Goal: Task Accomplishment & Management: Manage account settings

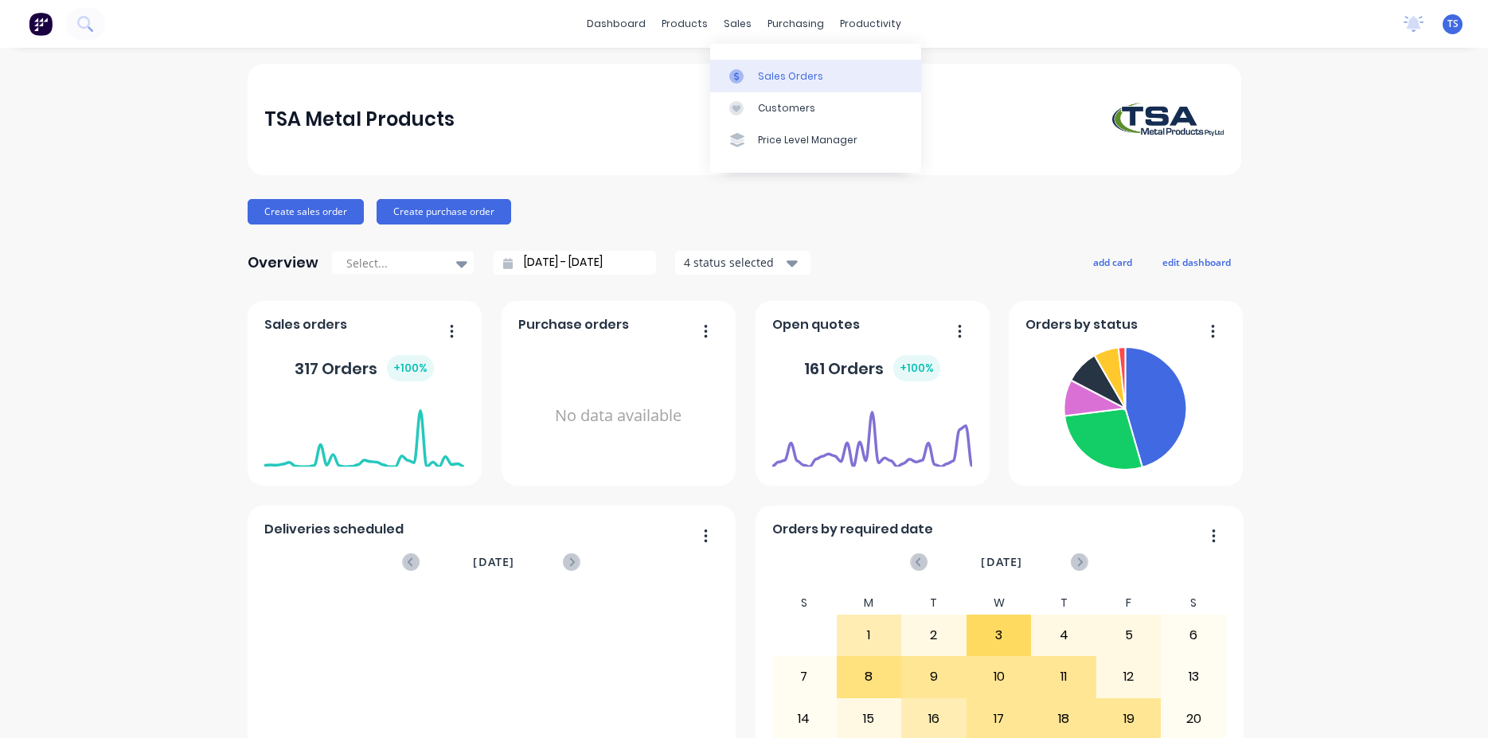
click at [783, 78] on div "Sales Orders" at bounding box center [790, 76] width 65 height 14
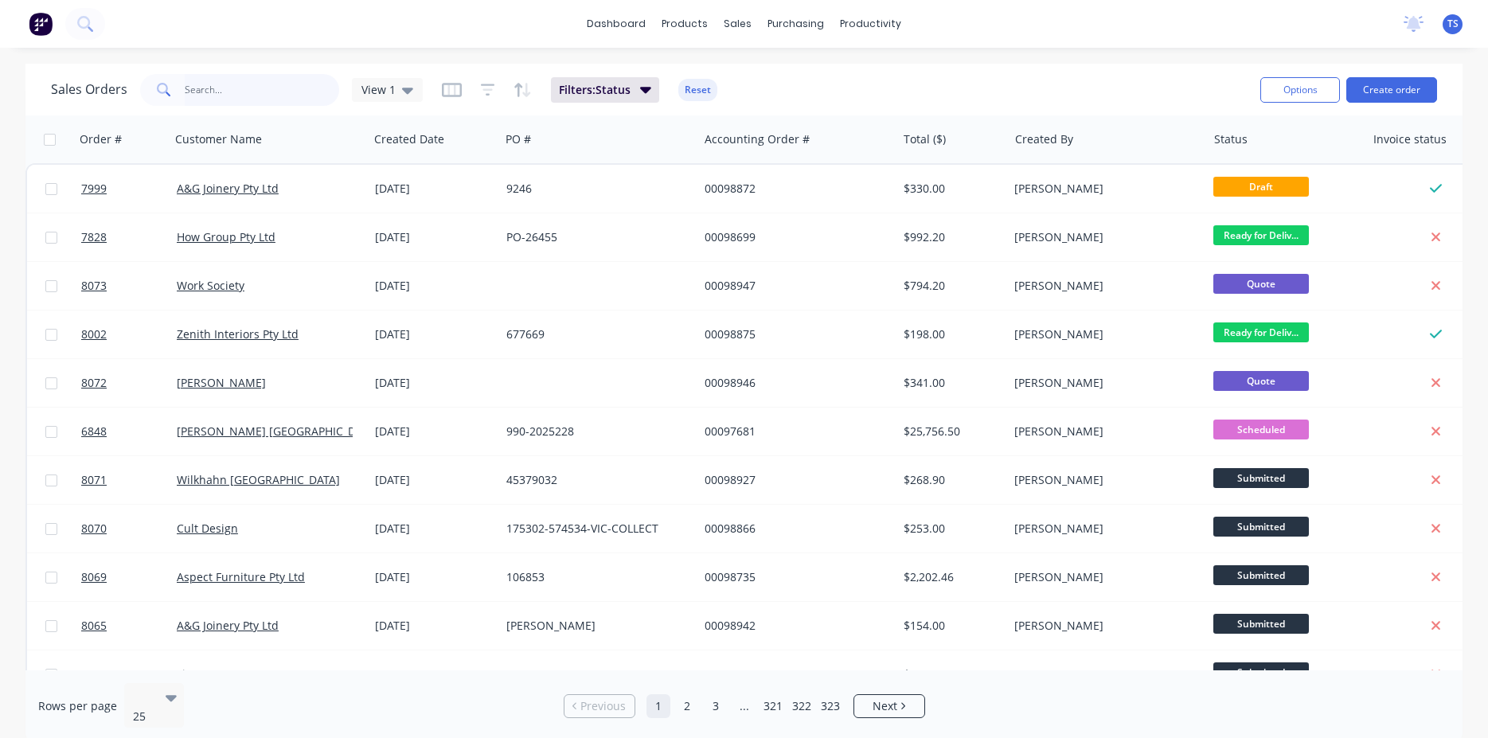
click at [240, 93] on input "text" at bounding box center [262, 90] width 155 height 32
type input "98760"
click at [287, 86] on input "text" at bounding box center [262, 90] width 155 height 32
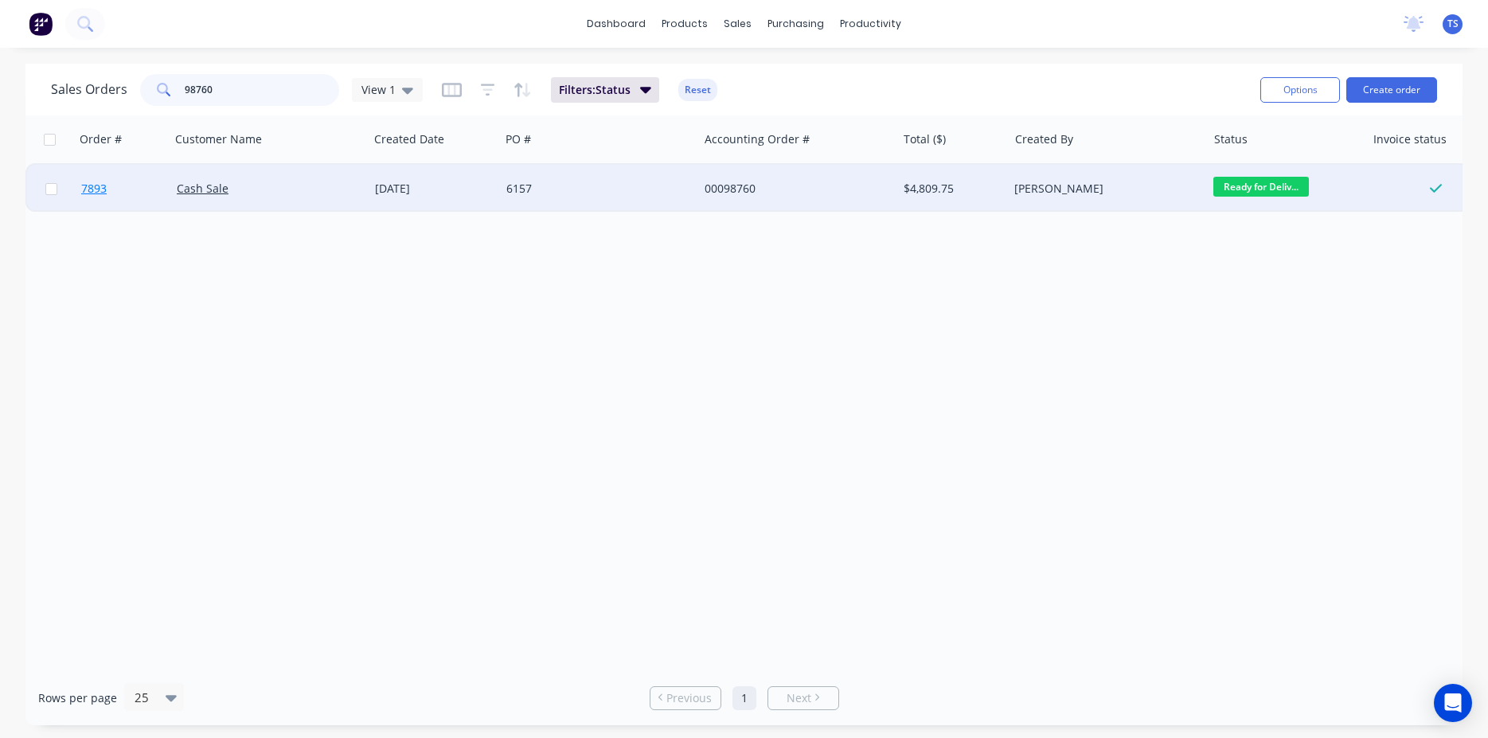
type input "98760"
click at [88, 196] on span "7893" at bounding box center [93, 189] width 25 height 16
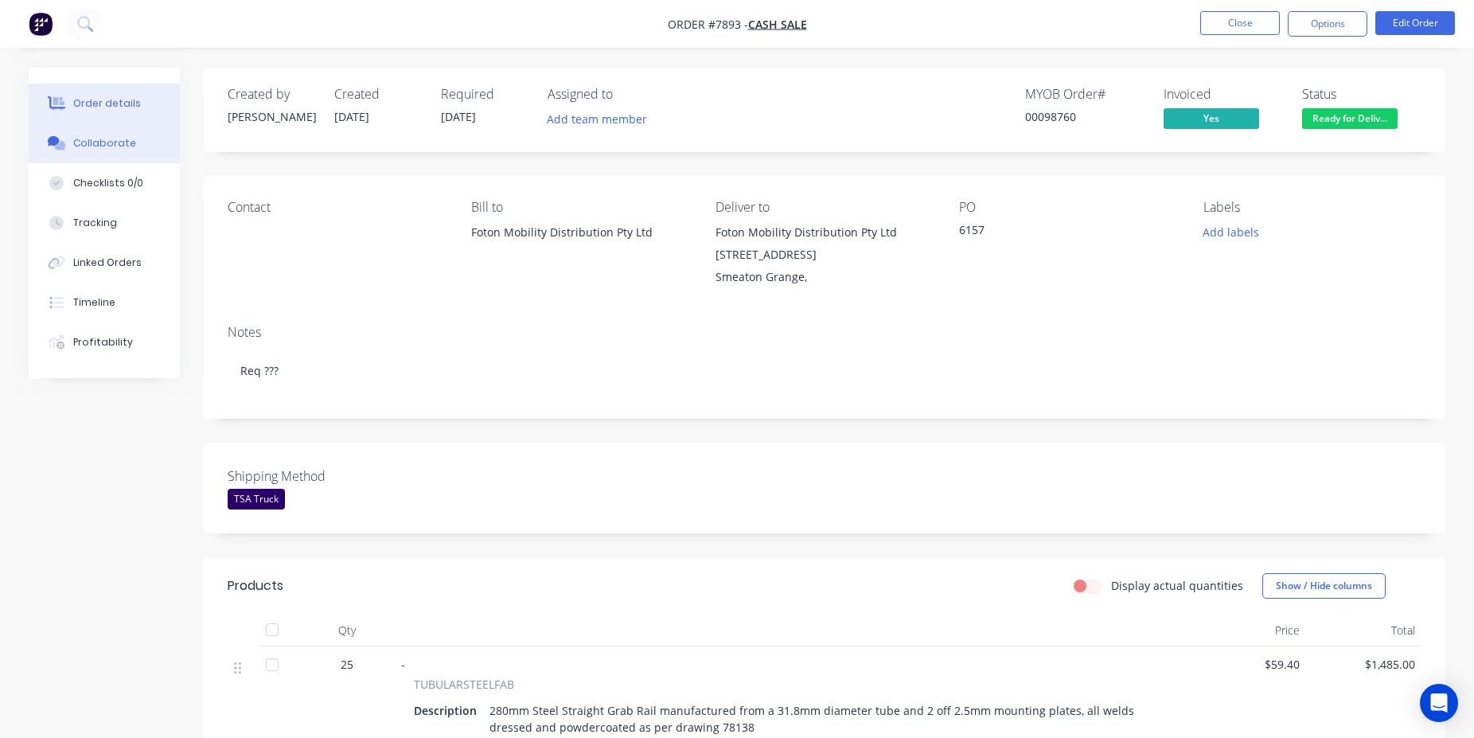
click at [96, 144] on div "Collaborate" at bounding box center [104, 143] width 63 height 14
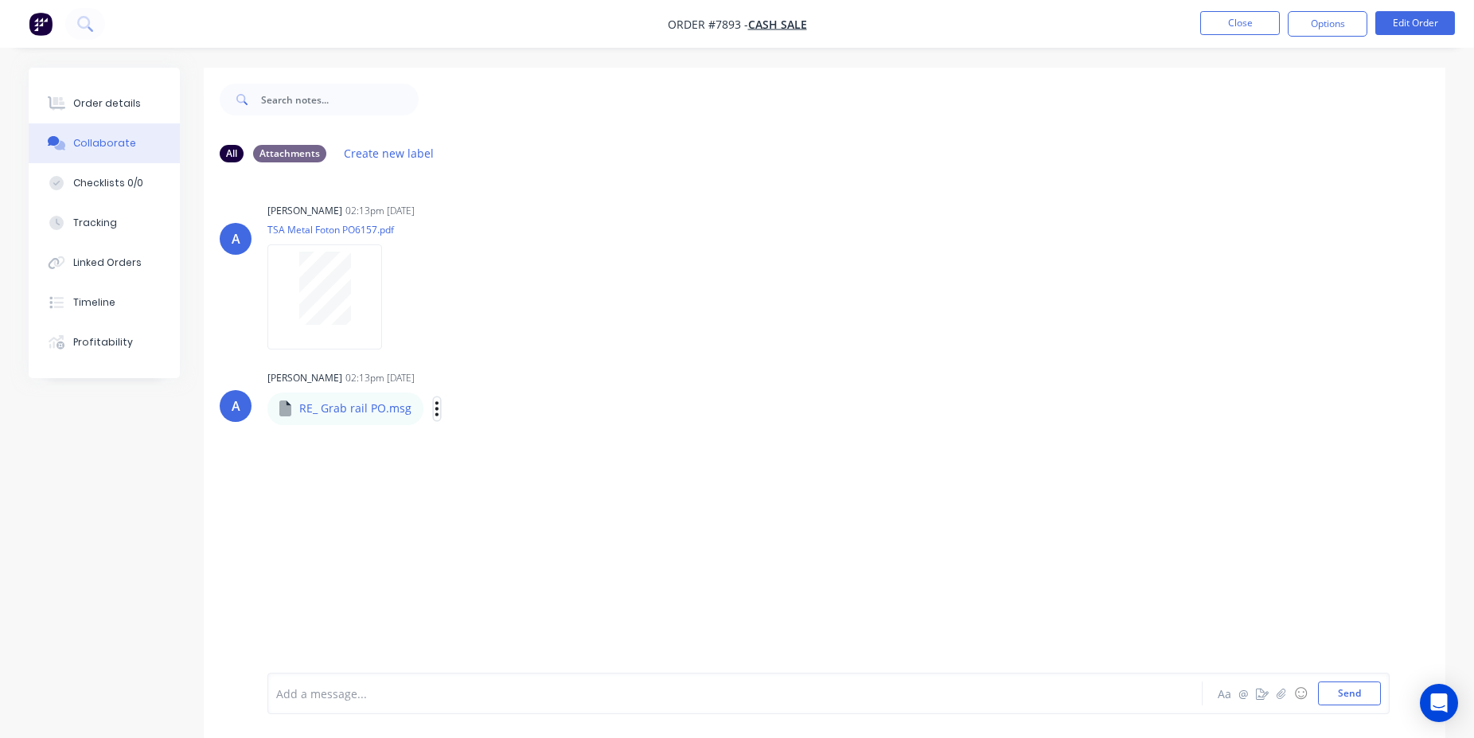
click at [435, 408] on icon "button" at bounding box center [437, 409] width 5 height 18
click at [501, 451] on button "Download" at bounding box center [541, 451] width 179 height 36
click at [1344, 135] on div "All Attachments Create new label" at bounding box center [825, 153] width 1242 height 44
click at [1218, 32] on button "Close" at bounding box center [1241, 23] width 80 height 24
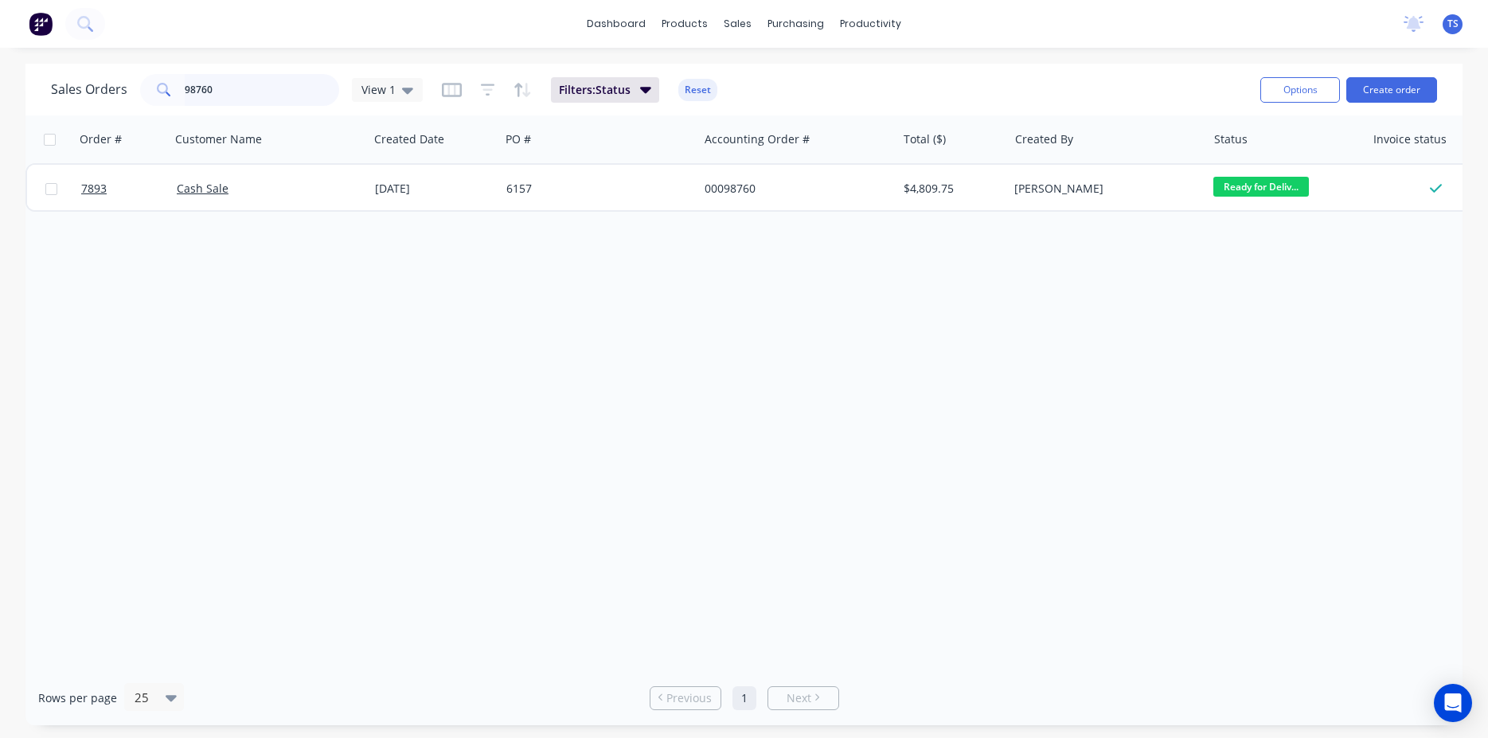
click at [276, 88] on input "98760" at bounding box center [262, 90] width 155 height 32
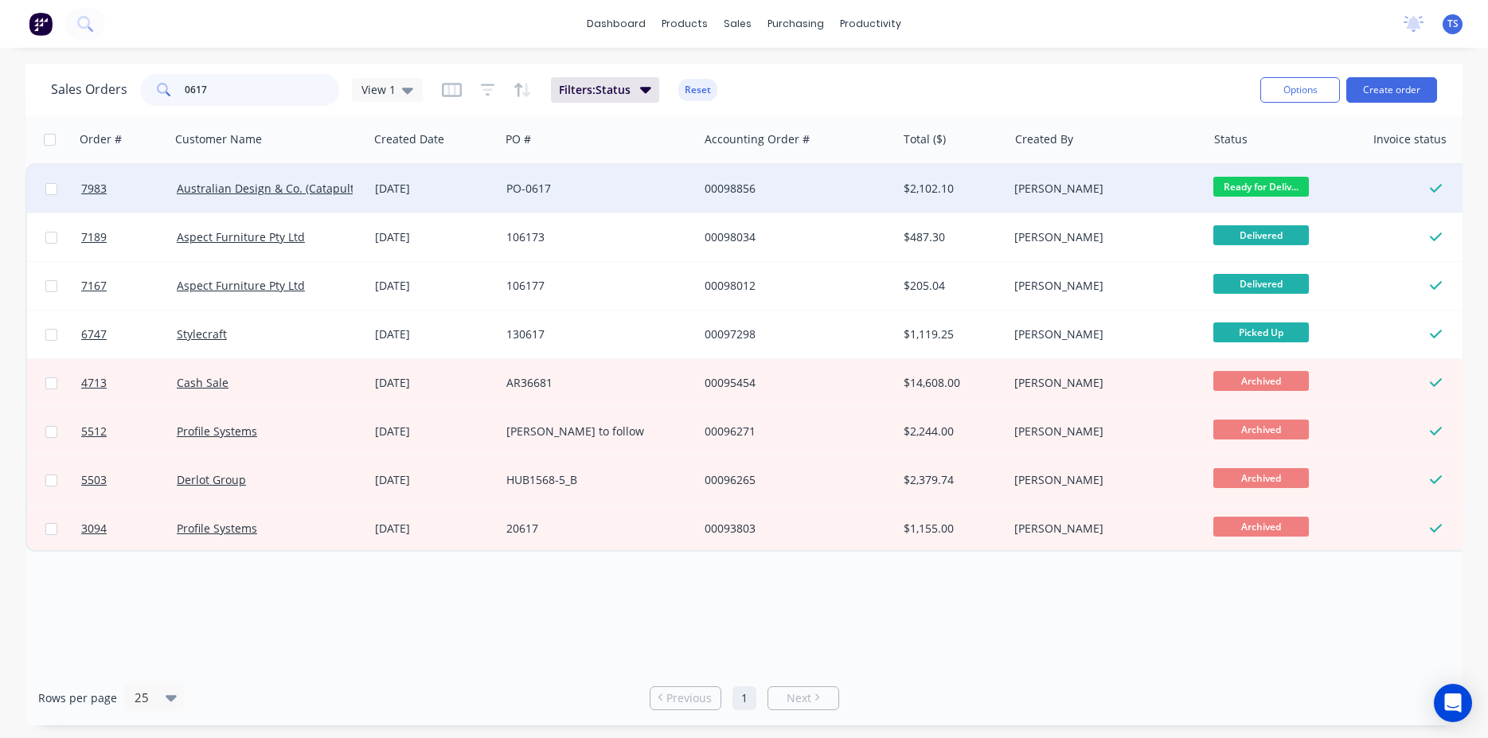
type input "0617"
click at [545, 174] on div "PO-0617" at bounding box center [599, 189] width 198 height 48
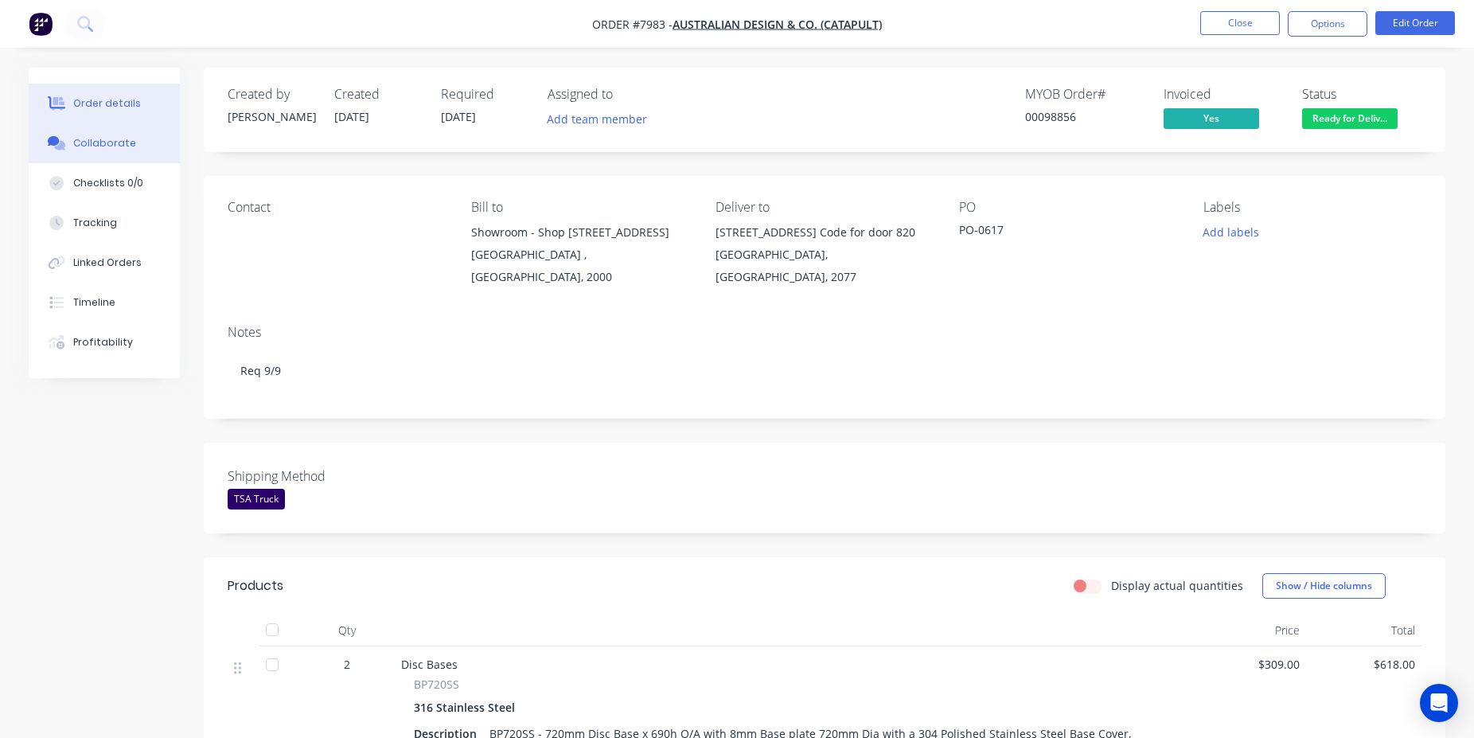
click at [142, 151] on button "Collaborate" at bounding box center [104, 143] width 151 height 40
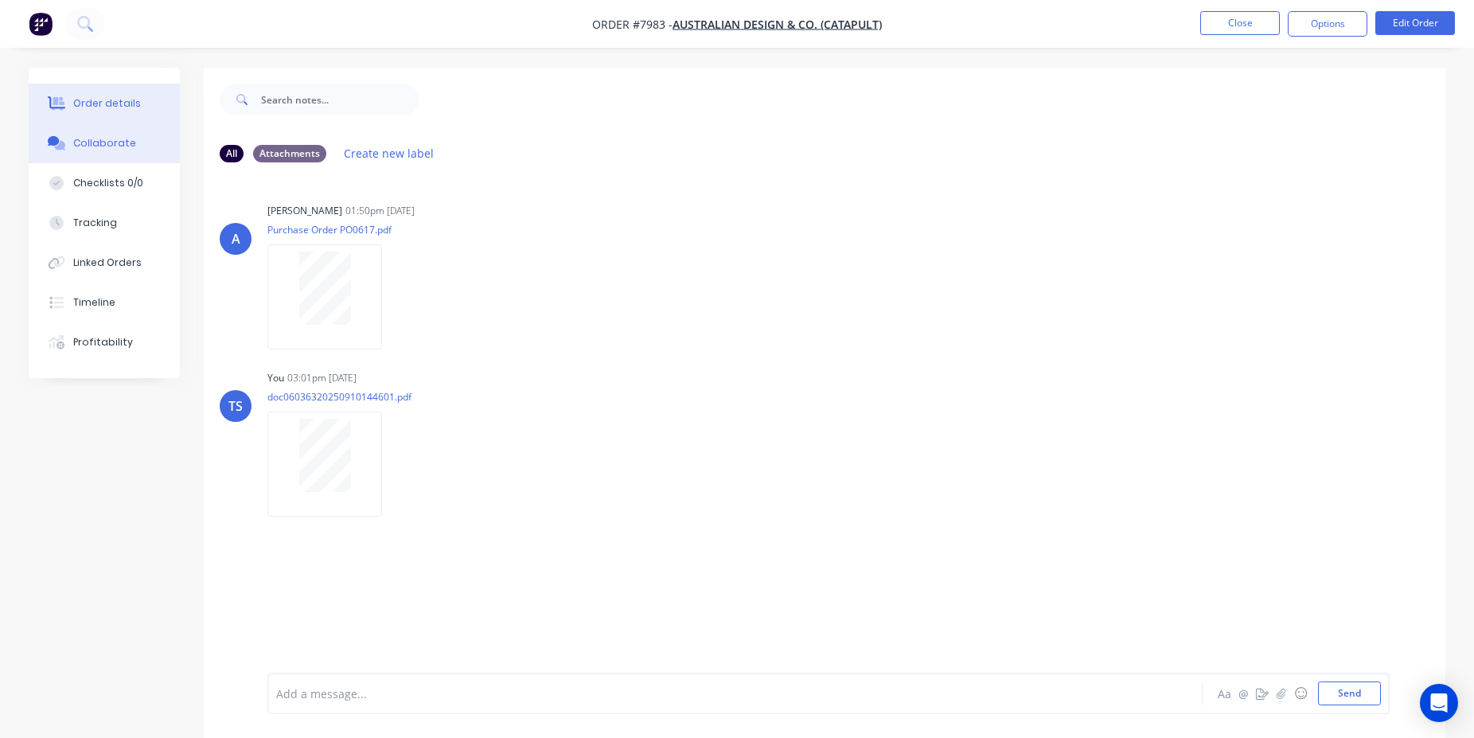
click at [158, 123] on button "Order details" at bounding box center [104, 104] width 151 height 40
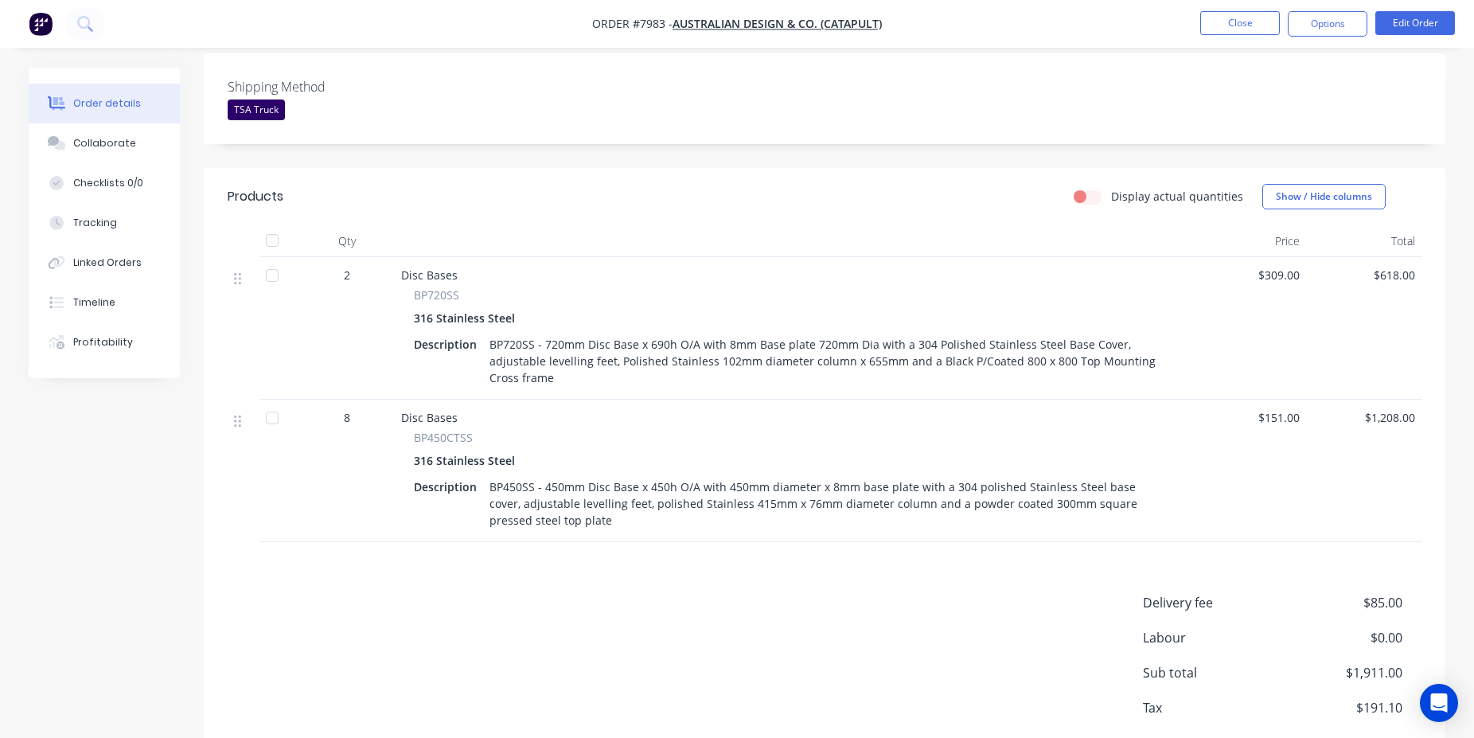
scroll to position [406, 0]
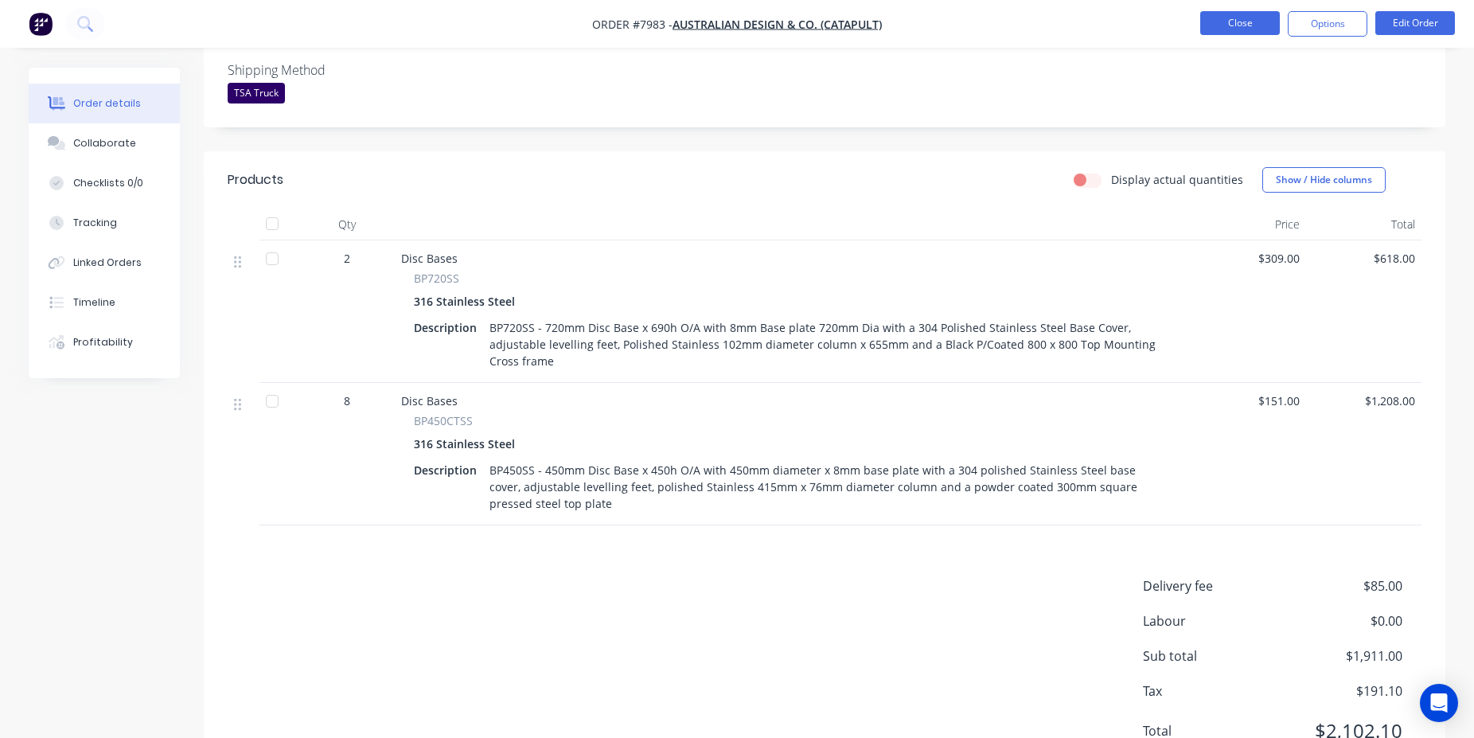
click at [1276, 18] on button "Close" at bounding box center [1241, 23] width 80 height 24
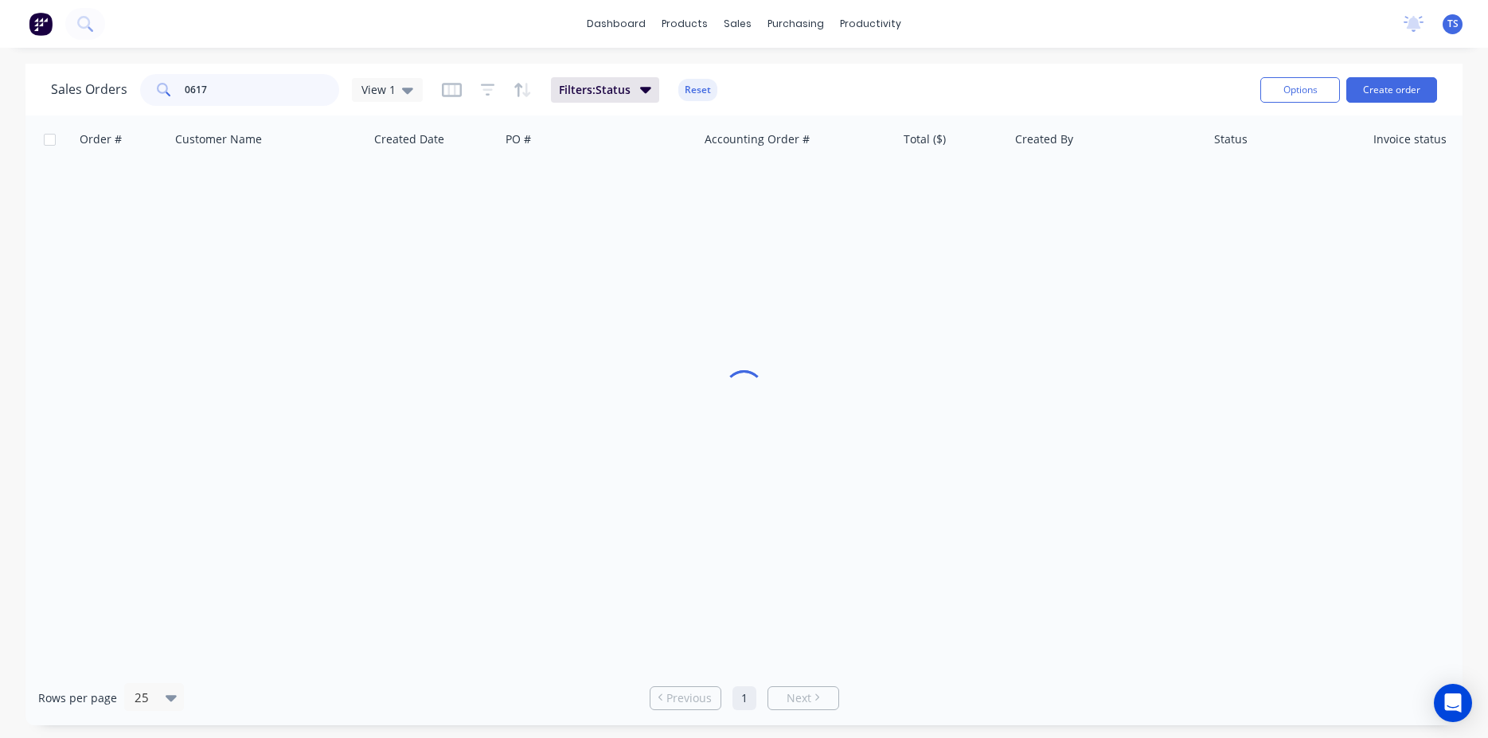
click at [260, 80] on input "0617" at bounding box center [262, 90] width 155 height 32
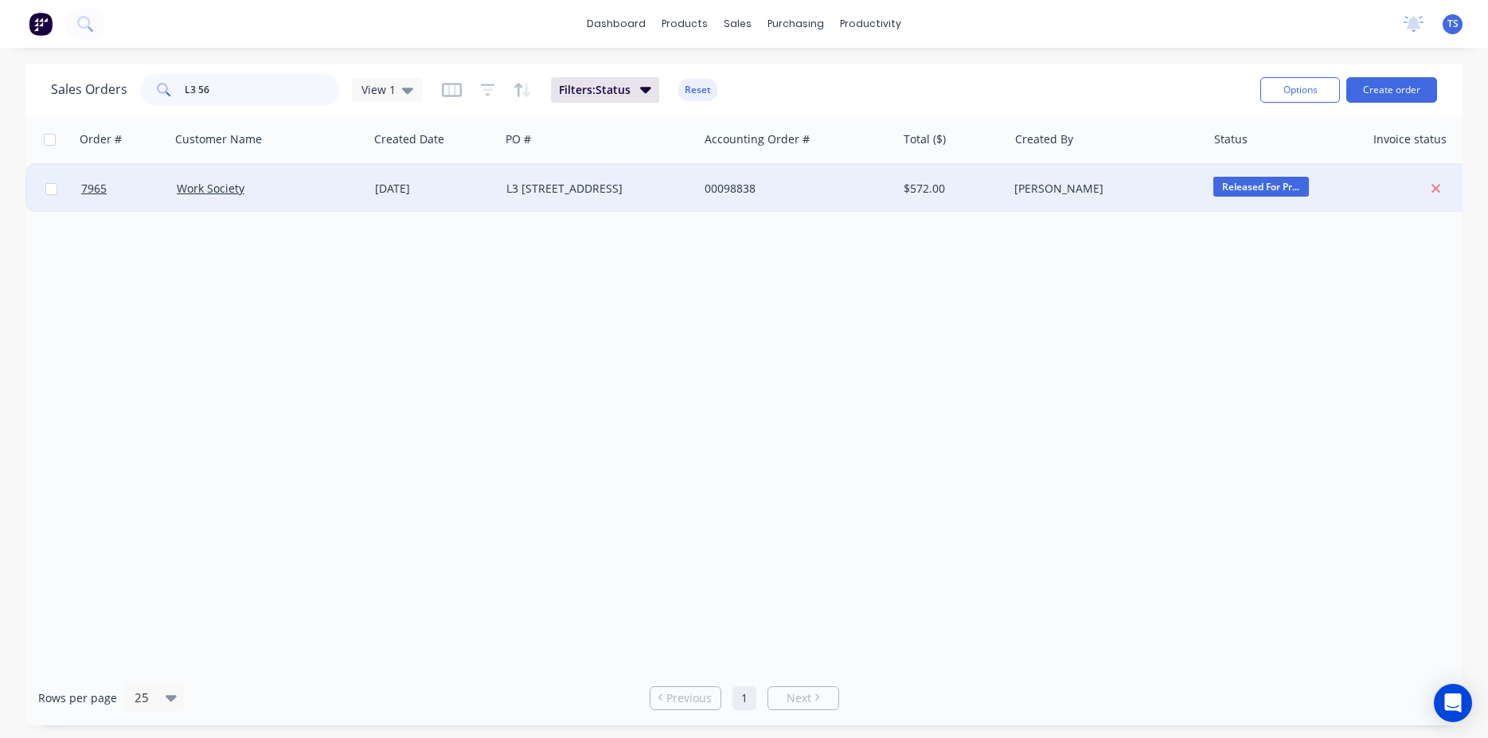
type input "L3 56"
click at [604, 199] on div "L3 [STREET_ADDRESS]" at bounding box center [599, 189] width 198 height 48
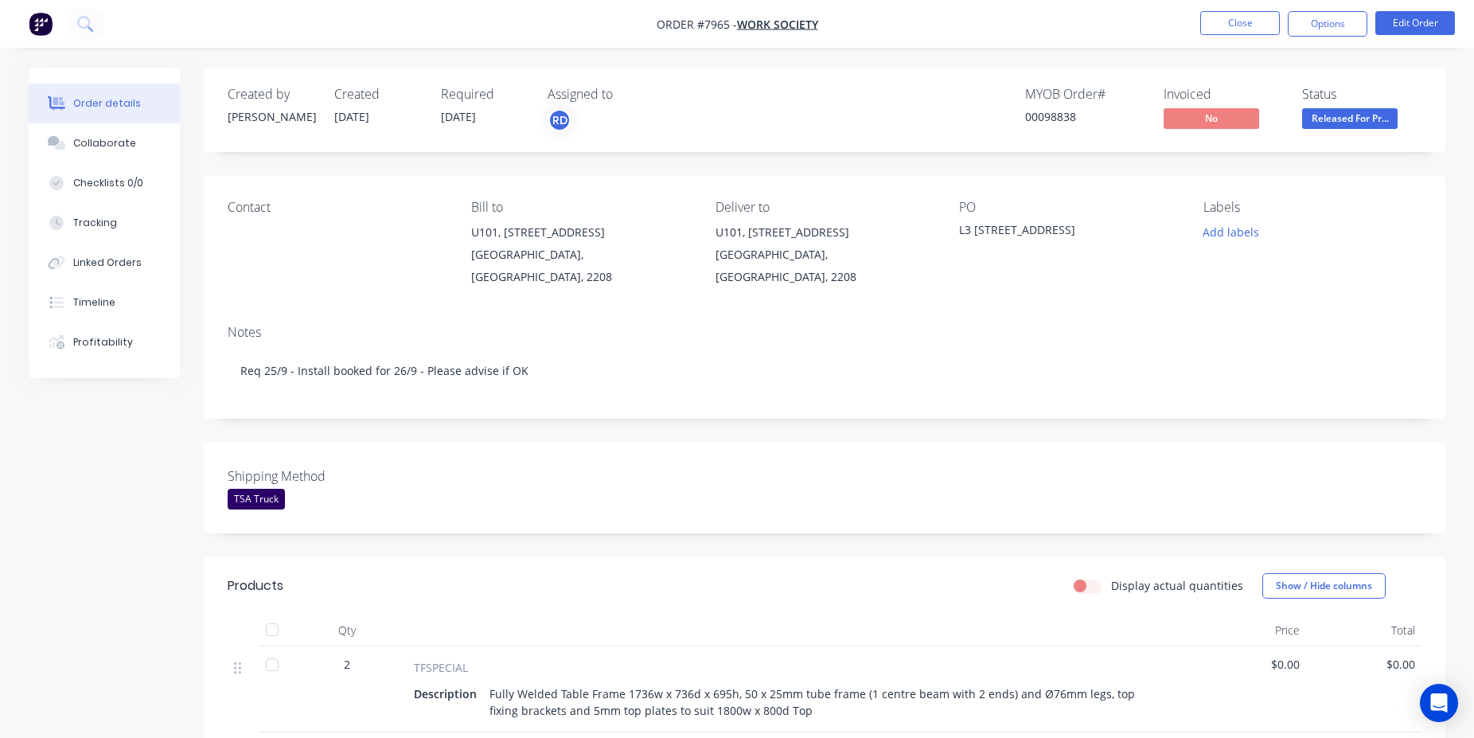
click at [1068, 426] on div "Created by [PERSON_NAME] Created [DATE] Required [DATE] Assigned to RD MYOB Ord…" at bounding box center [825, 641] width 1242 height 1147
click at [776, 443] on div "Shipping Method TSA Truck" at bounding box center [825, 488] width 1242 height 91
click at [901, 443] on div "Shipping Method TSA Truck" at bounding box center [825, 488] width 1242 height 91
click at [977, 425] on div "Created by [PERSON_NAME] Created [DATE] Required [DATE] Assigned to RD MYOB Ord…" at bounding box center [825, 641] width 1242 height 1147
click at [960, 443] on div "Shipping Method TSA Truck" at bounding box center [825, 488] width 1242 height 91
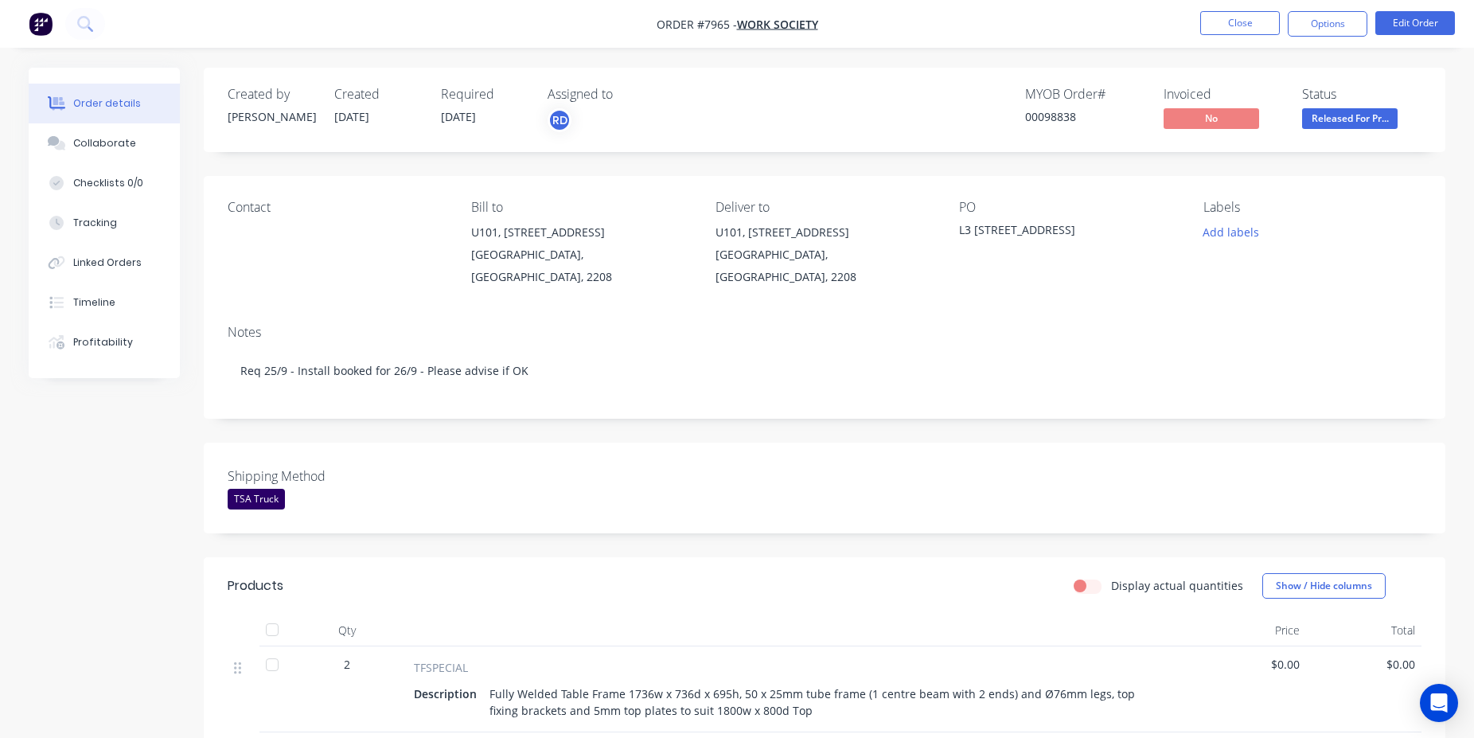
click at [920, 487] on div "Shipping Method TSA Truck" at bounding box center [825, 488] width 1242 height 91
click at [848, 469] on div "Shipping Method TSA Truck" at bounding box center [825, 488] width 1242 height 91
click at [1244, 31] on button "Close" at bounding box center [1241, 23] width 80 height 24
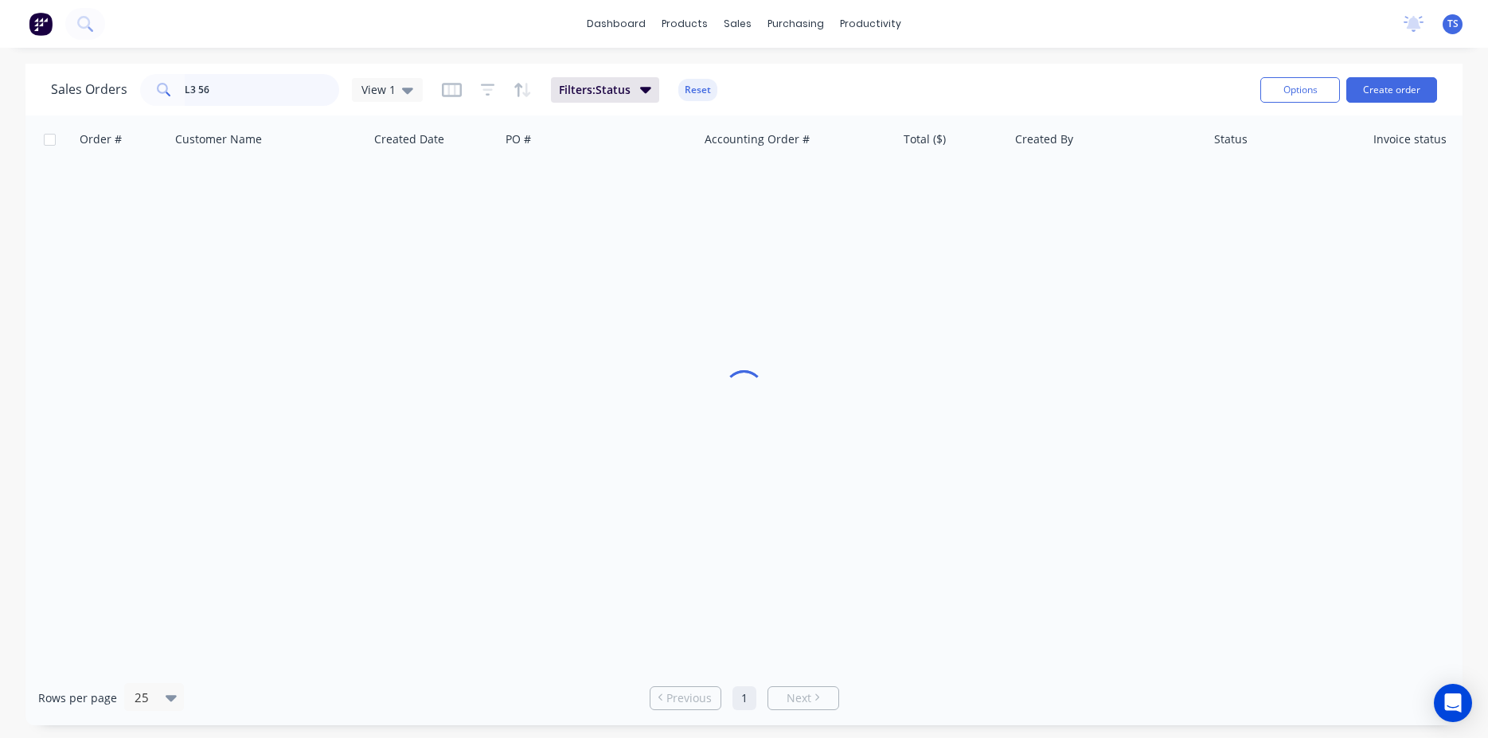
click at [270, 102] on input "L3 56" at bounding box center [262, 90] width 155 height 32
click at [272, 100] on input "98816" at bounding box center [262, 90] width 155 height 32
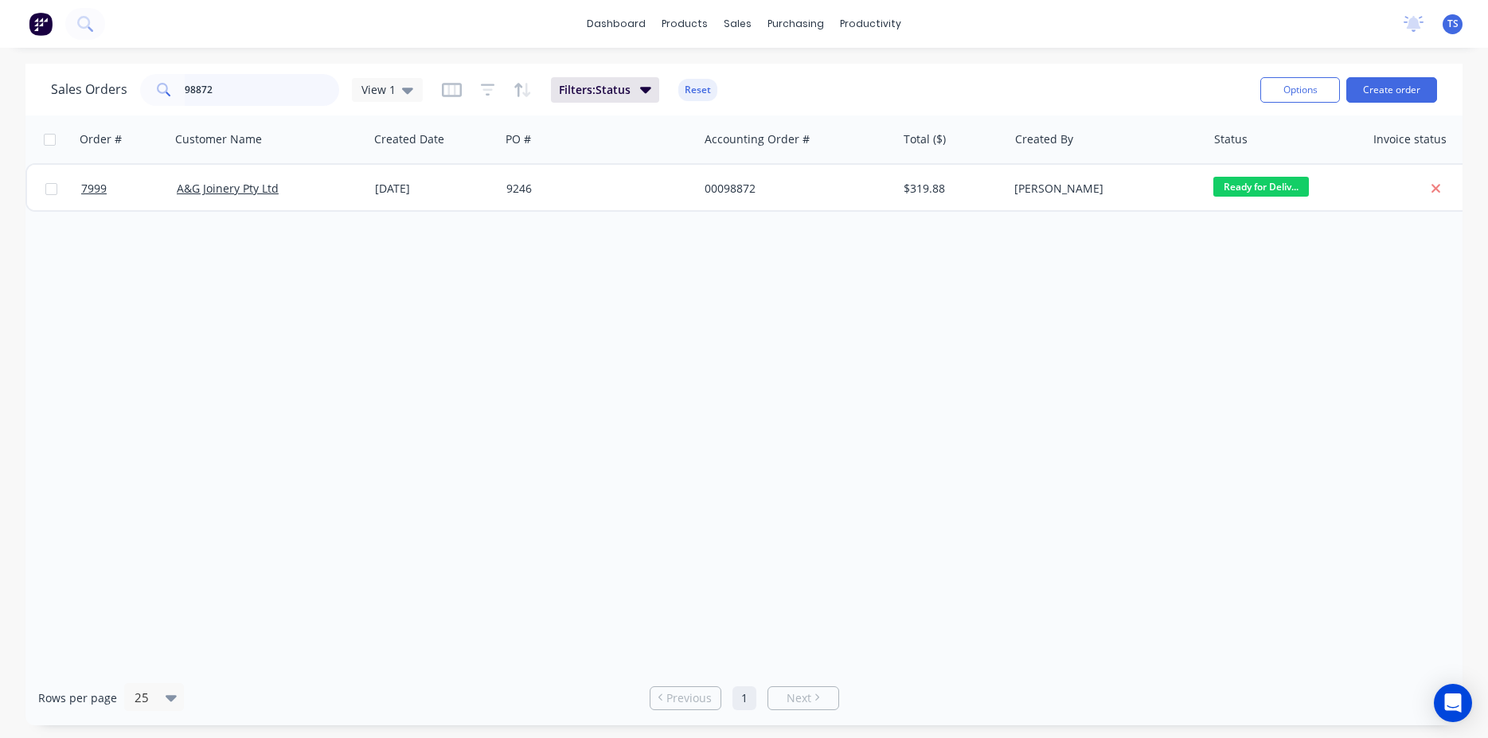
click at [262, 96] on input "98872" at bounding box center [262, 90] width 155 height 32
click at [227, 75] on input "98699" at bounding box center [262, 90] width 155 height 32
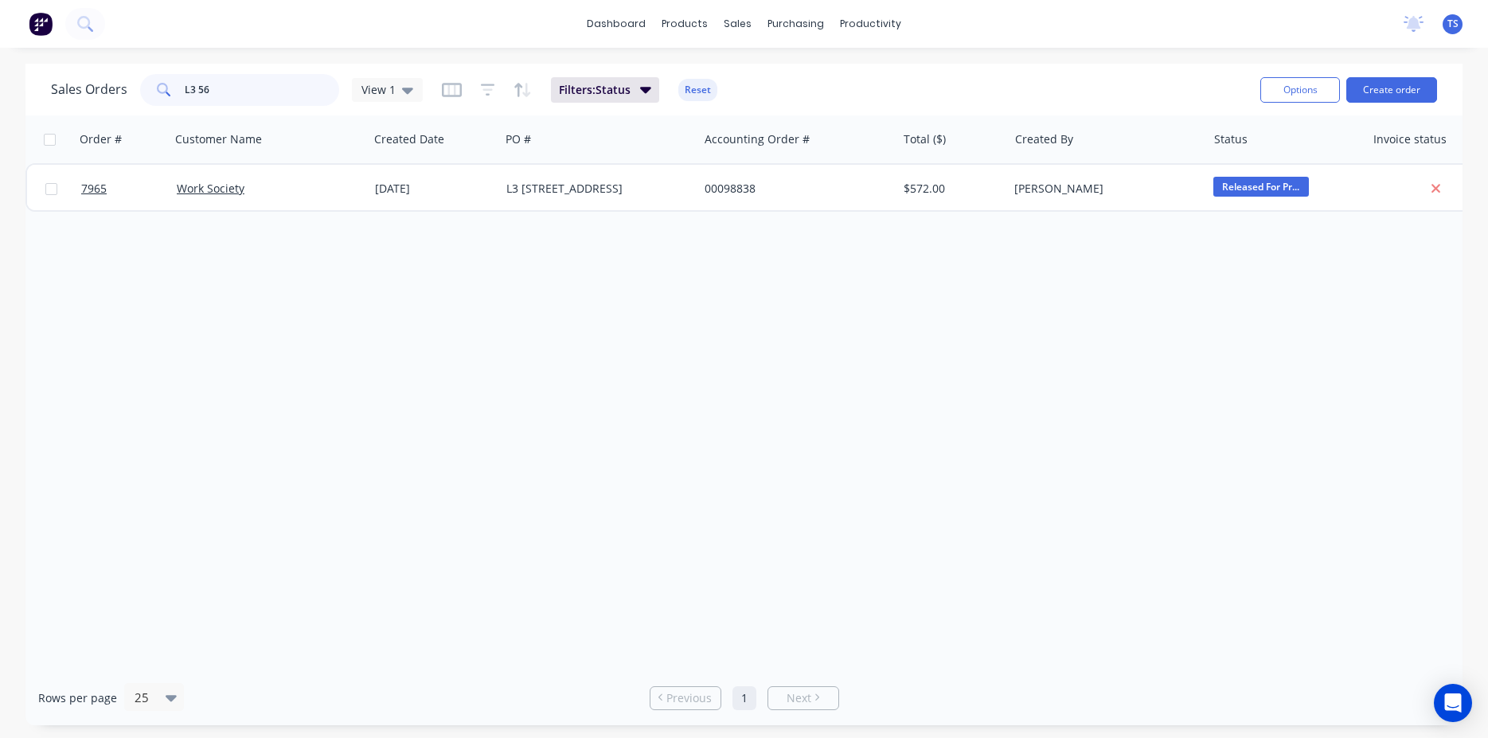
type input "L3 56"
click at [103, 213] on div "Order # Customer Name Created Date PO # Accounting Order # Total ($) Created By…" at bounding box center [743, 392] width 1437 height 555
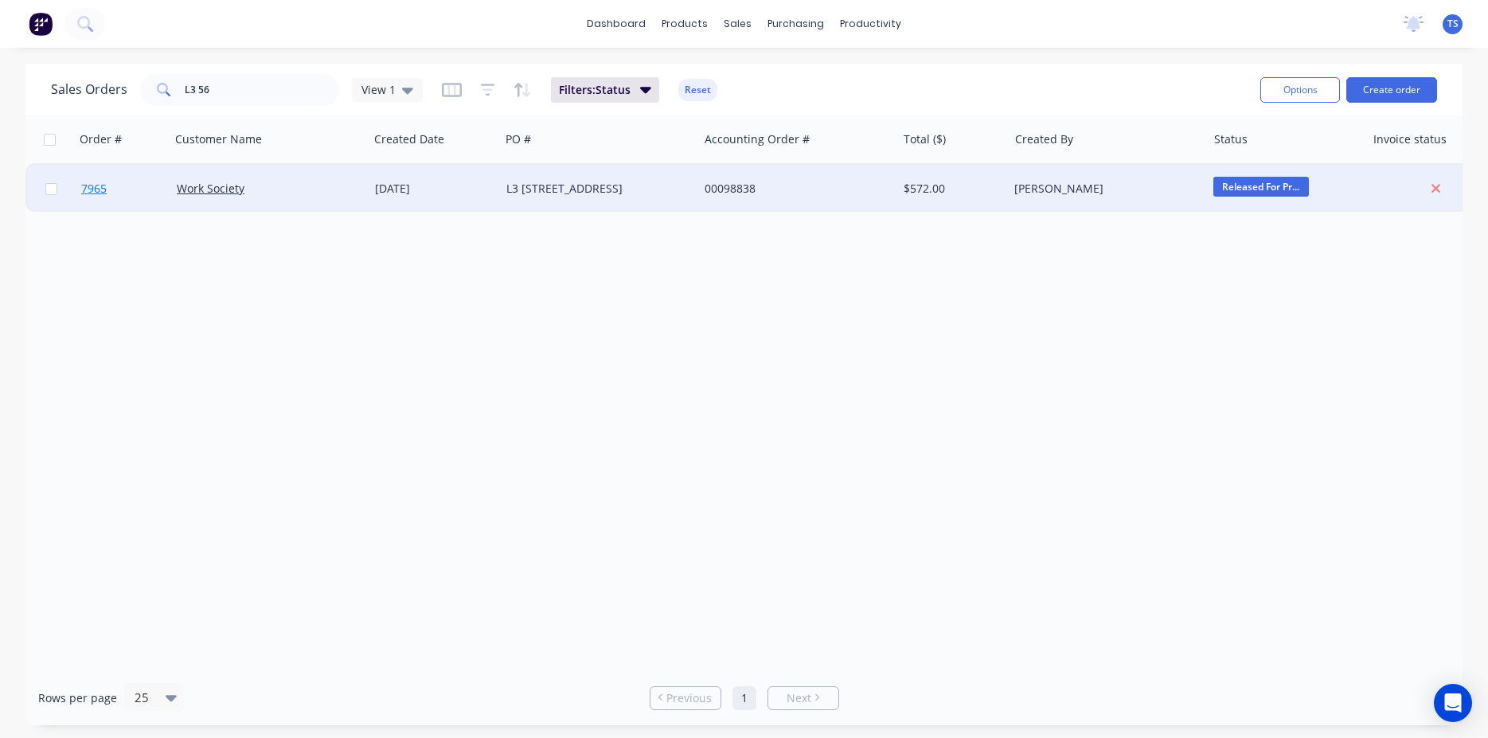
click at [105, 205] on link "7965" at bounding box center [129, 189] width 96 height 48
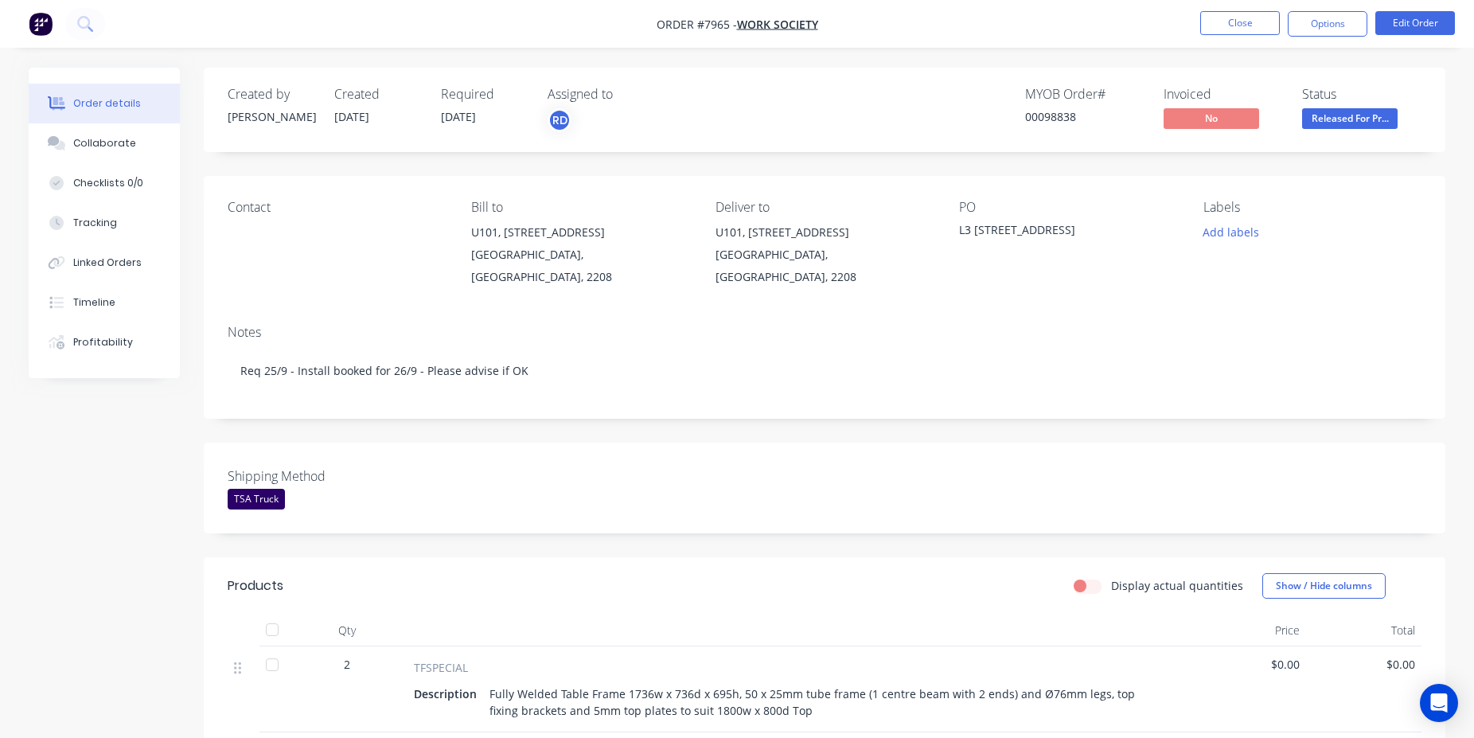
click at [1050, 120] on div "00098838" at bounding box center [1084, 116] width 119 height 17
copy div "00098838"
click at [1224, 22] on button "Close" at bounding box center [1241, 23] width 80 height 24
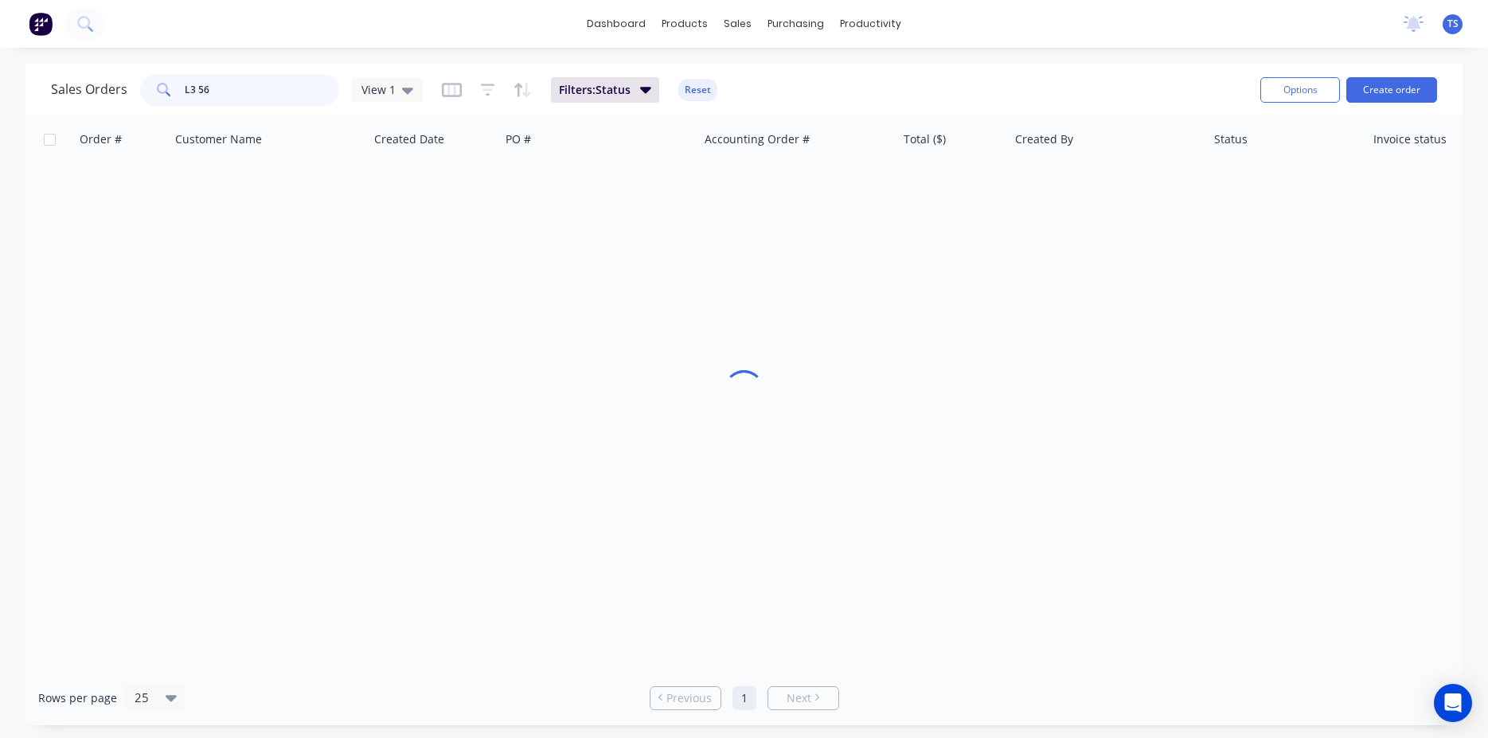
drag, startPoint x: 240, startPoint y: 89, endPoint x: 63, endPoint y: 100, distance: 177.9
click at [185, 100] on input "L3 56" at bounding box center [262, 90] width 155 height 32
click at [267, 80] on input "98481" at bounding box center [262, 90] width 155 height 32
click at [263, 92] on input "98855" at bounding box center [262, 90] width 155 height 32
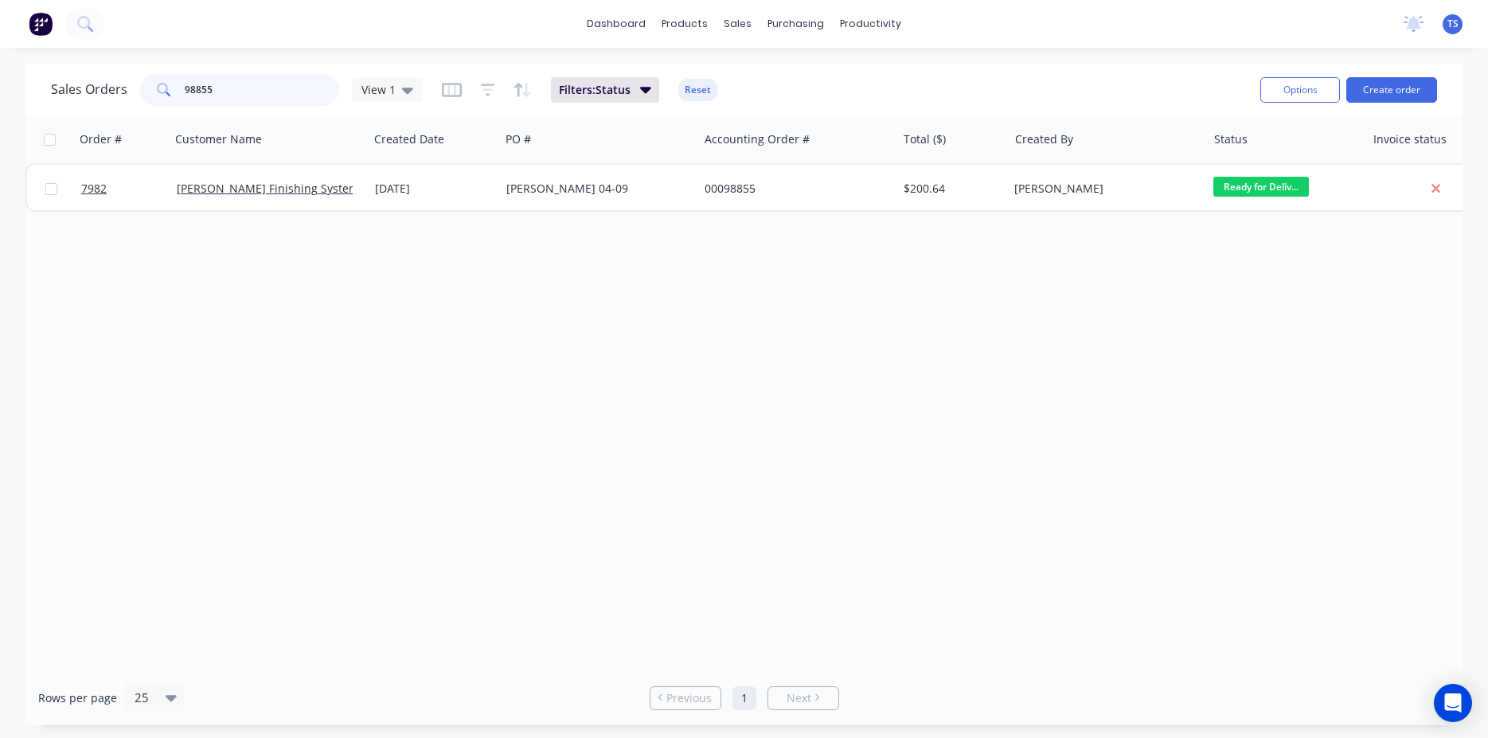
click at [263, 92] on input "98855" at bounding box center [262, 90] width 155 height 32
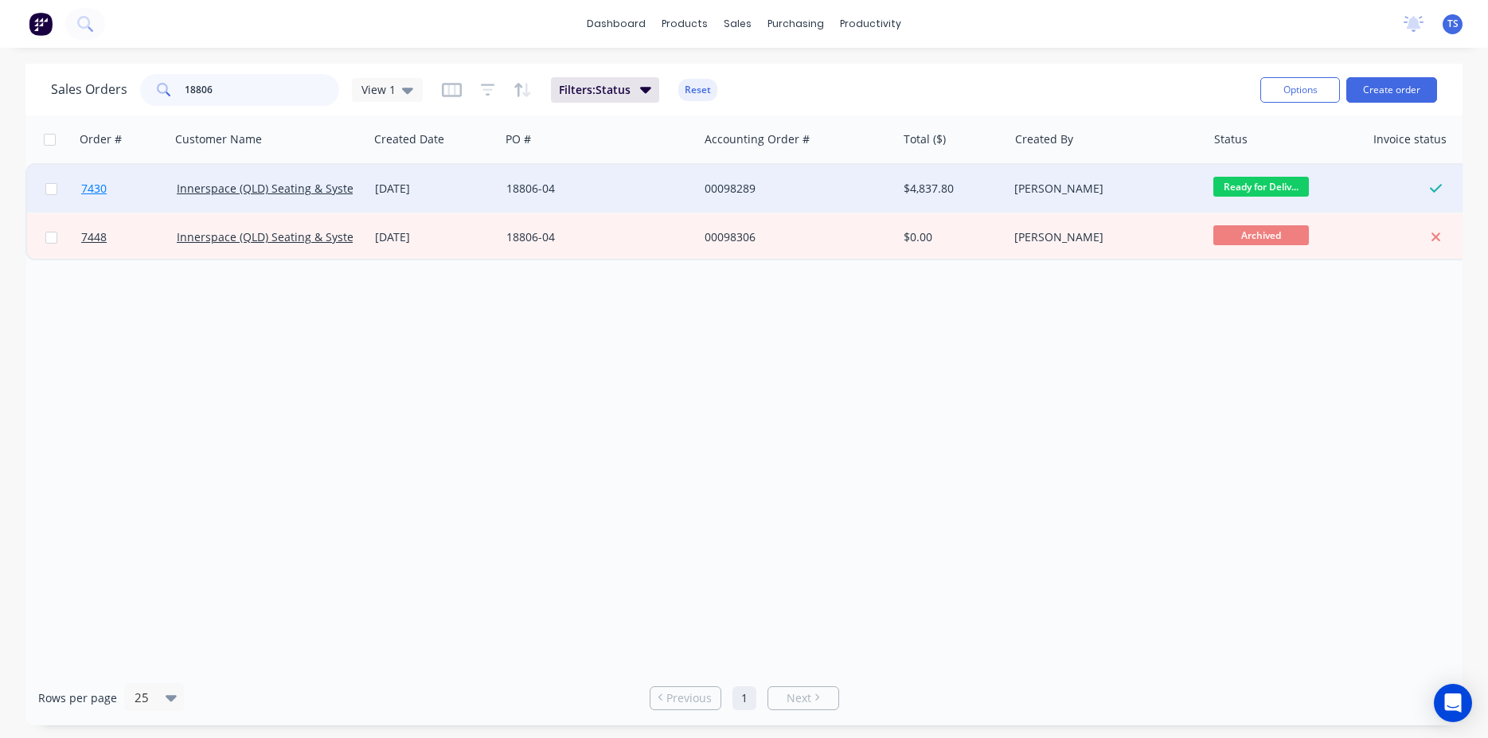
type input "18806"
click at [146, 204] on link "7430" at bounding box center [129, 189] width 96 height 48
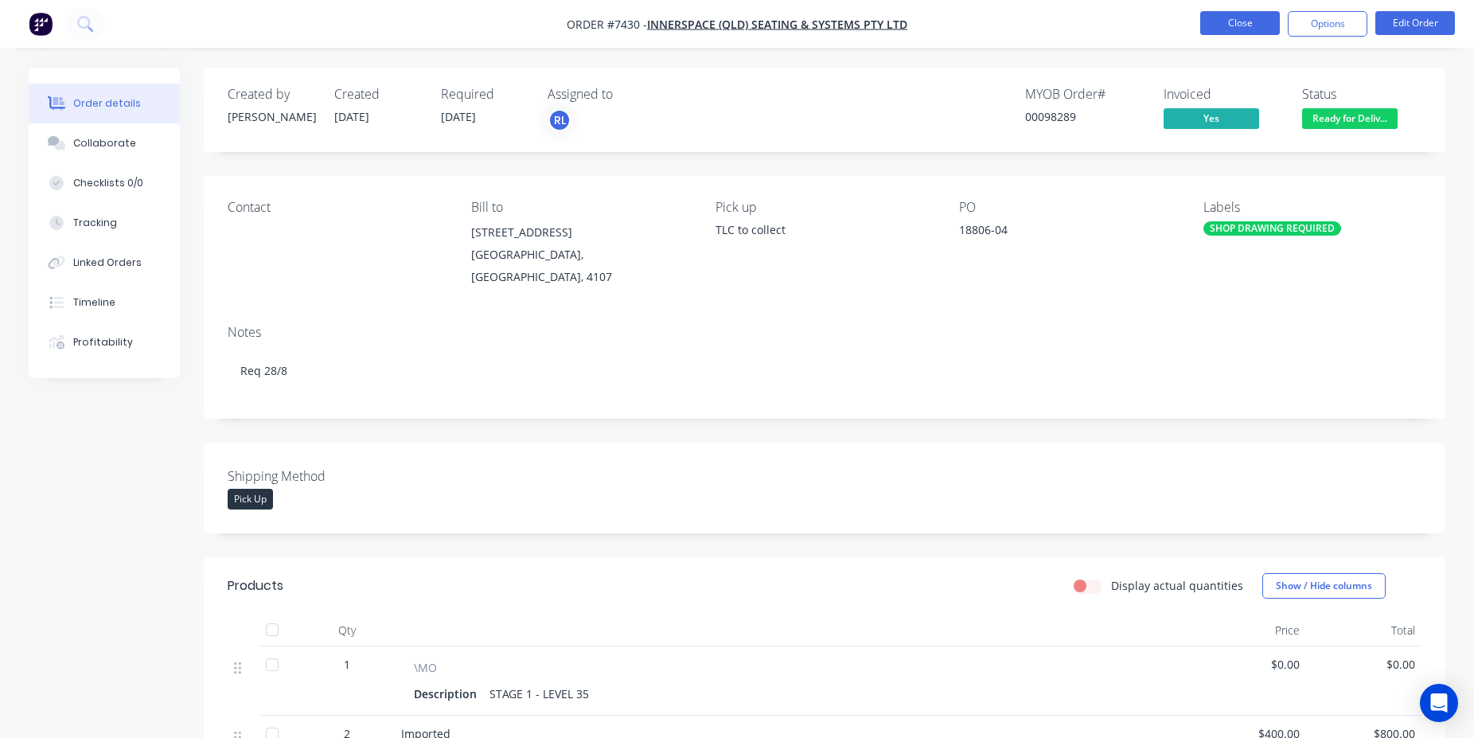
click at [1228, 25] on button "Close" at bounding box center [1241, 23] width 80 height 24
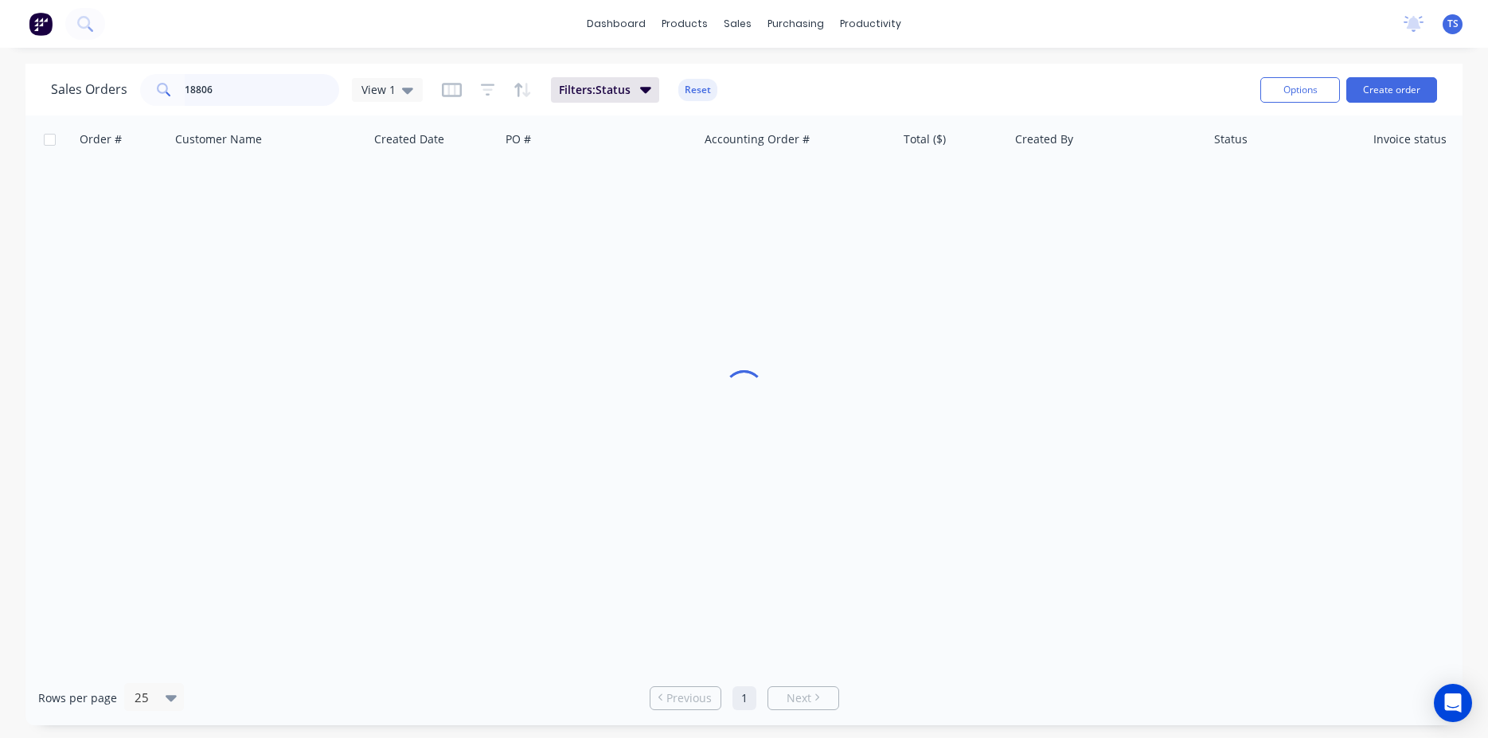
click at [219, 87] on input "18806" at bounding box center [262, 90] width 155 height 32
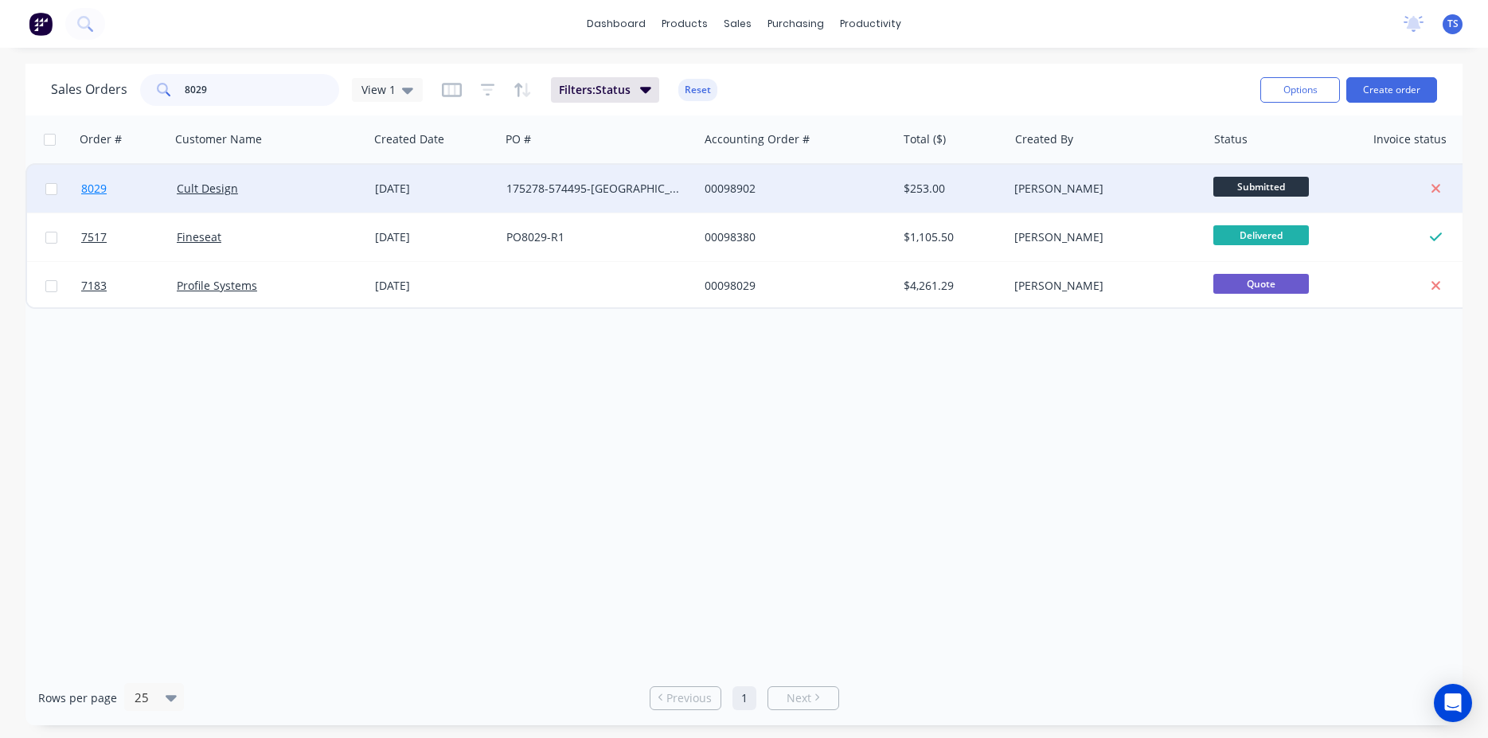
type input "8029"
click at [137, 193] on link "8029" at bounding box center [129, 189] width 96 height 48
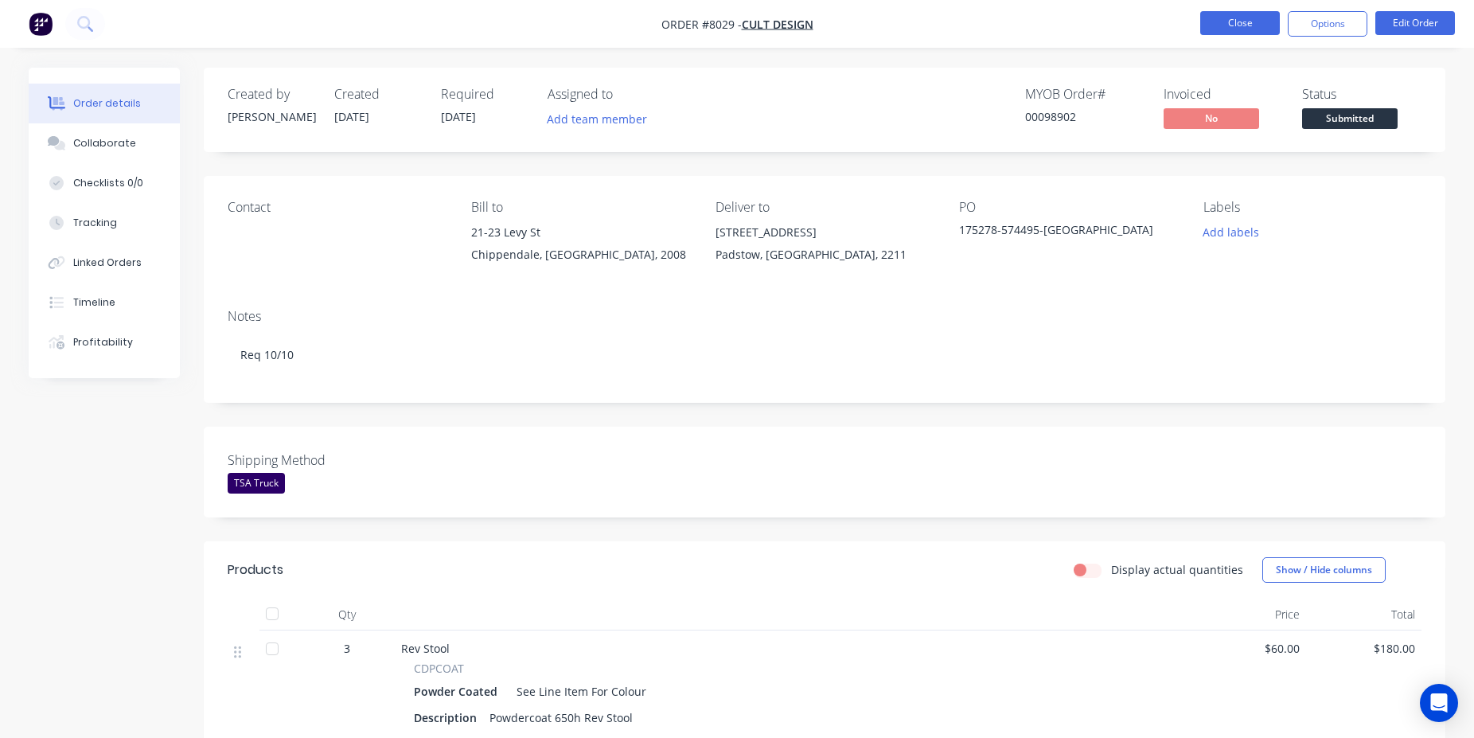
click at [1224, 16] on button "Close" at bounding box center [1241, 23] width 80 height 24
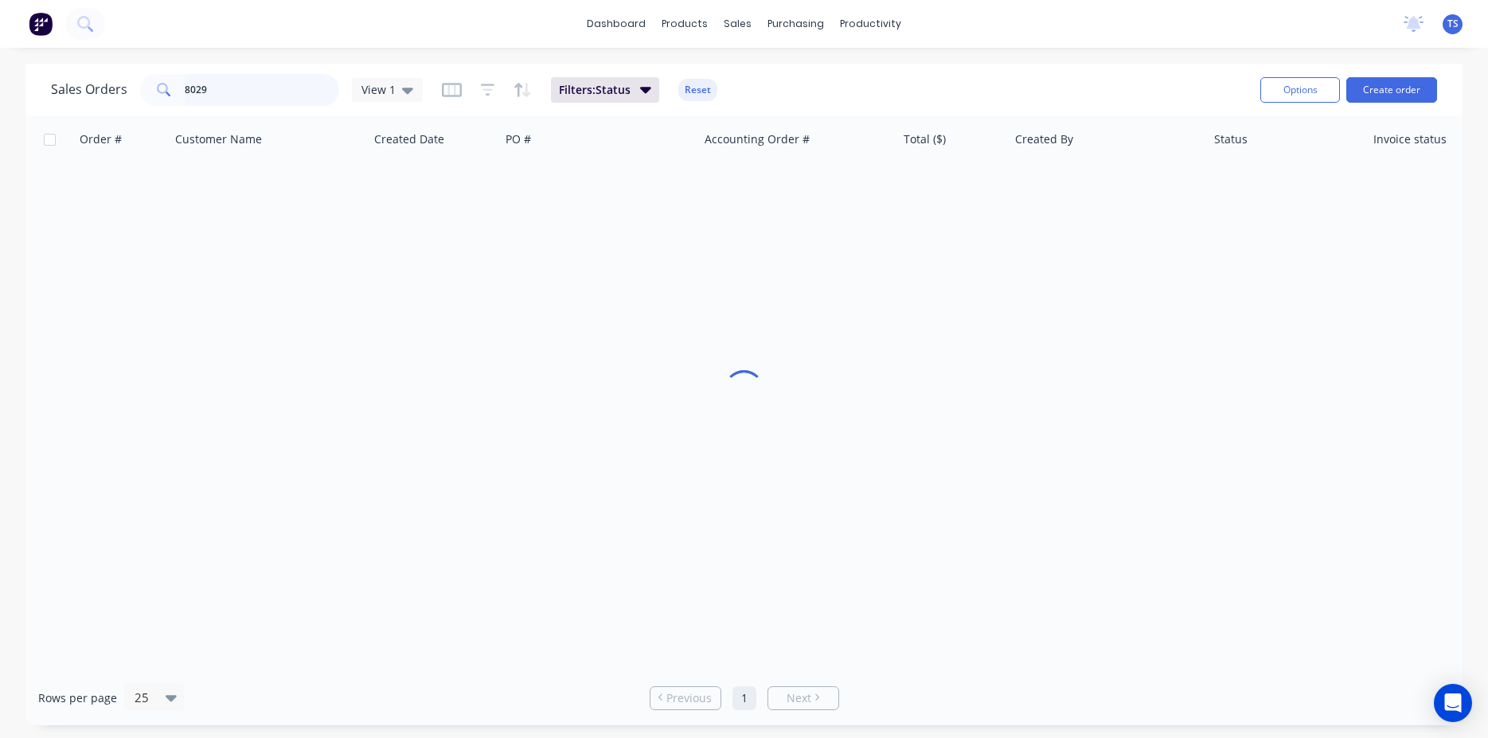
click at [252, 83] on input "8029" at bounding box center [262, 90] width 155 height 32
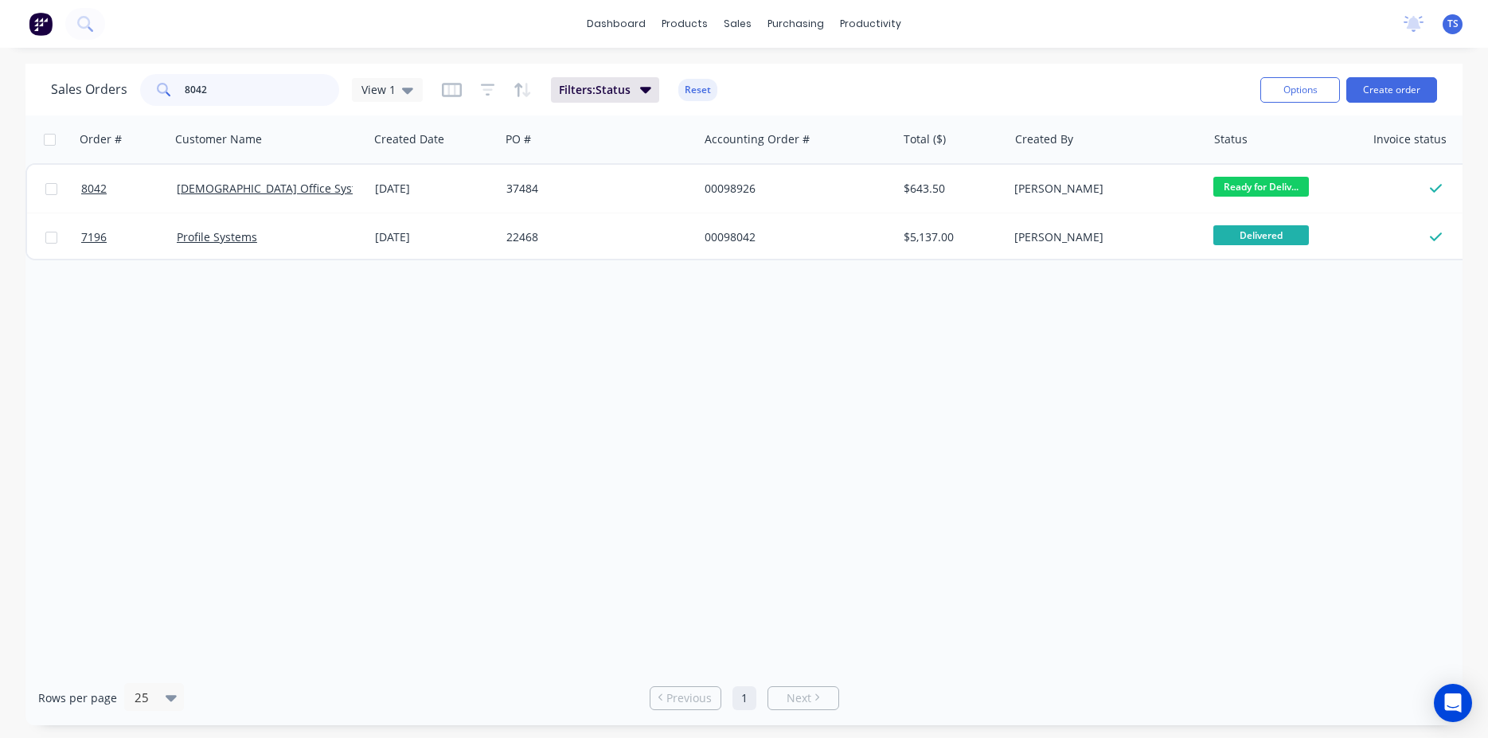
type input "8042"
click at [125, 185] on link "8042" at bounding box center [129, 189] width 96 height 48
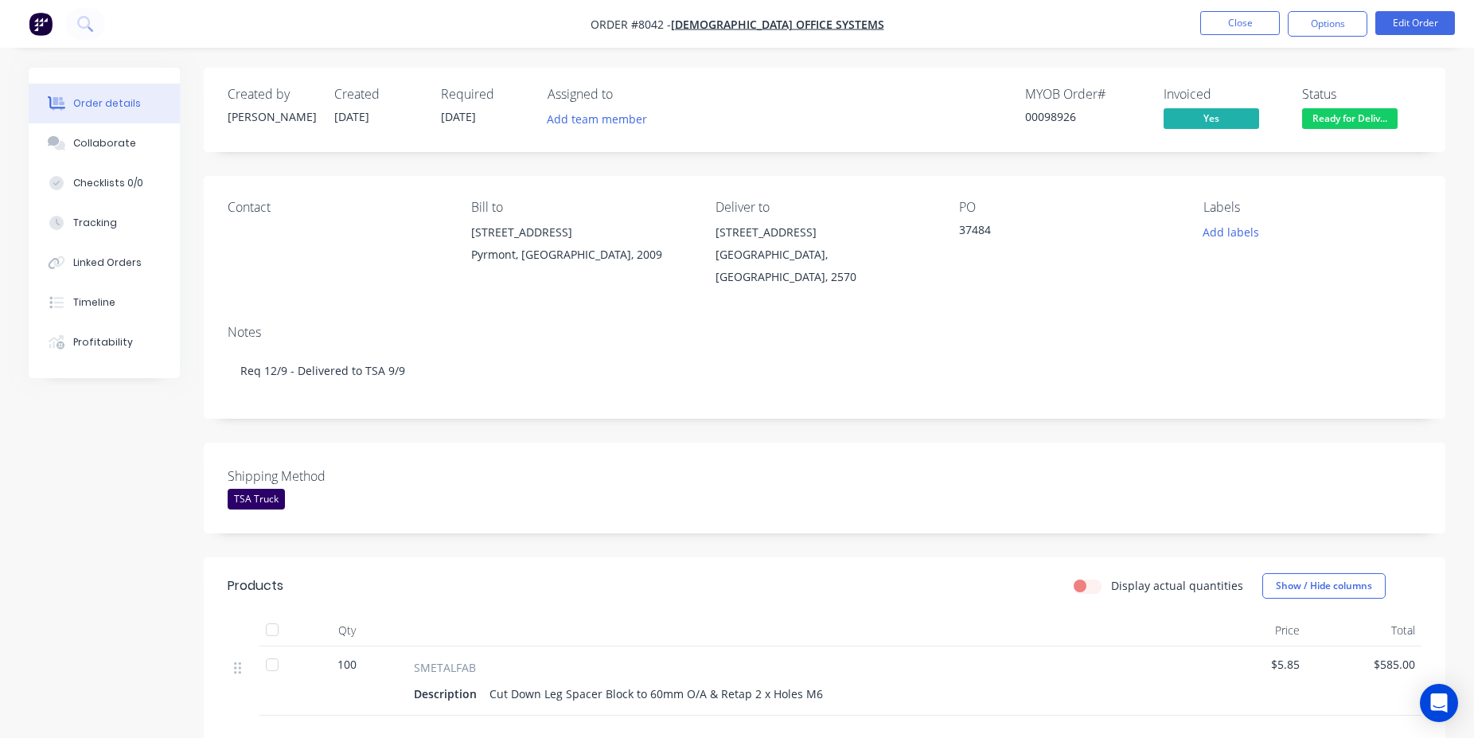
click at [1216, 37] on nav "Order #8042 - [DEMOGRAPHIC_DATA] Office Systems Close Options Edit Order" at bounding box center [737, 24] width 1474 height 48
click at [1224, 23] on button "Close" at bounding box center [1241, 23] width 80 height 24
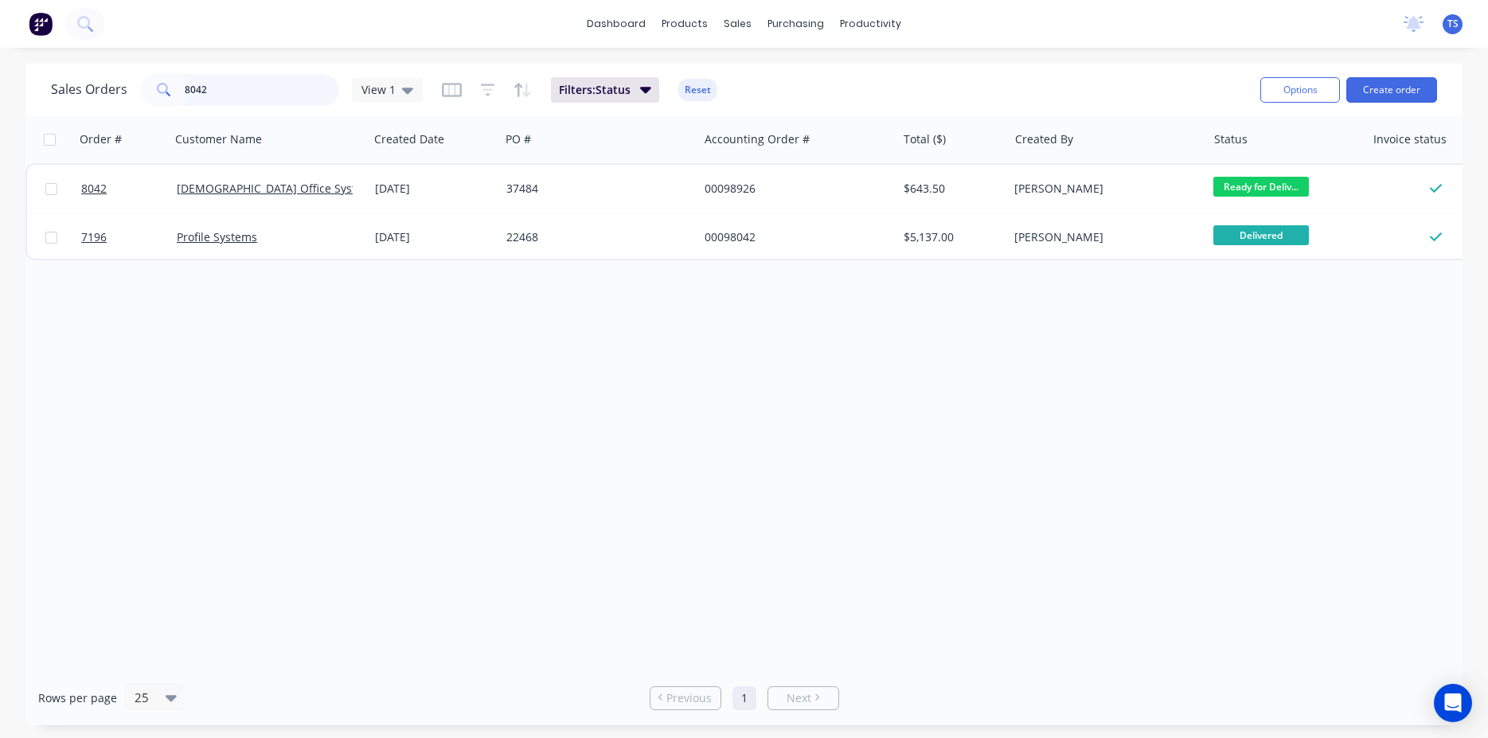
click at [228, 88] on input "8042" at bounding box center [262, 90] width 155 height 32
type input "4"
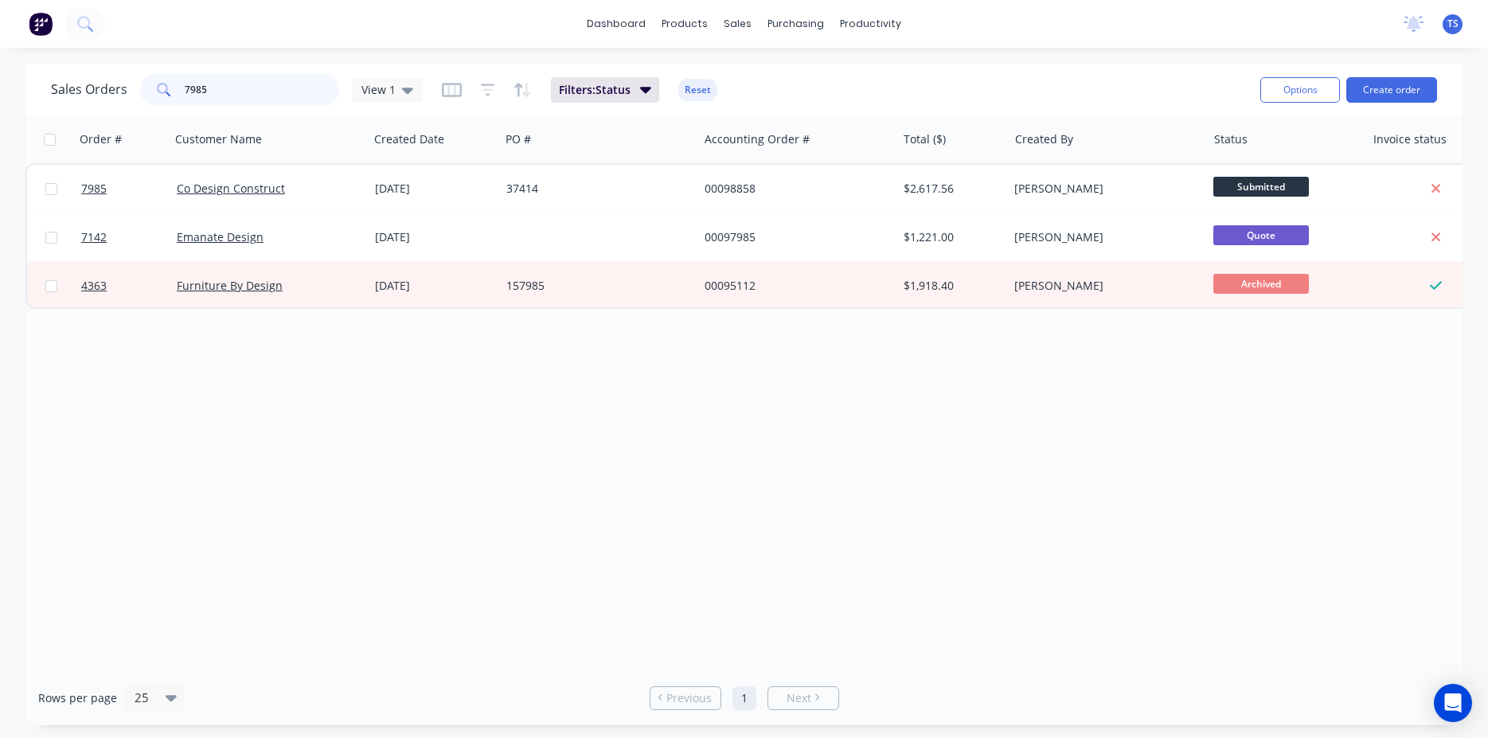
type input "7985"
click at [292, 95] on input "7985" at bounding box center [262, 90] width 155 height 32
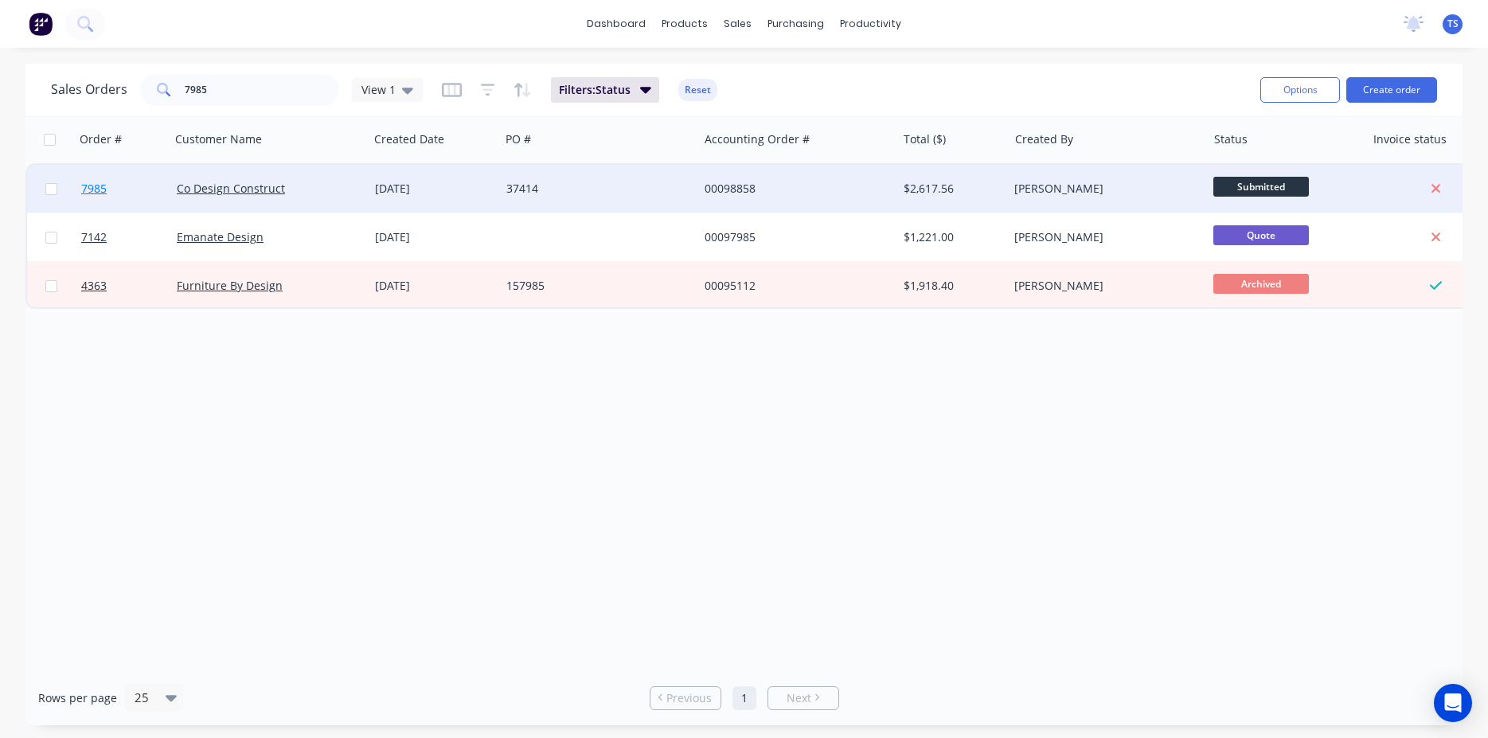
click at [133, 188] on link "7985" at bounding box center [129, 189] width 96 height 48
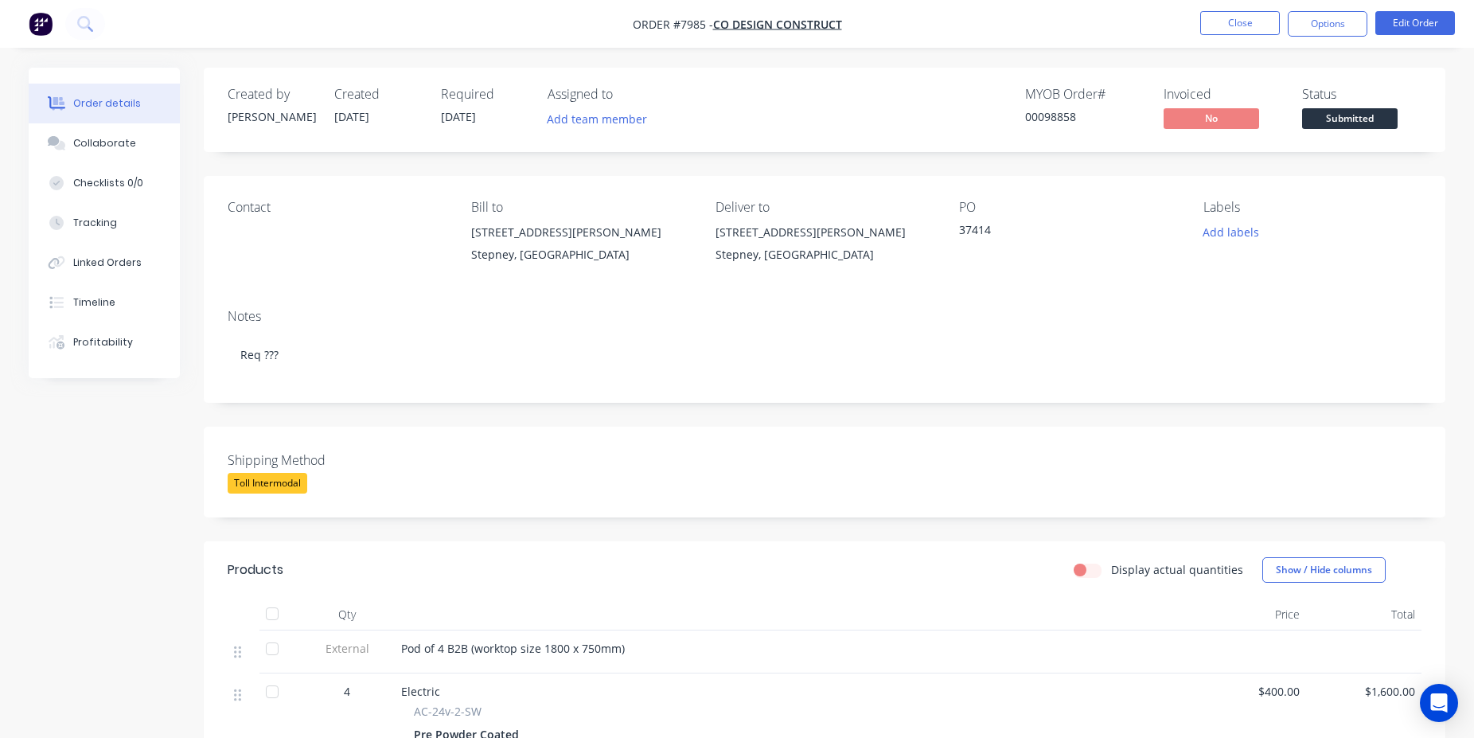
click at [1349, 117] on span "Submitted" at bounding box center [1350, 118] width 96 height 20
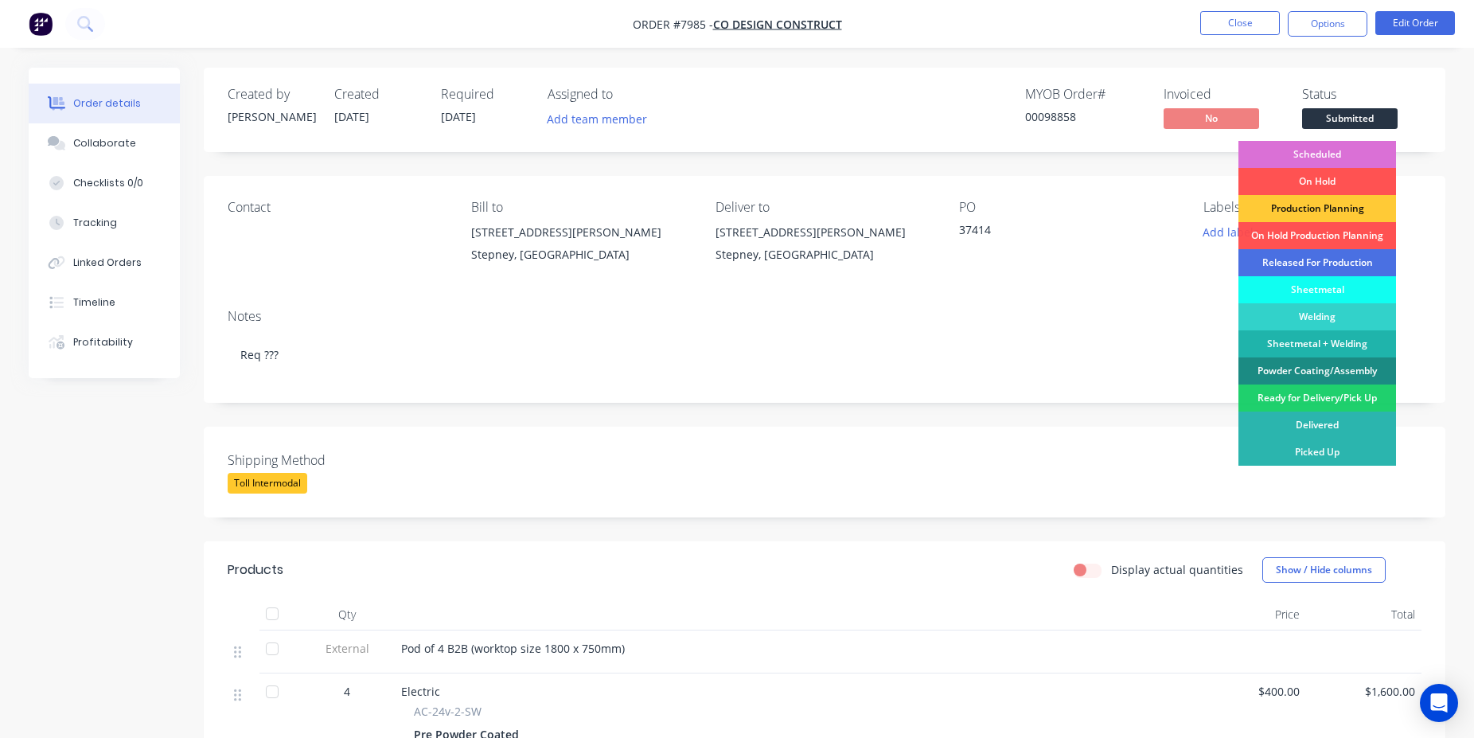
click at [1312, 162] on div "Scheduled" at bounding box center [1318, 154] width 158 height 27
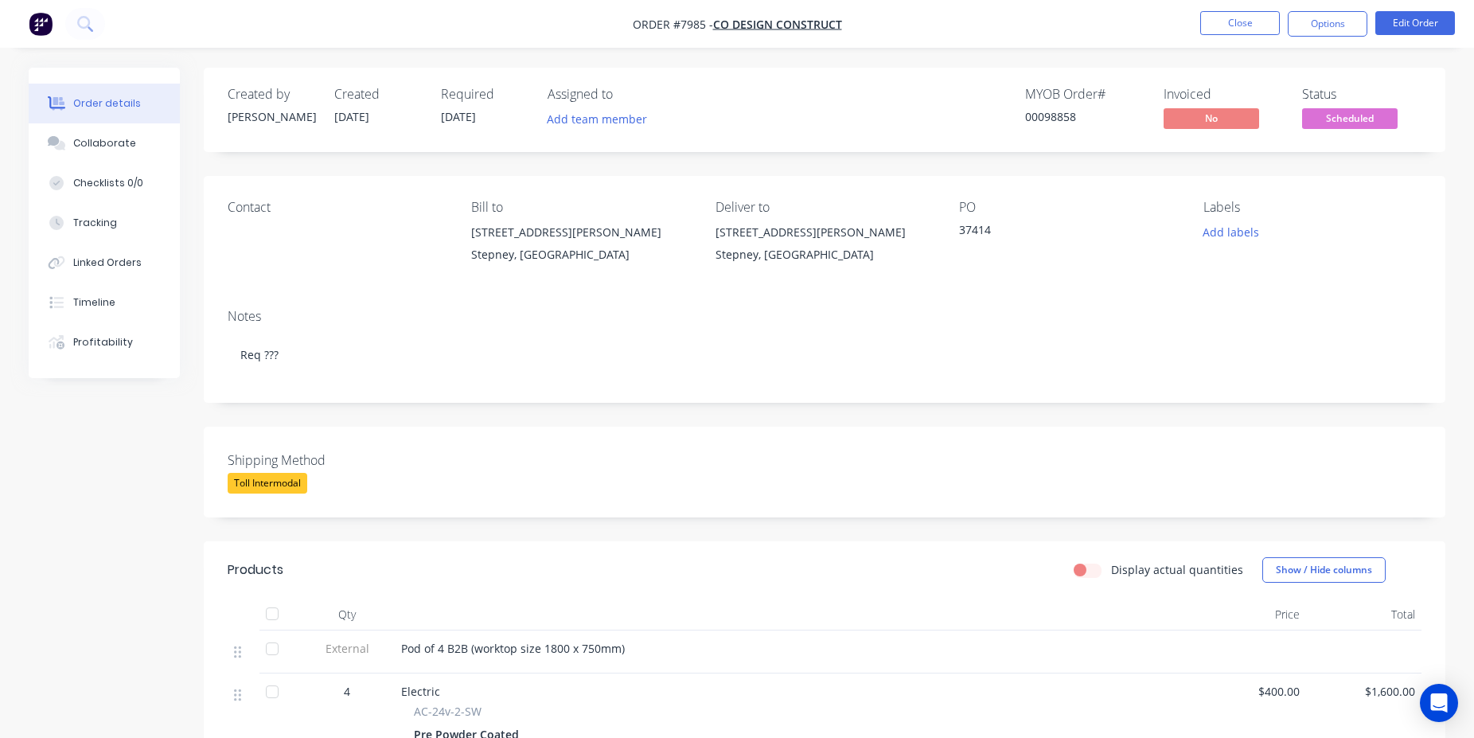
click at [1057, 124] on div "00098858" at bounding box center [1084, 116] width 119 height 17
click at [1057, 122] on div "00098858" at bounding box center [1084, 116] width 119 height 17
copy div "00098858"
click at [1257, 6] on nav "Order #7985 - Co Design Construct Close Options Edit Order" at bounding box center [737, 24] width 1474 height 48
click at [1198, 29] on ul "Close Options Edit Order" at bounding box center [1327, 23] width 293 height 25
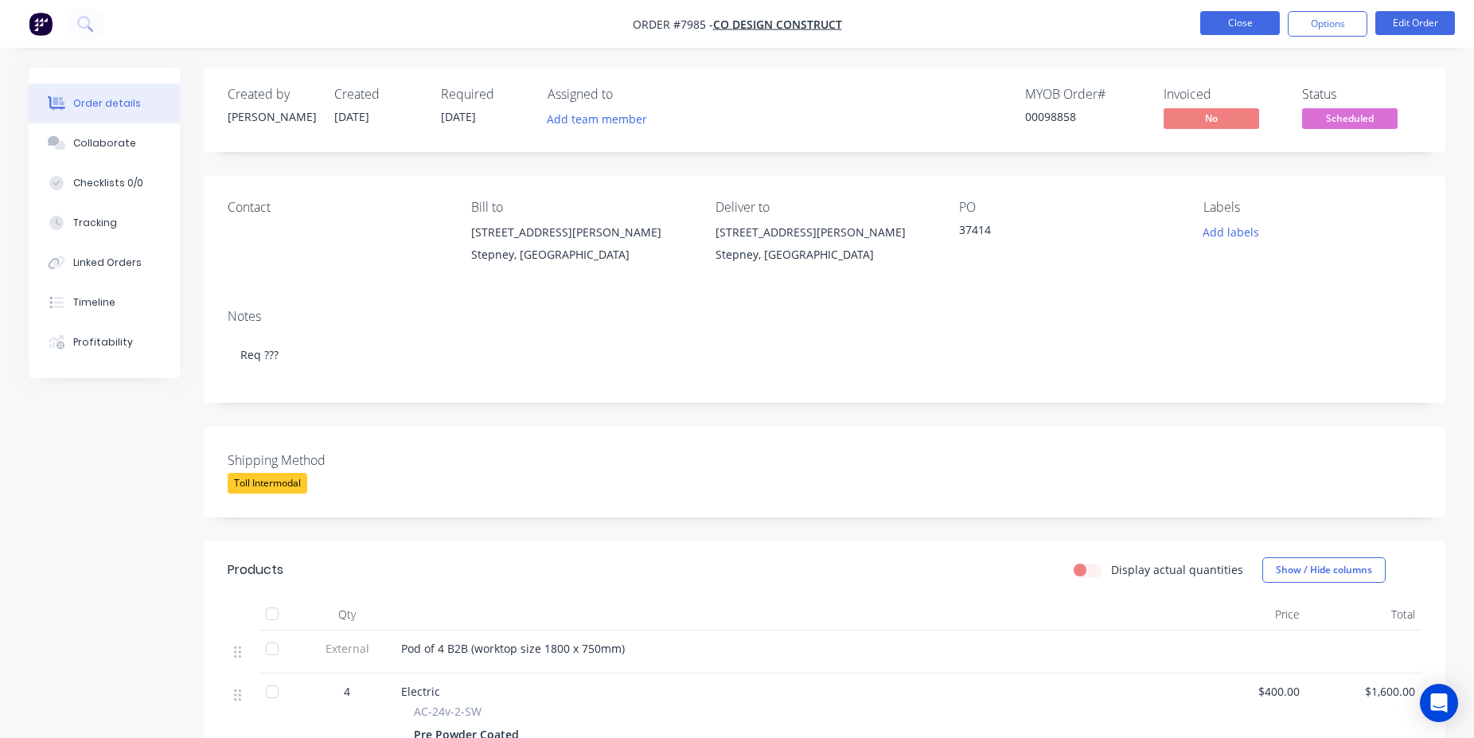
click at [1201, 29] on button "Close" at bounding box center [1241, 23] width 80 height 24
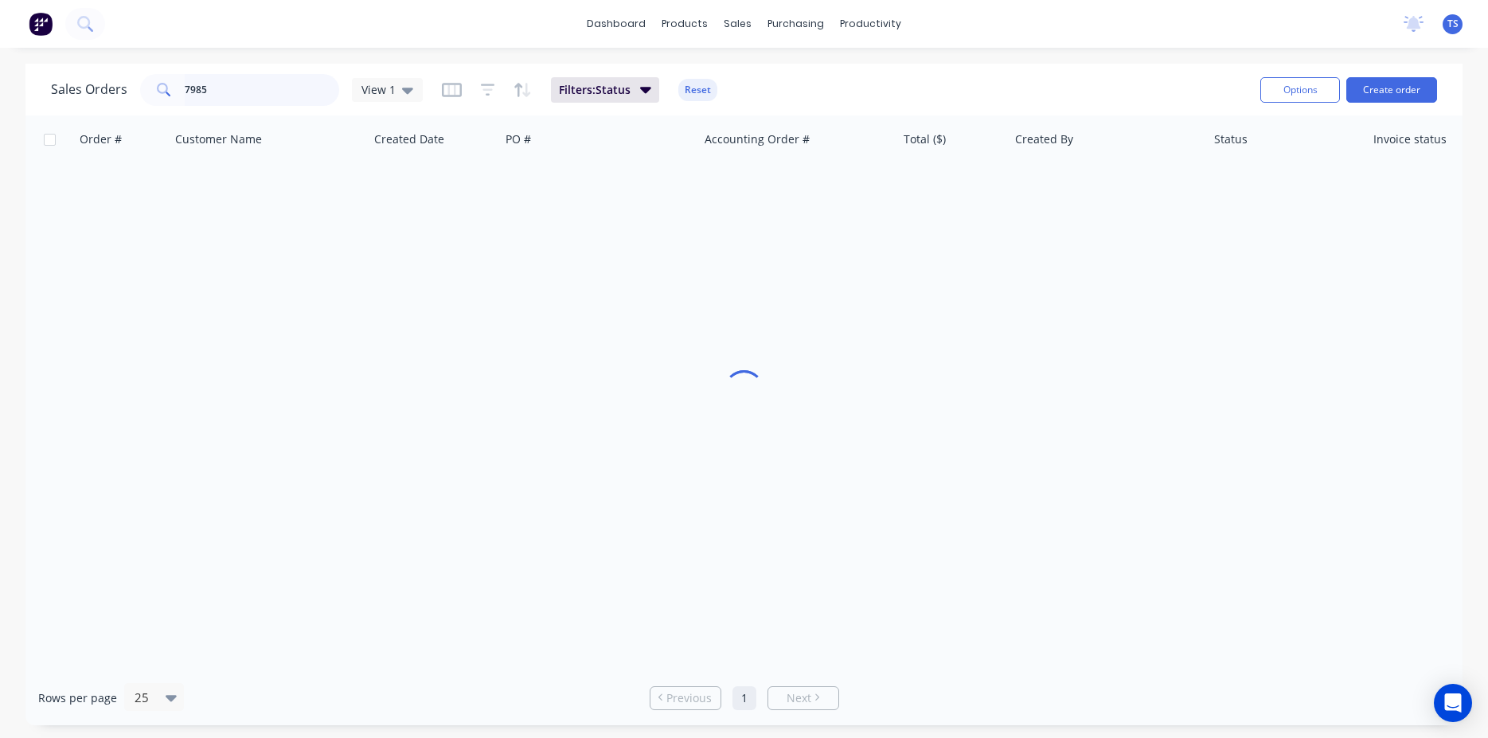
click at [269, 91] on input "7985" at bounding box center [262, 90] width 155 height 32
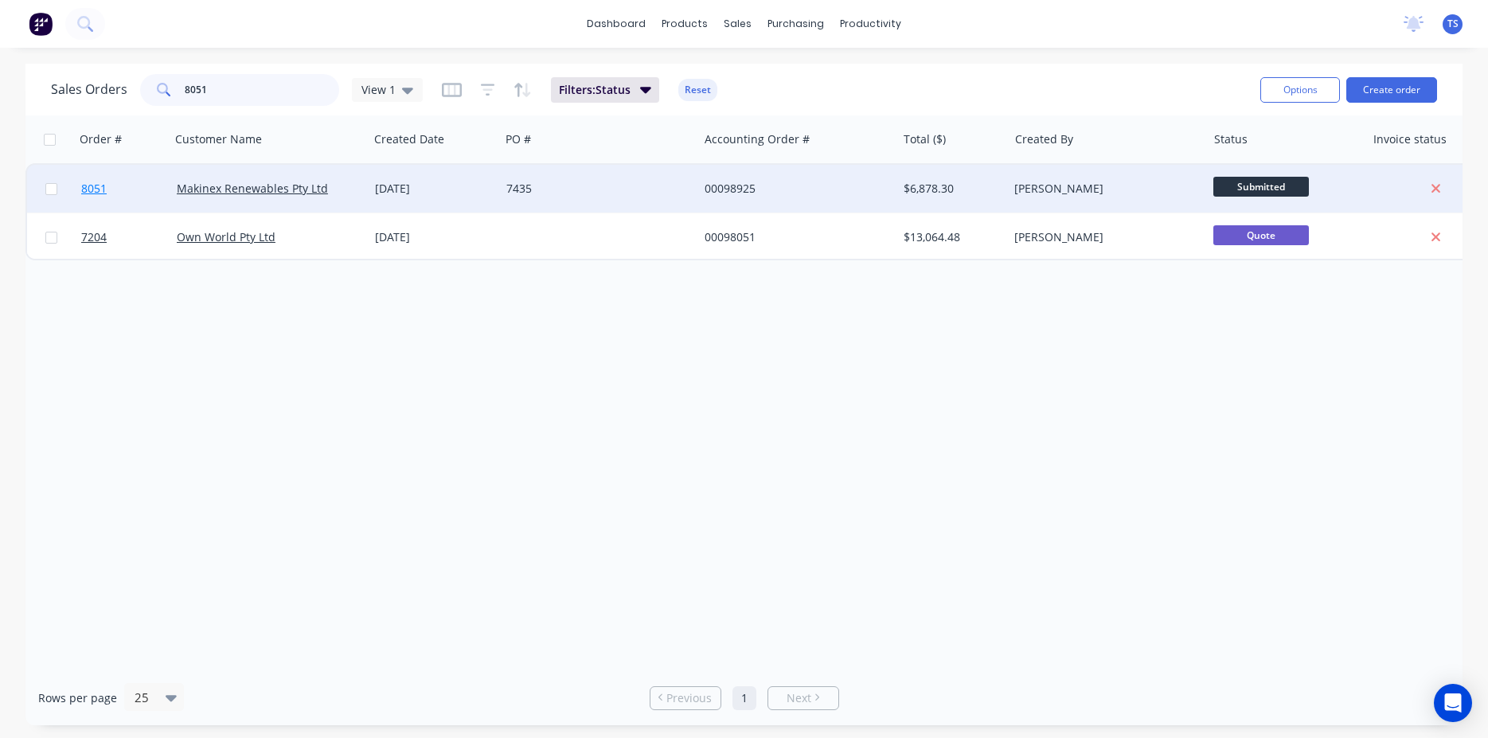
type input "8051"
click at [128, 198] on link "8051" at bounding box center [129, 189] width 96 height 48
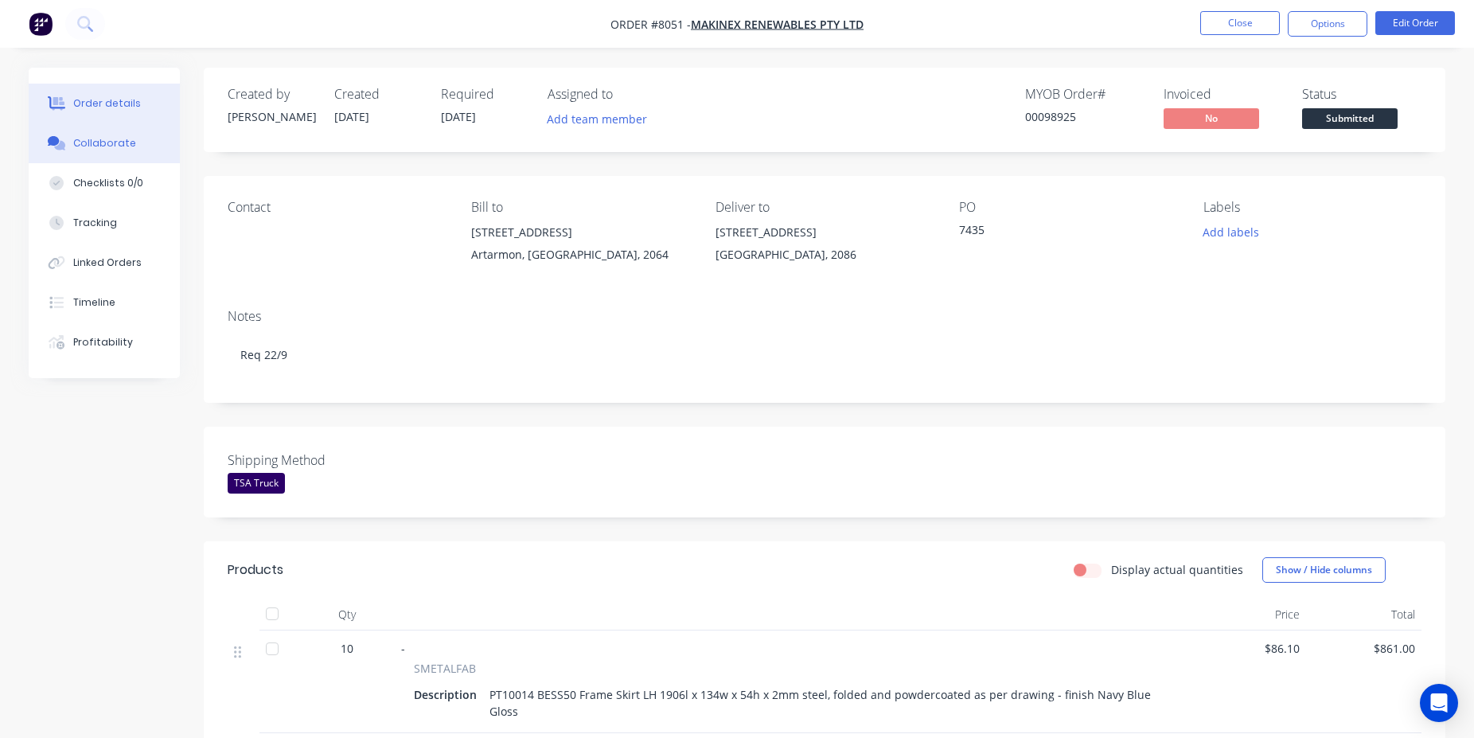
click at [150, 155] on button "Collaborate" at bounding box center [104, 143] width 151 height 40
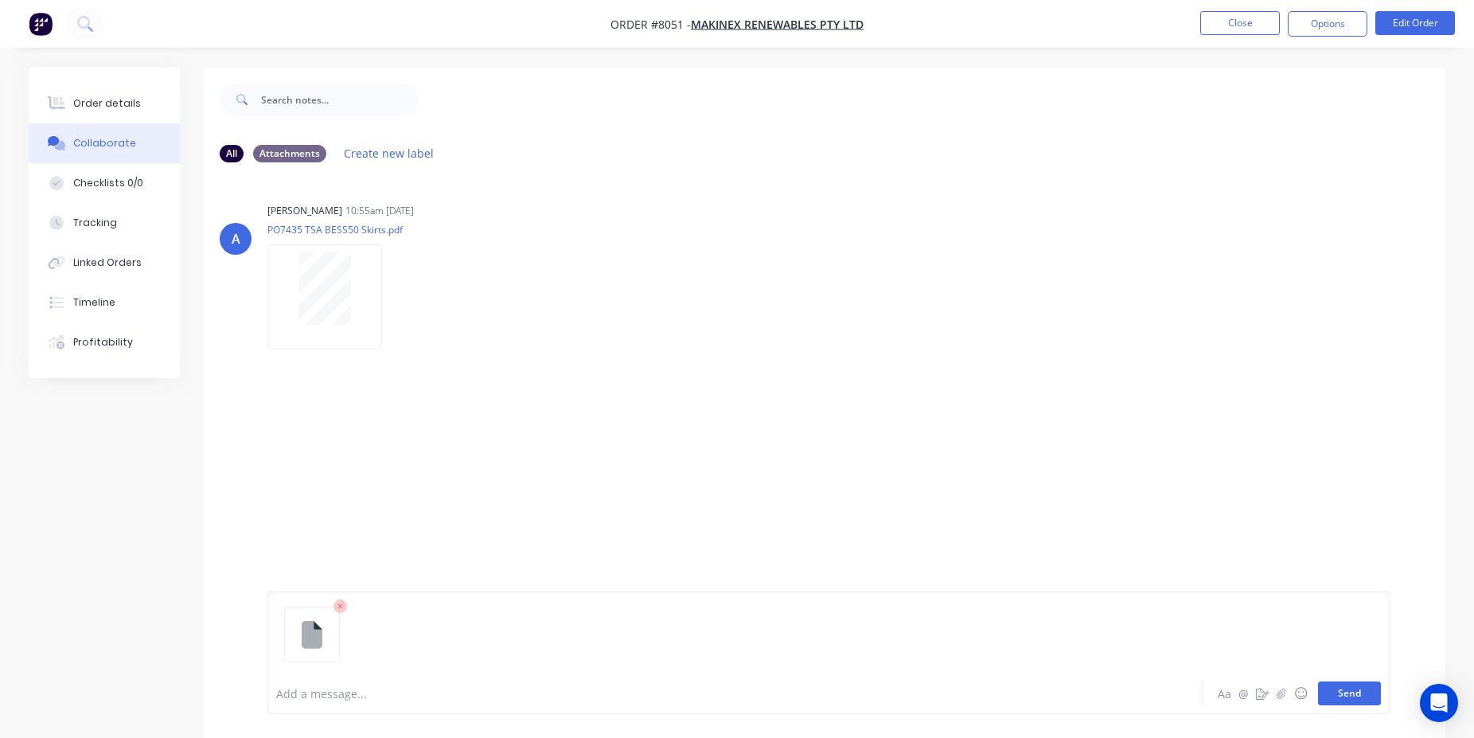
click at [1359, 692] on button "Send" at bounding box center [1349, 693] width 63 height 24
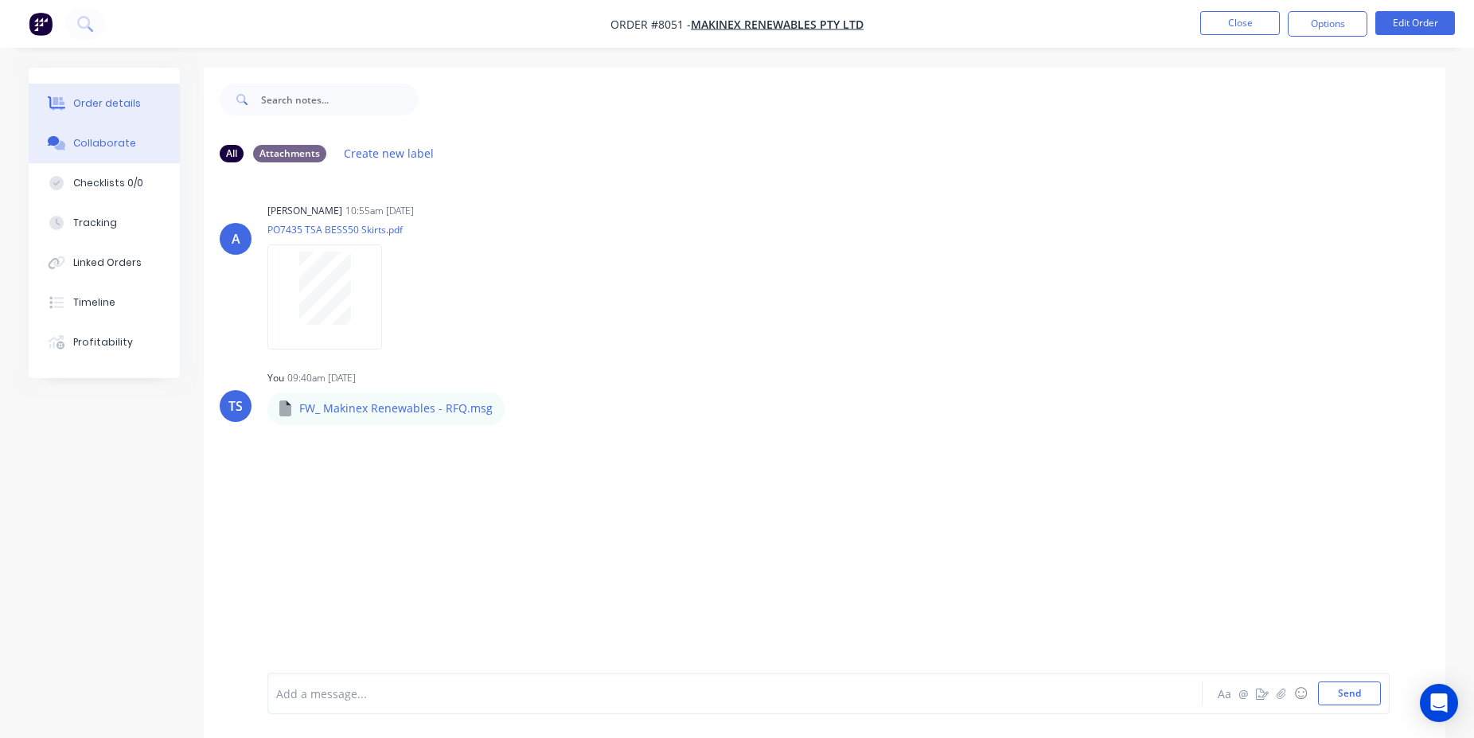
click at [91, 111] on button "Order details" at bounding box center [104, 104] width 151 height 40
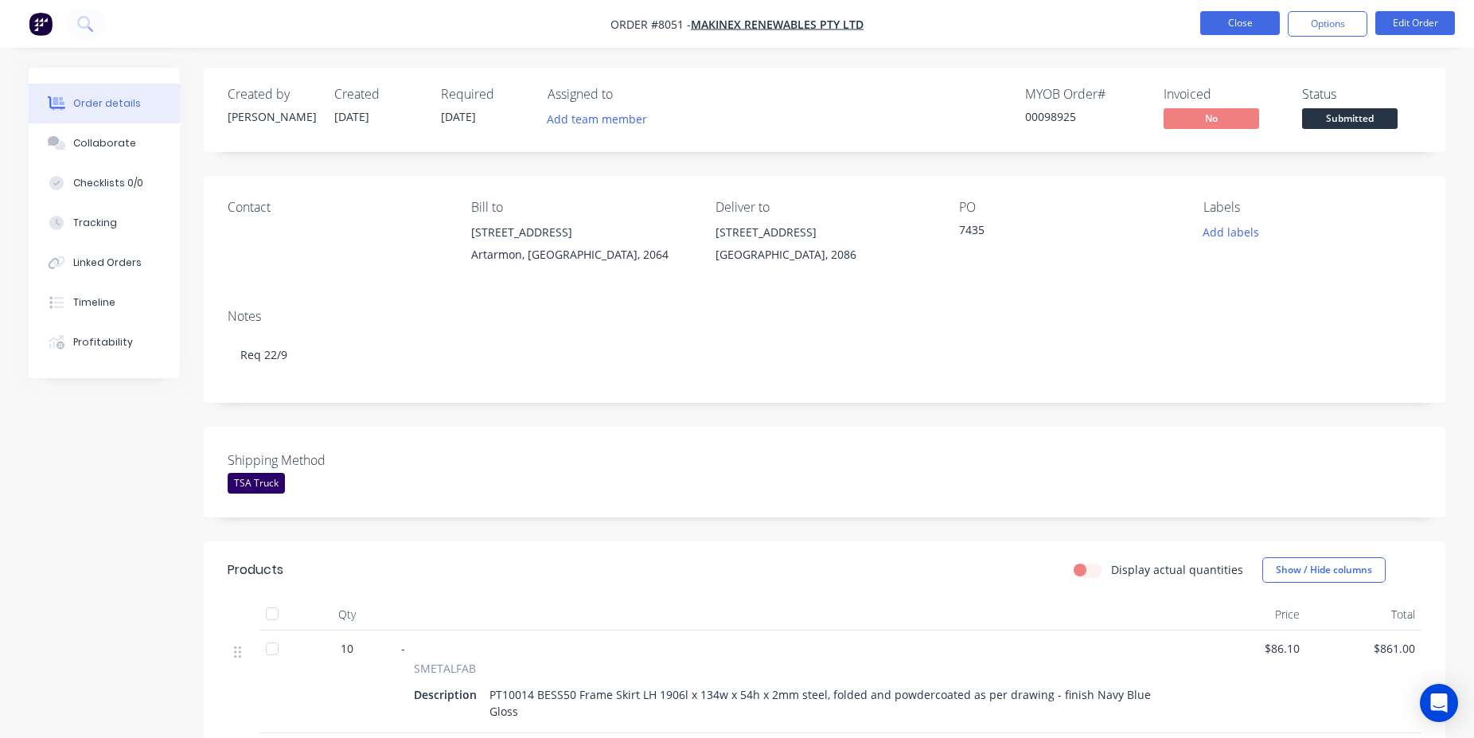
click at [1216, 29] on button "Close" at bounding box center [1241, 23] width 80 height 24
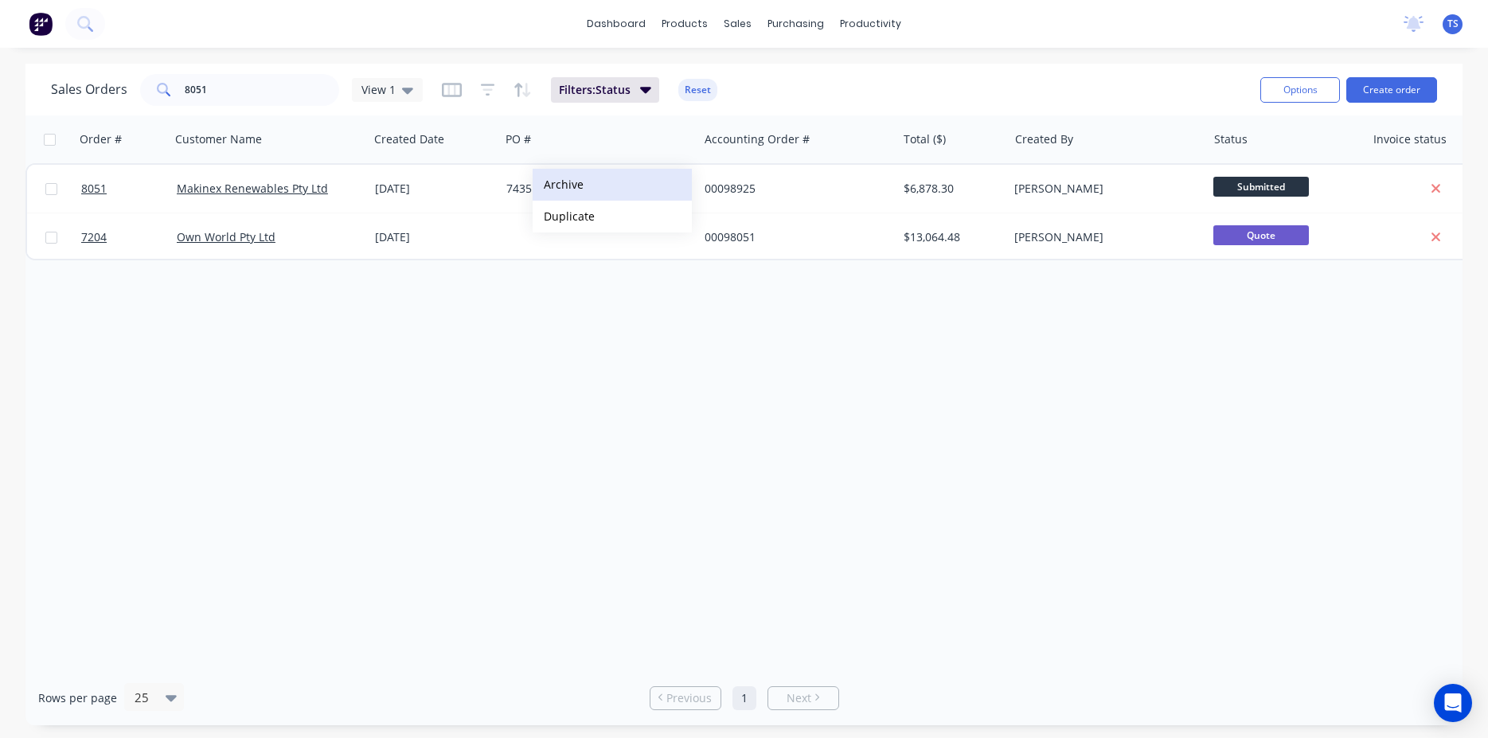
click at [589, 184] on button "Archive" at bounding box center [612, 185] width 159 height 32
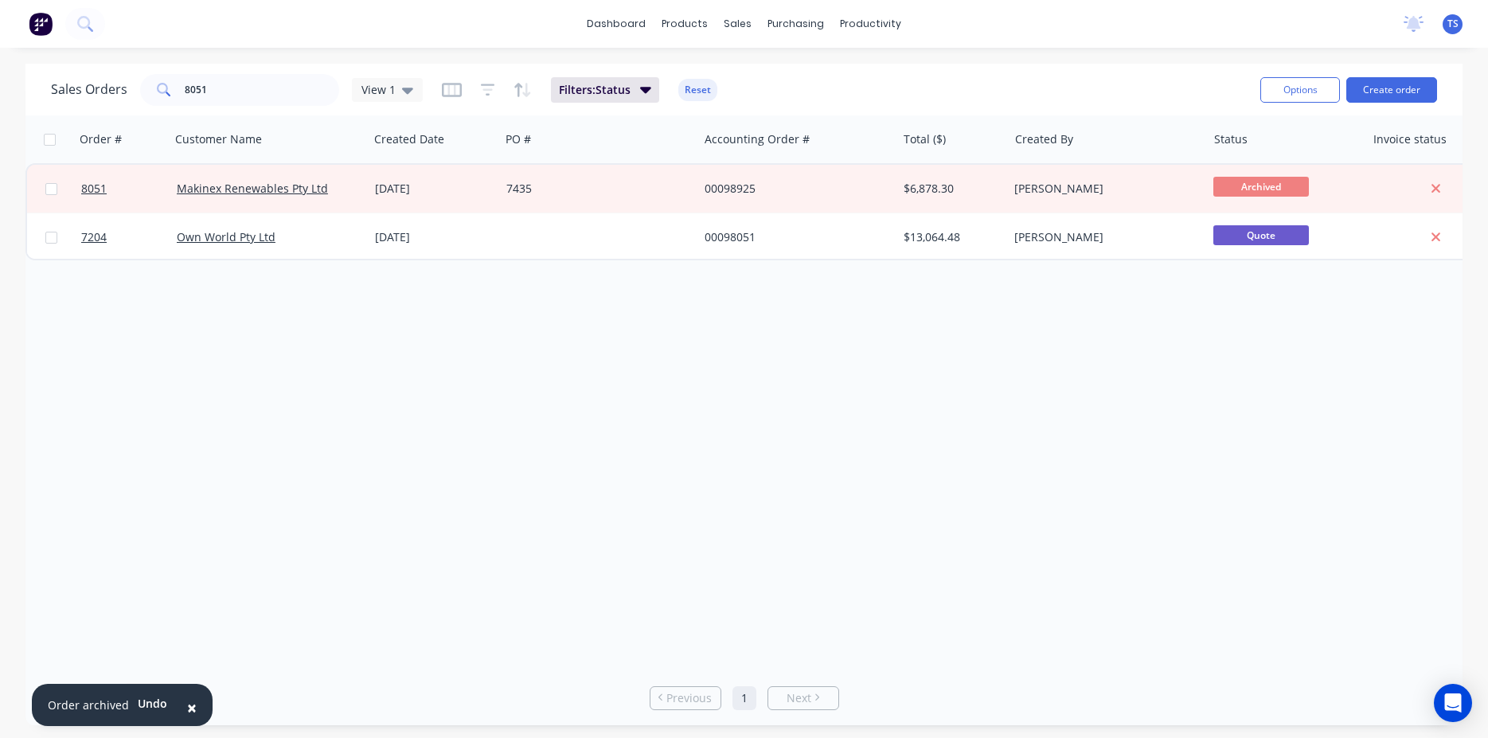
click at [187, 705] on span "×" at bounding box center [192, 708] width 10 height 22
drag, startPoint x: 171, startPoint y: 97, endPoint x: 183, endPoint y: 98, distance: 12.0
click at [171, 98] on span at bounding box center [162, 90] width 45 height 32
click at [204, 97] on input "8051" at bounding box center [262, 90] width 155 height 32
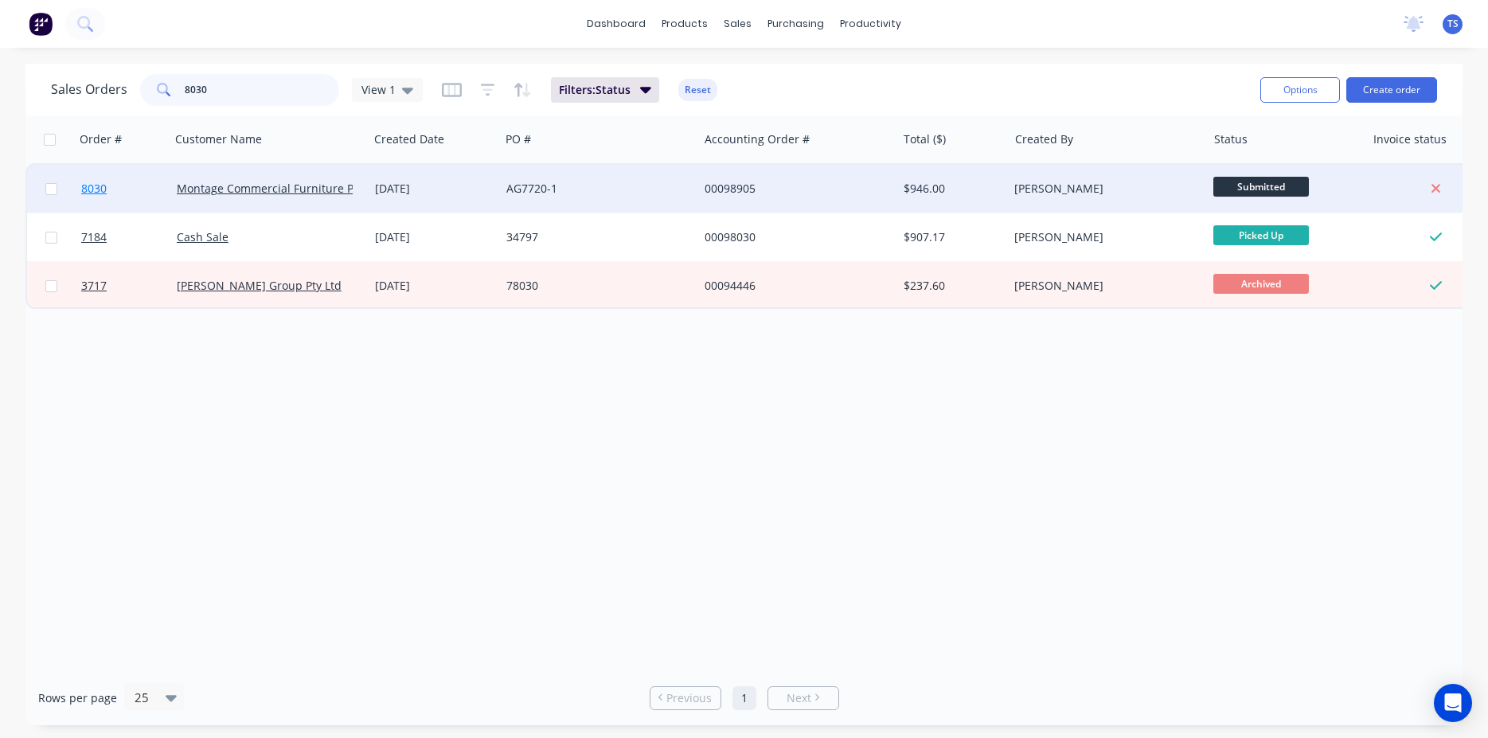
type input "8030"
click at [100, 180] on link "8030" at bounding box center [129, 189] width 96 height 48
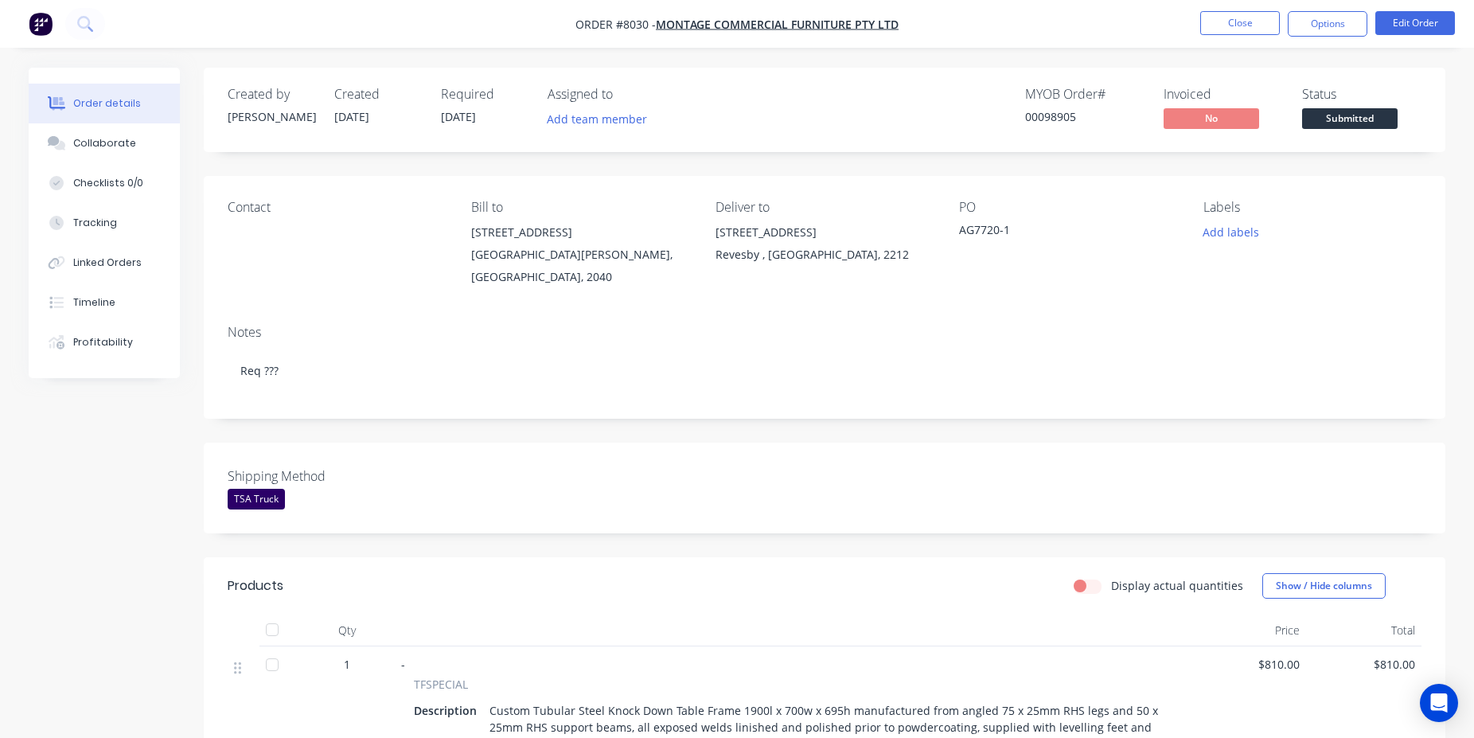
click at [1380, 119] on span "Submitted" at bounding box center [1350, 118] width 96 height 20
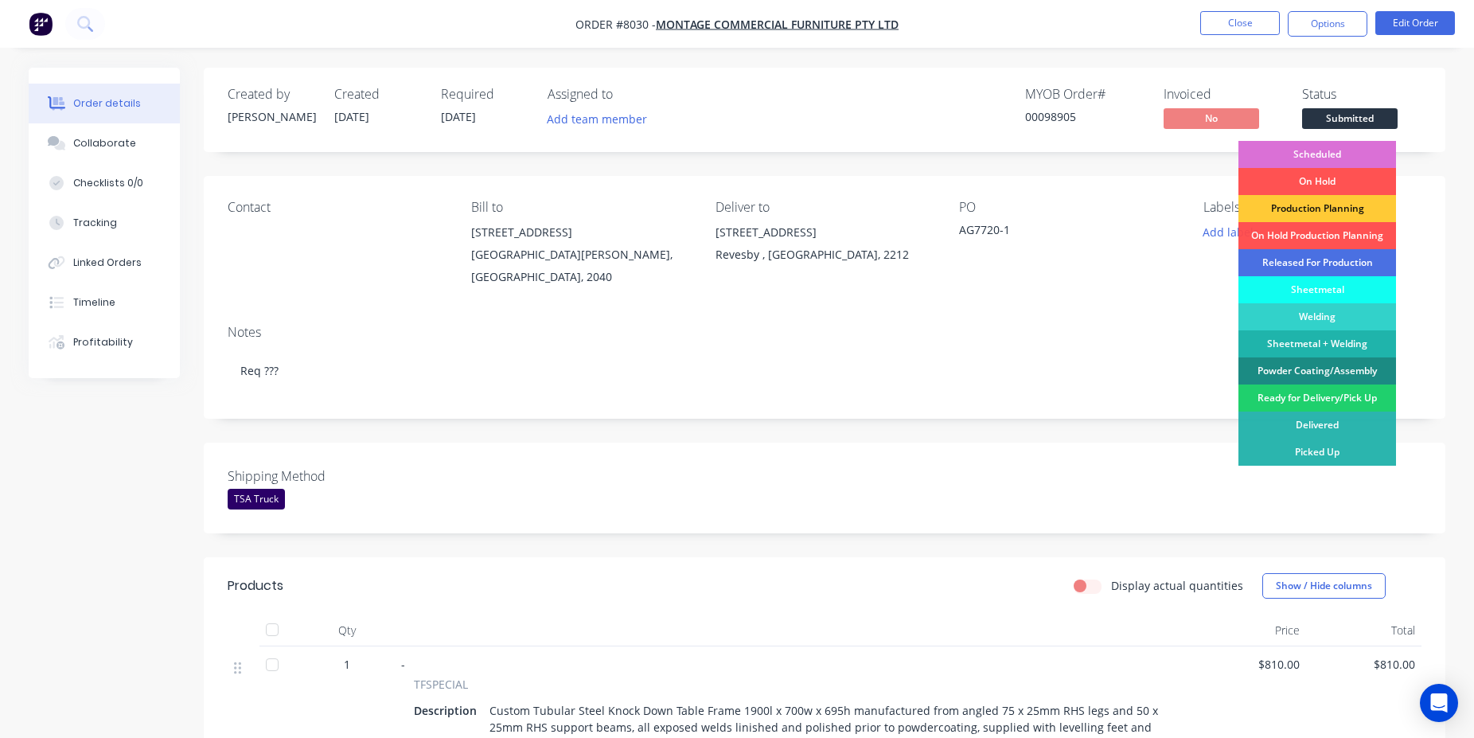
click at [1326, 145] on div "Scheduled" at bounding box center [1318, 154] width 158 height 27
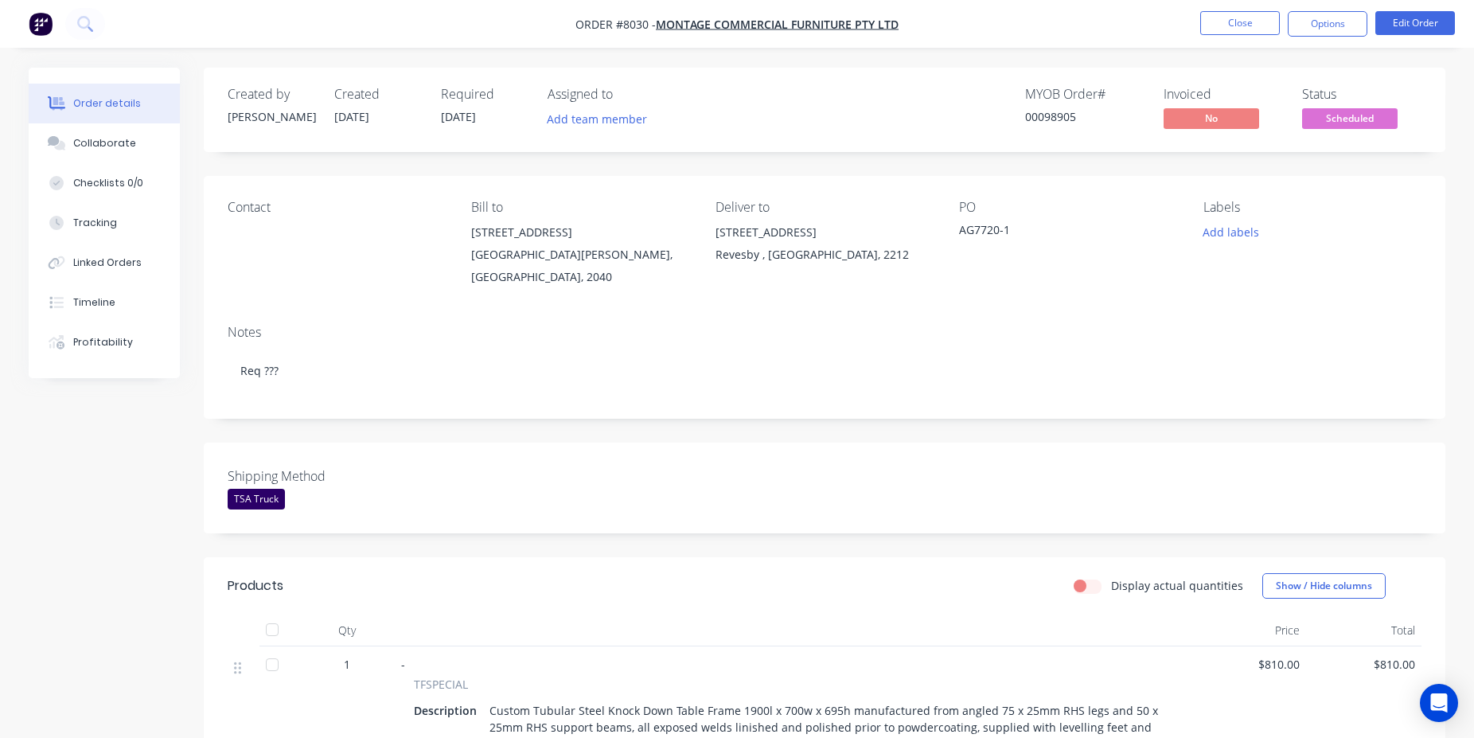
click at [1031, 114] on div "00098905" at bounding box center [1084, 116] width 119 height 17
copy div "00098905"
click at [1244, 22] on button "Close" at bounding box center [1241, 23] width 80 height 24
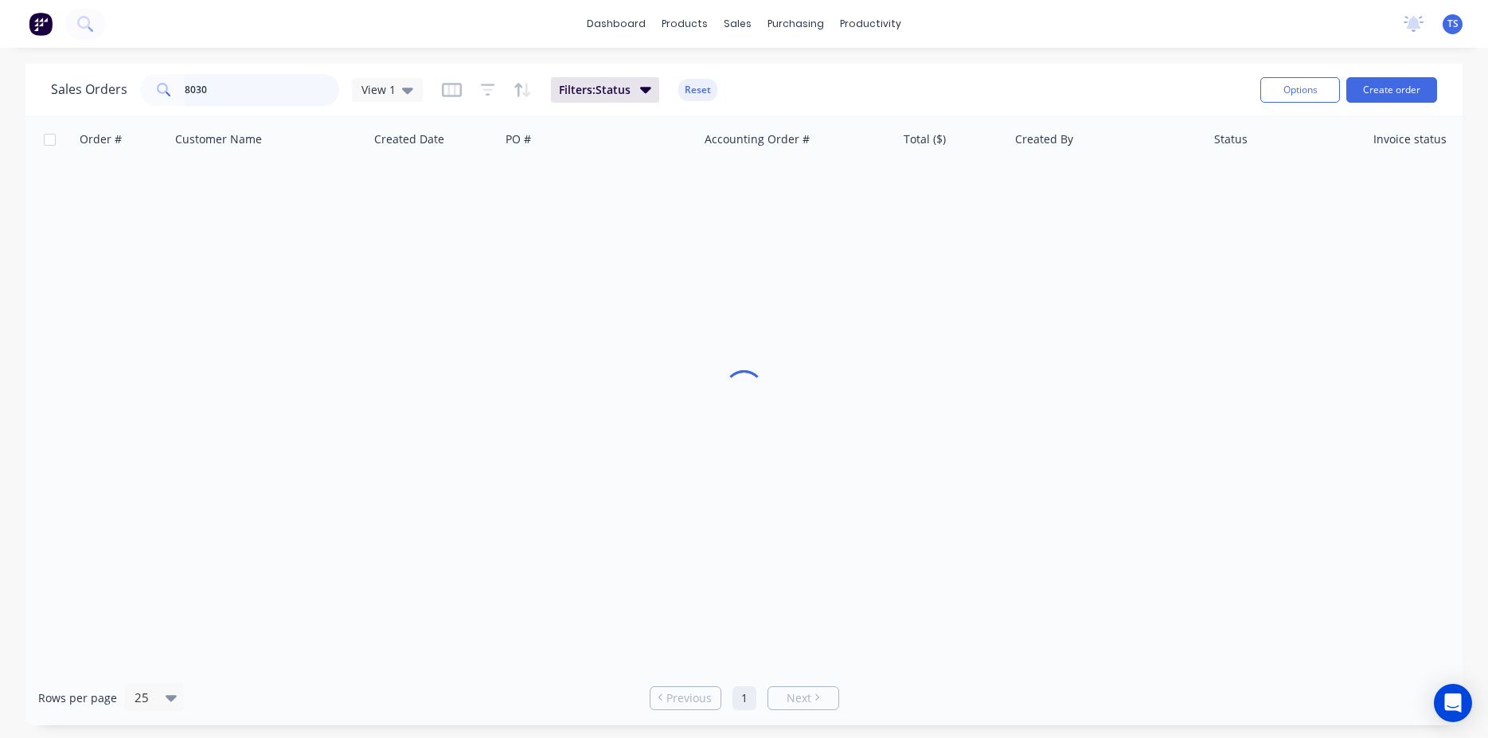
click at [258, 95] on input "8030" at bounding box center [262, 90] width 155 height 32
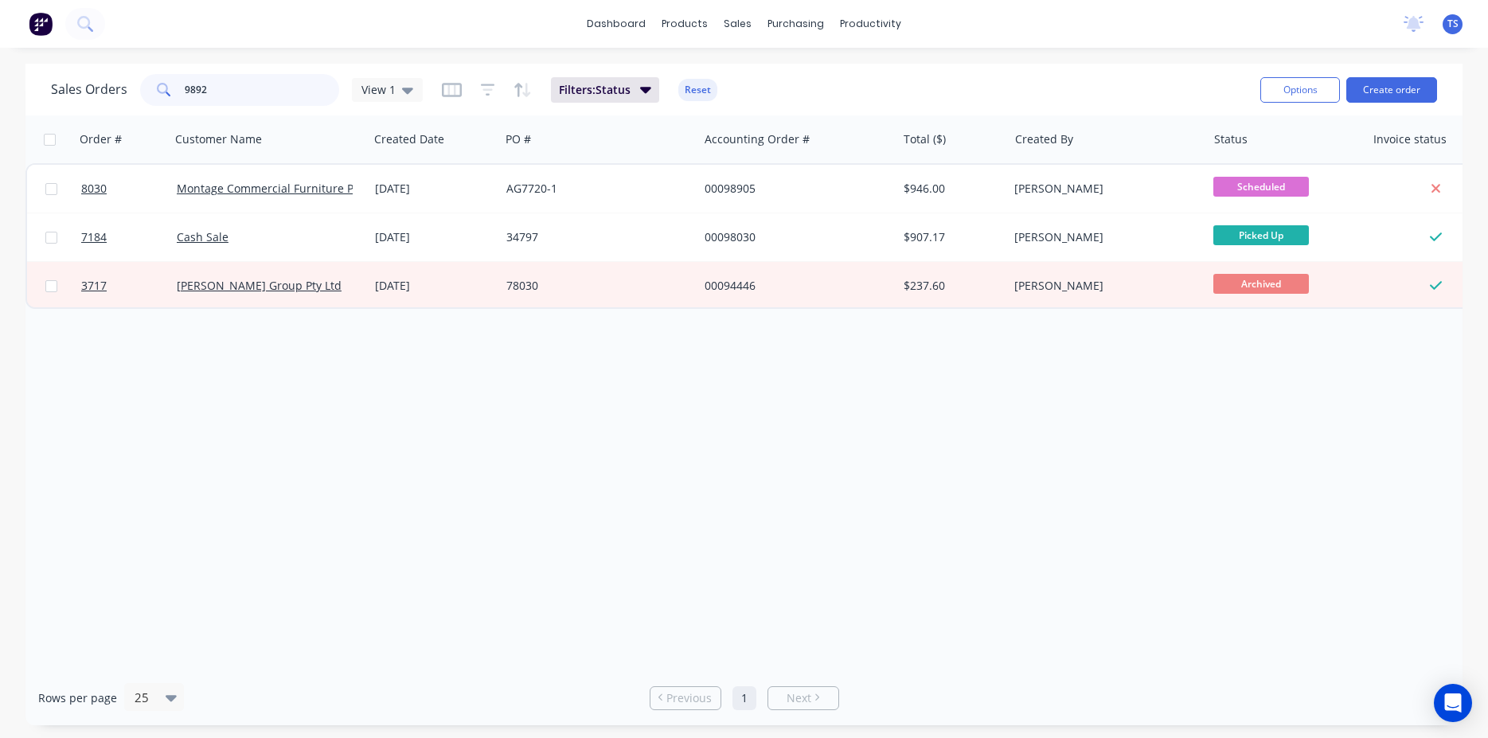
type input "98925"
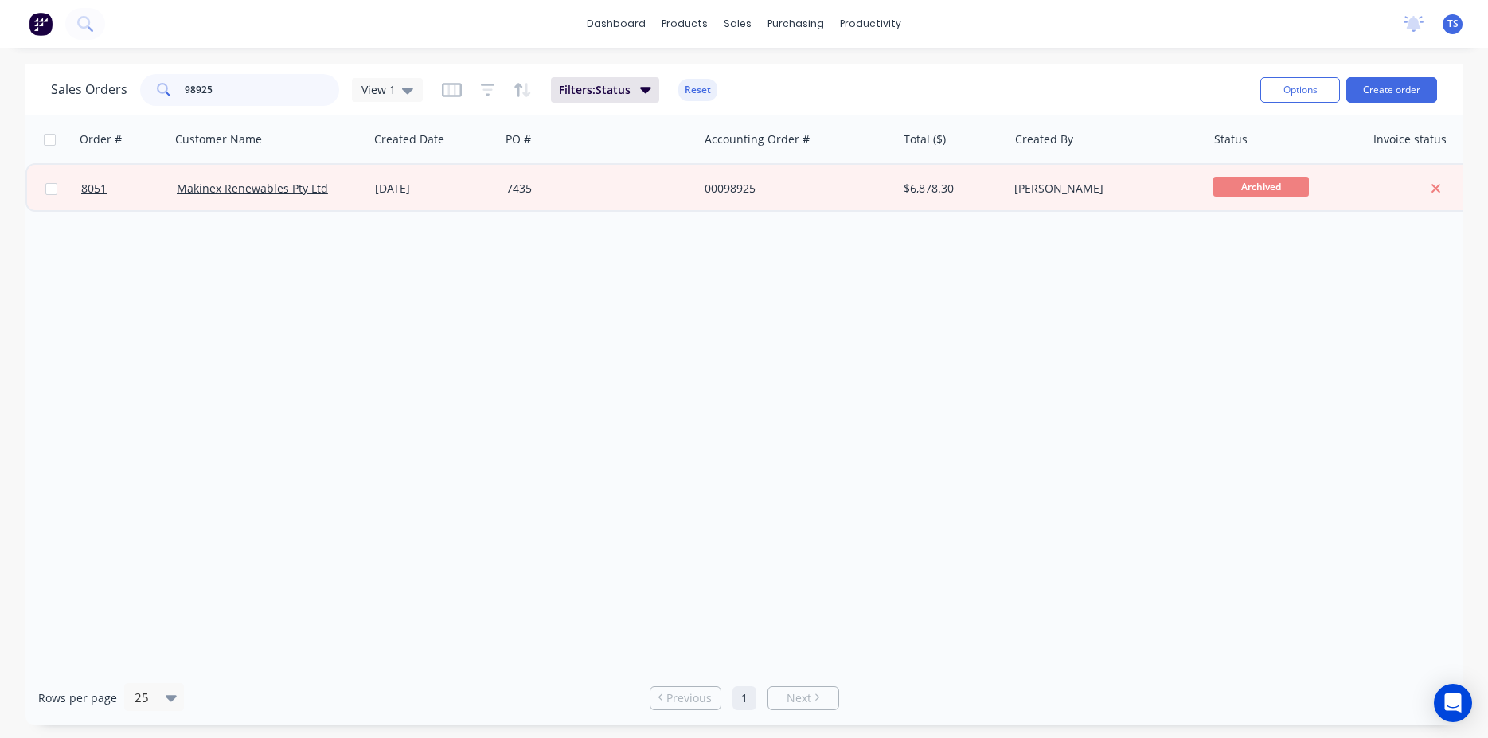
click at [255, 96] on input "98925" at bounding box center [262, 90] width 155 height 32
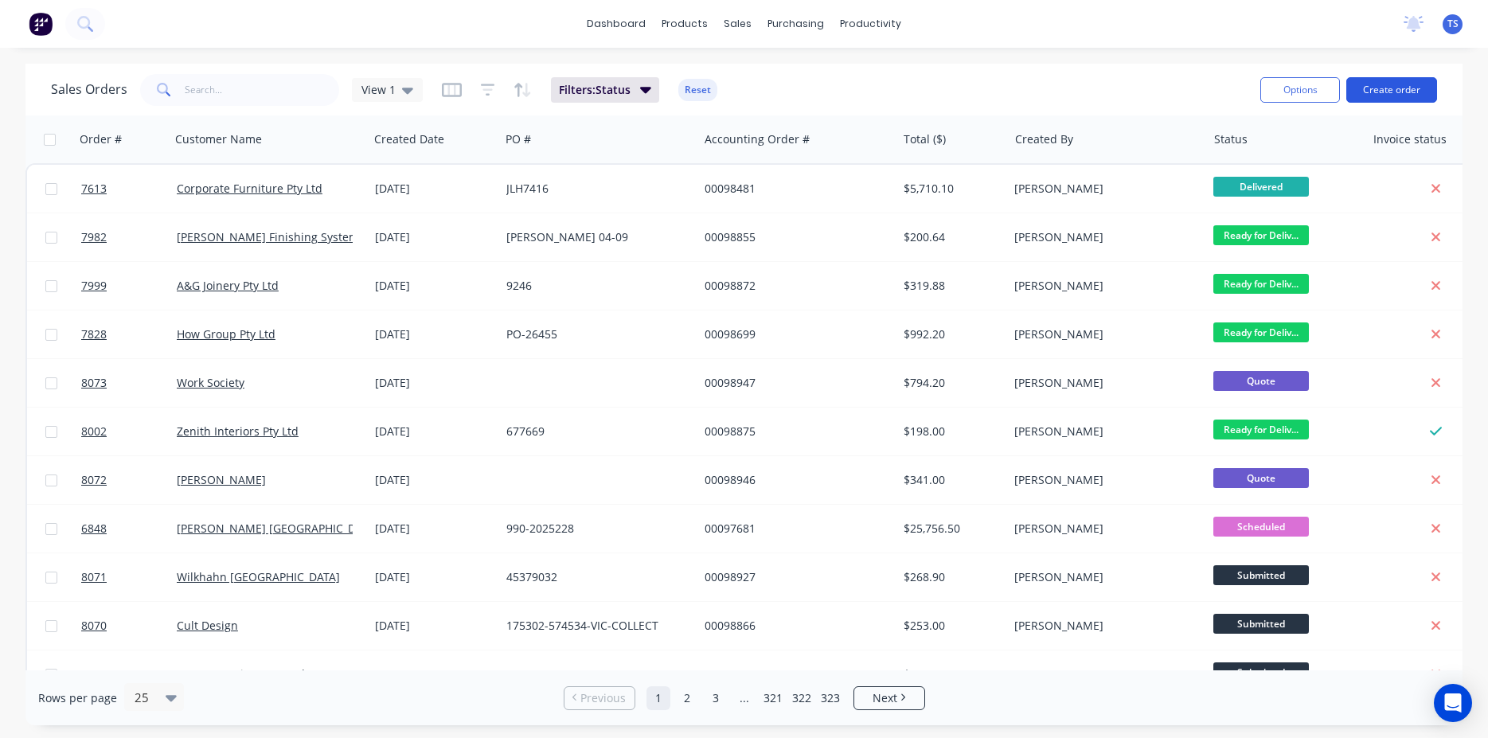
click at [1385, 97] on button "Create order" at bounding box center [1391, 89] width 91 height 25
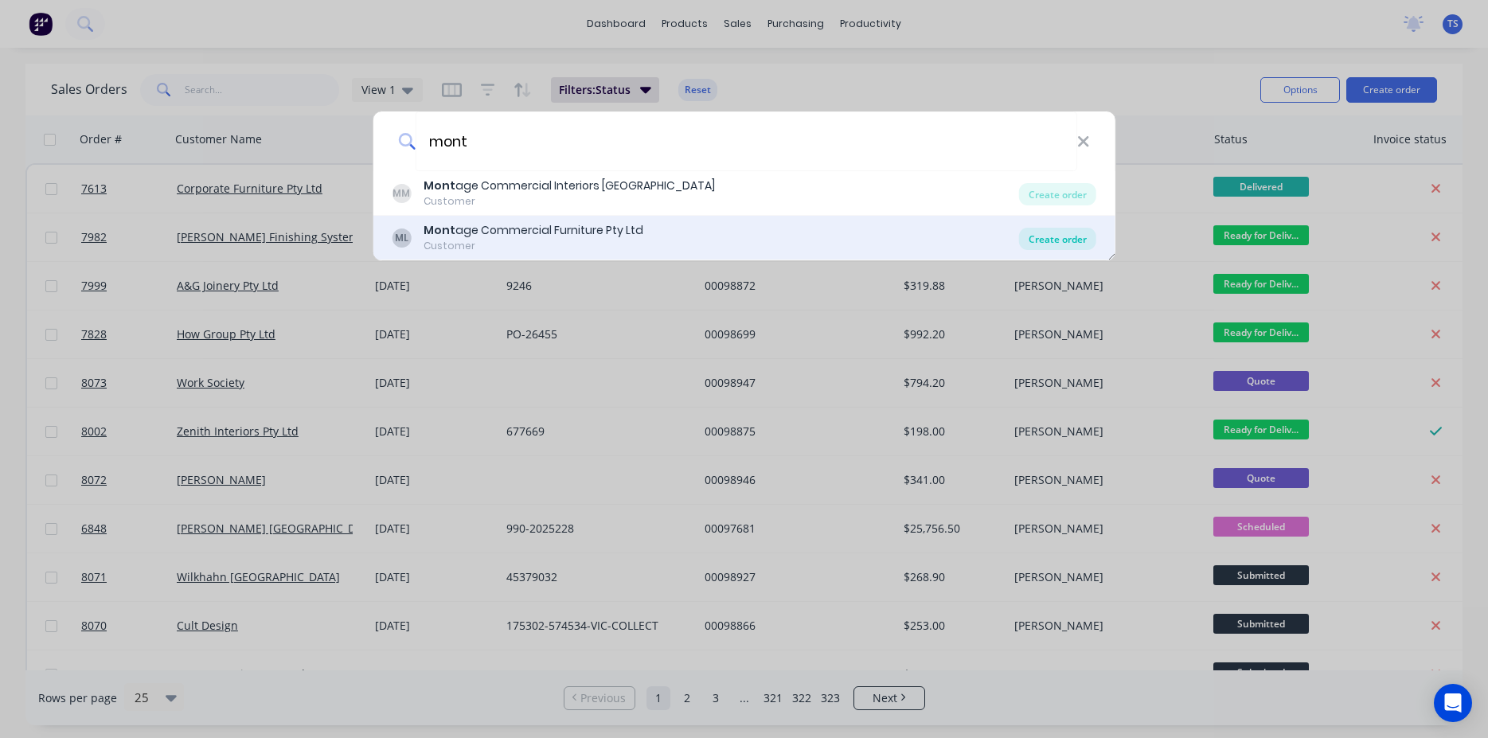
type input "mont"
click at [1039, 246] on div "Create order" at bounding box center [1057, 239] width 77 height 22
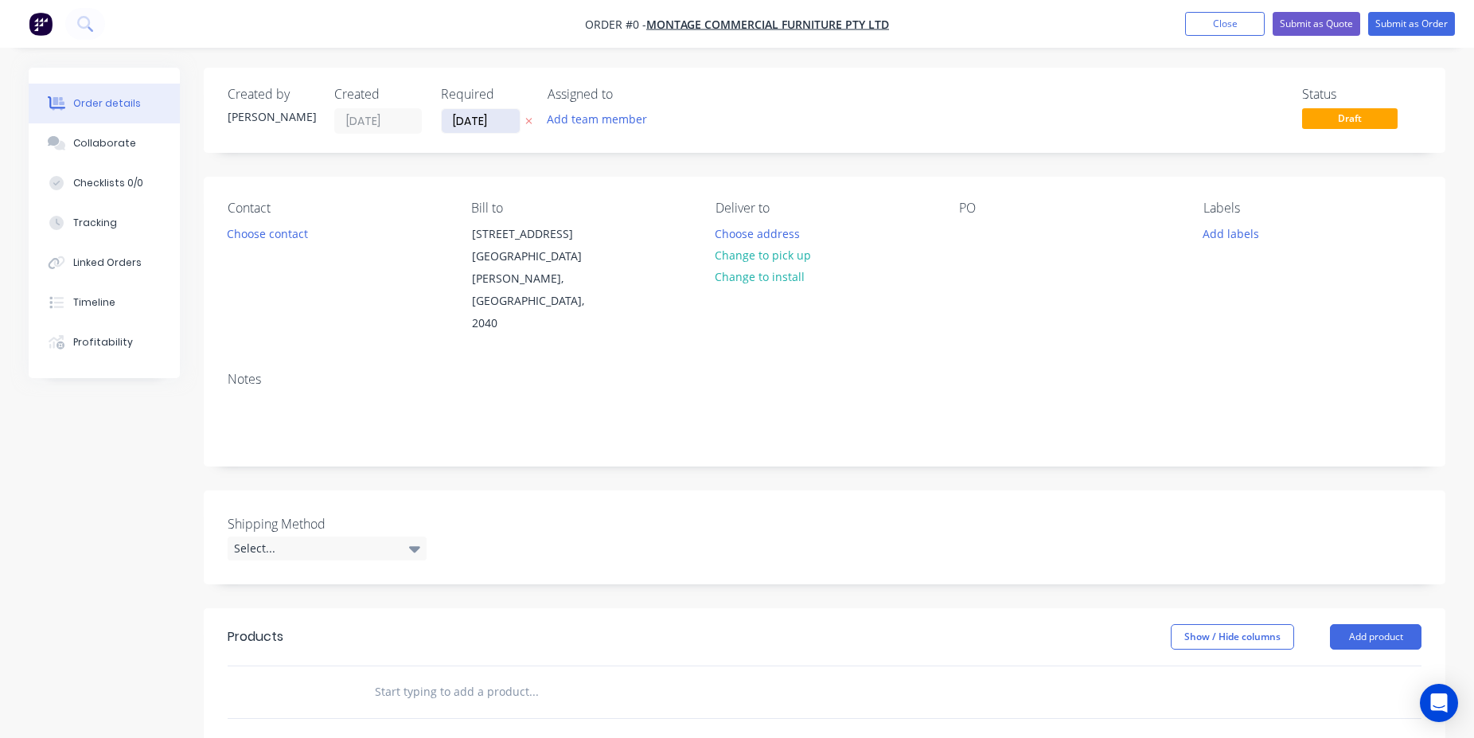
click at [478, 125] on input "[DATE]" at bounding box center [481, 121] width 78 height 24
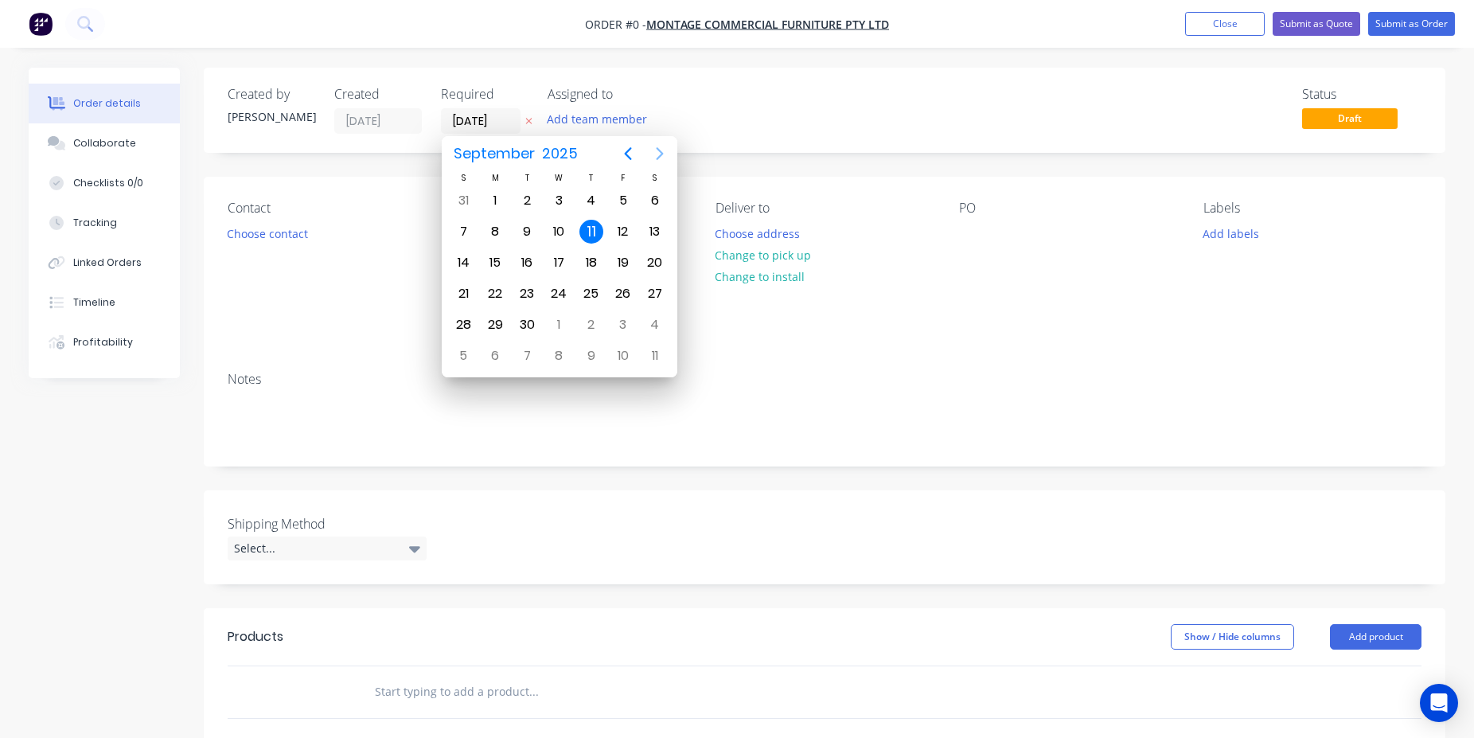
click at [660, 164] on button "Next page" at bounding box center [660, 154] width 32 height 32
click at [597, 209] on div "2" at bounding box center [592, 201] width 24 height 24
type input "[DATE]"
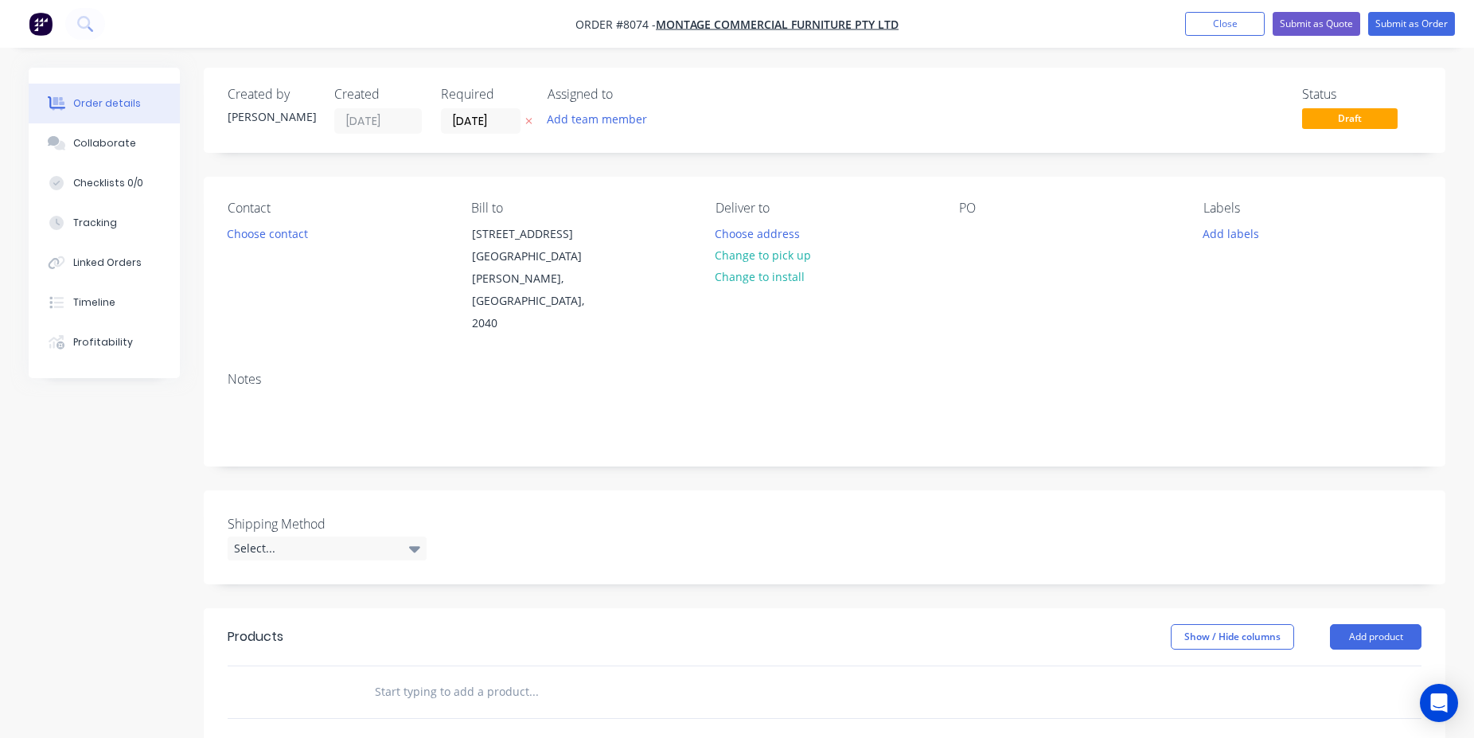
click at [974, 222] on div "PO" at bounding box center [1068, 268] width 218 height 135
click at [974, 232] on div at bounding box center [971, 233] width 25 height 23
click at [468, 718] on div at bounding box center [825, 718] width 1194 height 1
click at [480, 676] on input "text" at bounding box center [533, 692] width 318 height 32
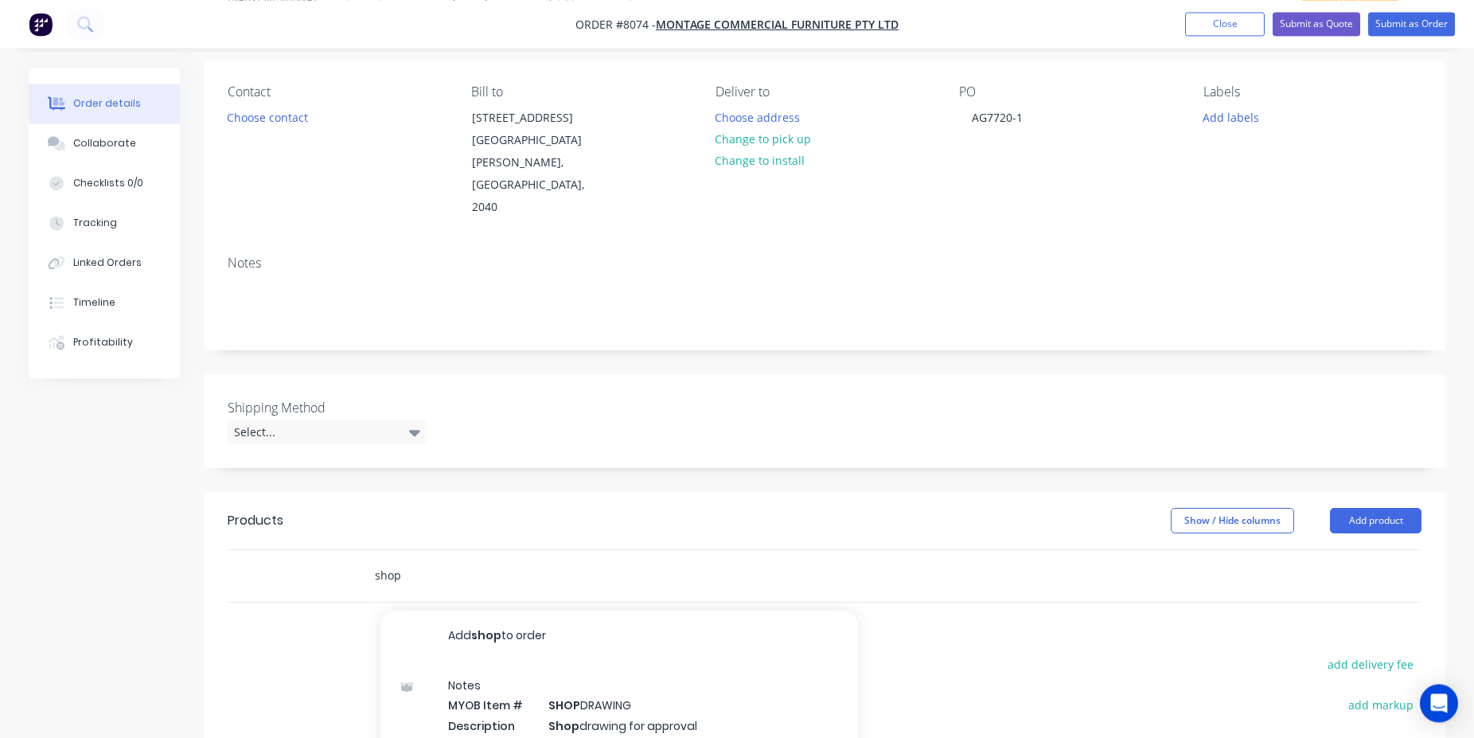
scroll to position [244, 0]
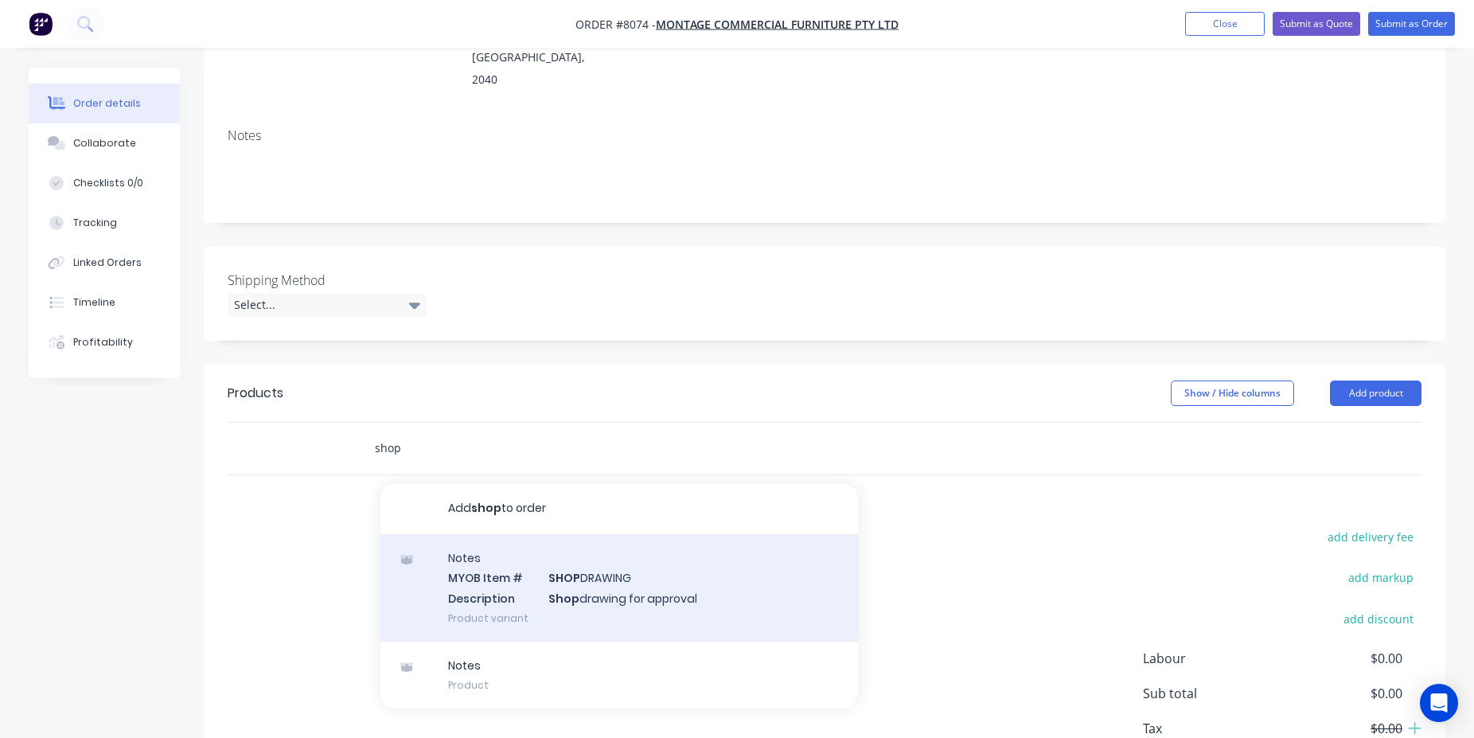
type input "shop"
click at [578, 566] on div "Notes MYOB Item # SHOP DRAWING Description Shop drawing for approval Product va…" at bounding box center [620, 587] width 478 height 107
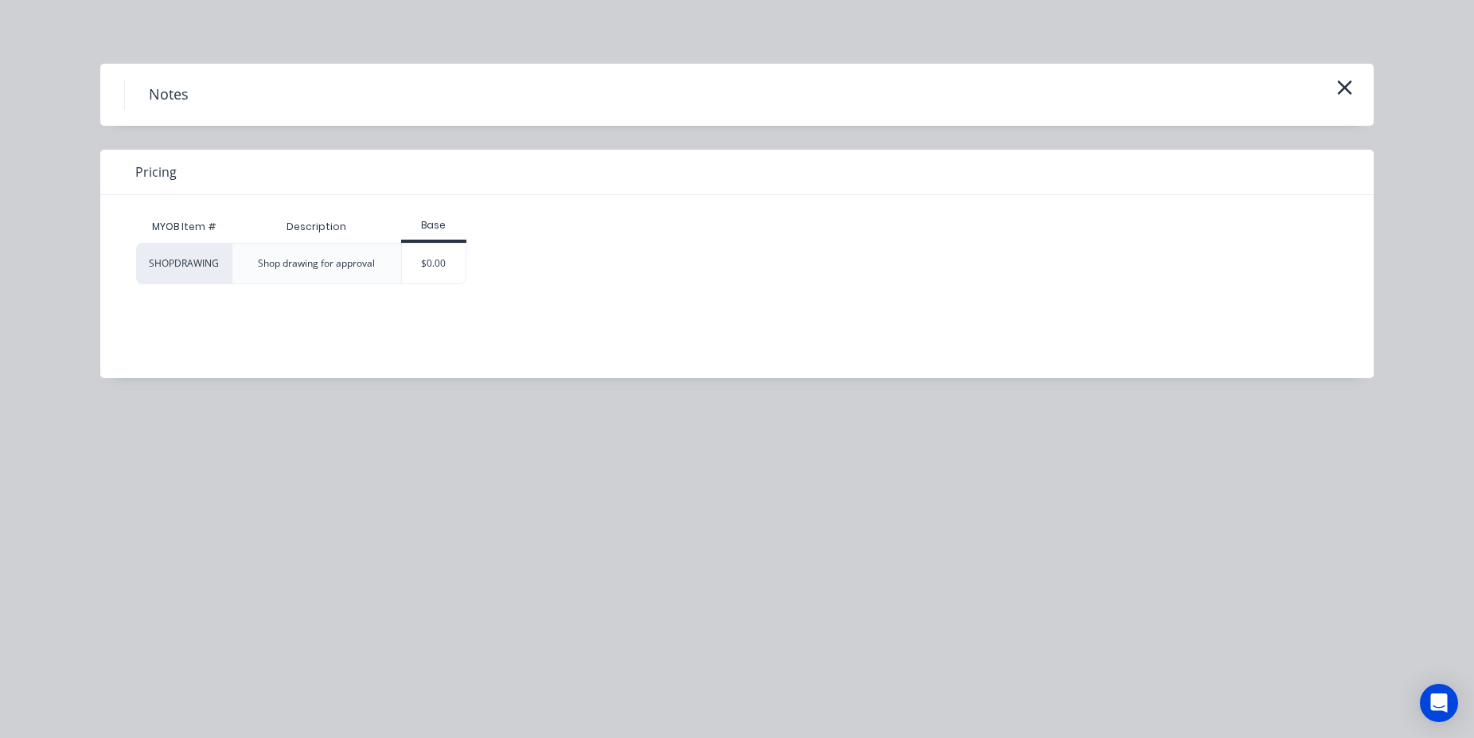
drag, startPoint x: 434, startPoint y: 278, endPoint x: 471, endPoint y: 330, distance: 64.5
click at [434, 279] on div "$0.00" at bounding box center [434, 264] width 64 height 40
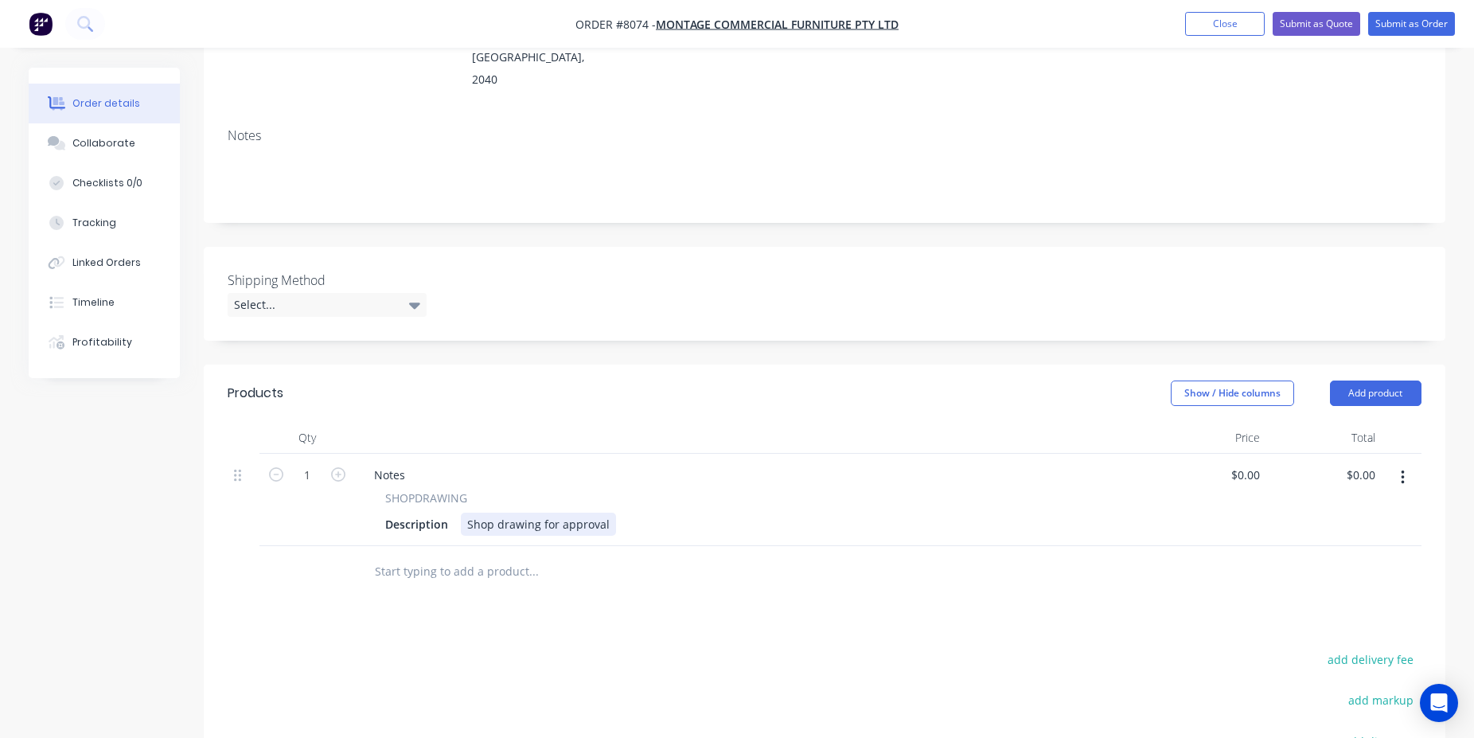
click at [603, 513] on div "Description Shop drawing for approval" at bounding box center [750, 524] width 742 height 23
click at [602, 513] on div "Shop drawing for approval" at bounding box center [538, 524] width 155 height 23
click at [610, 513] on div "Shop drawing for approval" at bounding box center [538, 524] width 155 height 23
click at [507, 513] on div "Shop drawing for approval for Inv#98905" at bounding box center [577, 524] width 232 height 23
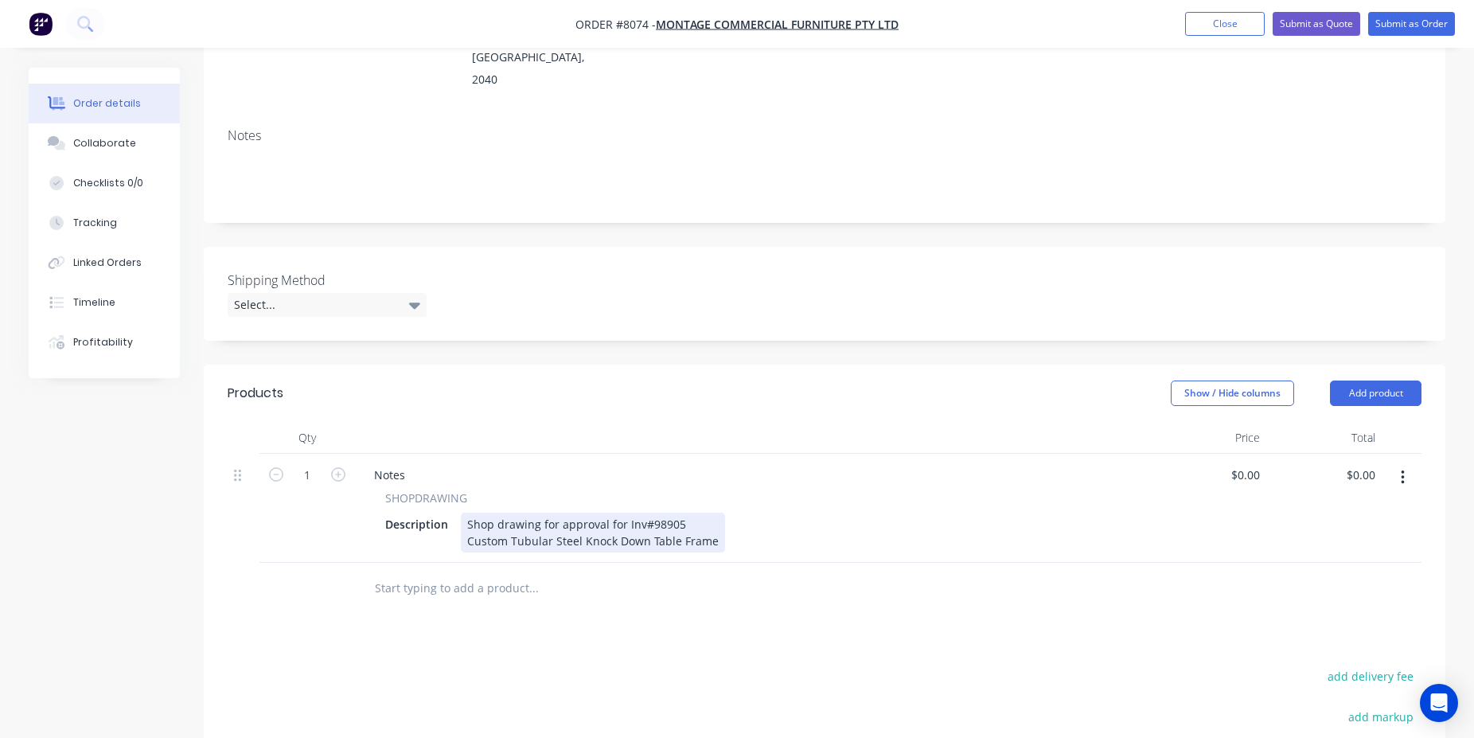
scroll to position [0, 0]
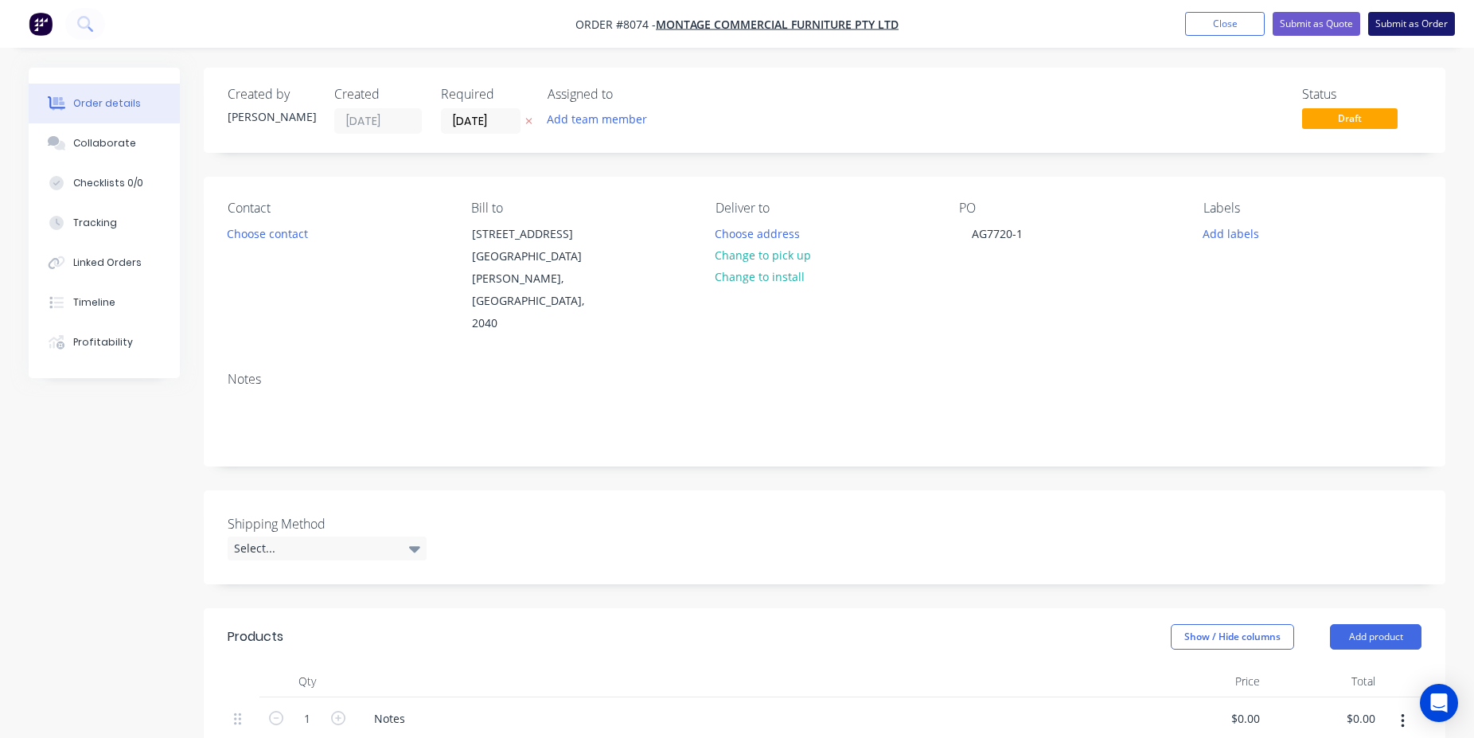
click at [1418, 26] on button "Submit as Order" at bounding box center [1412, 24] width 87 height 24
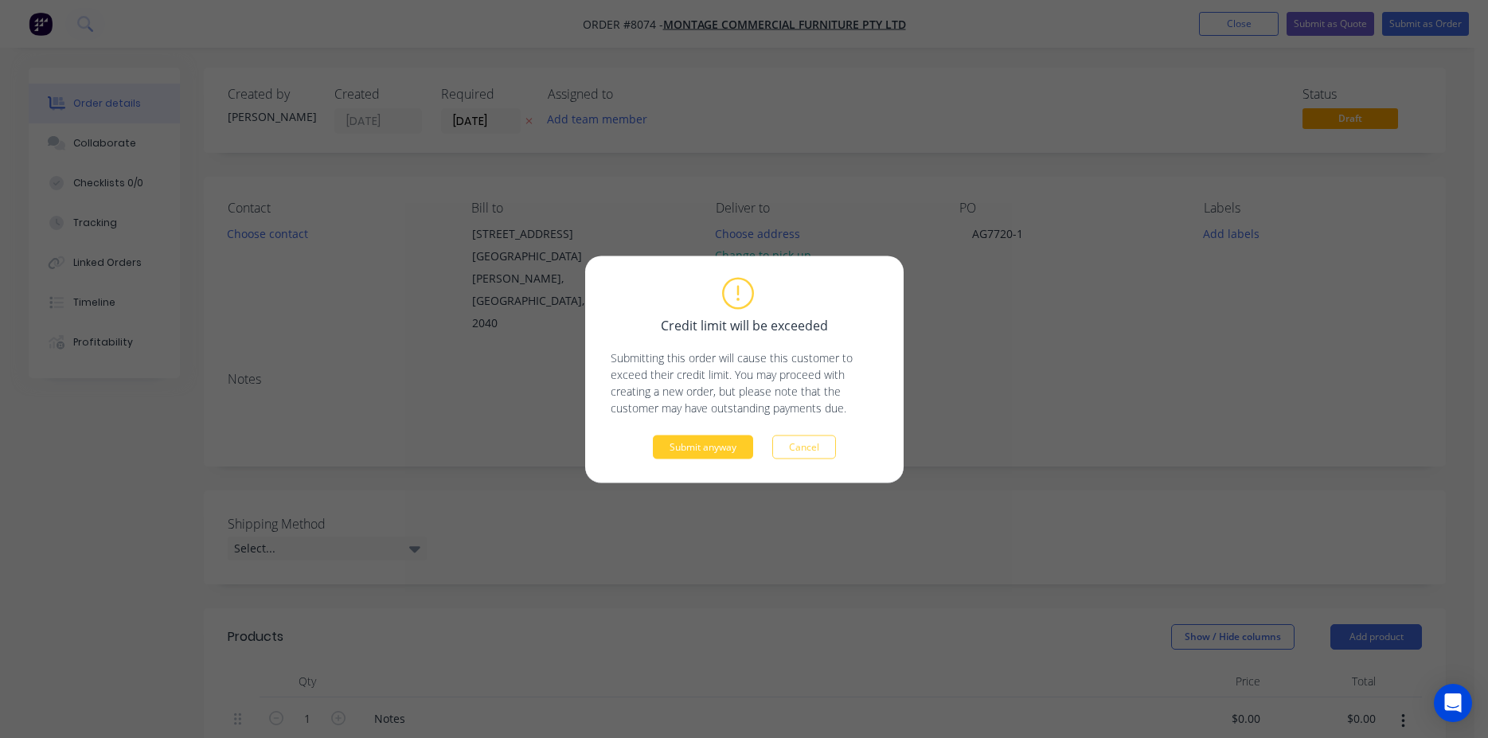
click at [687, 455] on button "Submit anyway" at bounding box center [703, 447] width 100 height 24
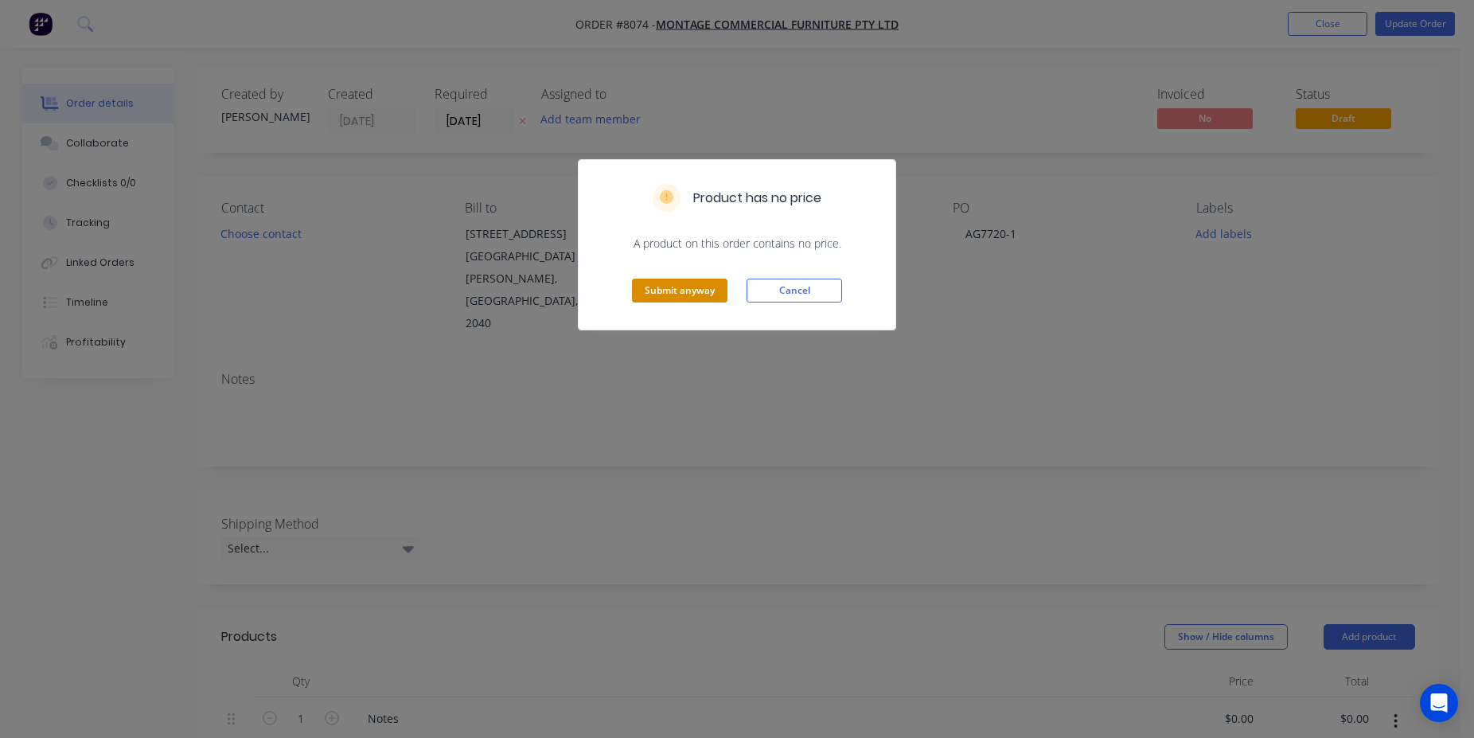
click at [710, 287] on button "Submit anyway" at bounding box center [680, 291] width 96 height 24
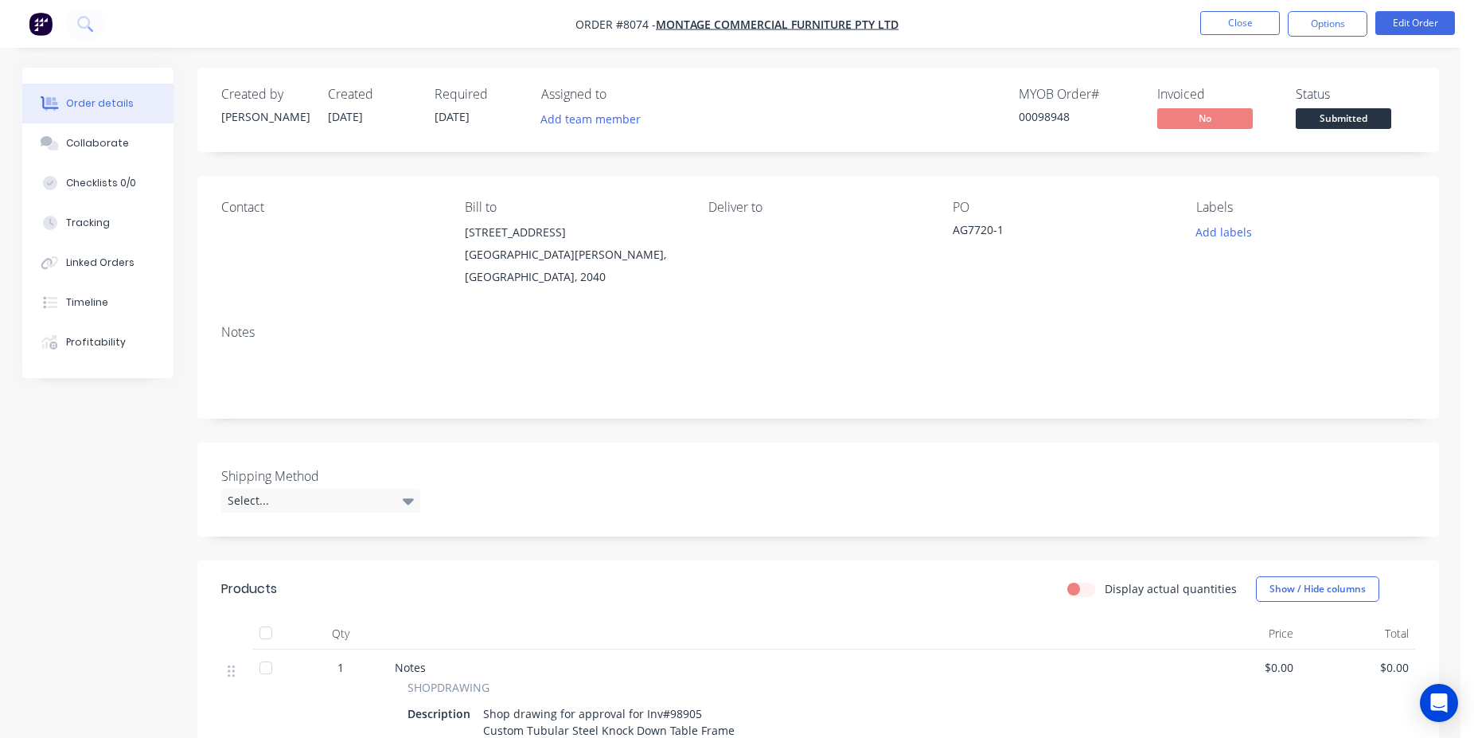
click at [1338, 131] on button "Submitted" at bounding box center [1344, 120] width 96 height 24
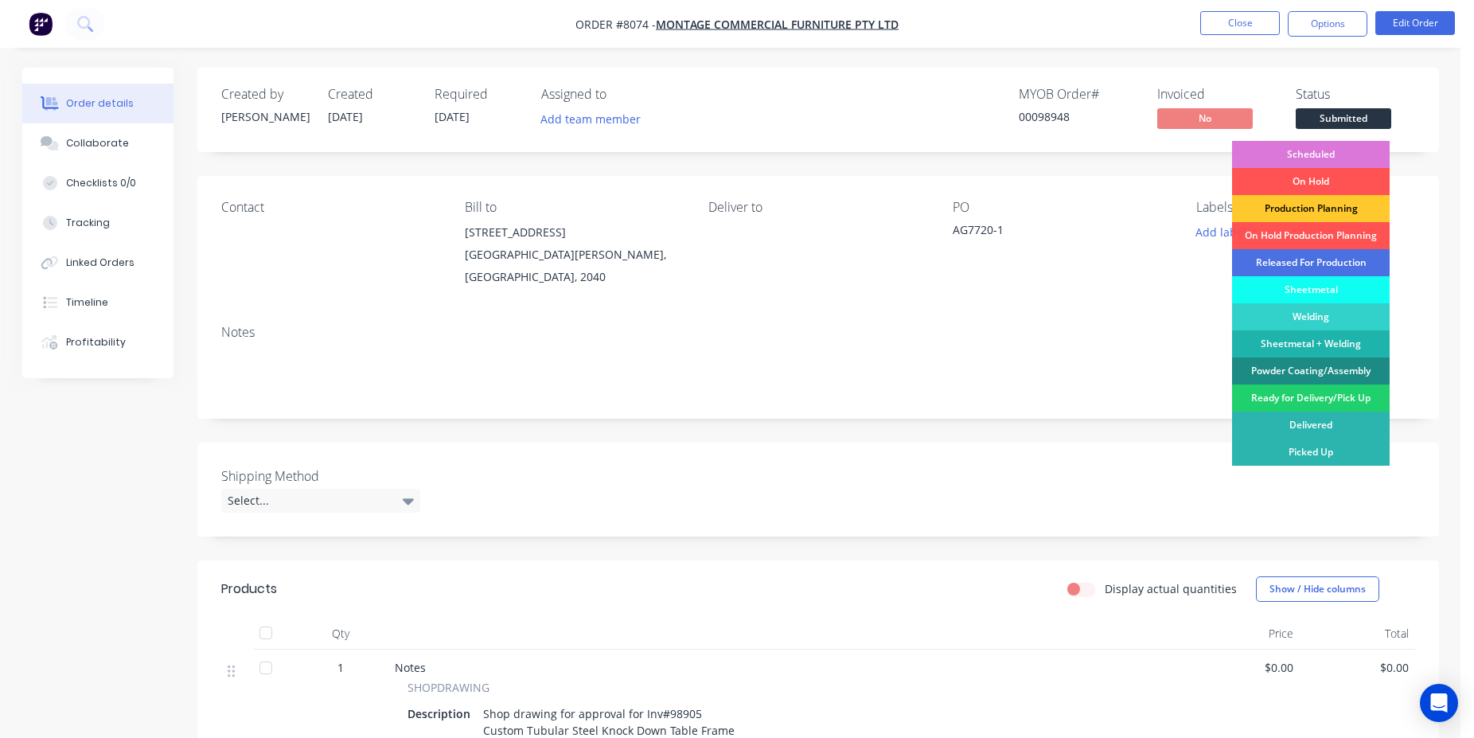
click at [1322, 210] on div "Production Planning" at bounding box center [1311, 208] width 158 height 27
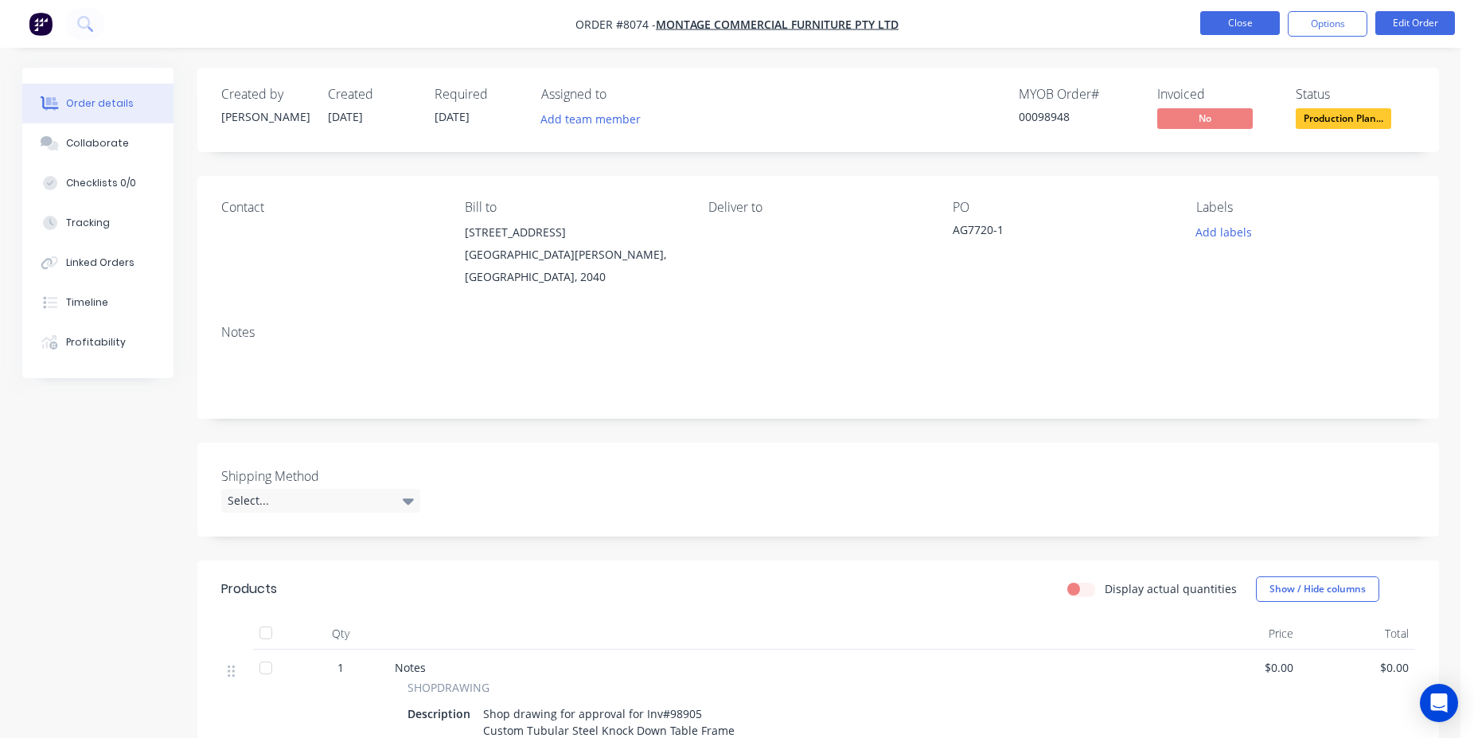
click at [1246, 29] on button "Close" at bounding box center [1241, 23] width 80 height 24
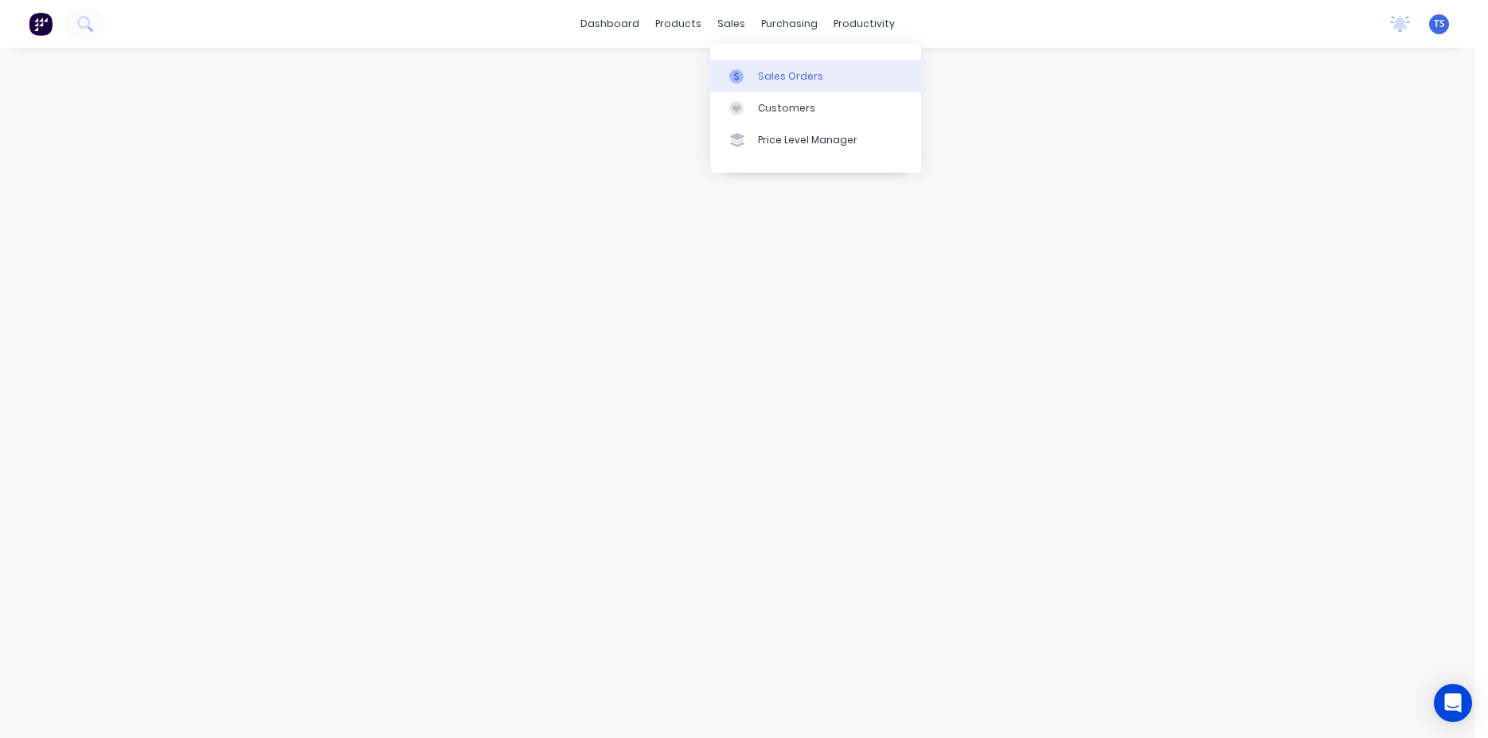
click at [768, 82] on div "Sales Orders" at bounding box center [790, 76] width 65 height 14
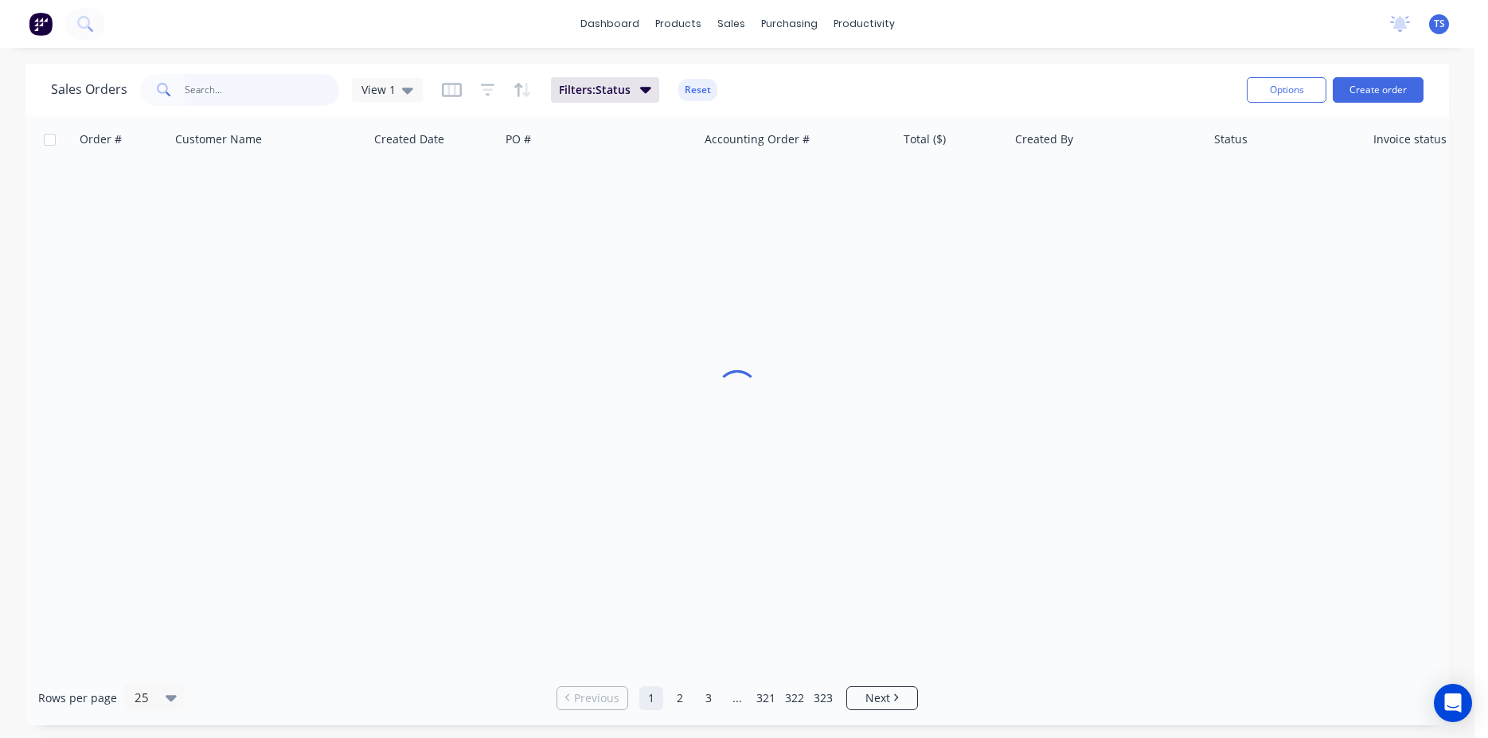
click at [298, 93] on input "text" at bounding box center [262, 90] width 155 height 32
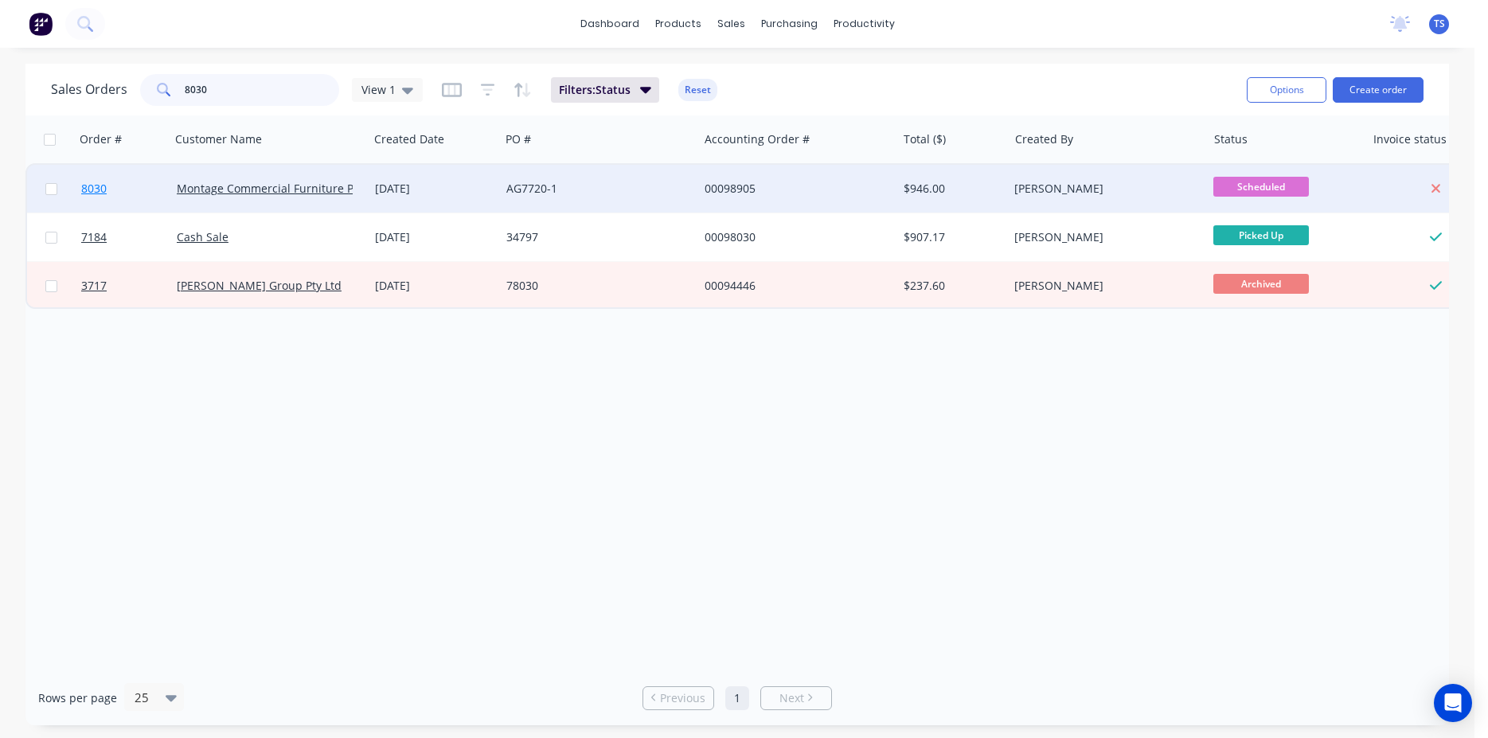
type input "8030"
click at [109, 189] on link "8030" at bounding box center [129, 189] width 96 height 48
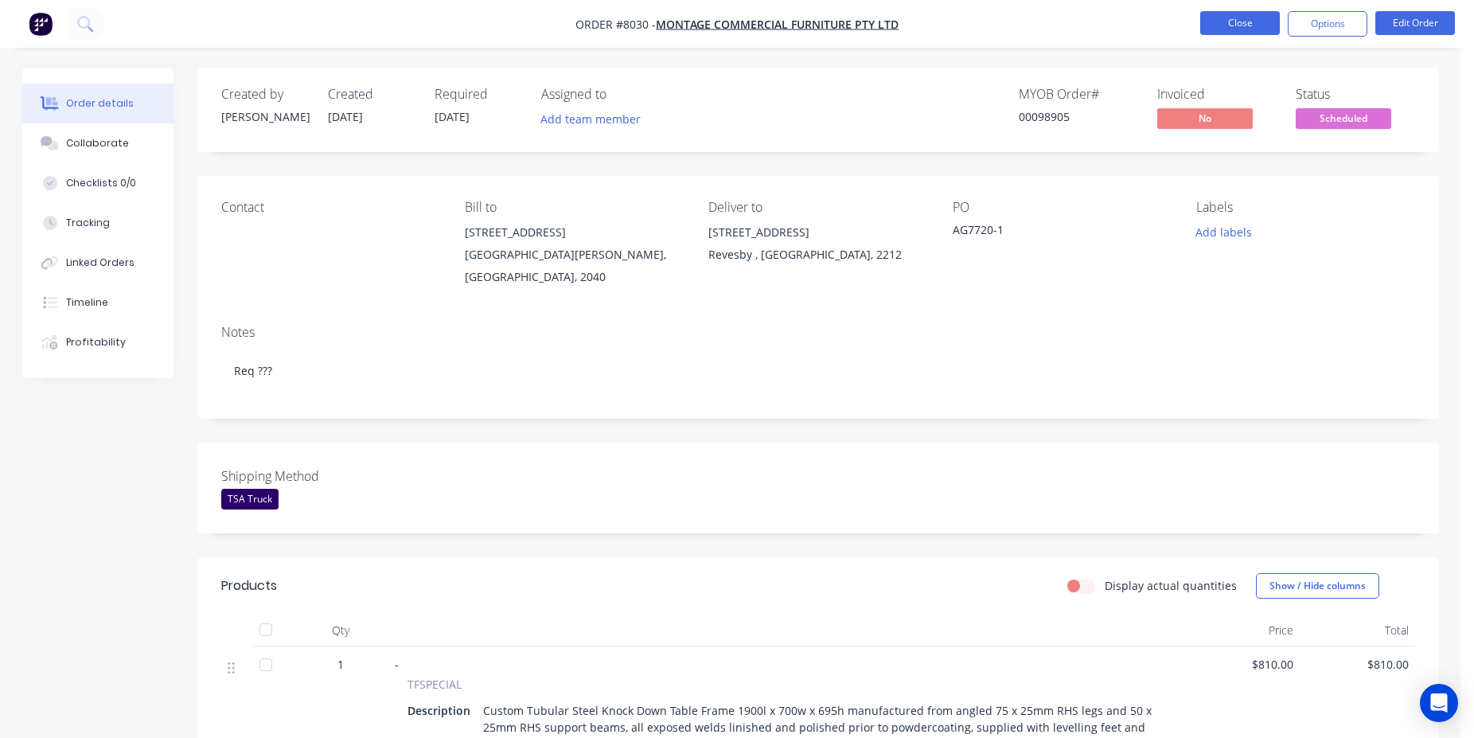
click at [1244, 14] on button "Close" at bounding box center [1241, 23] width 80 height 24
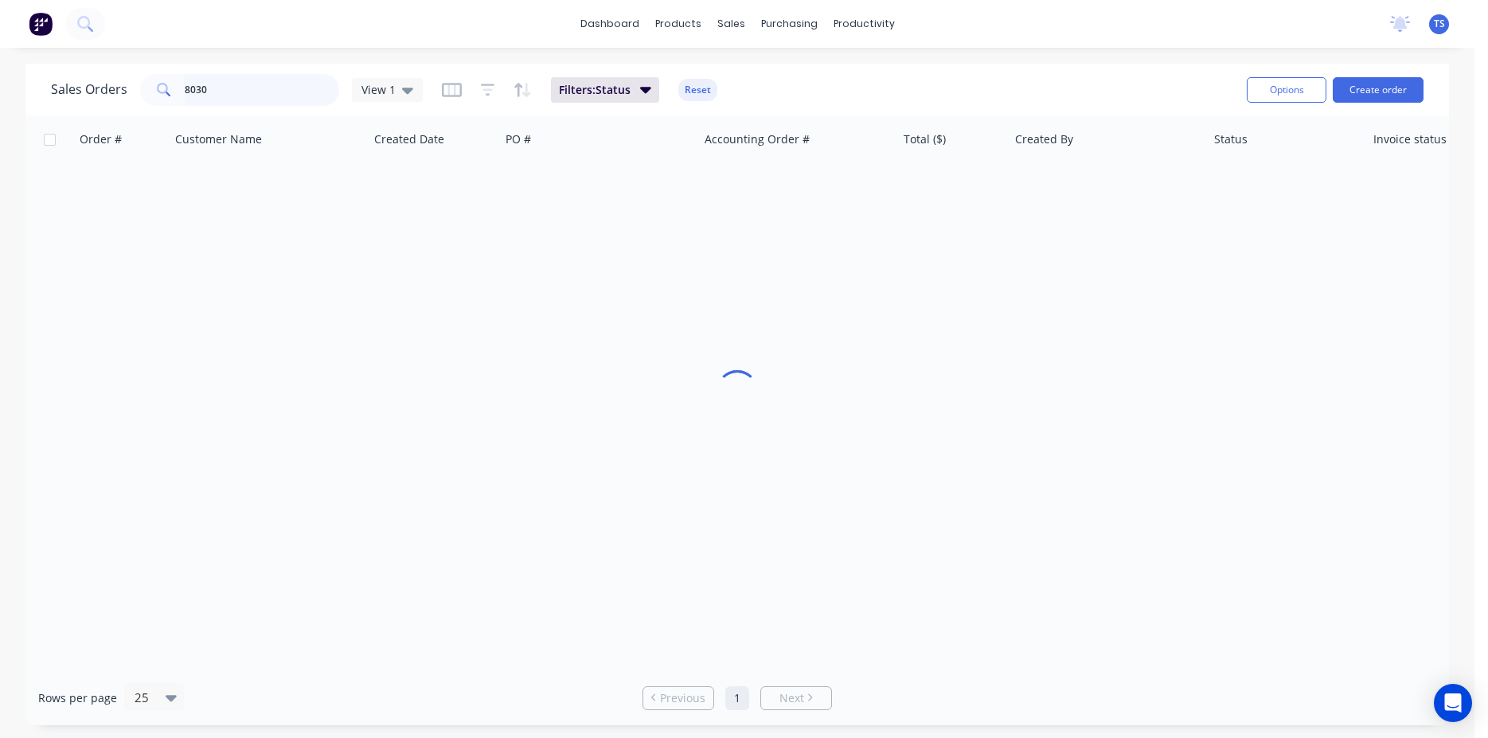
click at [228, 89] on input "8030" at bounding box center [262, 90] width 155 height 32
click at [228, 90] on input "8030" at bounding box center [262, 90] width 155 height 32
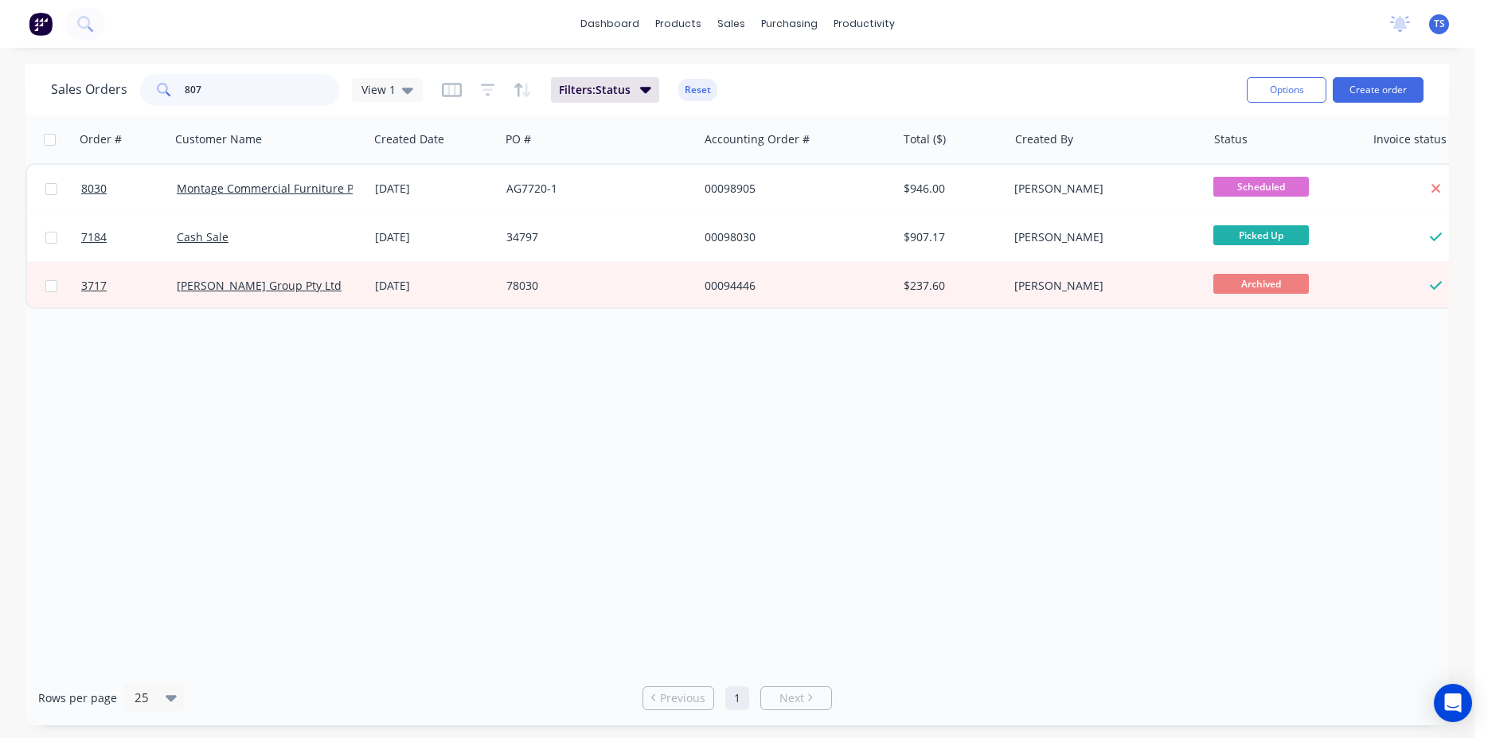
type input "8070"
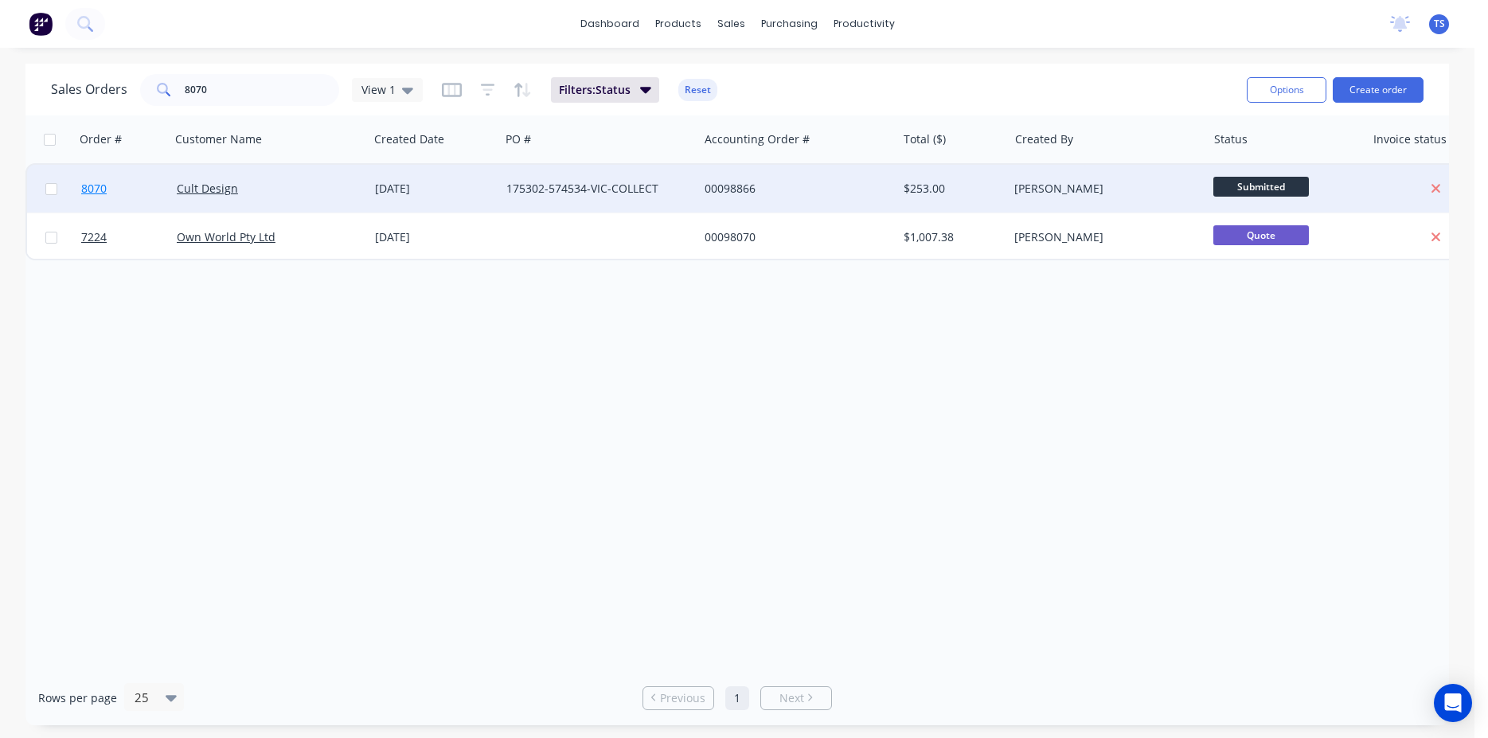
click at [87, 184] on span "8070" at bounding box center [93, 189] width 25 height 16
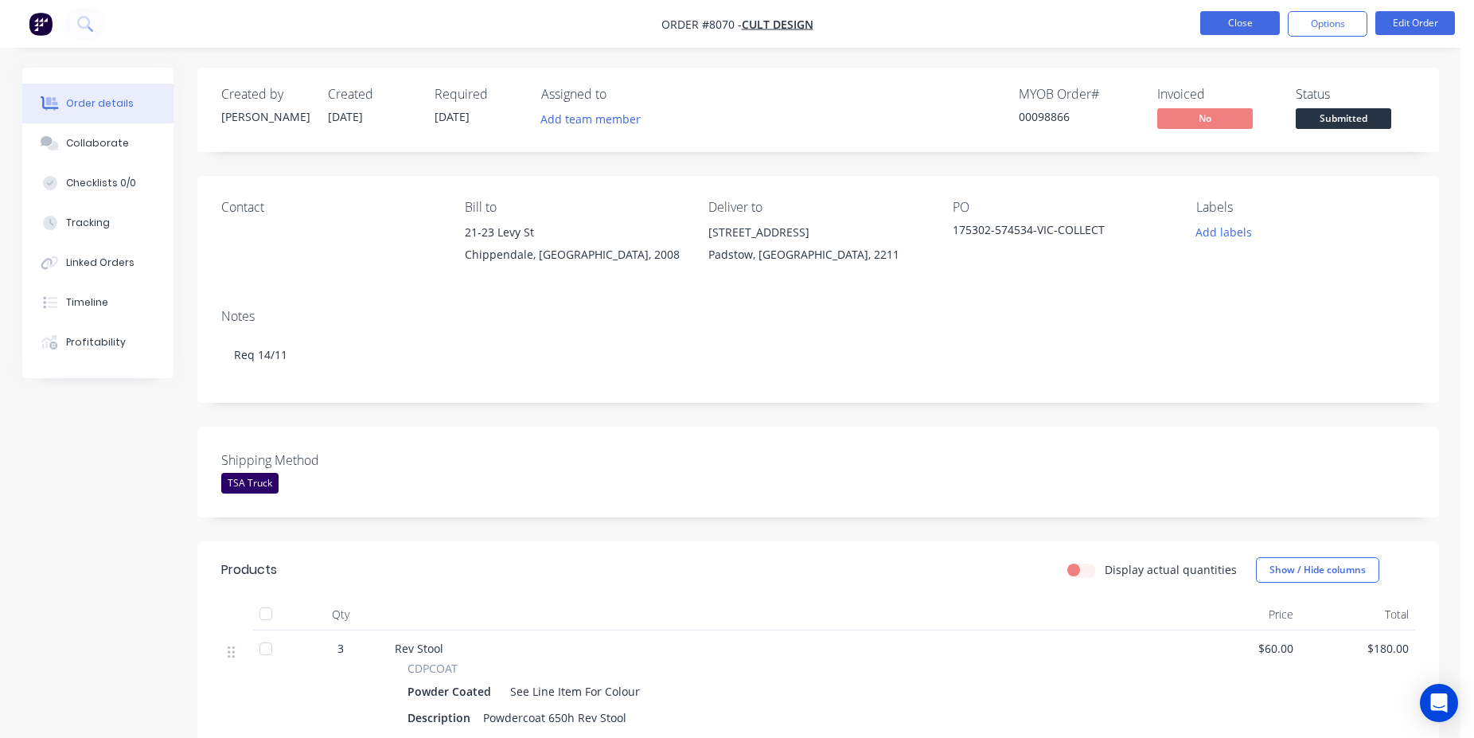
click at [1234, 30] on button "Close" at bounding box center [1241, 23] width 80 height 24
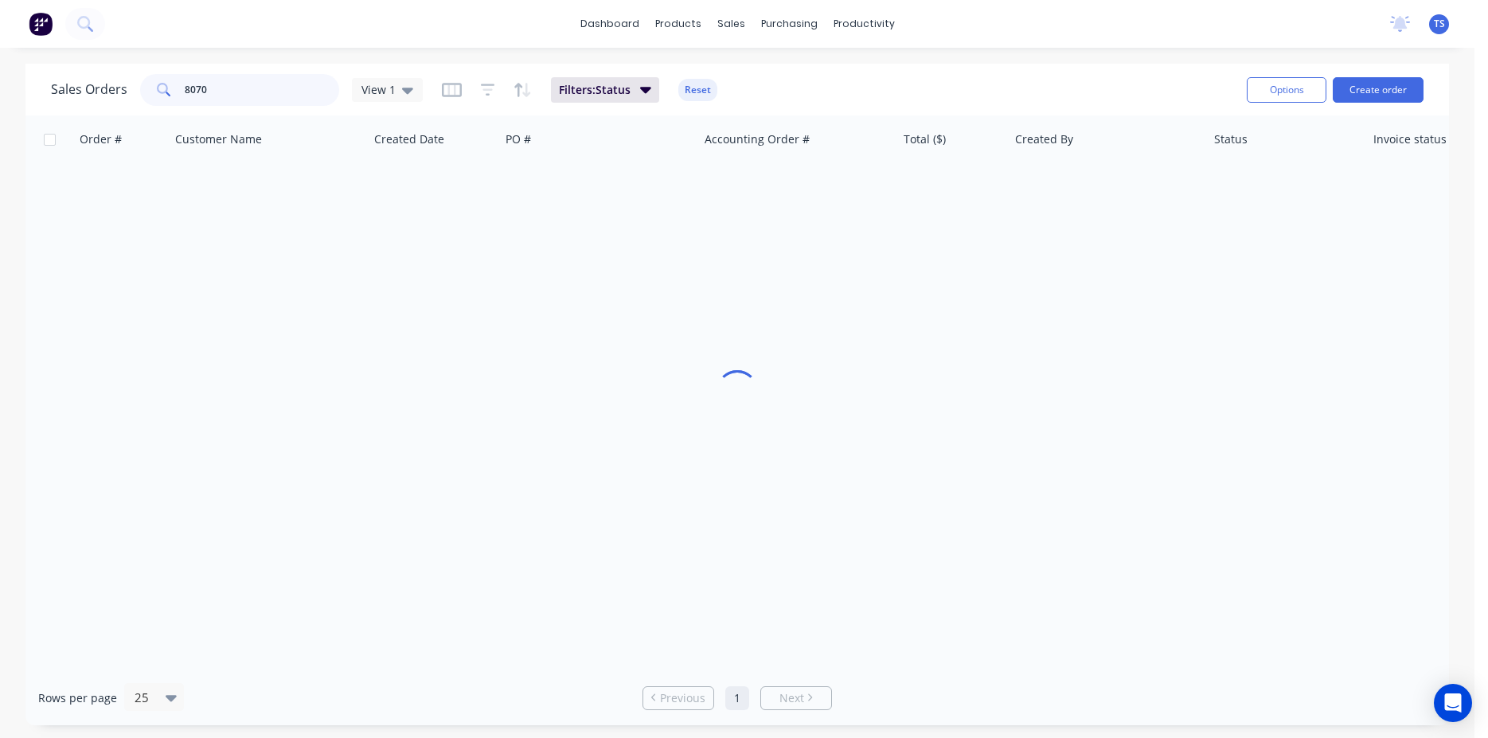
click at [215, 96] on input "8070" at bounding box center [262, 90] width 155 height 32
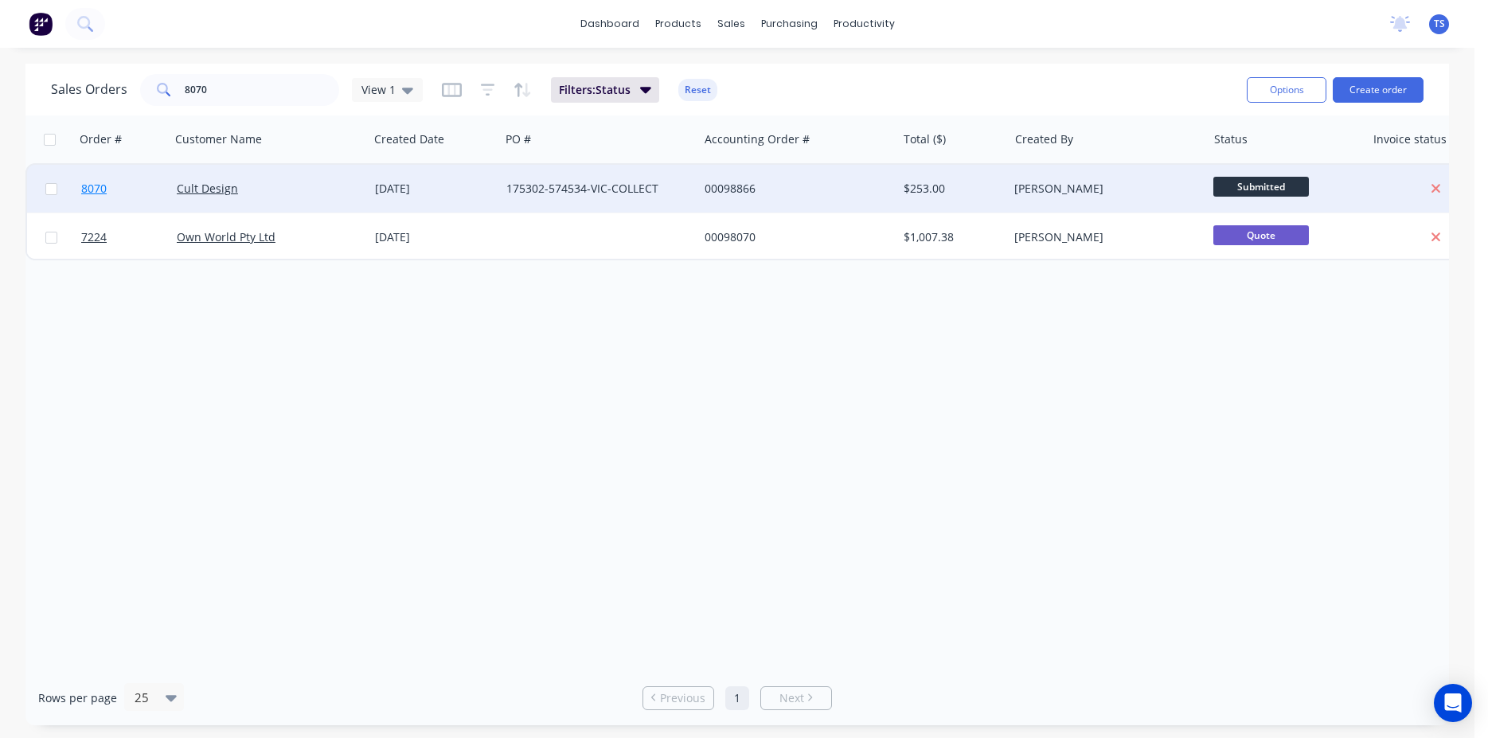
click at [90, 189] on span "8070" at bounding box center [93, 189] width 25 height 16
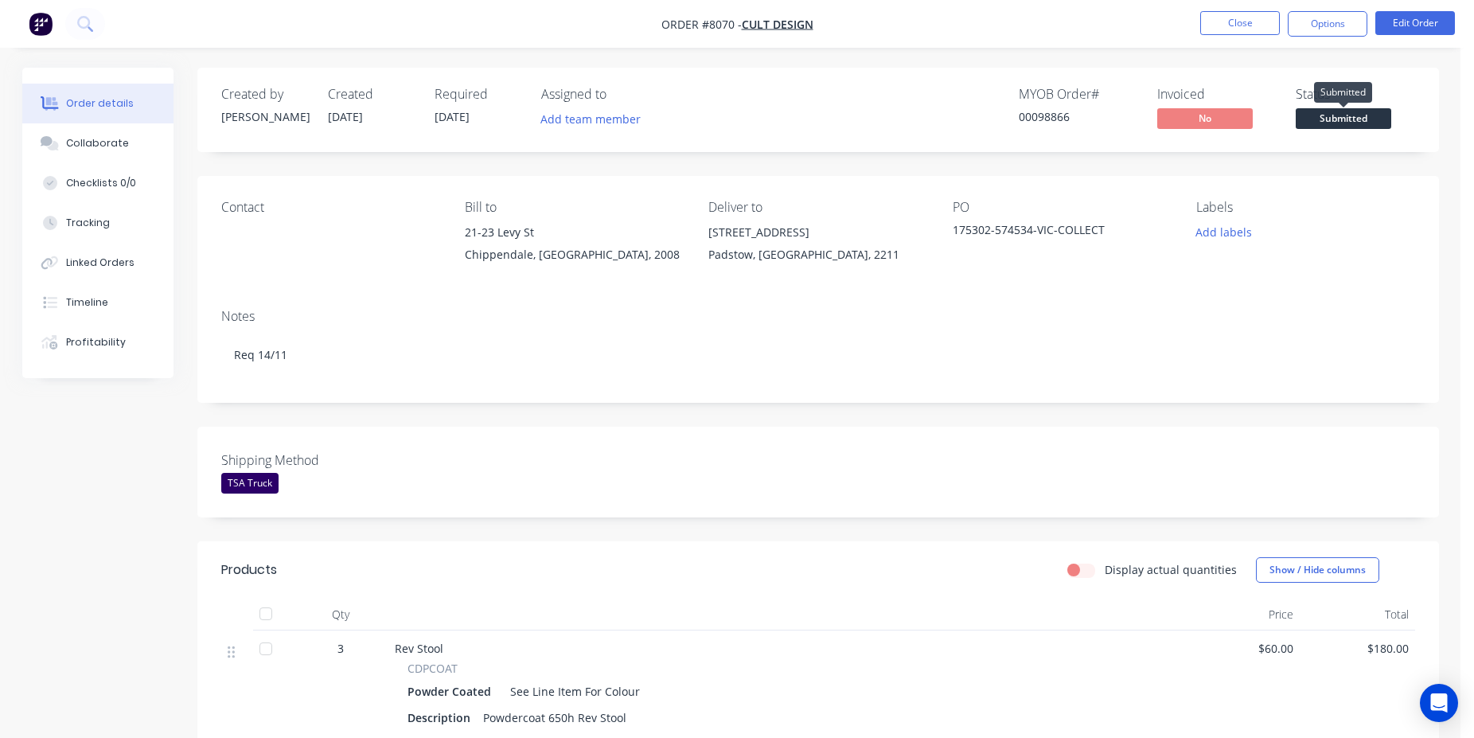
click at [1307, 123] on span "Submitted" at bounding box center [1344, 118] width 96 height 20
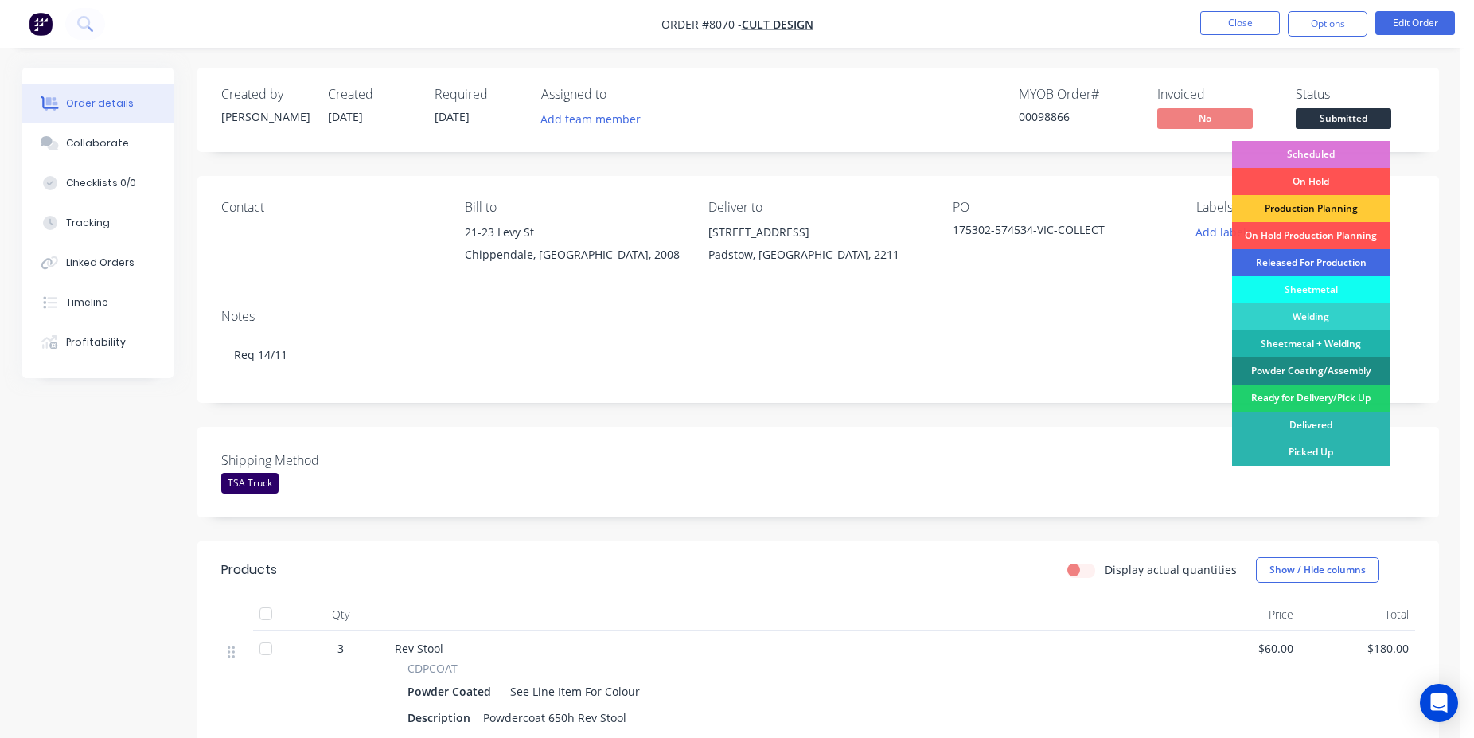
click at [1311, 256] on div "Released For Production" at bounding box center [1311, 262] width 158 height 27
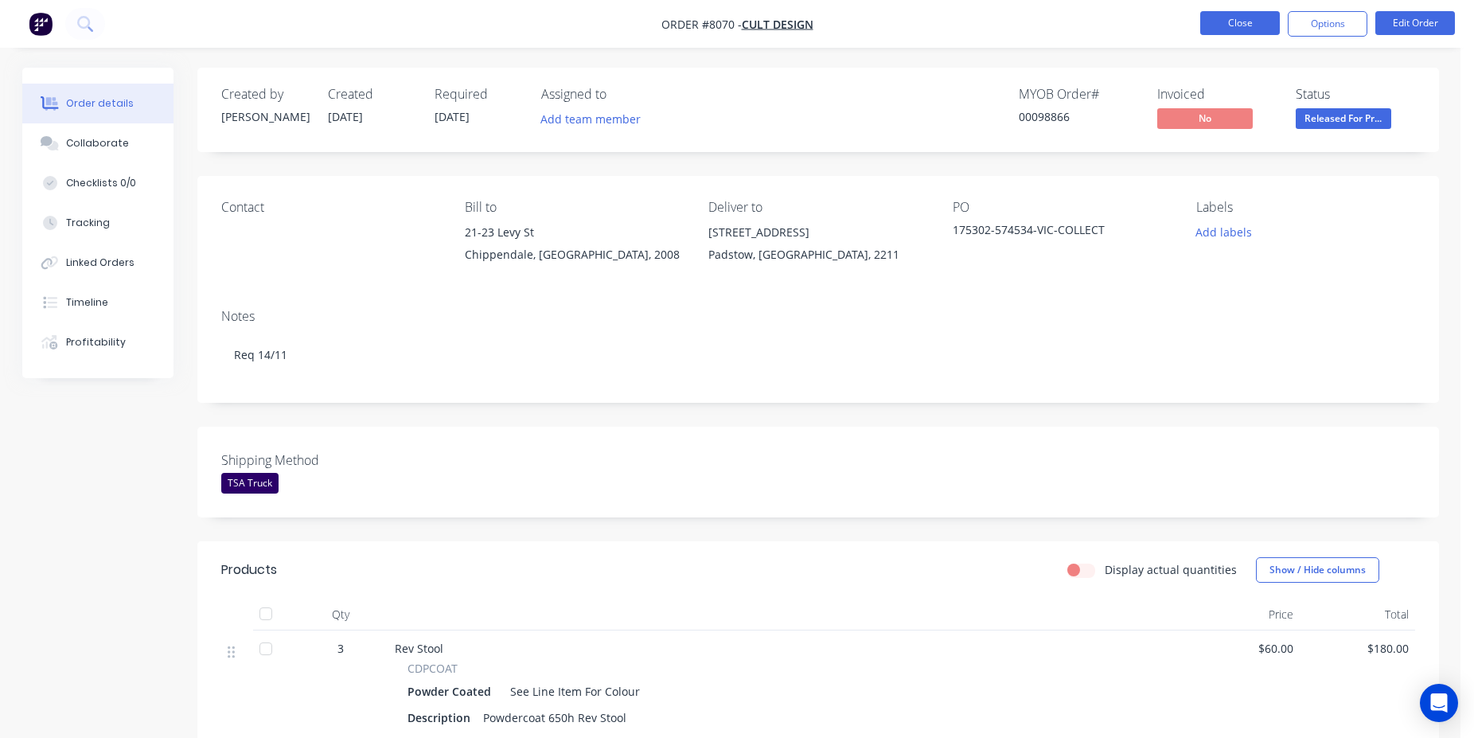
click at [1255, 29] on button "Close" at bounding box center [1241, 23] width 80 height 24
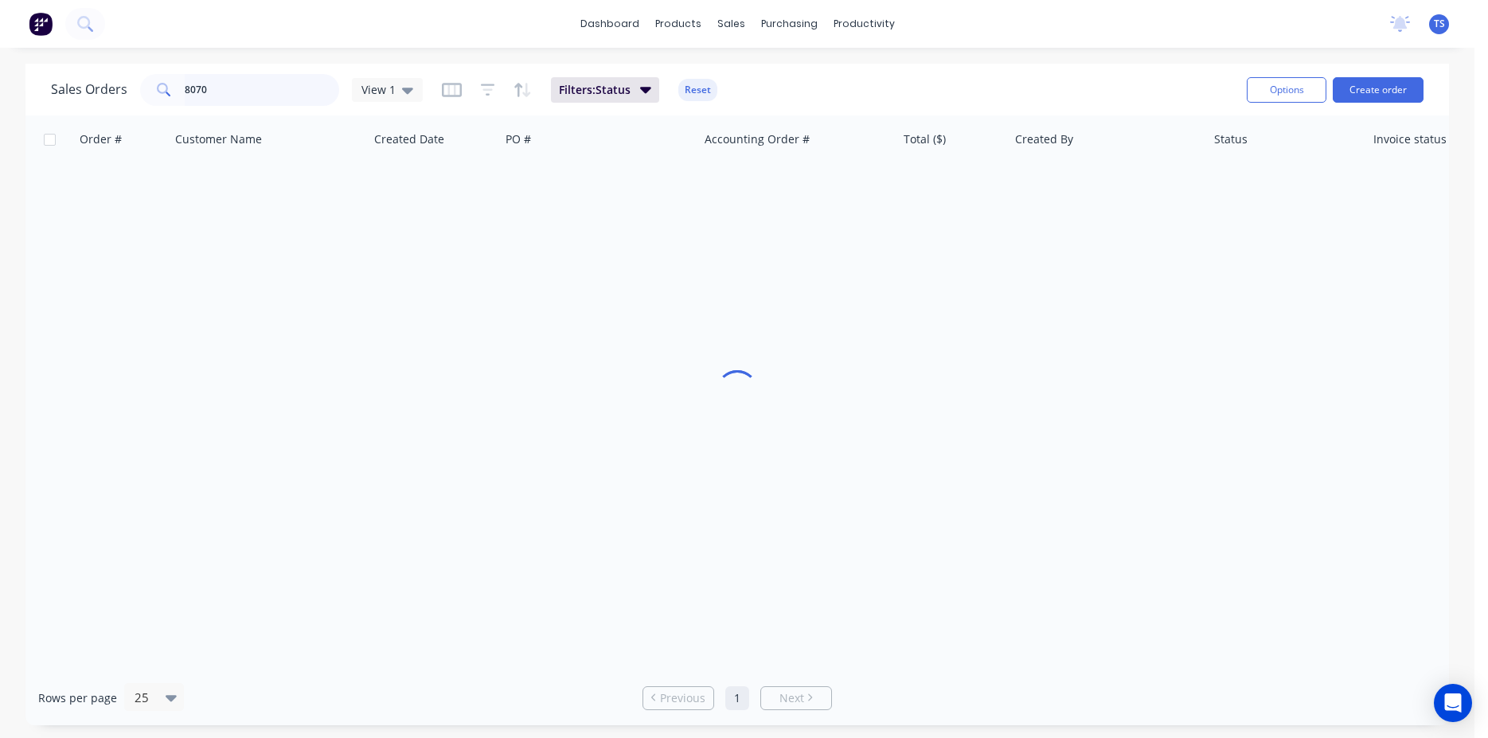
click at [239, 86] on input "8070" at bounding box center [262, 90] width 155 height 32
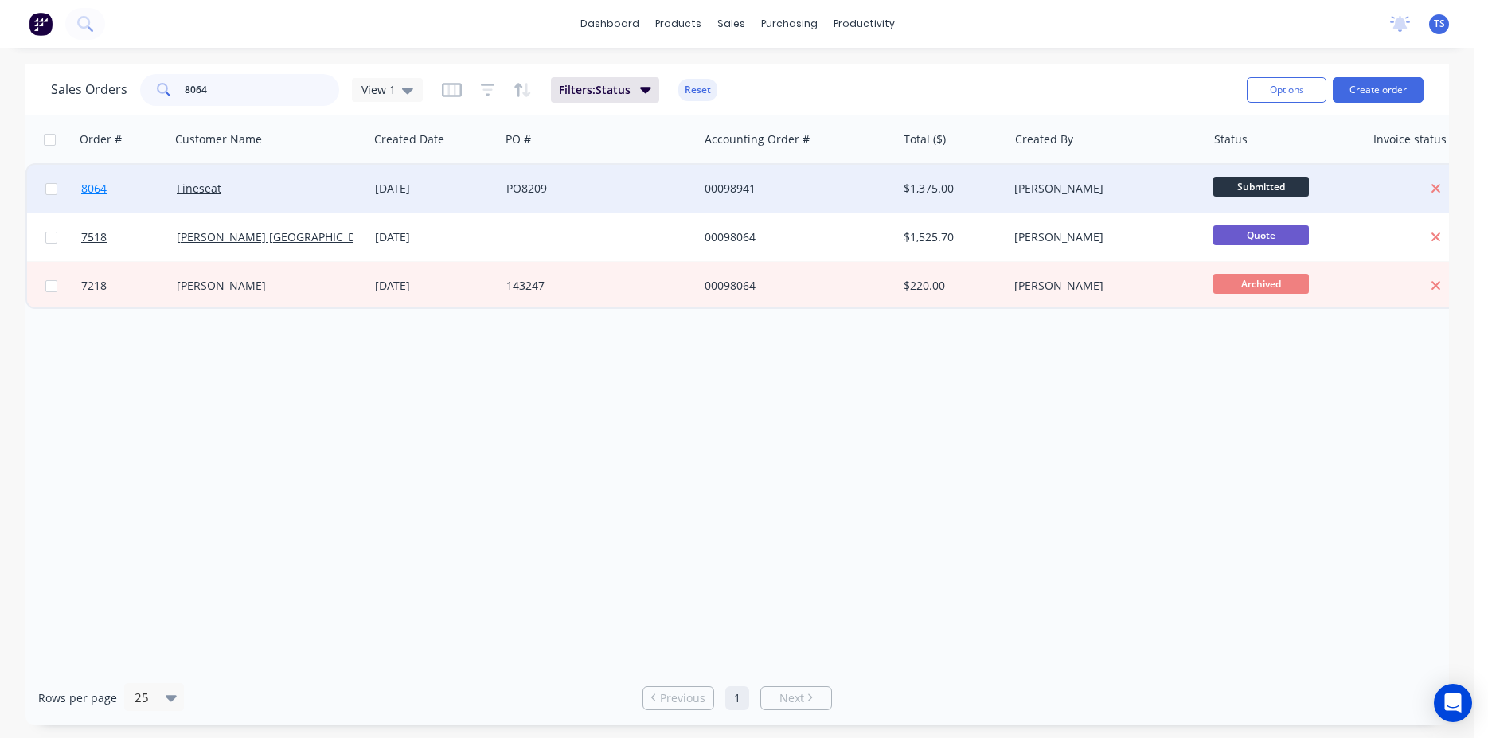
type input "8064"
click at [125, 188] on link "8064" at bounding box center [129, 189] width 96 height 48
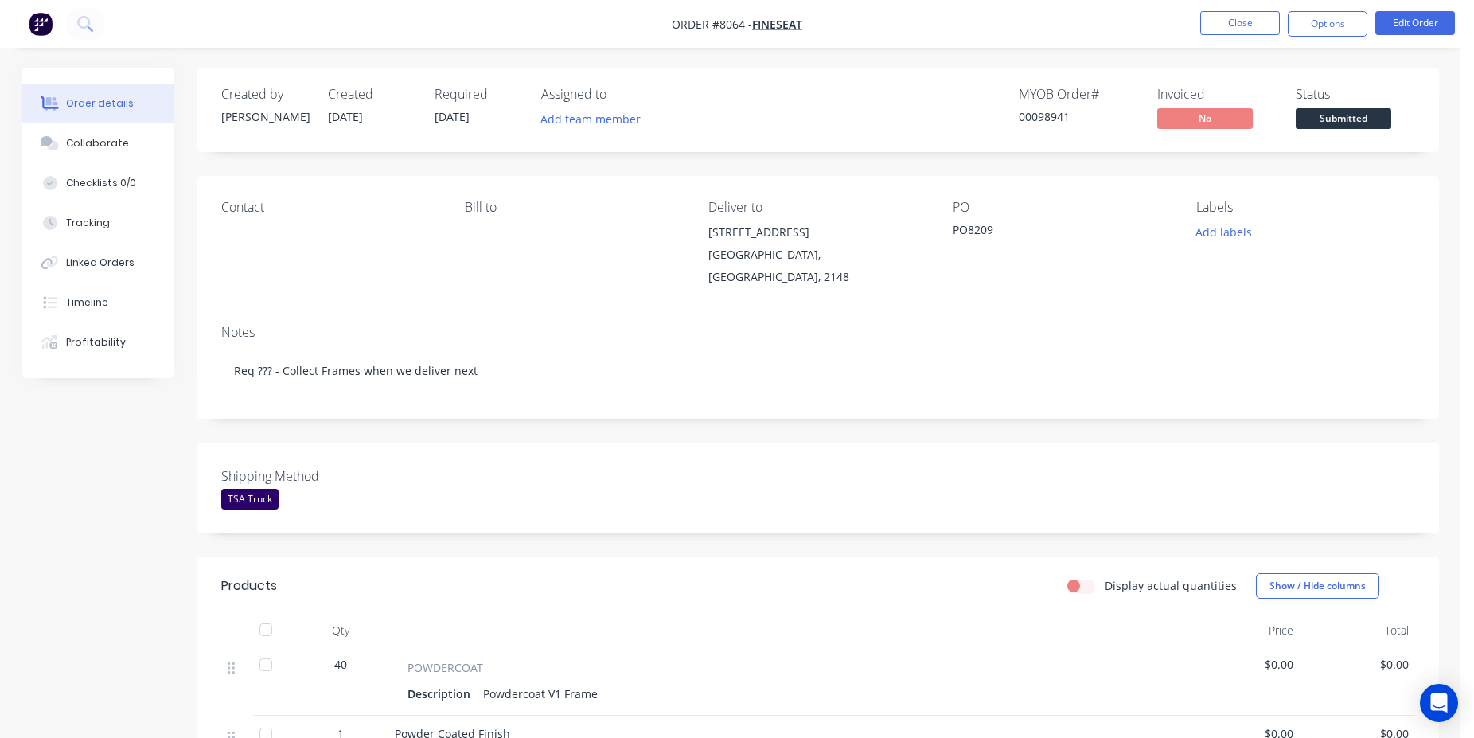
click at [1347, 130] on button "Submitted" at bounding box center [1344, 120] width 96 height 24
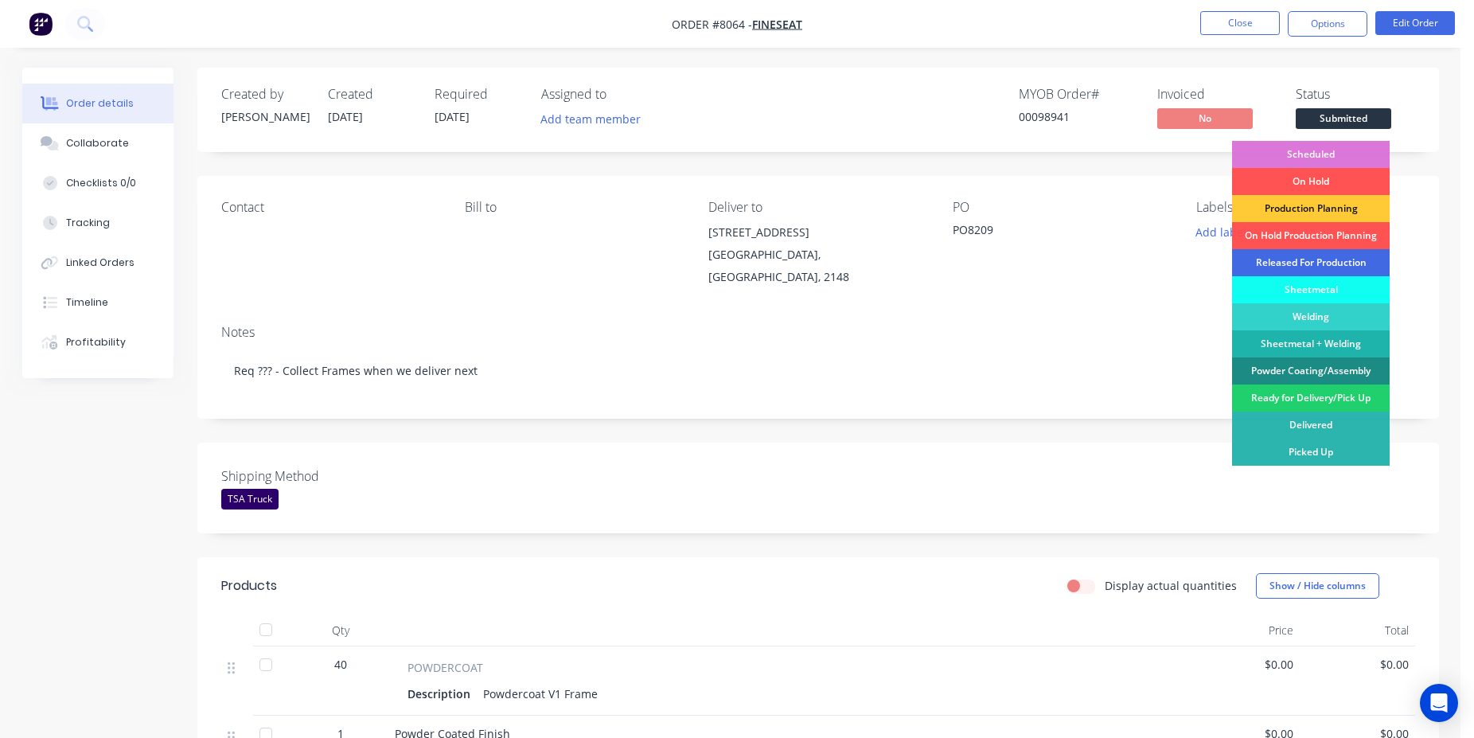
click at [1331, 254] on div "Released For Production" at bounding box center [1311, 262] width 158 height 27
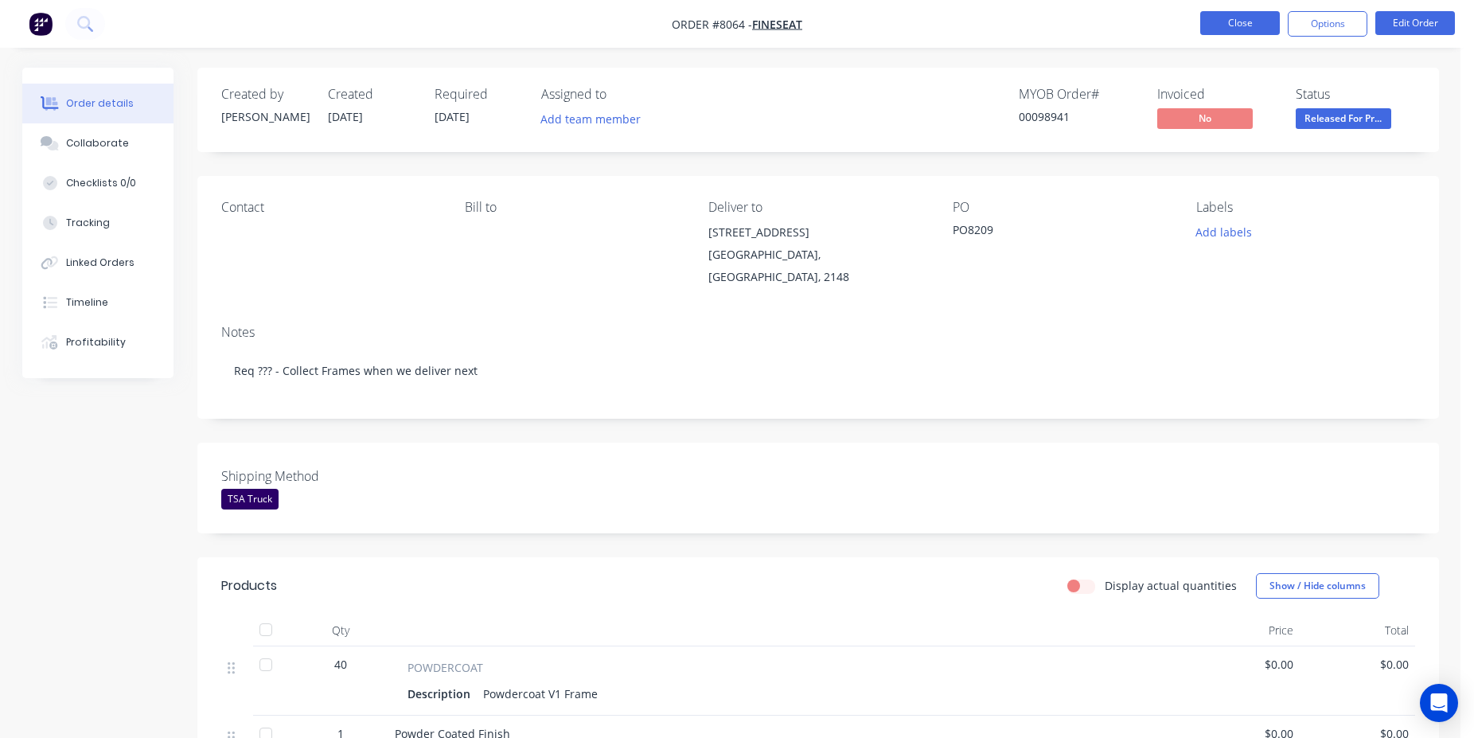
click at [1263, 12] on button "Close" at bounding box center [1241, 23] width 80 height 24
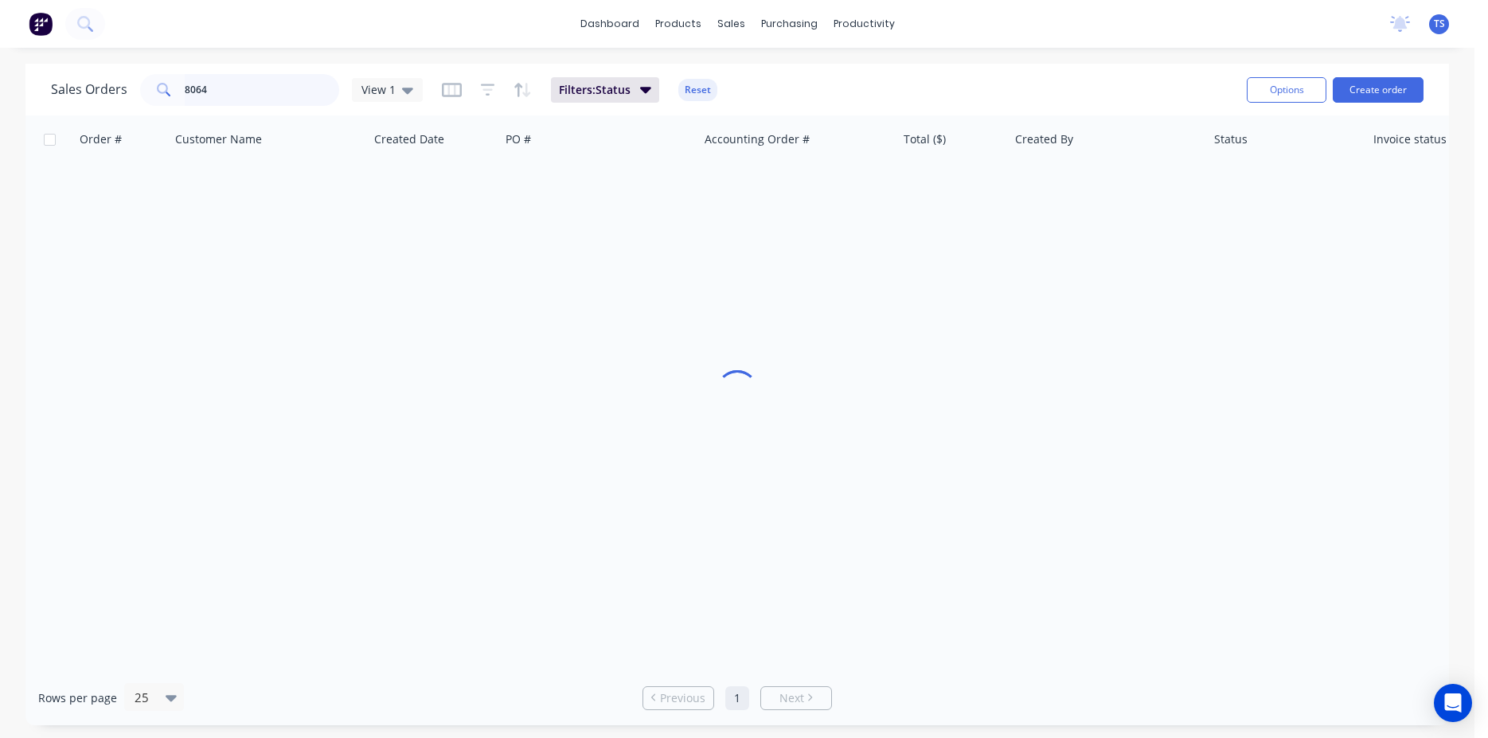
click at [242, 96] on input "8064" at bounding box center [262, 90] width 155 height 32
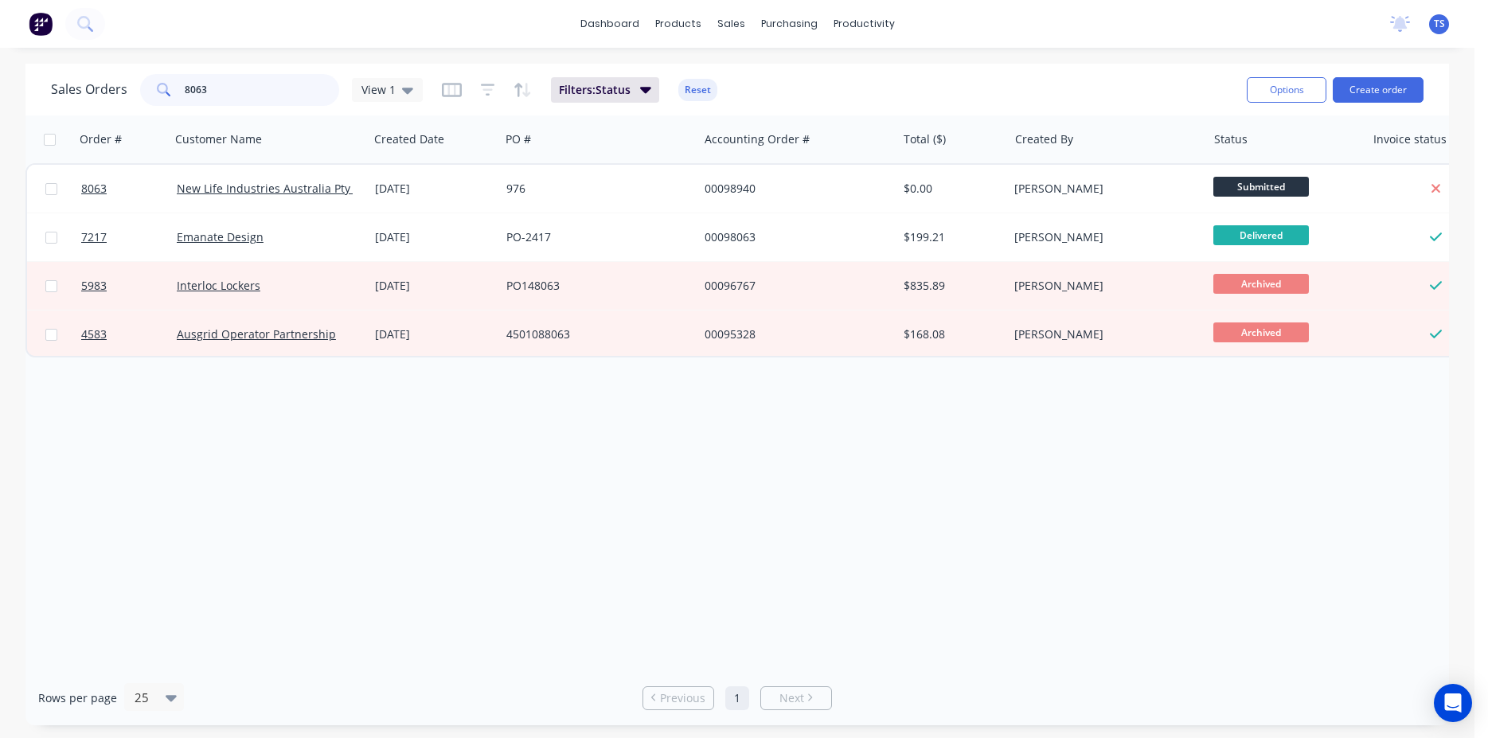
type input "8063"
click at [106, 196] on span "8063" at bounding box center [93, 189] width 25 height 16
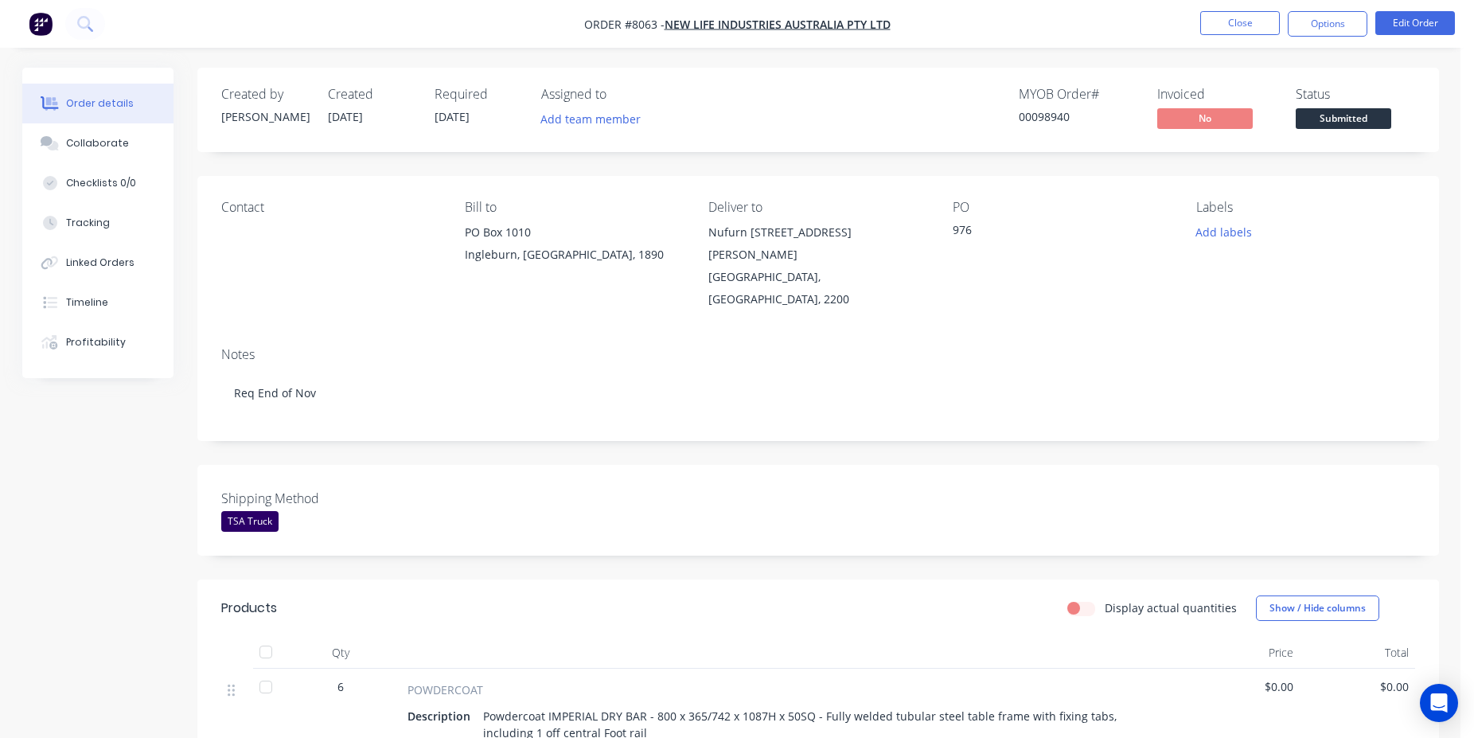
drag, startPoint x: 1340, startPoint y: 102, endPoint x: 1356, endPoint y: 117, distance: 22.0
click at [1340, 103] on div "Status Submitted" at bounding box center [1355, 110] width 119 height 46
click at [1356, 118] on span "Submitted" at bounding box center [1344, 118] width 96 height 20
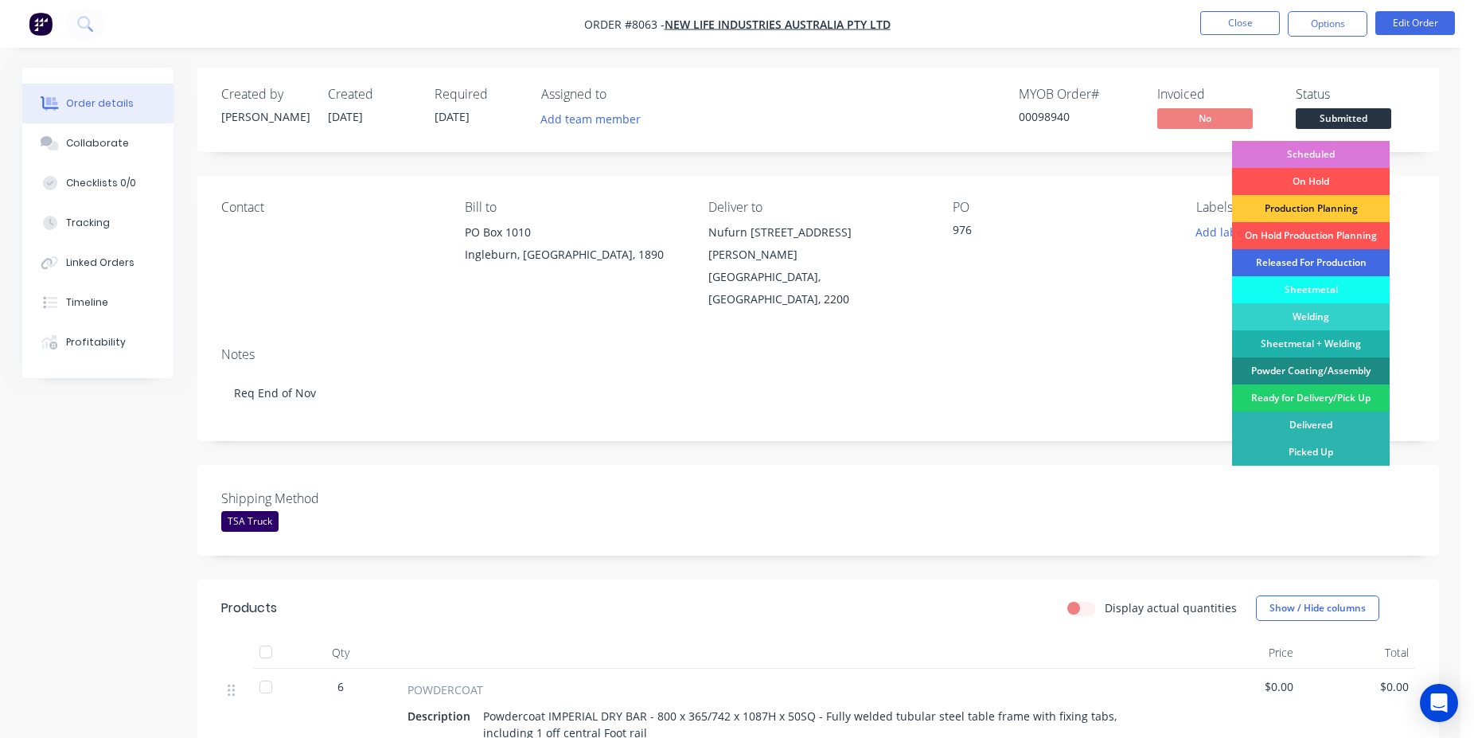
click at [1329, 259] on div "Released For Production" at bounding box center [1311, 262] width 158 height 27
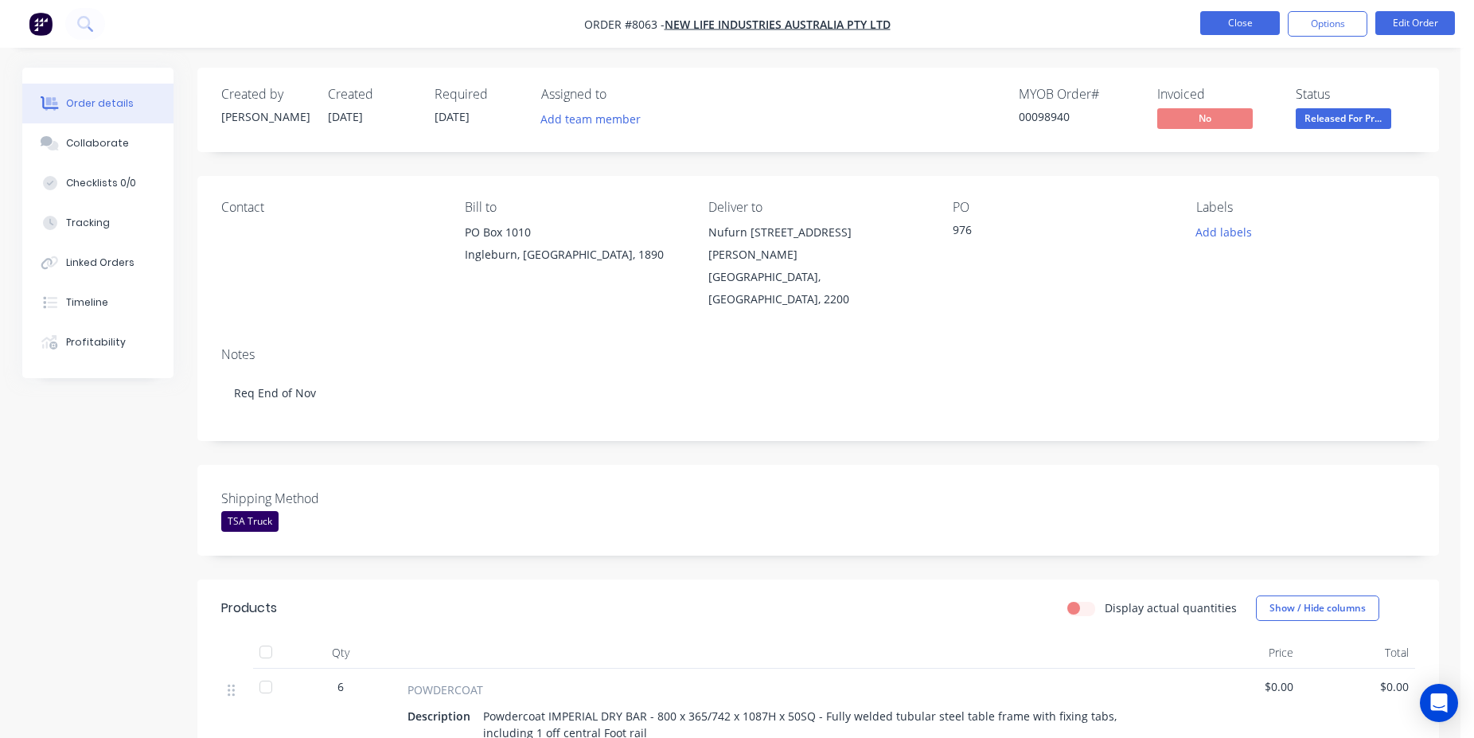
click at [1249, 34] on button "Close" at bounding box center [1241, 23] width 80 height 24
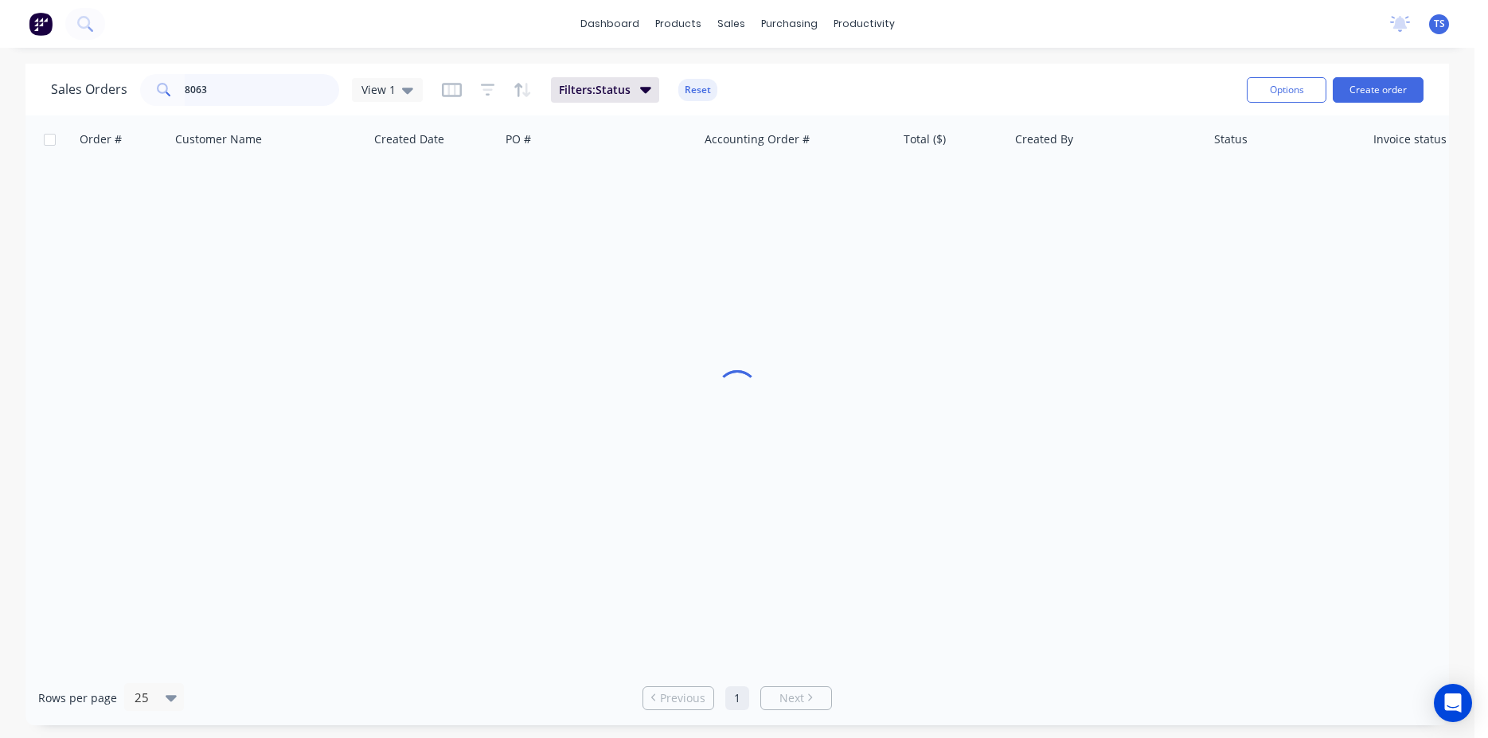
click at [259, 89] on input "8063" at bounding box center [262, 90] width 155 height 32
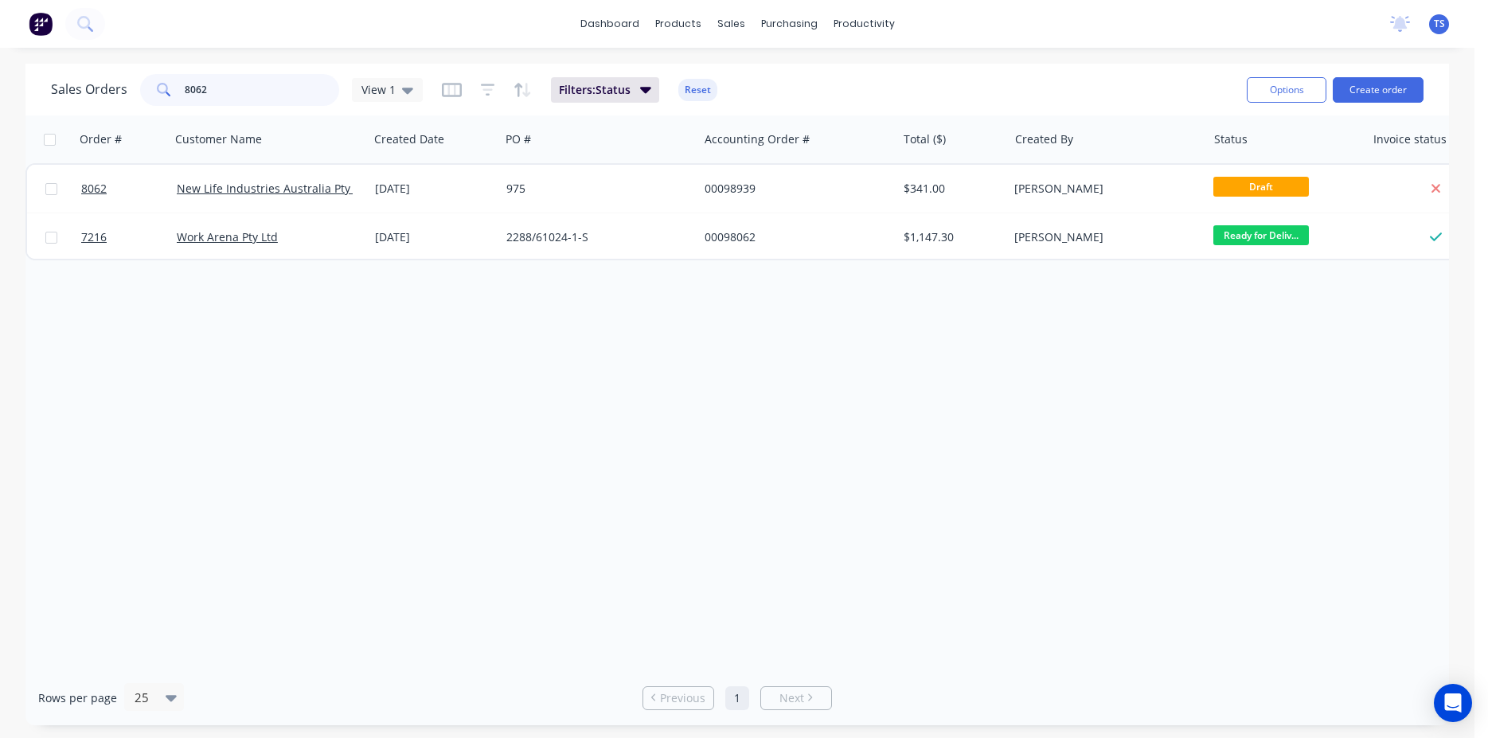
type input "8062"
click at [115, 200] on link "8062" at bounding box center [129, 189] width 96 height 48
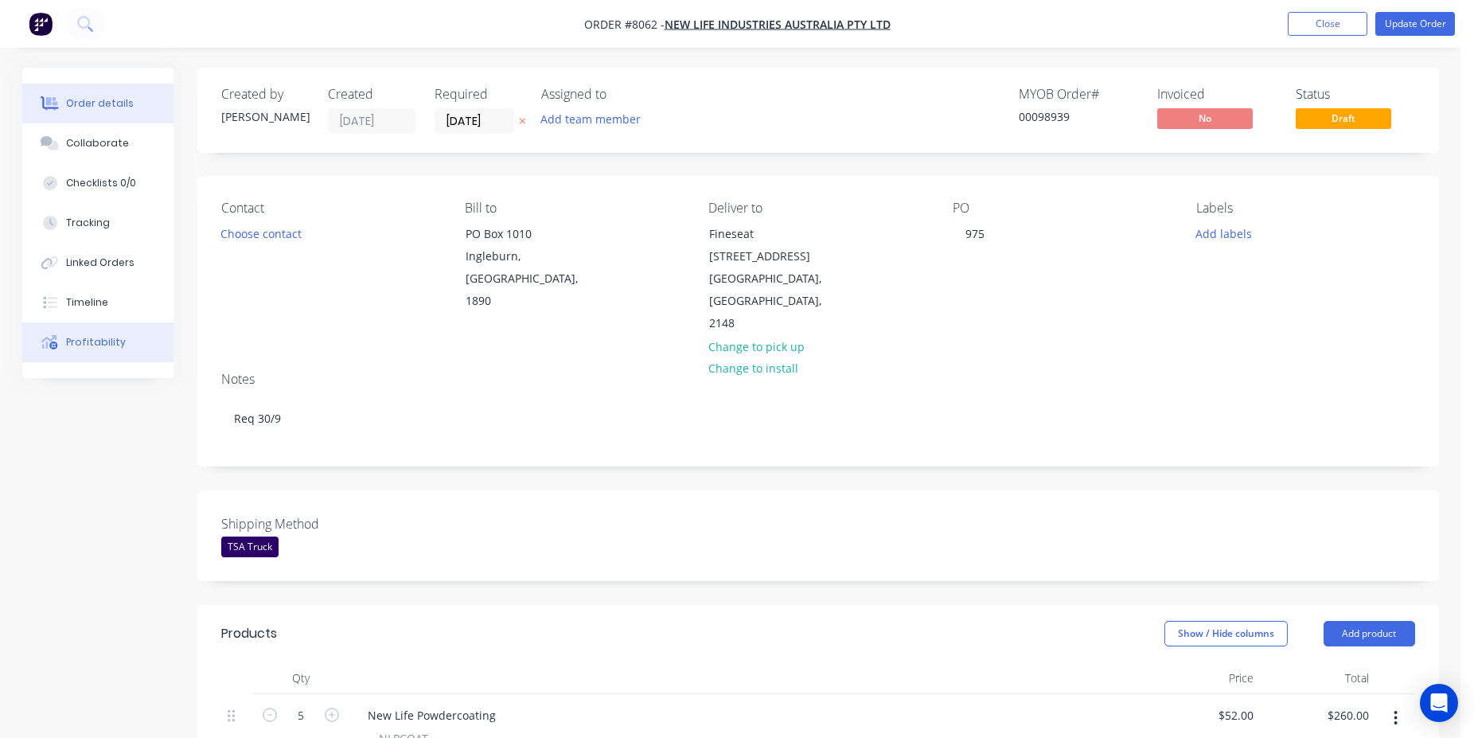
click at [135, 345] on button "Profitability" at bounding box center [97, 342] width 151 height 40
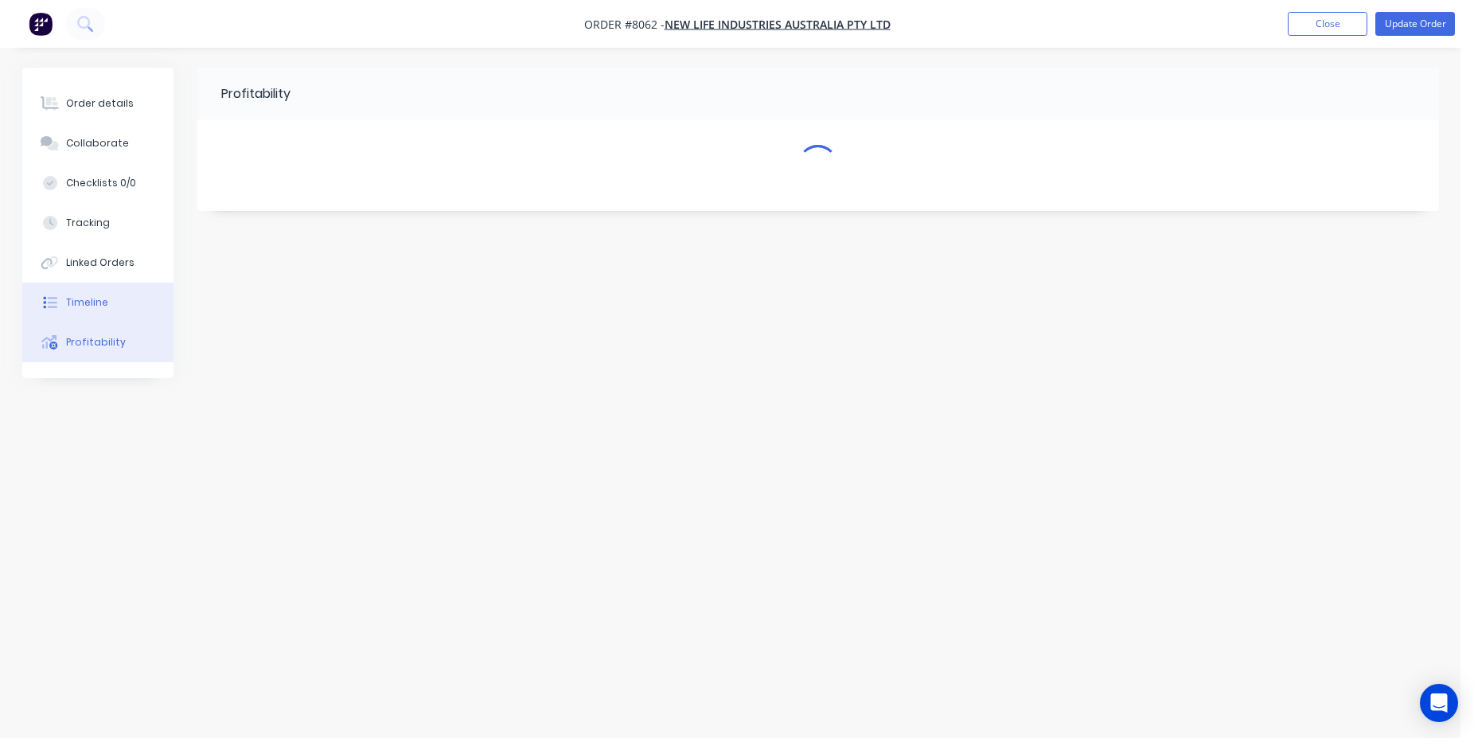
click at [132, 306] on button "Timeline" at bounding box center [97, 303] width 151 height 40
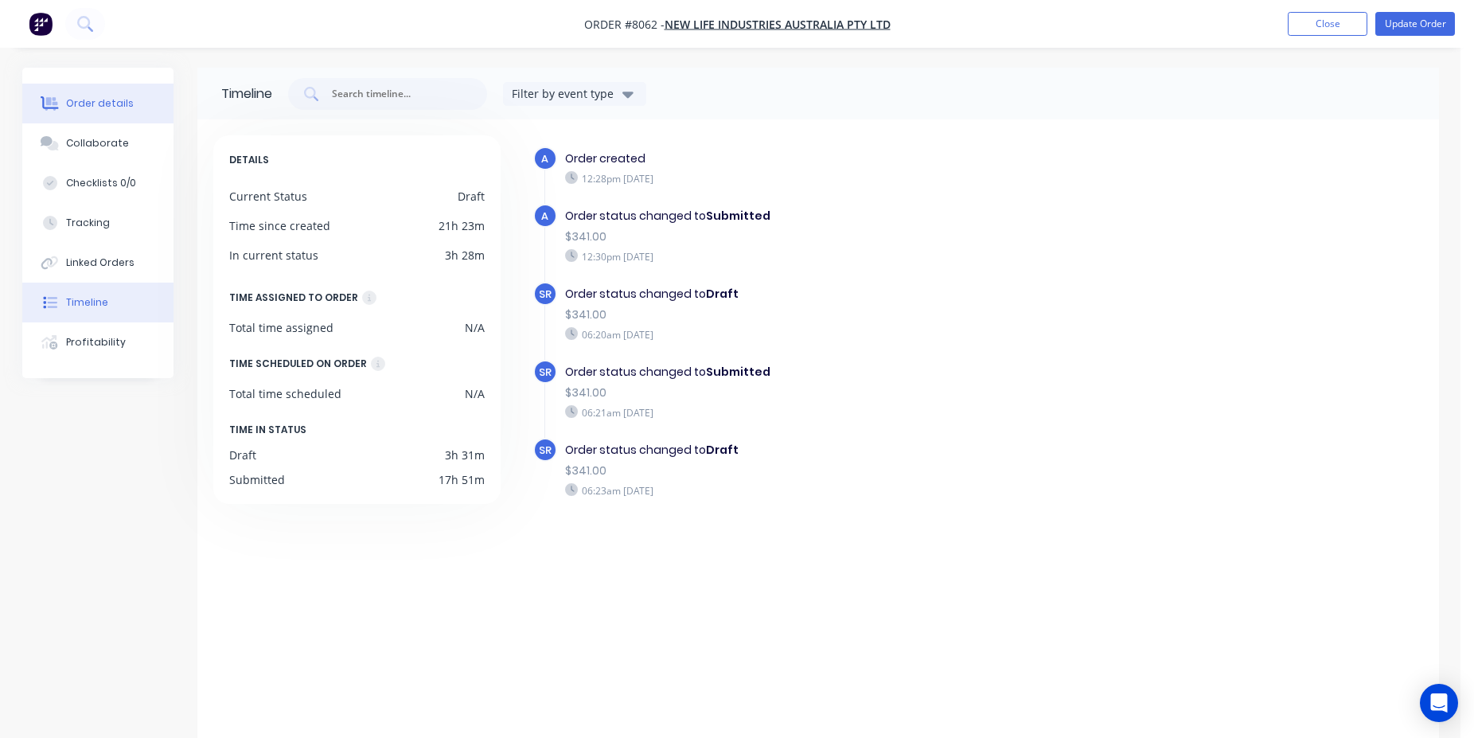
click at [103, 116] on button "Order details" at bounding box center [97, 104] width 151 height 40
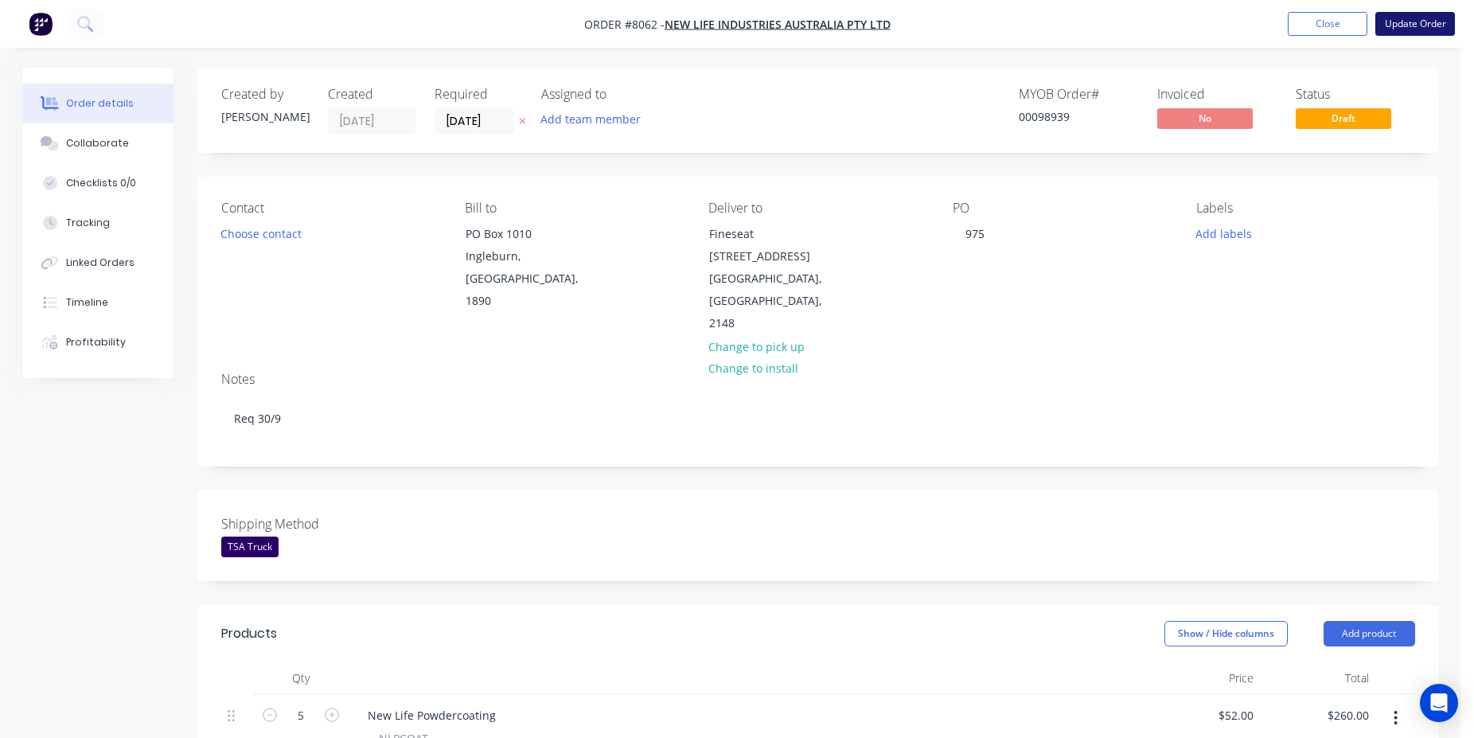
click at [1425, 34] on button "Update Order" at bounding box center [1416, 24] width 80 height 24
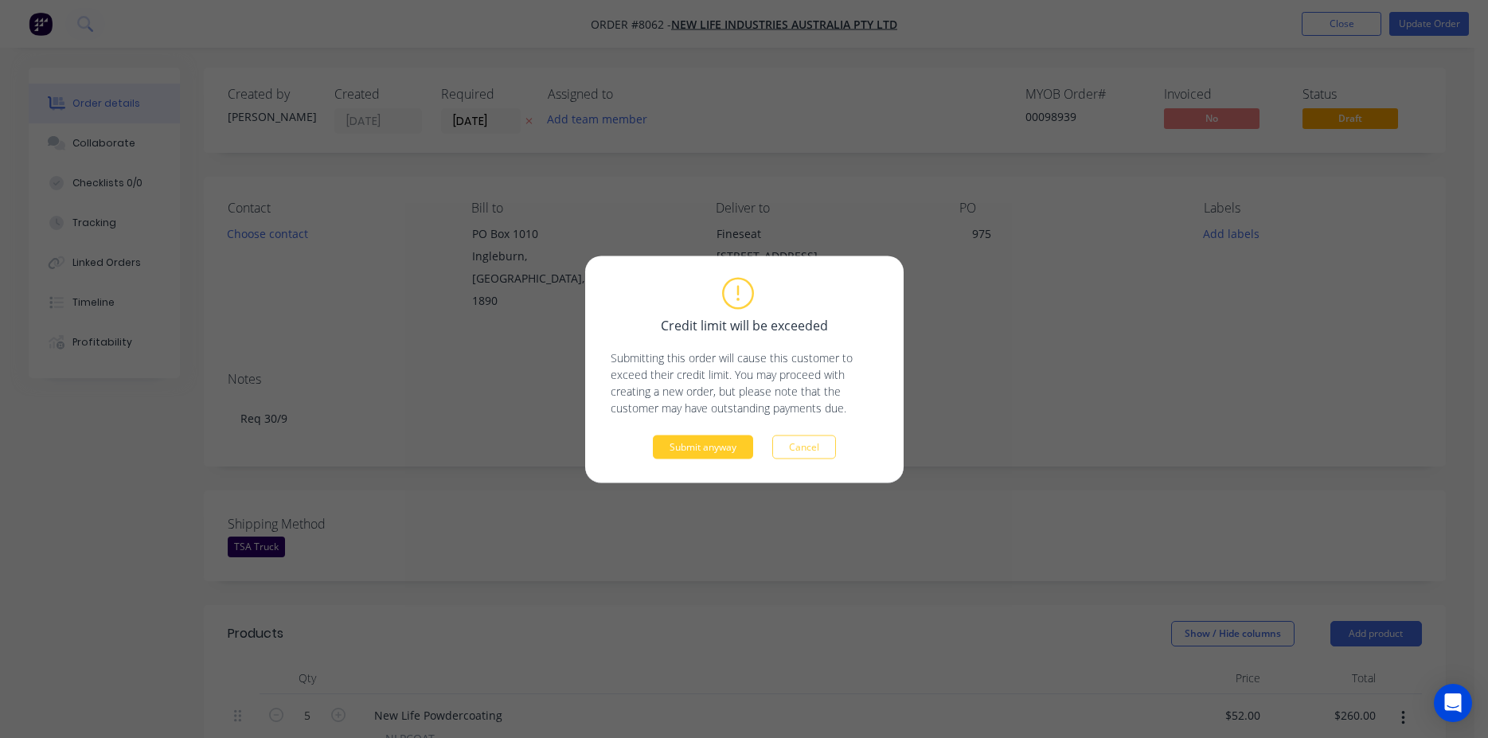
click at [709, 439] on button "Submit anyway" at bounding box center [703, 447] width 100 height 24
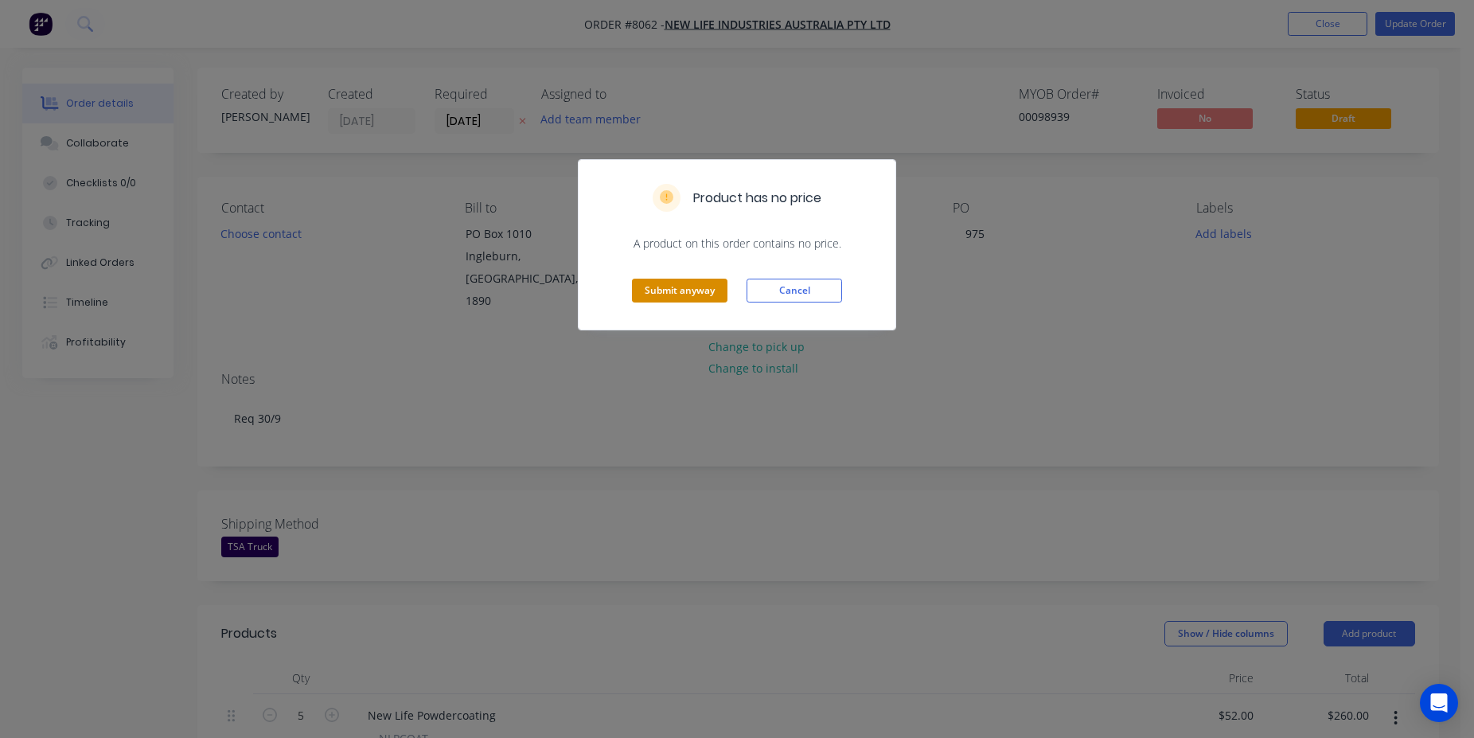
click at [712, 281] on button "Submit anyway" at bounding box center [680, 291] width 96 height 24
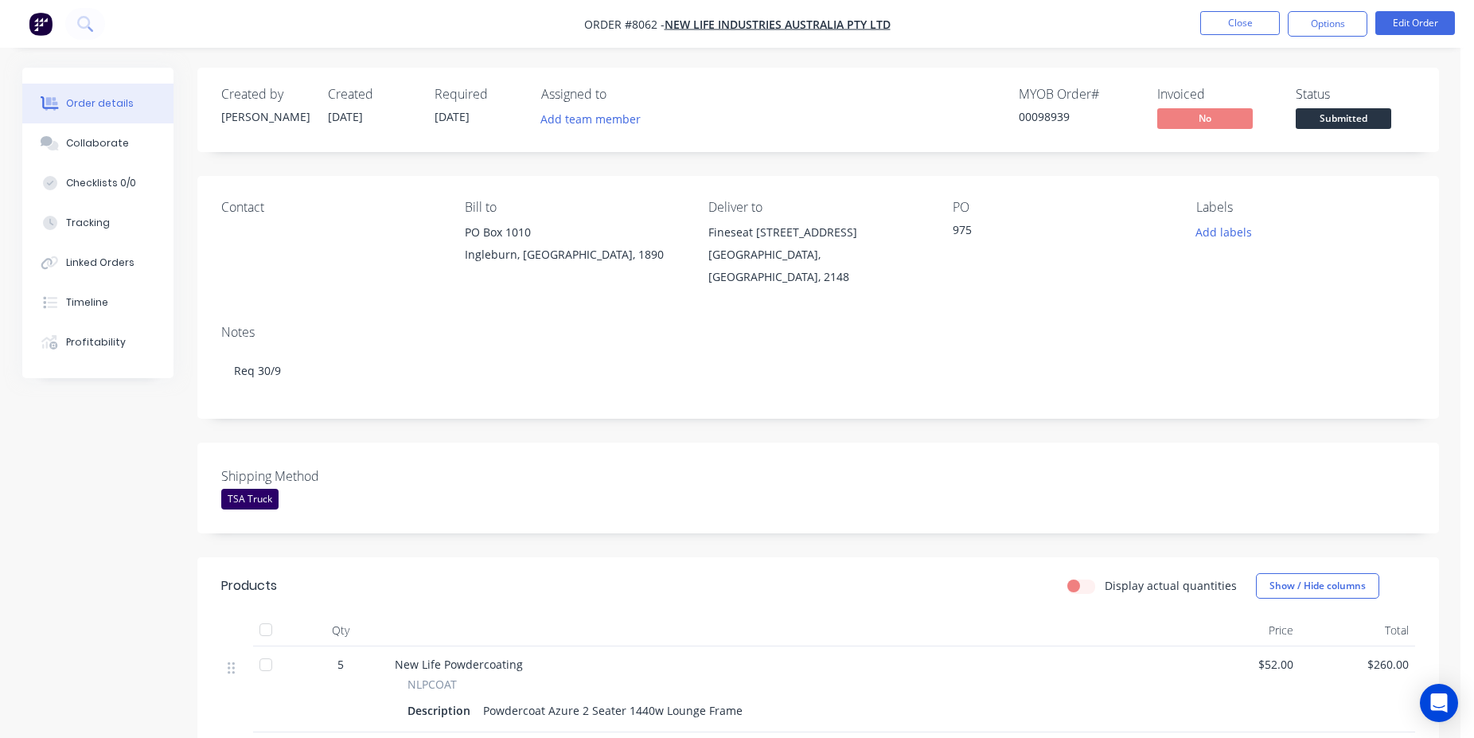
click at [1361, 129] on button "Submitted" at bounding box center [1344, 120] width 96 height 24
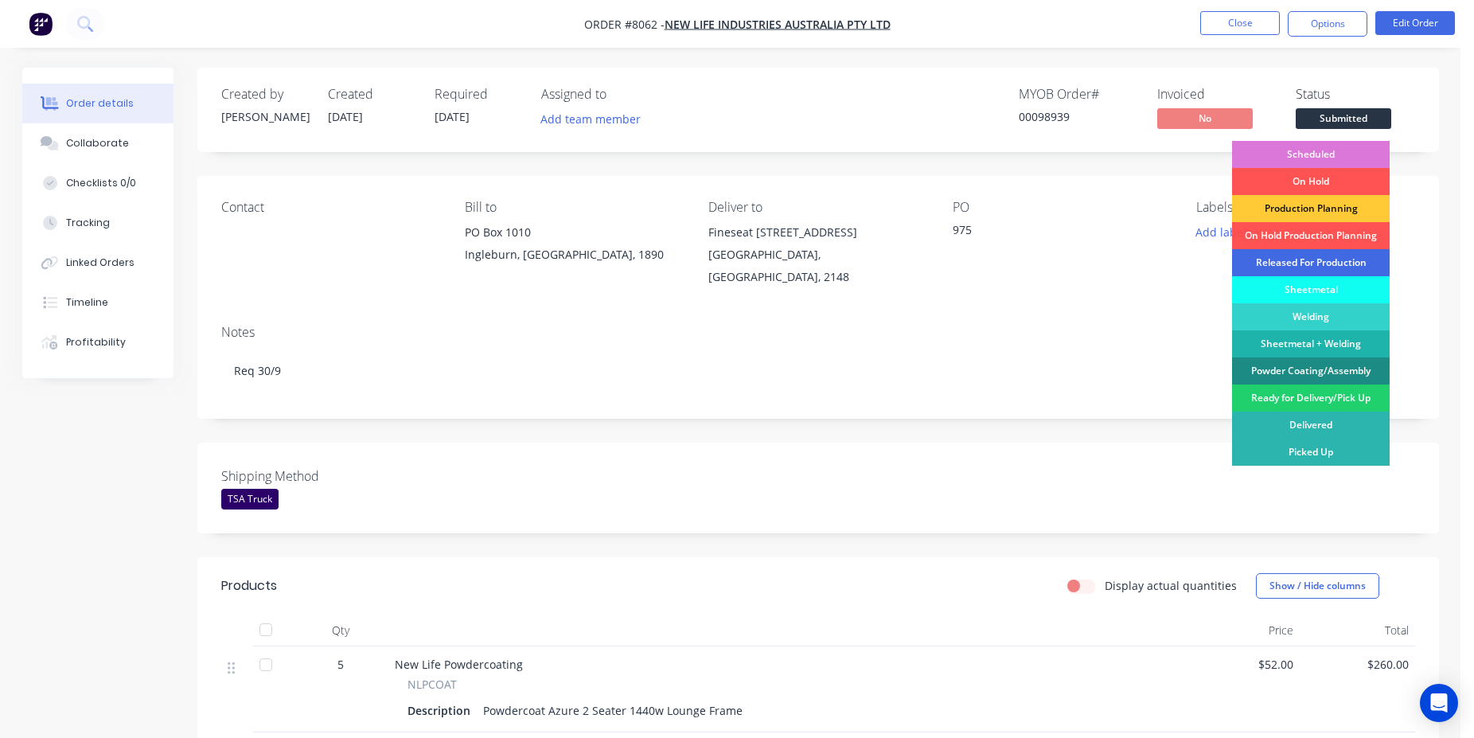
click at [1316, 256] on div "Released For Production" at bounding box center [1311, 262] width 158 height 27
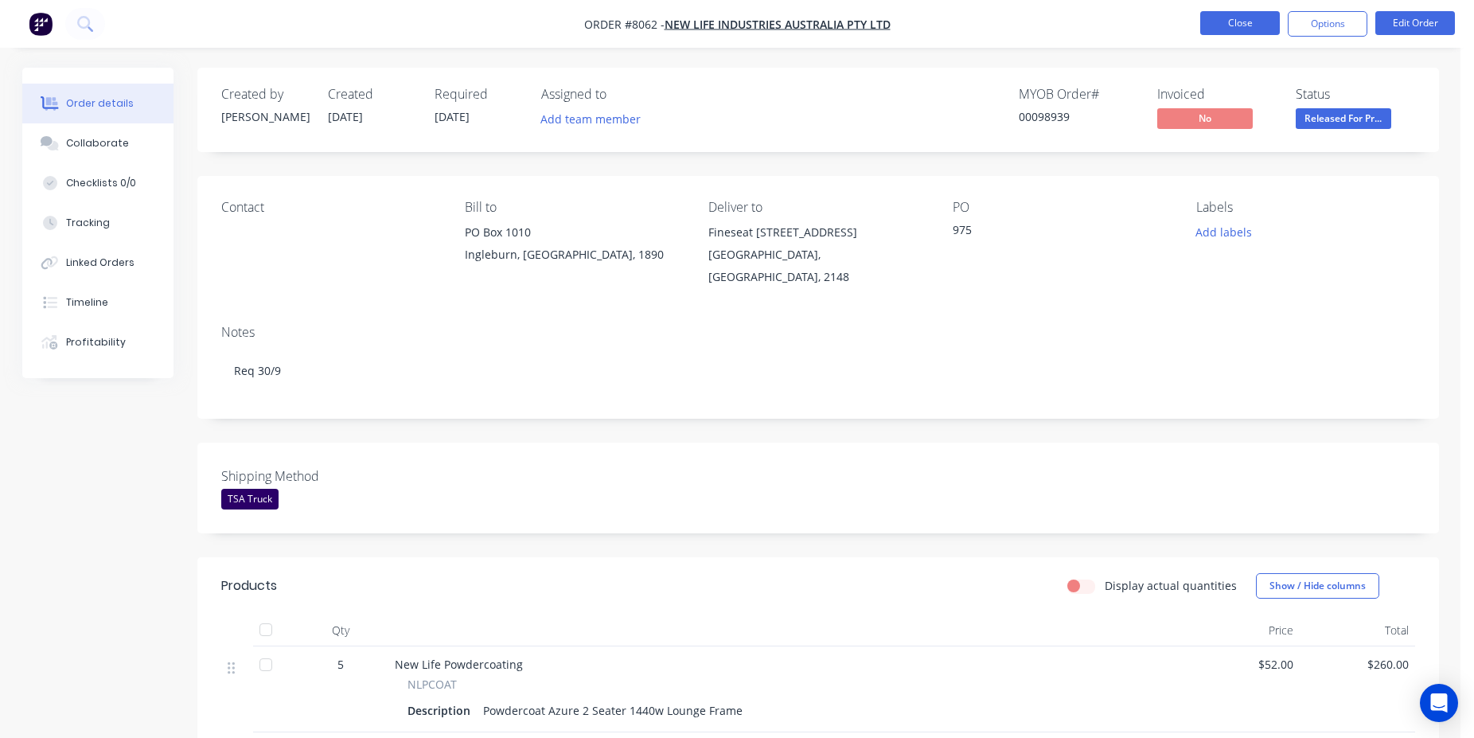
click at [1253, 23] on button "Close" at bounding box center [1241, 23] width 80 height 24
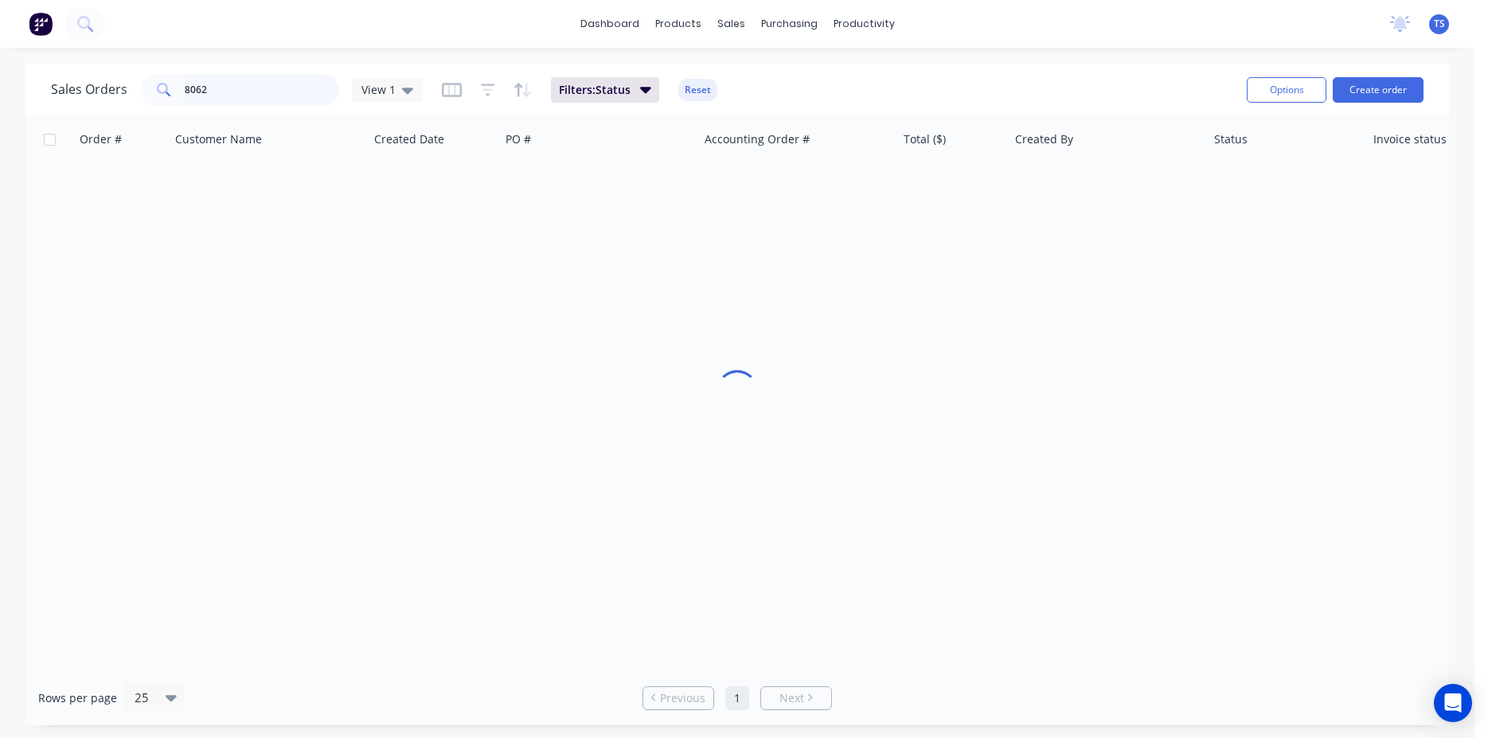
click at [209, 94] on input "8062" at bounding box center [262, 90] width 155 height 32
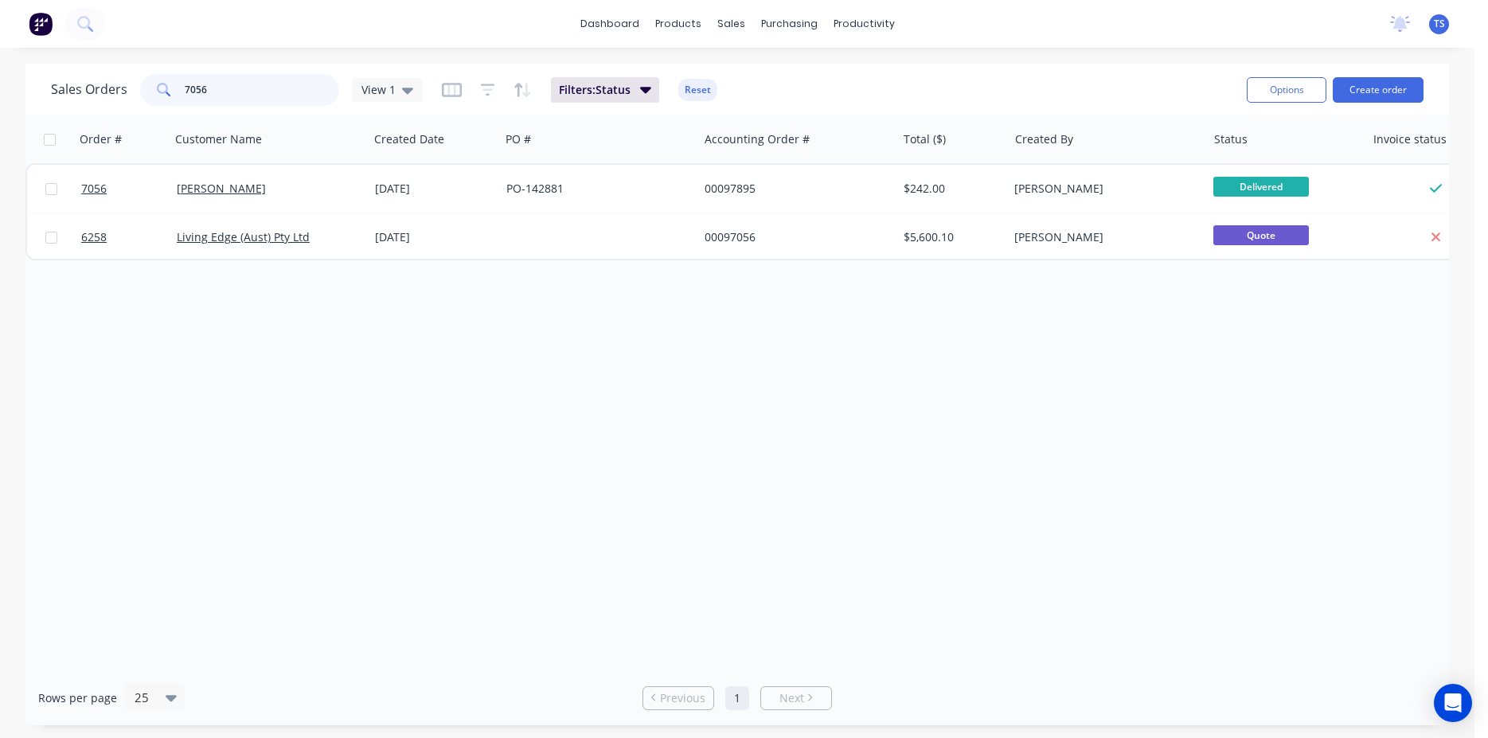
click at [209, 94] on input "7056" at bounding box center [262, 90] width 155 height 32
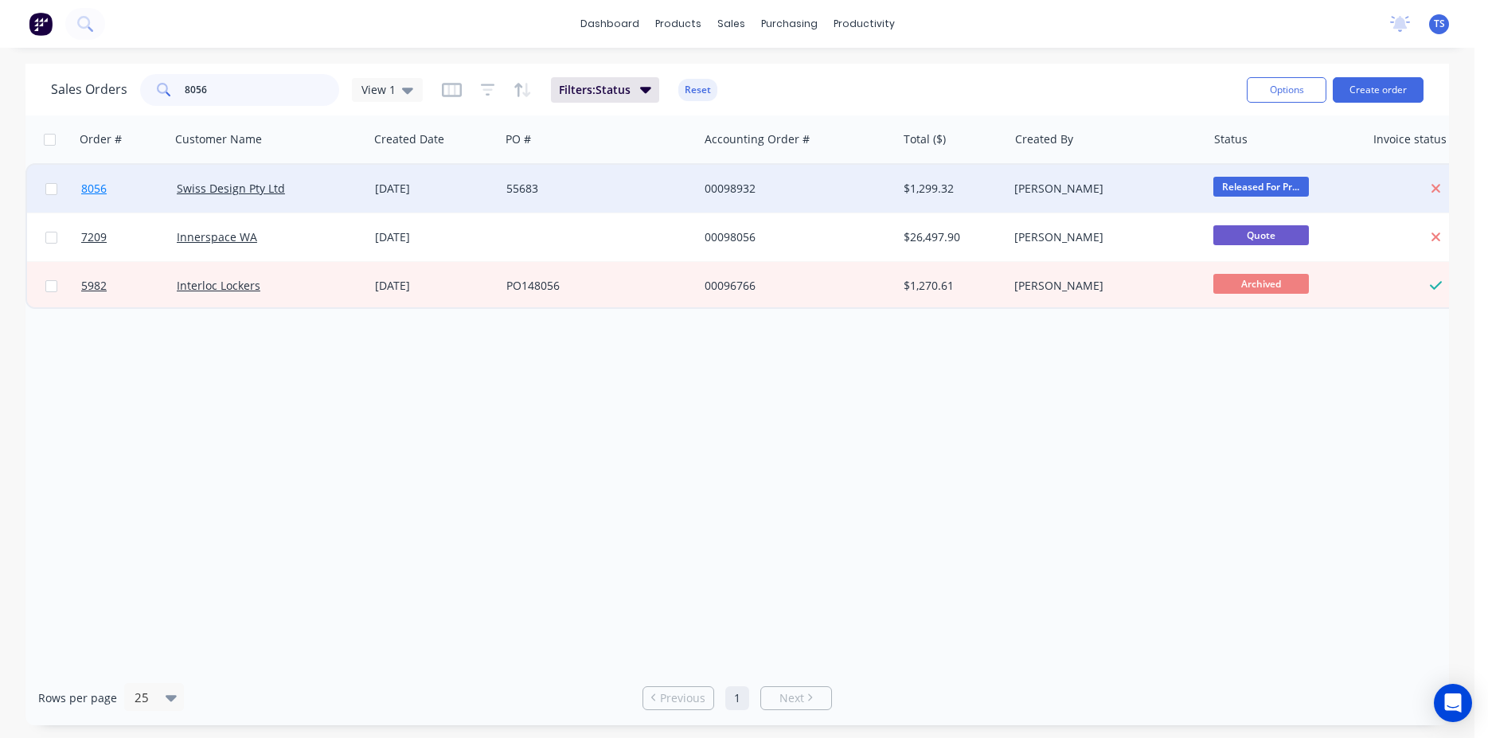
type input "8056"
click at [110, 181] on link "8056" at bounding box center [129, 189] width 96 height 48
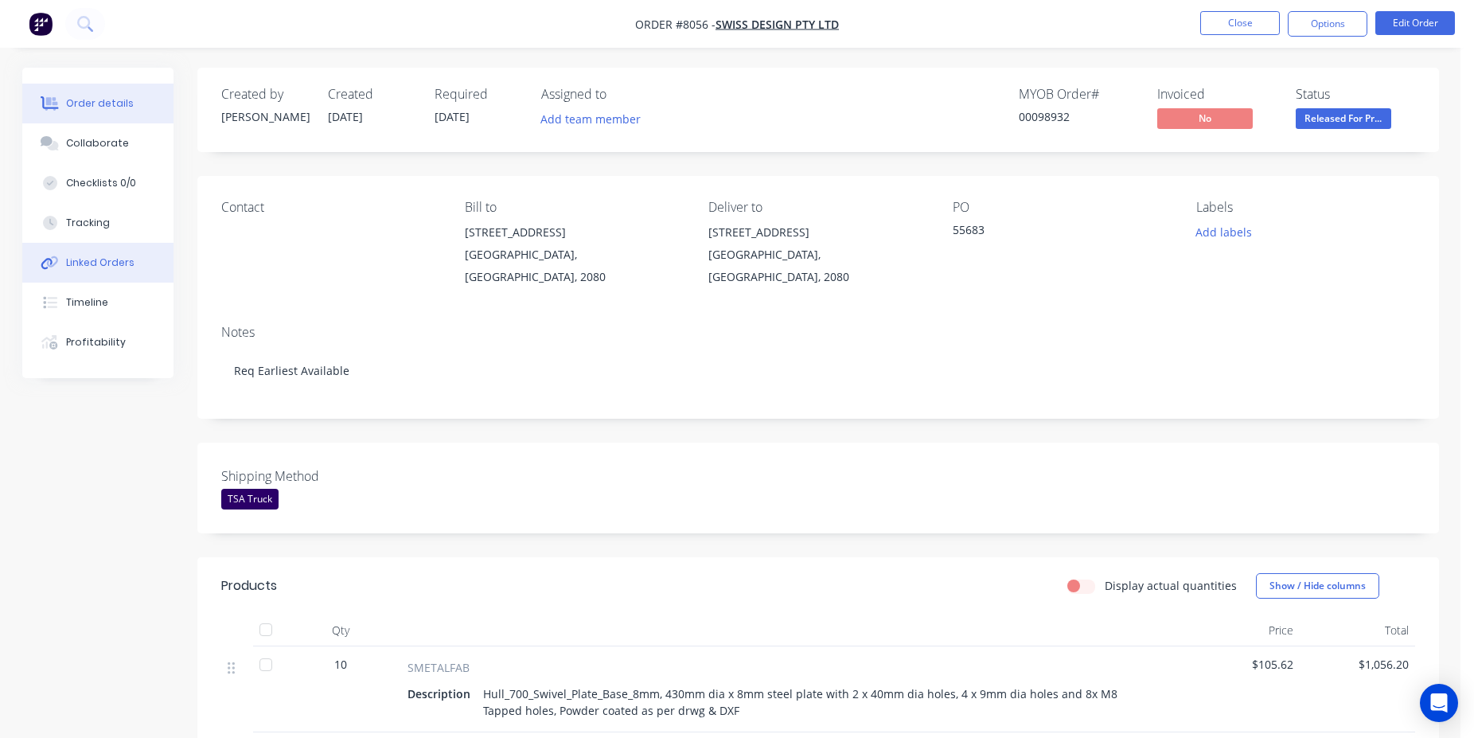
click at [55, 279] on button "Linked Orders" at bounding box center [97, 263] width 151 height 40
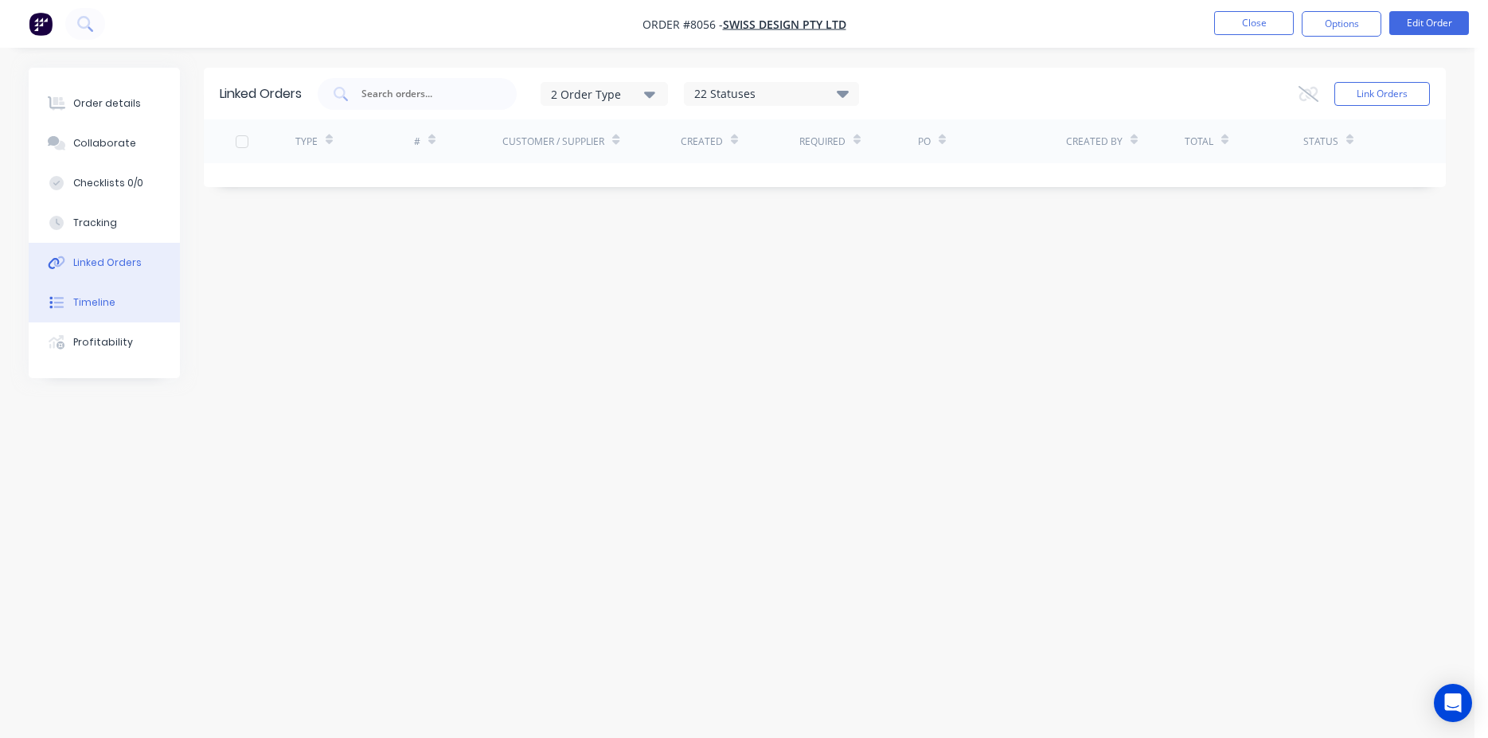
click at [74, 299] on div "Timeline" at bounding box center [94, 302] width 42 height 14
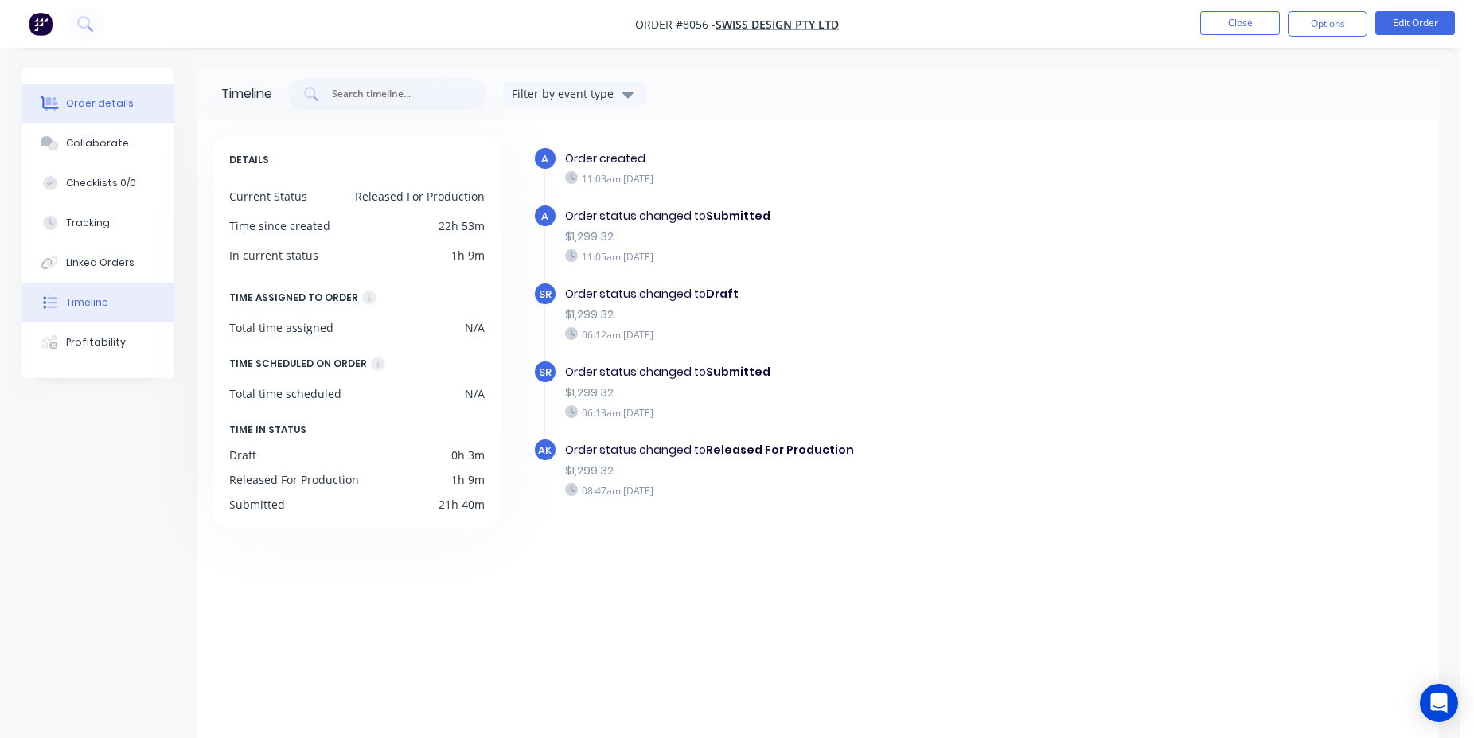
click at [131, 107] on button "Order details" at bounding box center [97, 104] width 151 height 40
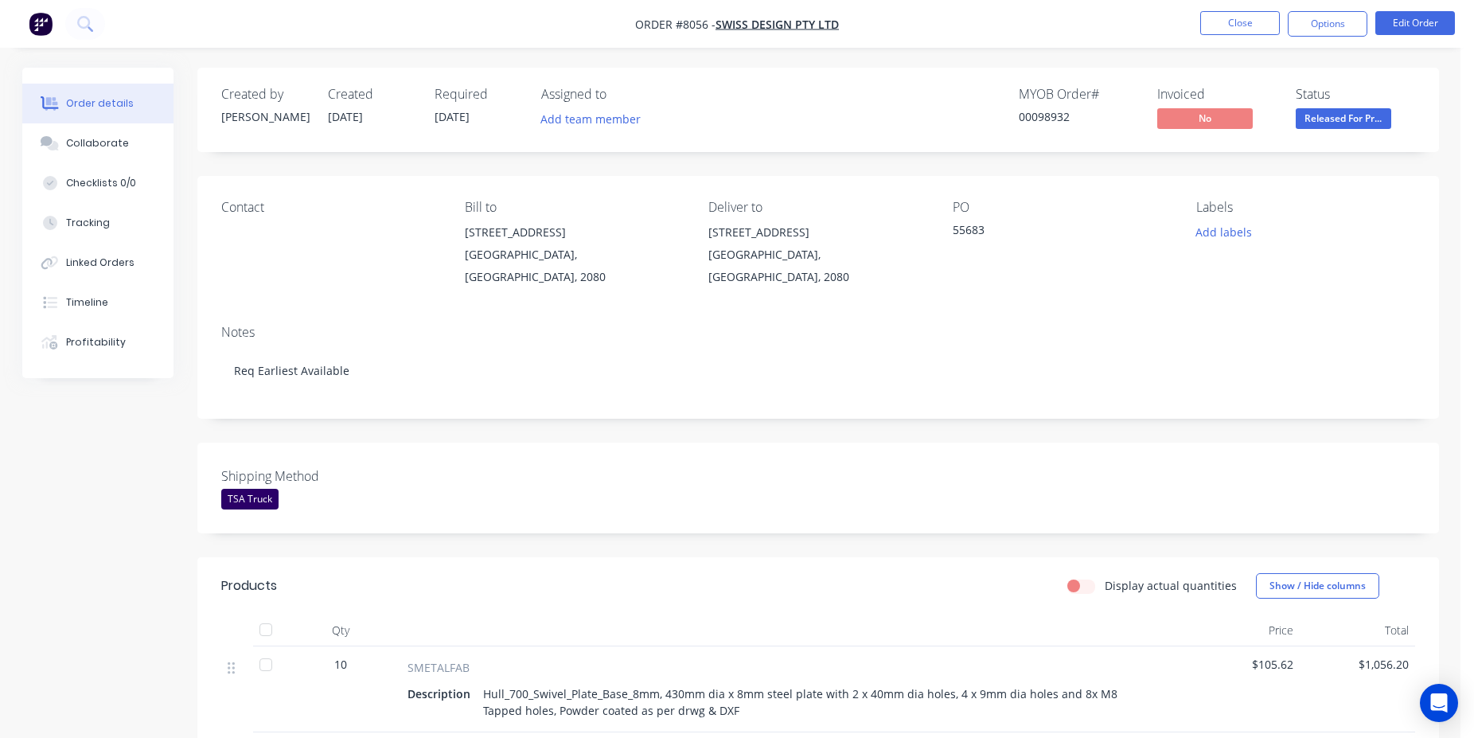
click at [1260, 4] on nav "Order #8056 - Swiss Design Pty Ltd Close Options Edit Order" at bounding box center [737, 24] width 1474 height 48
click at [1258, 24] on button "Close" at bounding box center [1241, 23] width 80 height 24
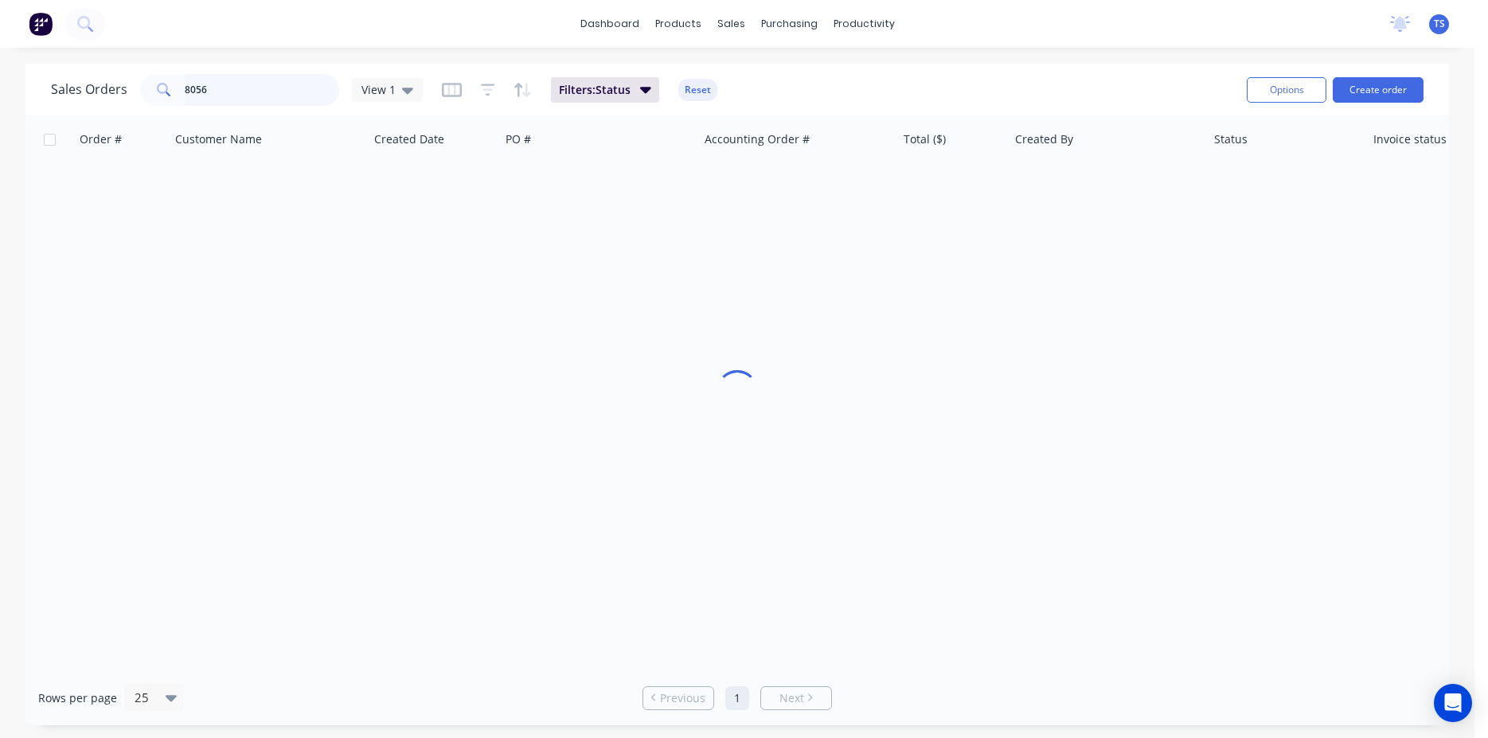
click at [277, 92] on input "8056" at bounding box center [262, 90] width 155 height 32
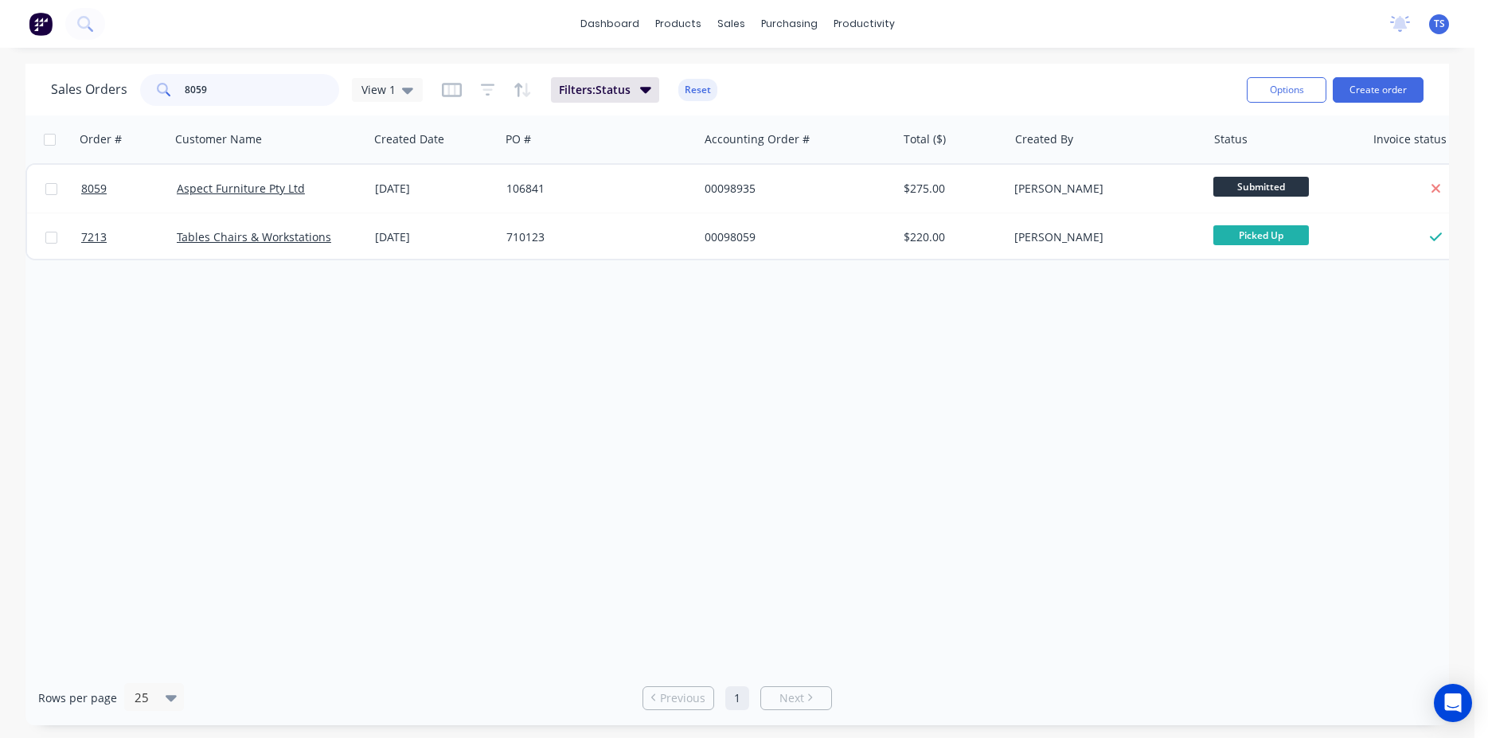
type input "8059"
click at [111, 189] on link "8059" at bounding box center [129, 189] width 96 height 48
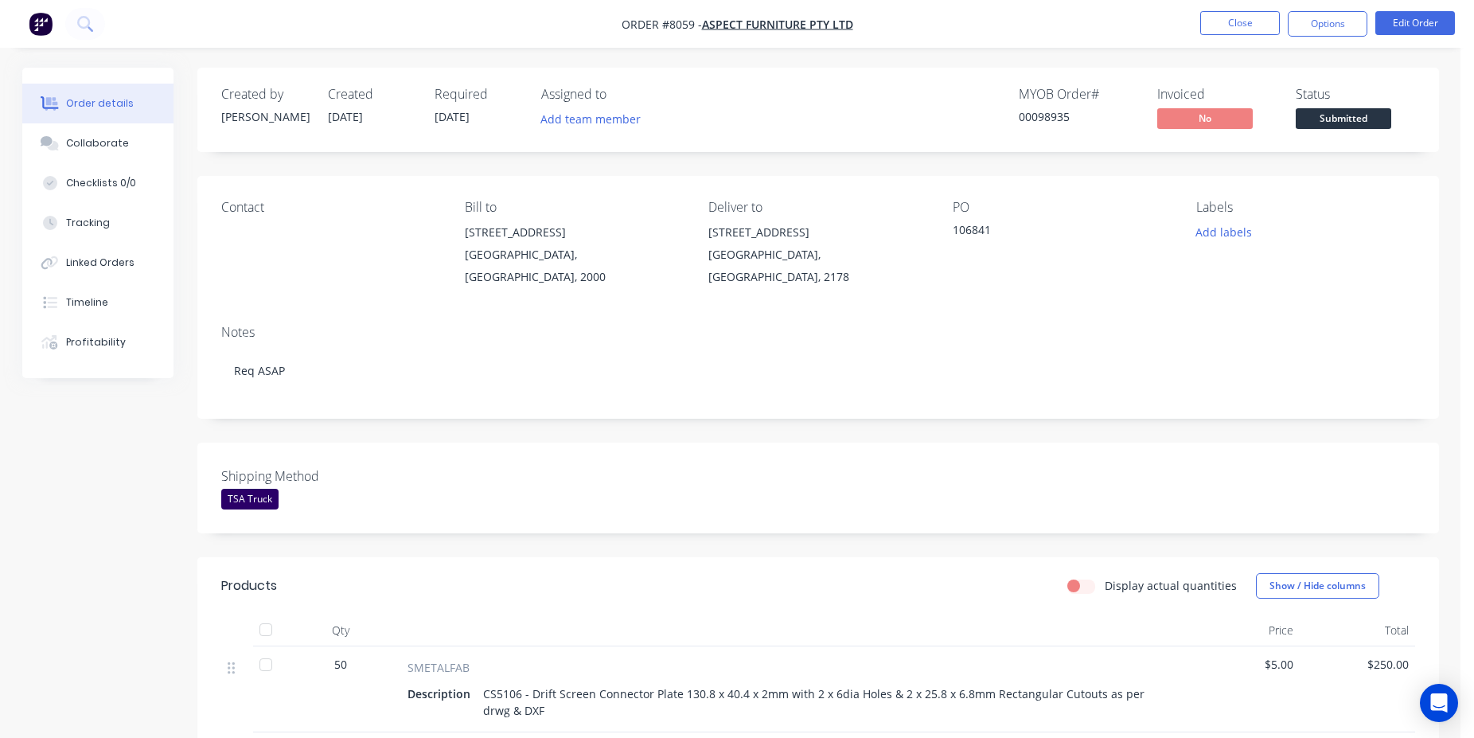
click at [1341, 122] on span "Submitted" at bounding box center [1344, 118] width 96 height 20
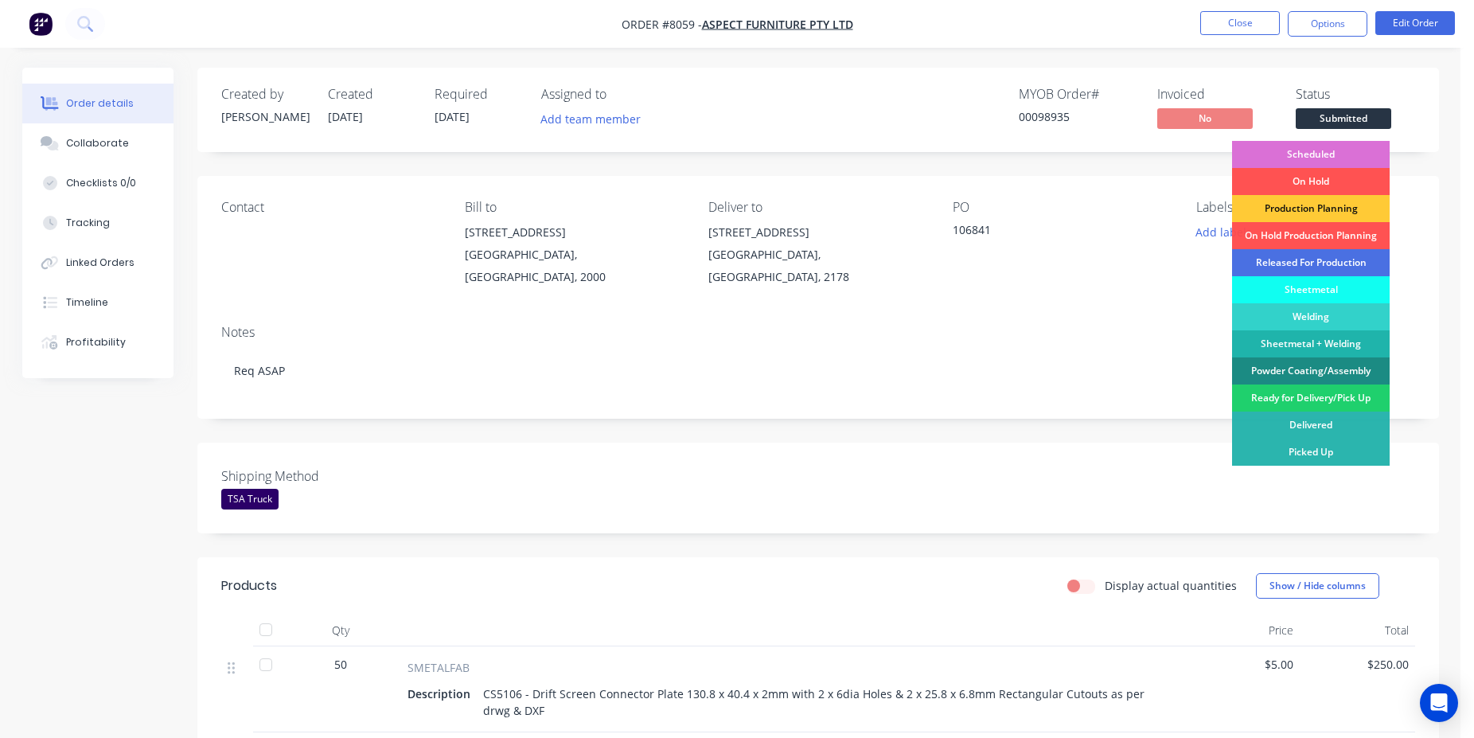
click at [1355, 154] on div "Scheduled" at bounding box center [1311, 154] width 158 height 27
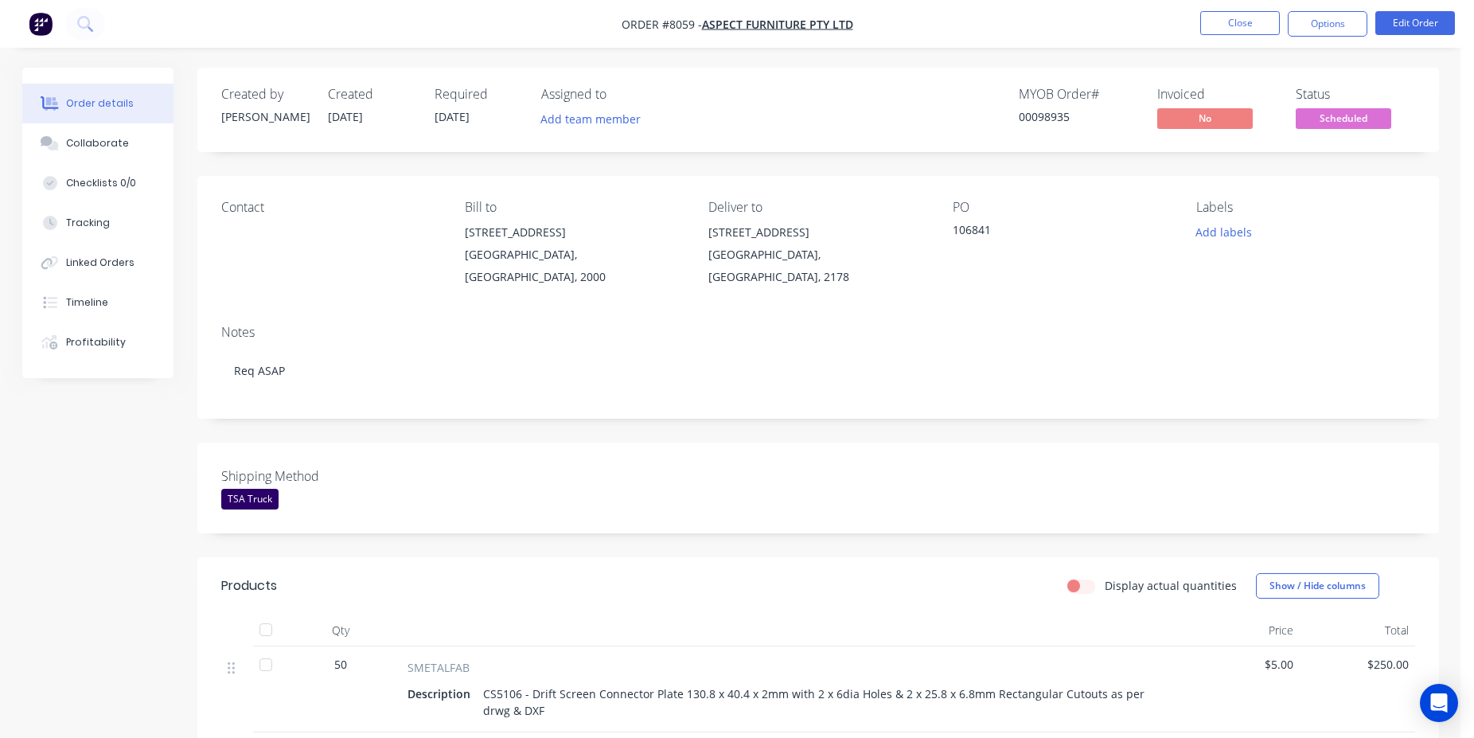
click at [1038, 120] on div "00098935" at bounding box center [1078, 116] width 119 height 17
copy div "00098935"
click at [1229, 18] on button "Close" at bounding box center [1241, 23] width 80 height 24
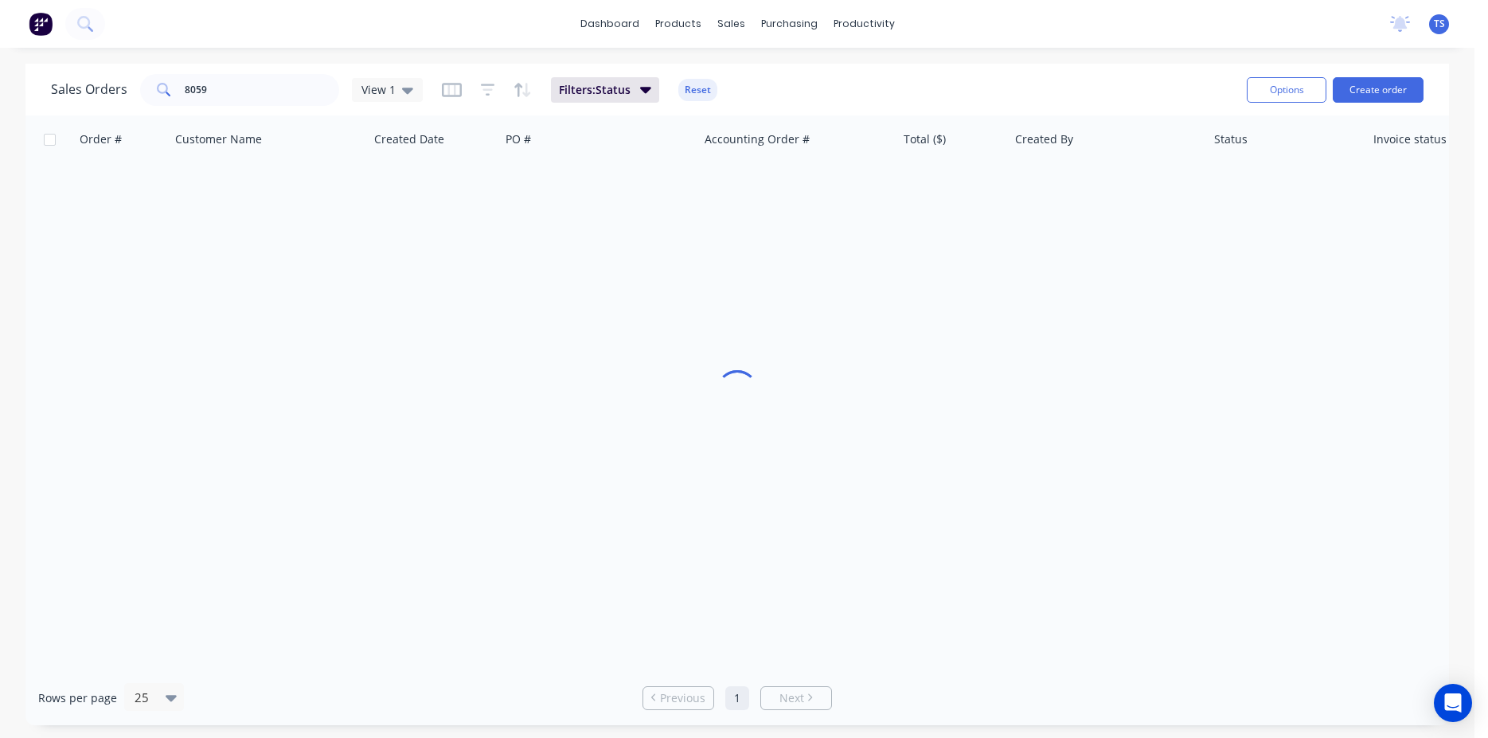
click at [236, 107] on div "Sales Orders 8059 View 1 Filters: Status Reset" at bounding box center [642, 89] width 1183 height 39
click at [249, 80] on input "8059" at bounding box center [262, 90] width 155 height 32
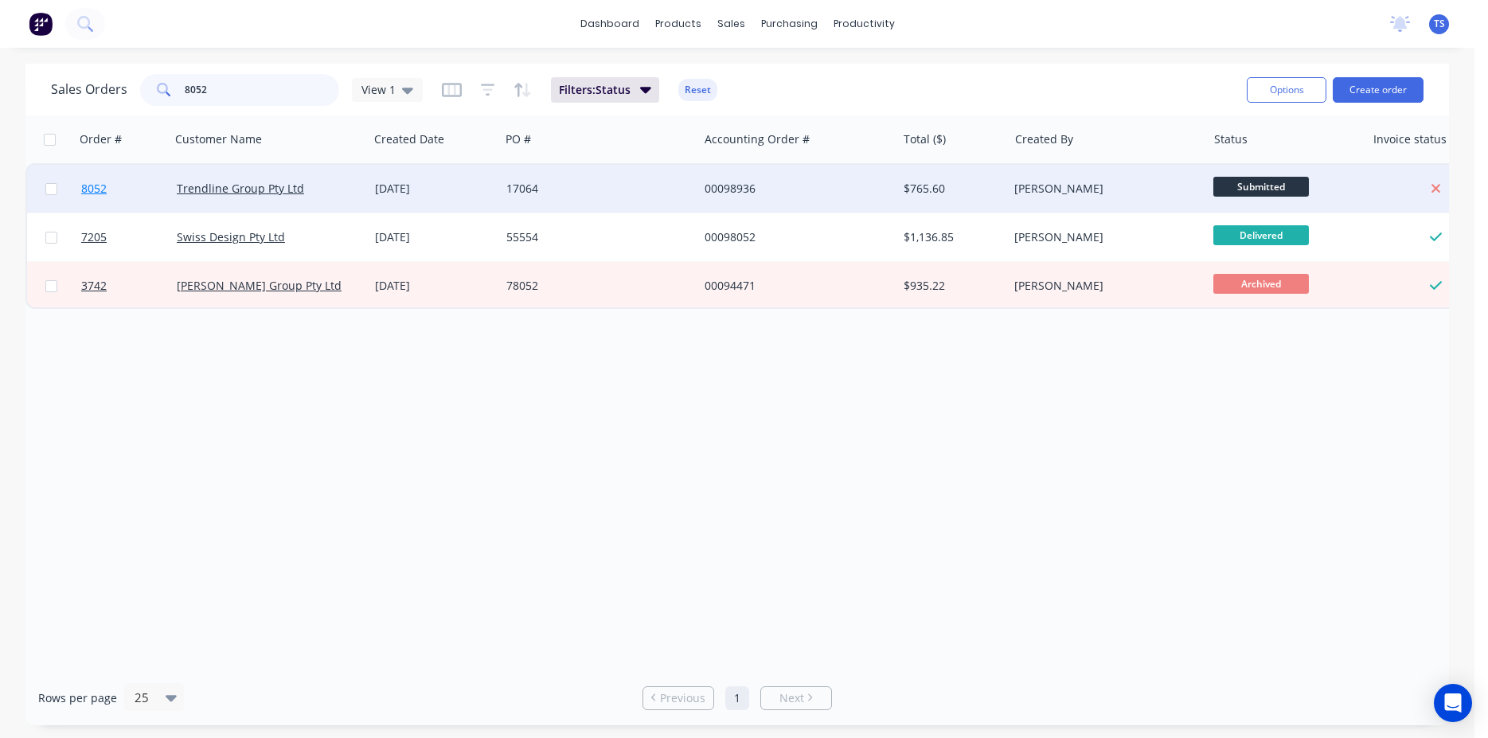
type input "8052"
click at [128, 171] on link "8052" at bounding box center [129, 189] width 96 height 48
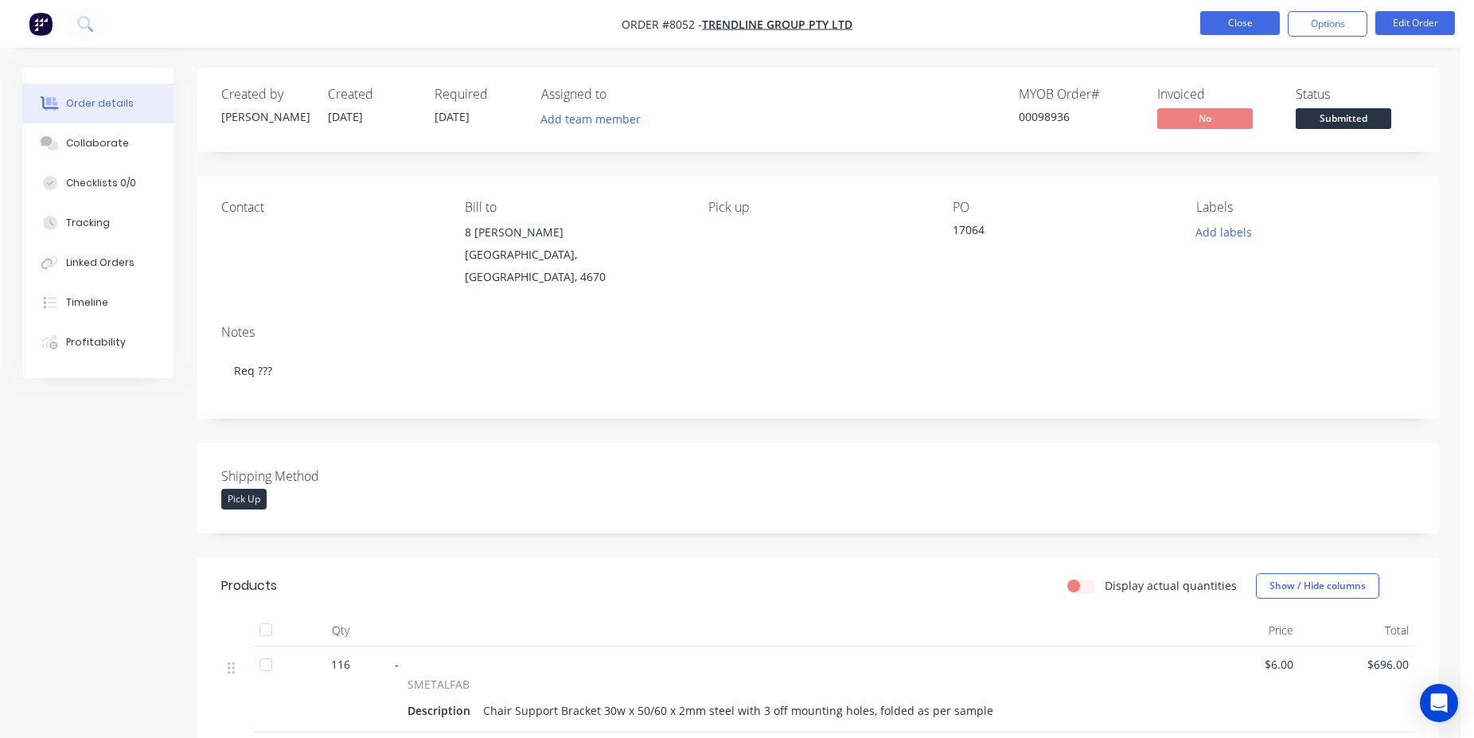
click at [1232, 24] on button "Close" at bounding box center [1241, 23] width 80 height 24
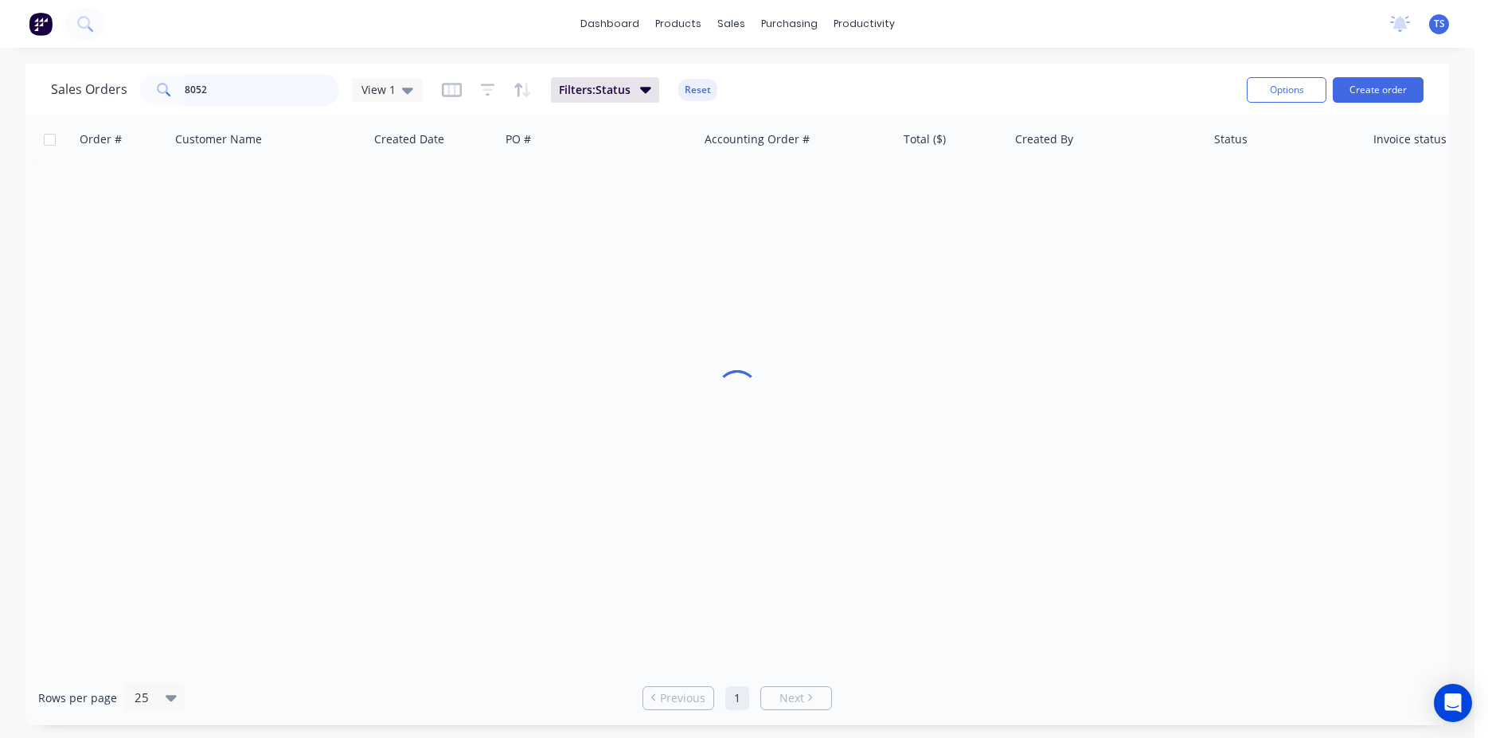
click at [236, 89] on input "8052" at bounding box center [262, 90] width 155 height 32
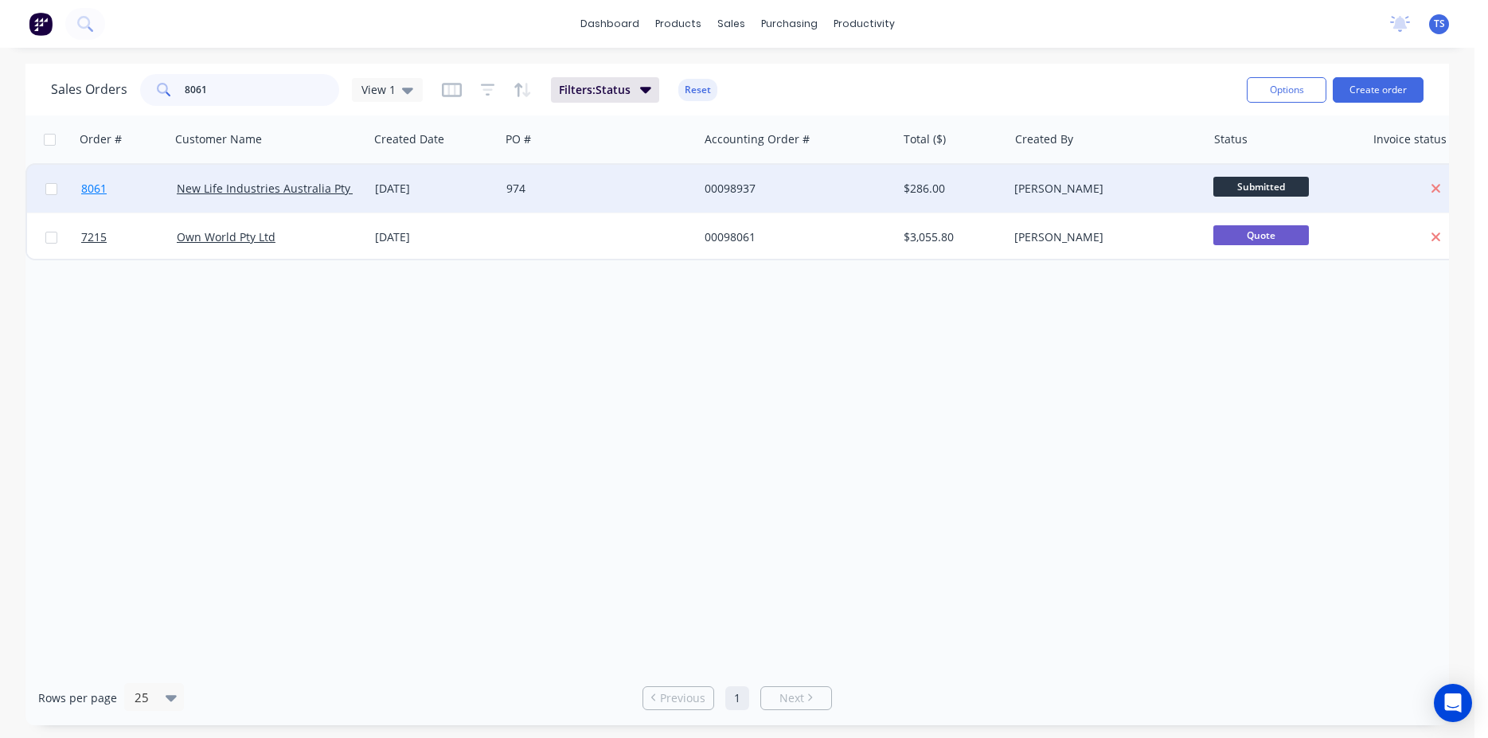
type input "8061"
click at [117, 197] on link "8061" at bounding box center [129, 189] width 96 height 48
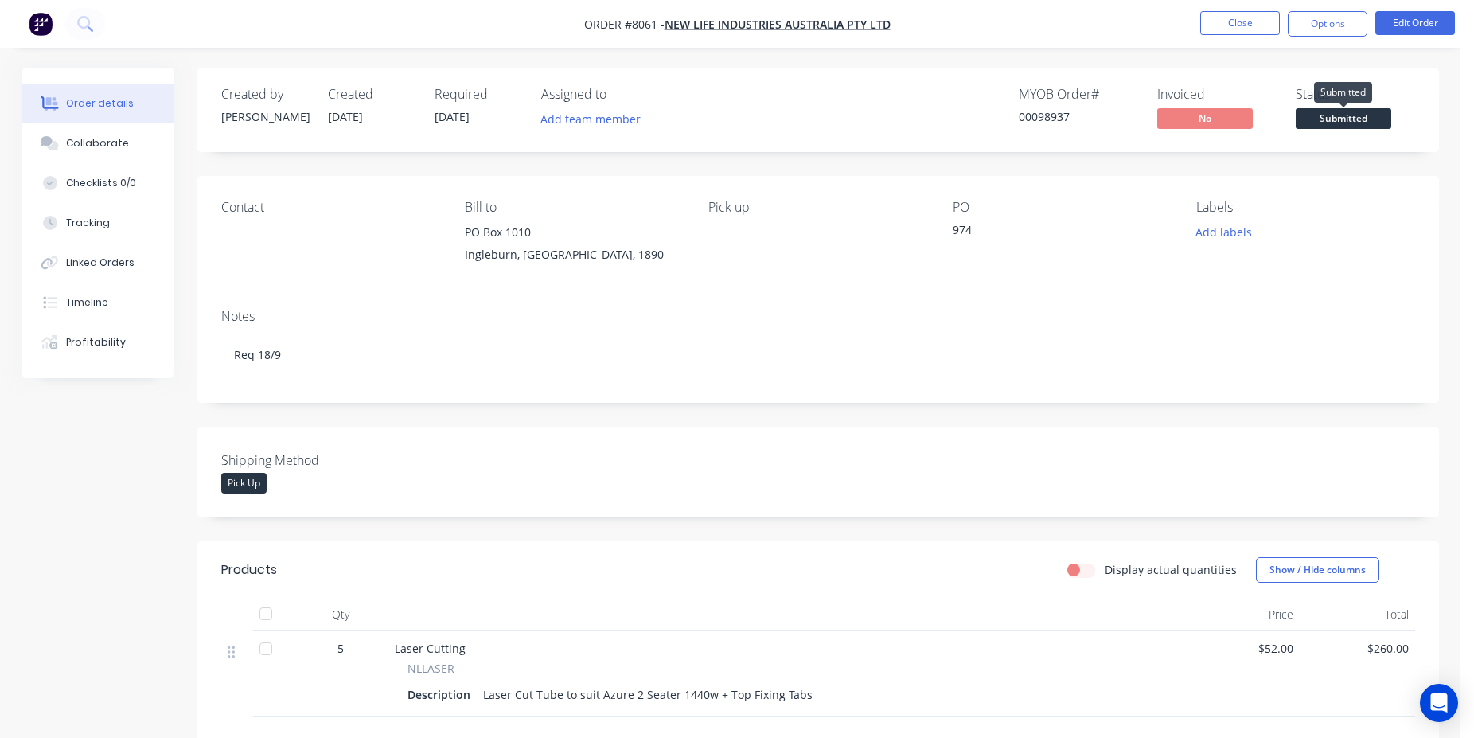
click at [1342, 110] on span "Submitted" at bounding box center [1344, 118] width 96 height 20
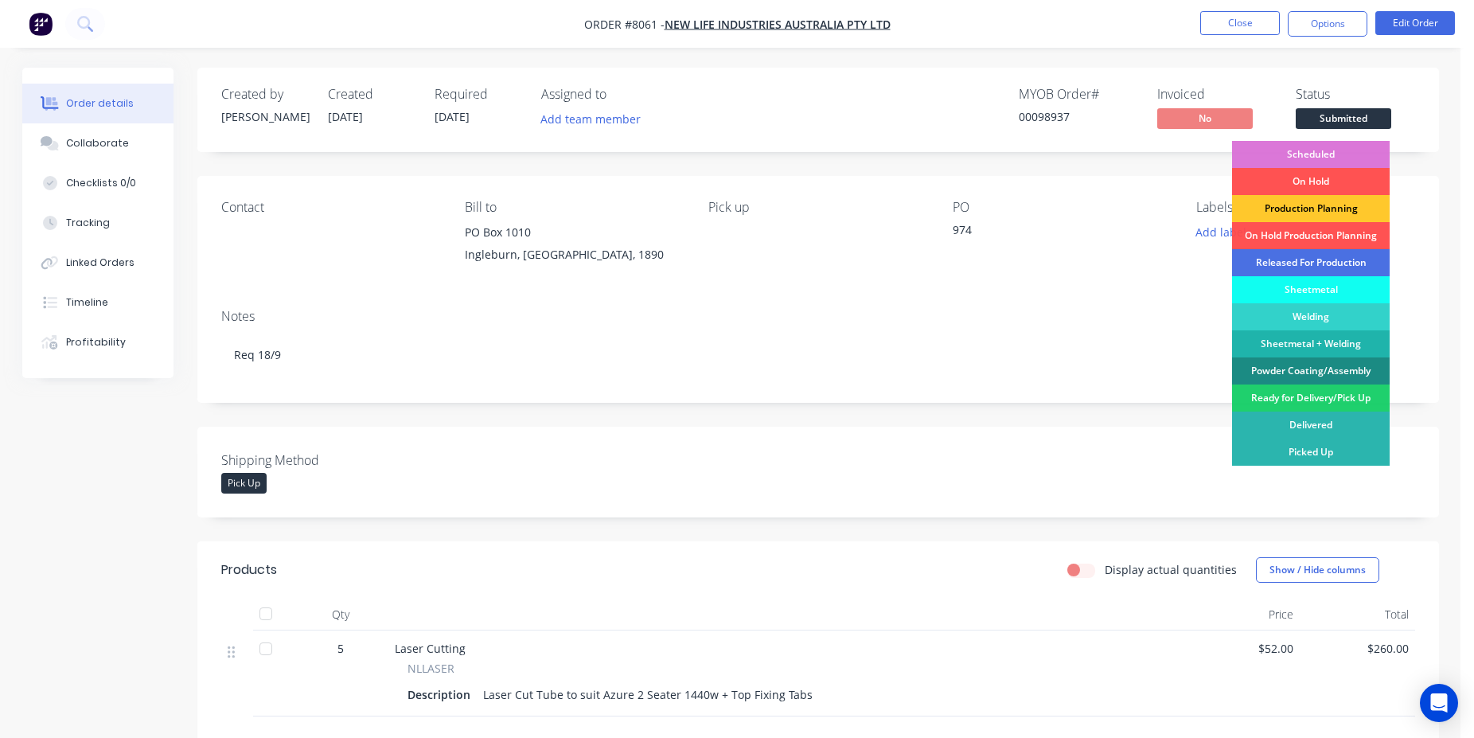
click at [1317, 203] on div "Production Planning" at bounding box center [1311, 208] width 158 height 27
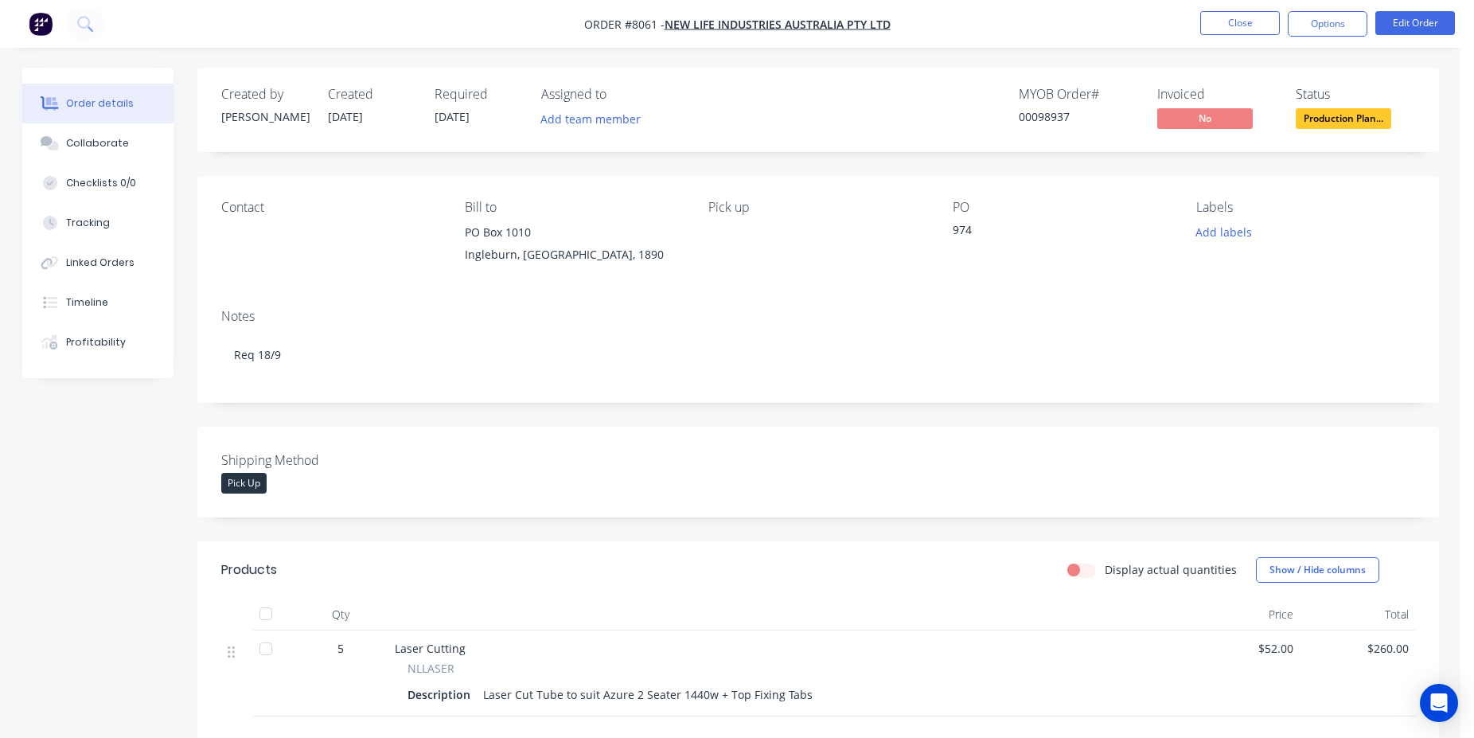
click at [1054, 111] on div "00098937" at bounding box center [1078, 116] width 119 height 17
copy div "00098937"
click at [1244, 17] on button "Close" at bounding box center [1241, 23] width 80 height 24
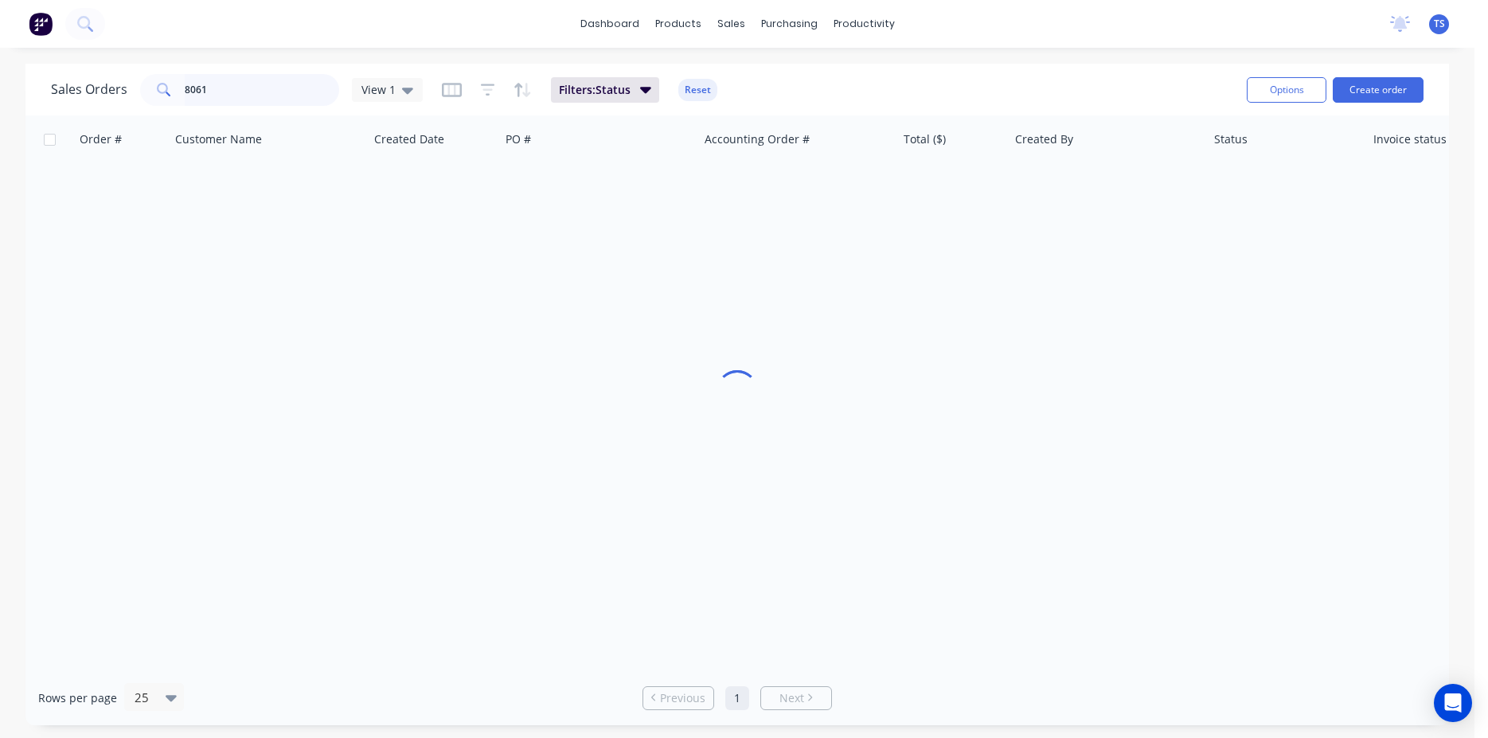
click at [269, 96] on input "8061" at bounding box center [262, 90] width 155 height 32
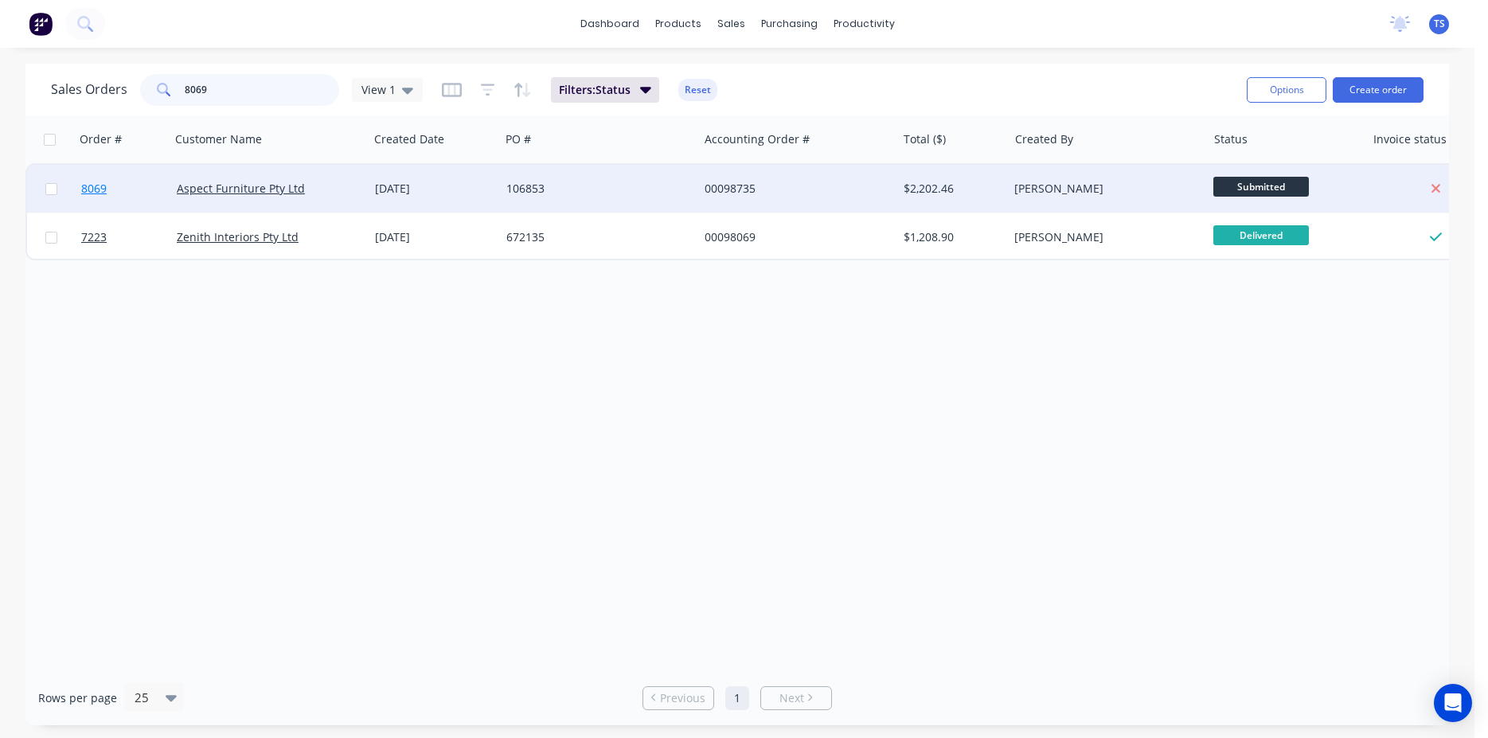
type input "8069"
click at [100, 197] on link "8069" at bounding box center [129, 189] width 96 height 48
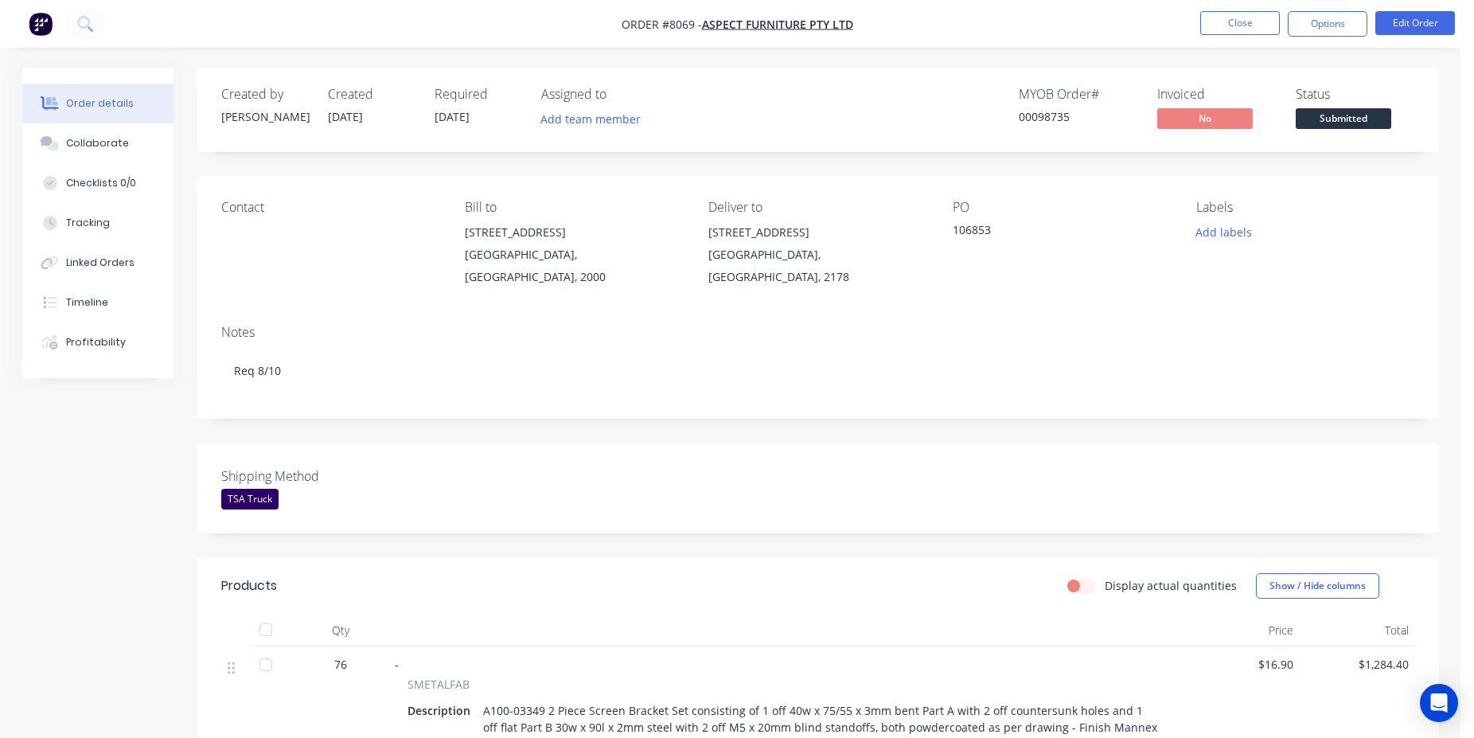
click at [1334, 131] on button "Submitted" at bounding box center [1344, 120] width 96 height 24
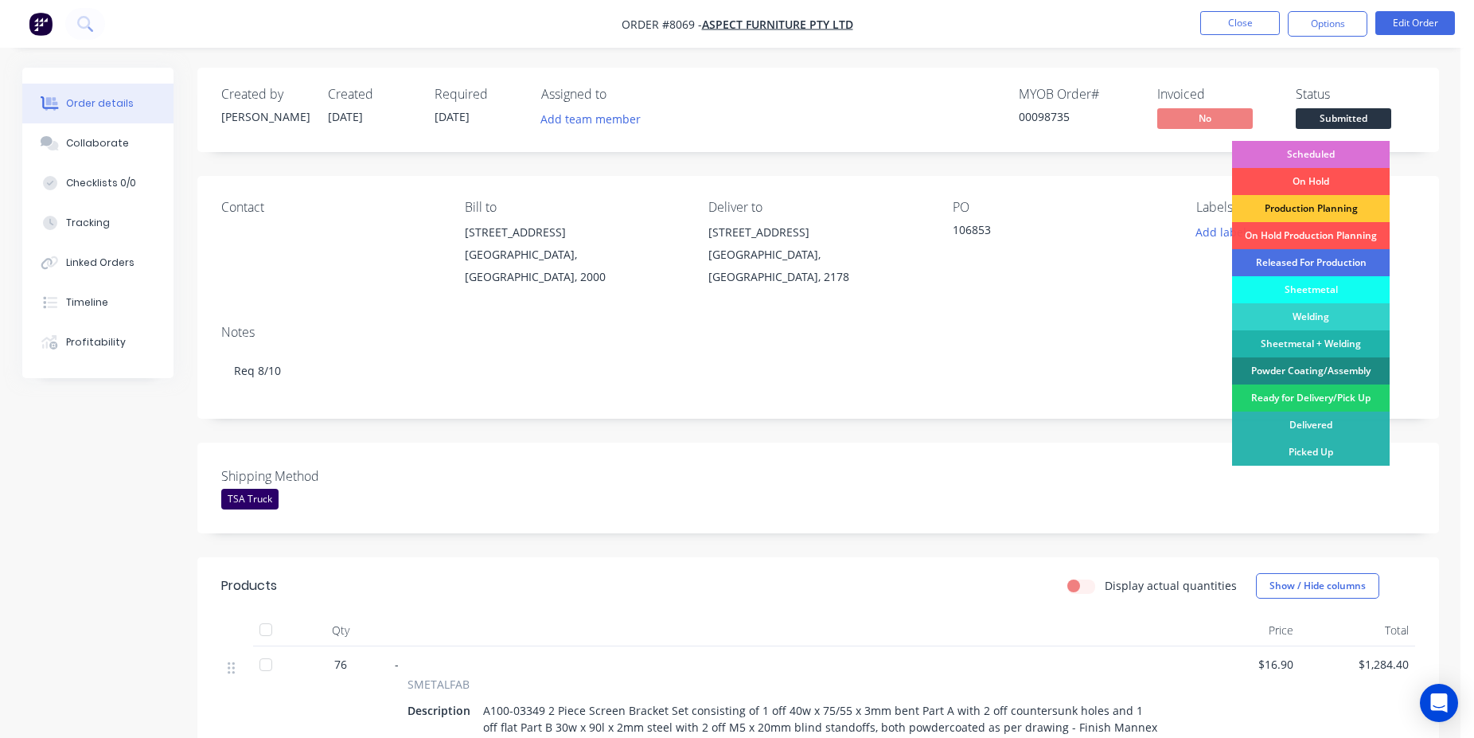
click at [1336, 151] on div "Scheduled" at bounding box center [1311, 154] width 158 height 27
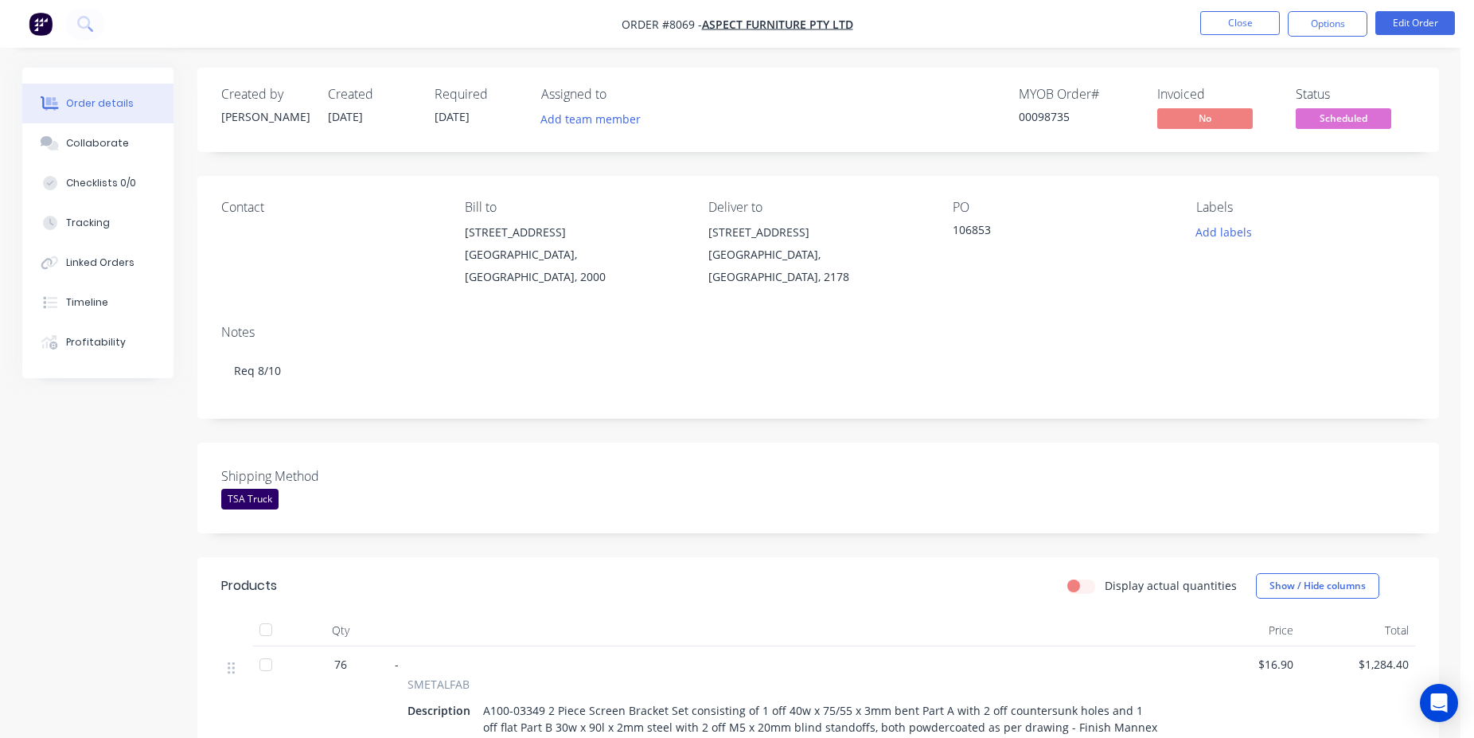
click at [1058, 123] on div "00098735" at bounding box center [1078, 116] width 119 height 17
copy div "00098735"
click at [1272, 16] on button "Close" at bounding box center [1241, 23] width 80 height 24
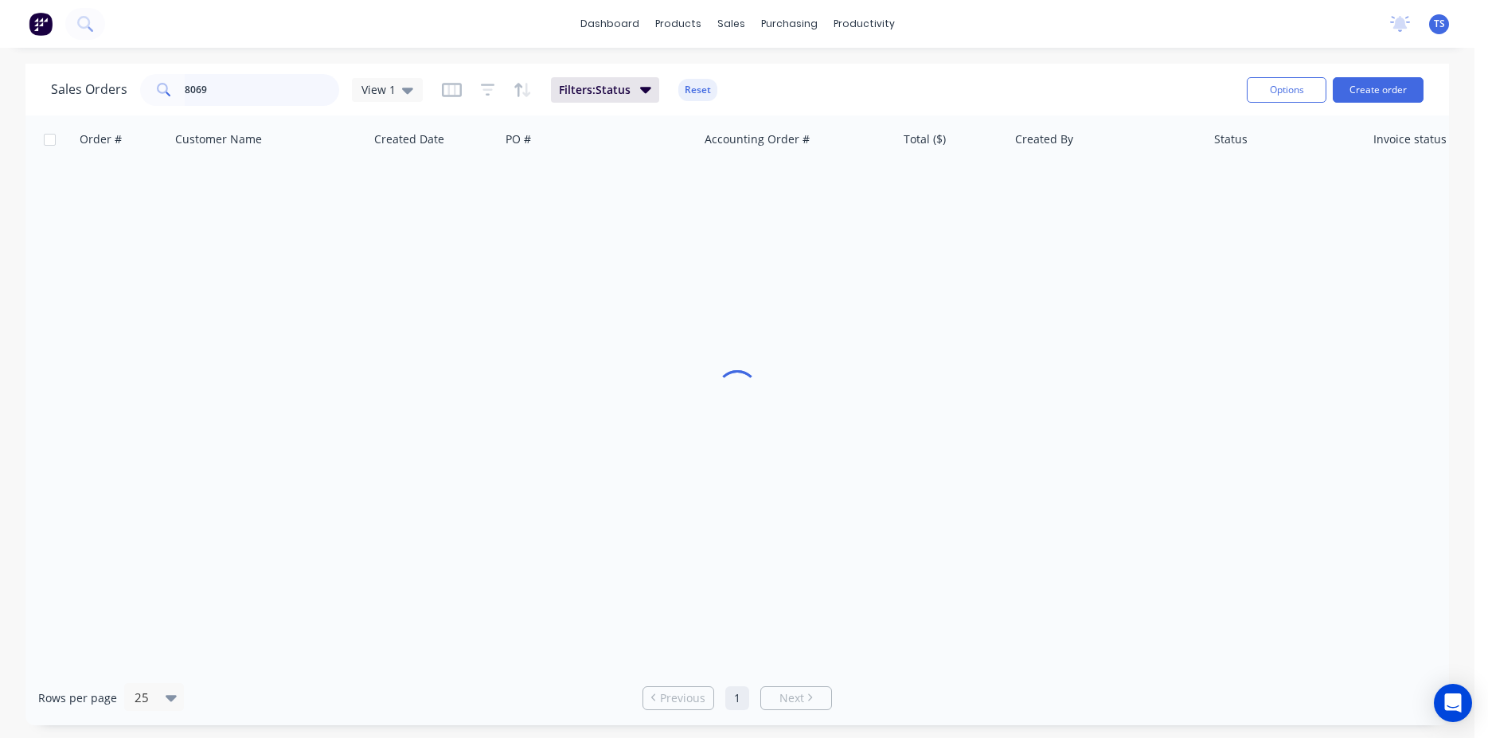
click at [253, 86] on input "8069" at bounding box center [262, 90] width 155 height 32
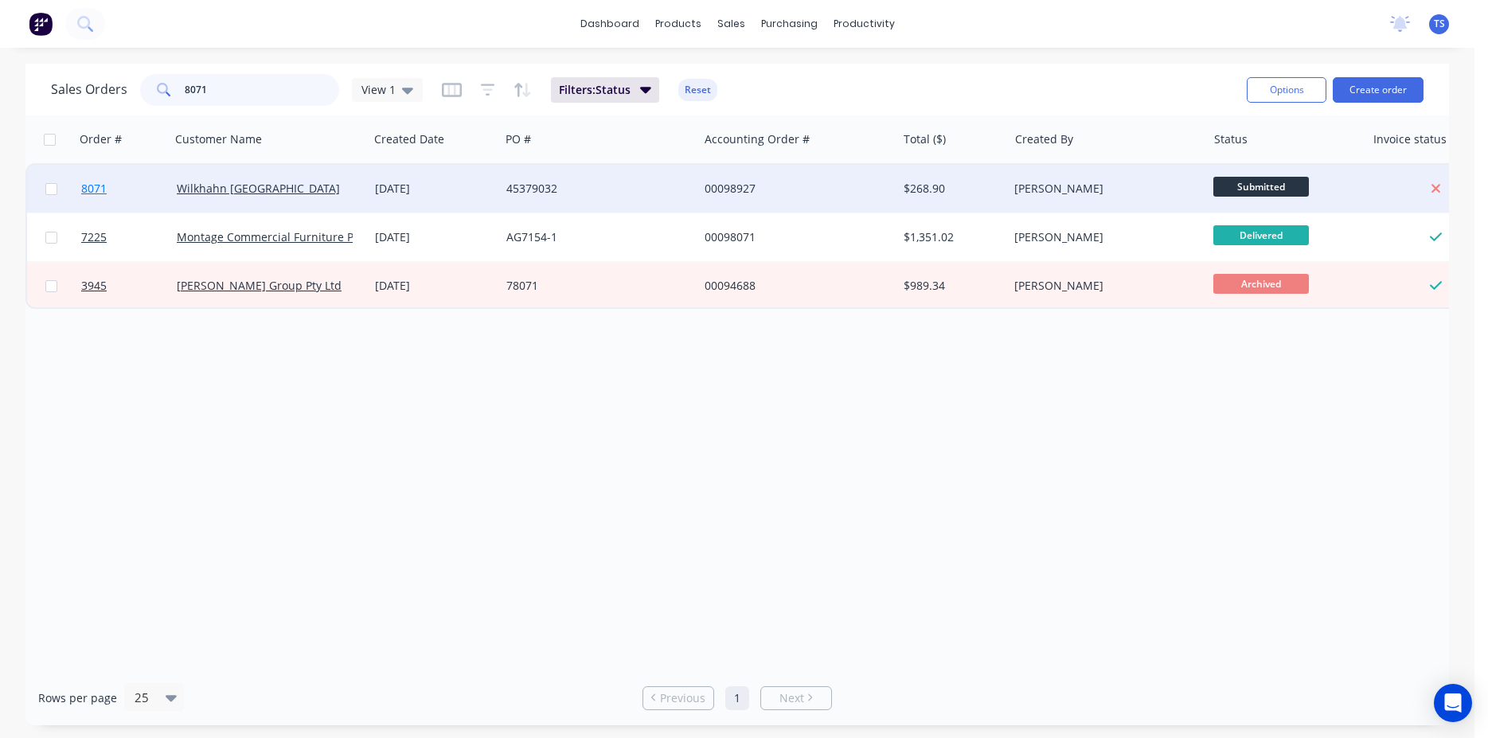
type input "8071"
click at [100, 203] on link "8071" at bounding box center [129, 189] width 96 height 48
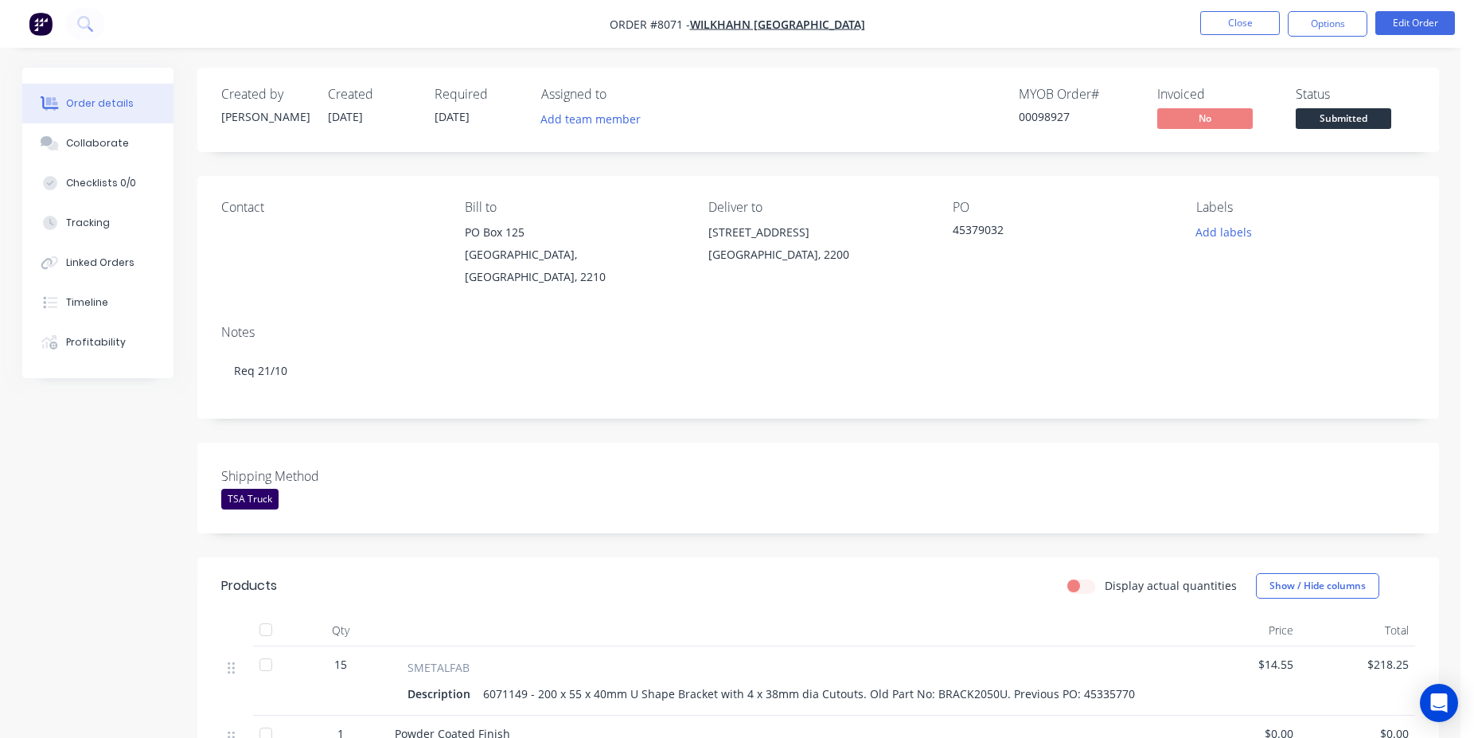
click at [1370, 112] on span "Submitted" at bounding box center [1344, 118] width 96 height 20
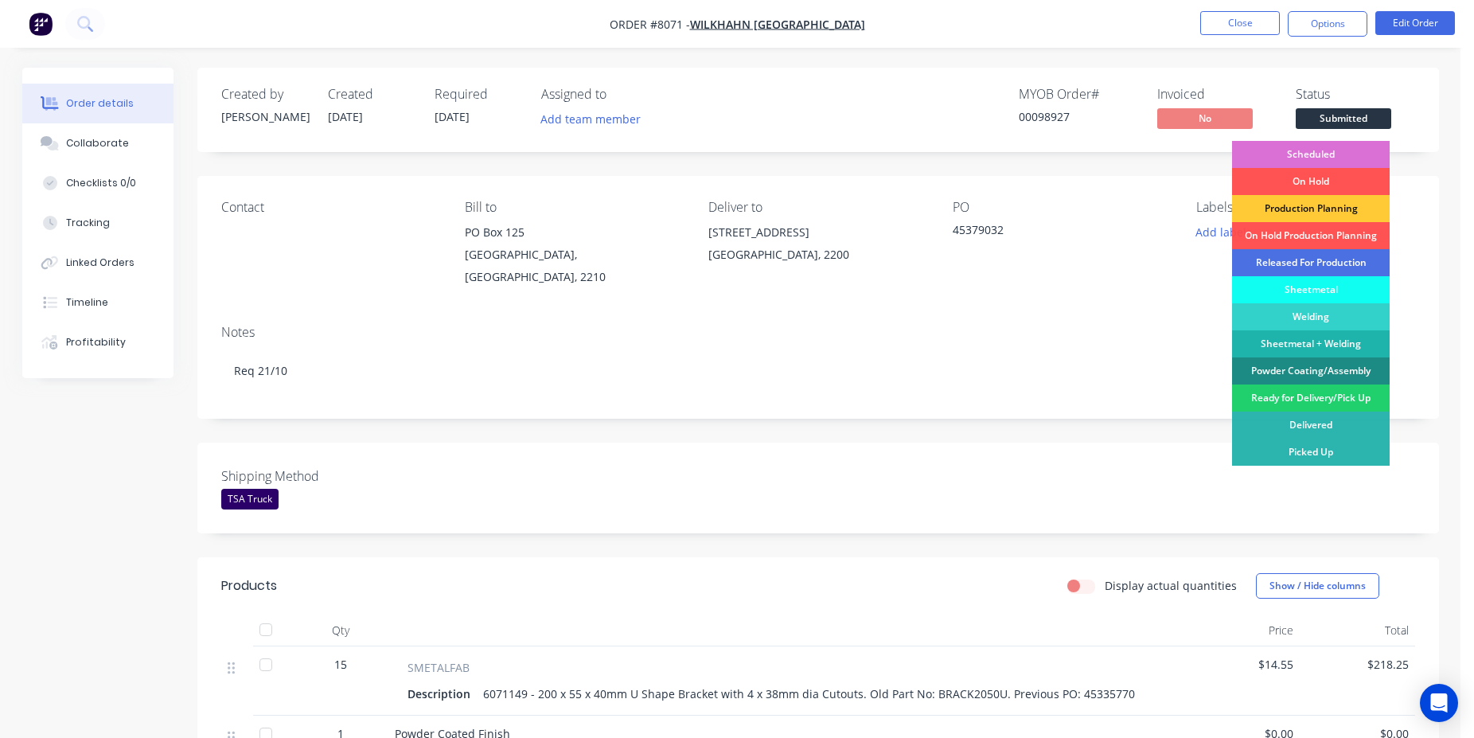
click at [1323, 155] on div "Scheduled" at bounding box center [1311, 154] width 158 height 27
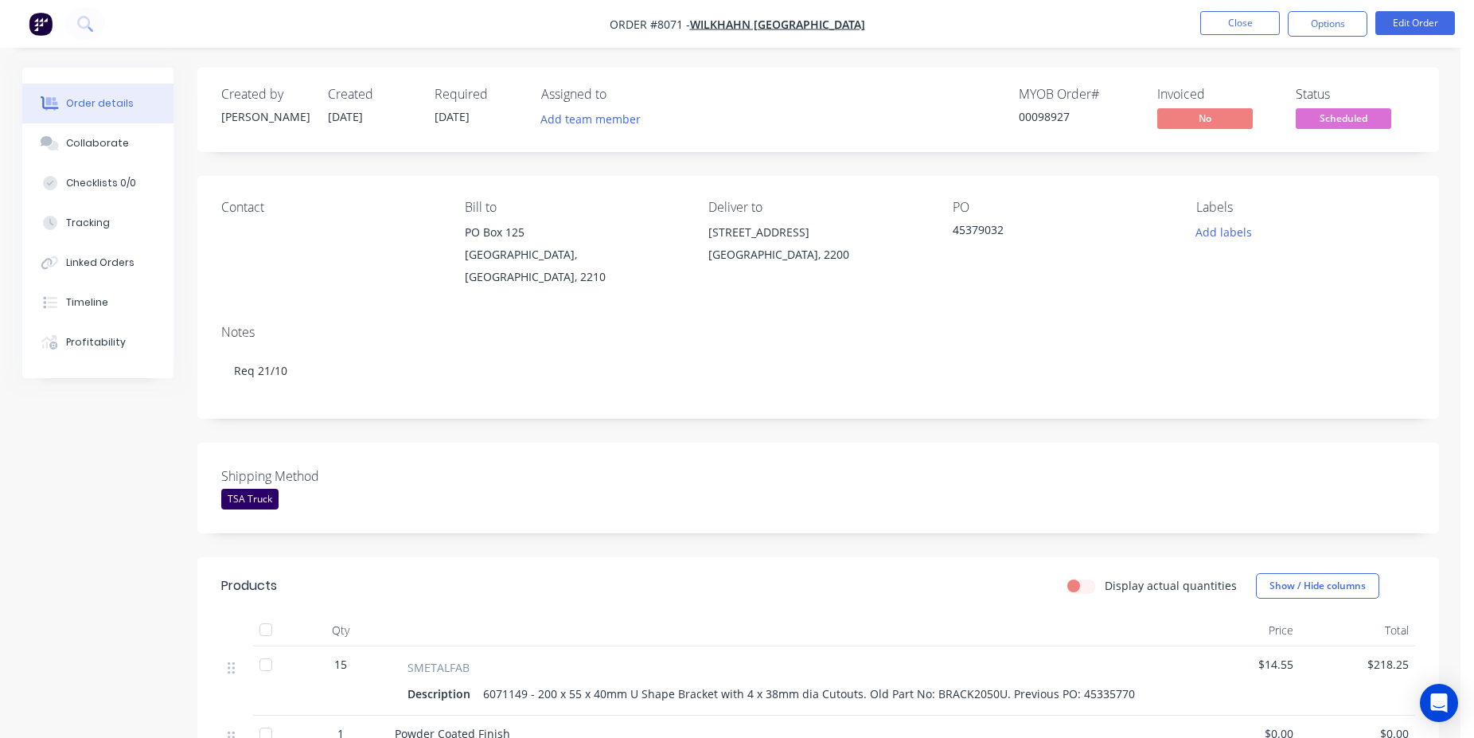
click at [1081, 117] on div "00098927" at bounding box center [1078, 116] width 119 height 17
click at [1063, 118] on div "00098927" at bounding box center [1078, 116] width 119 height 17
click at [1052, 115] on div "00098927" at bounding box center [1078, 116] width 119 height 17
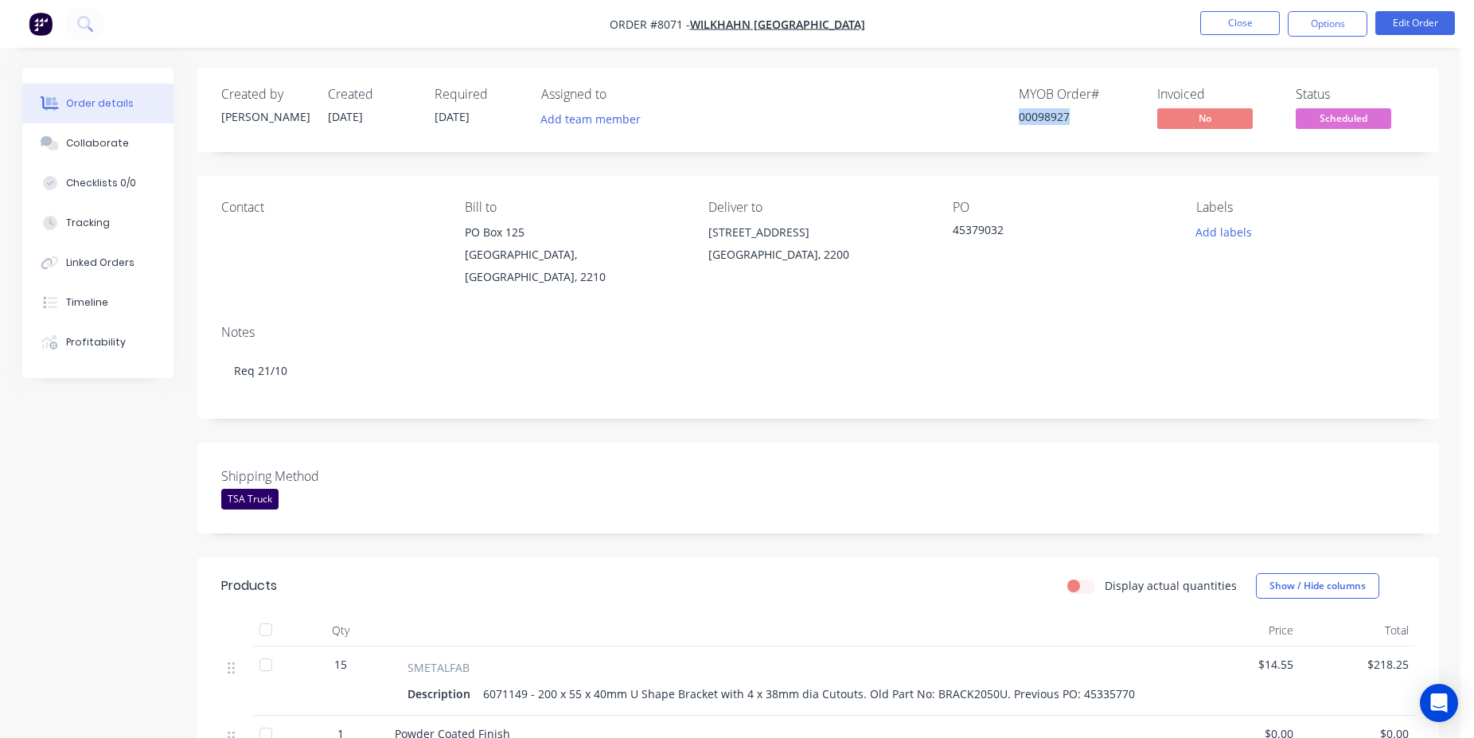
copy div "00098927"
click at [1232, 24] on button "Close" at bounding box center [1241, 23] width 80 height 24
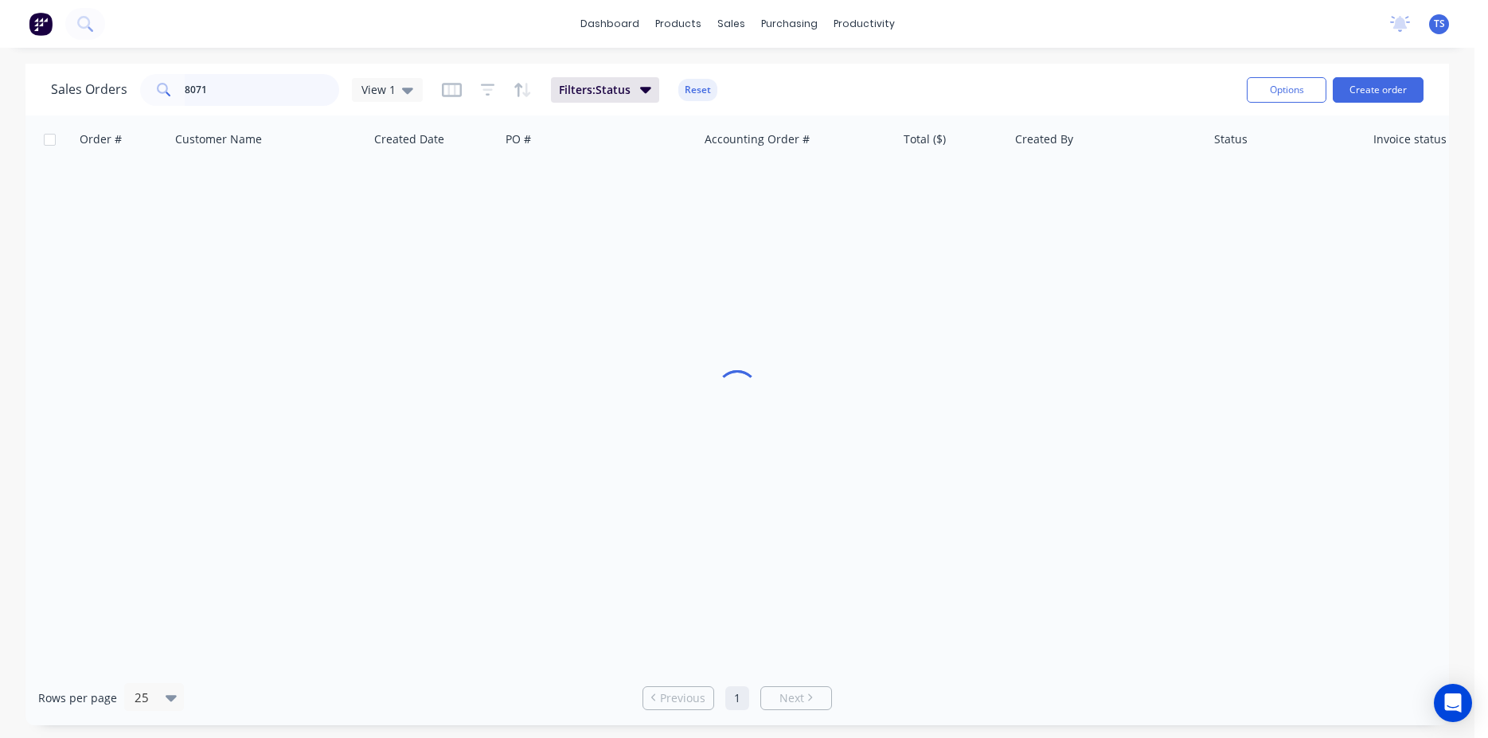
click at [295, 92] on input "8071" at bounding box center [262, 90] width 155 height 32
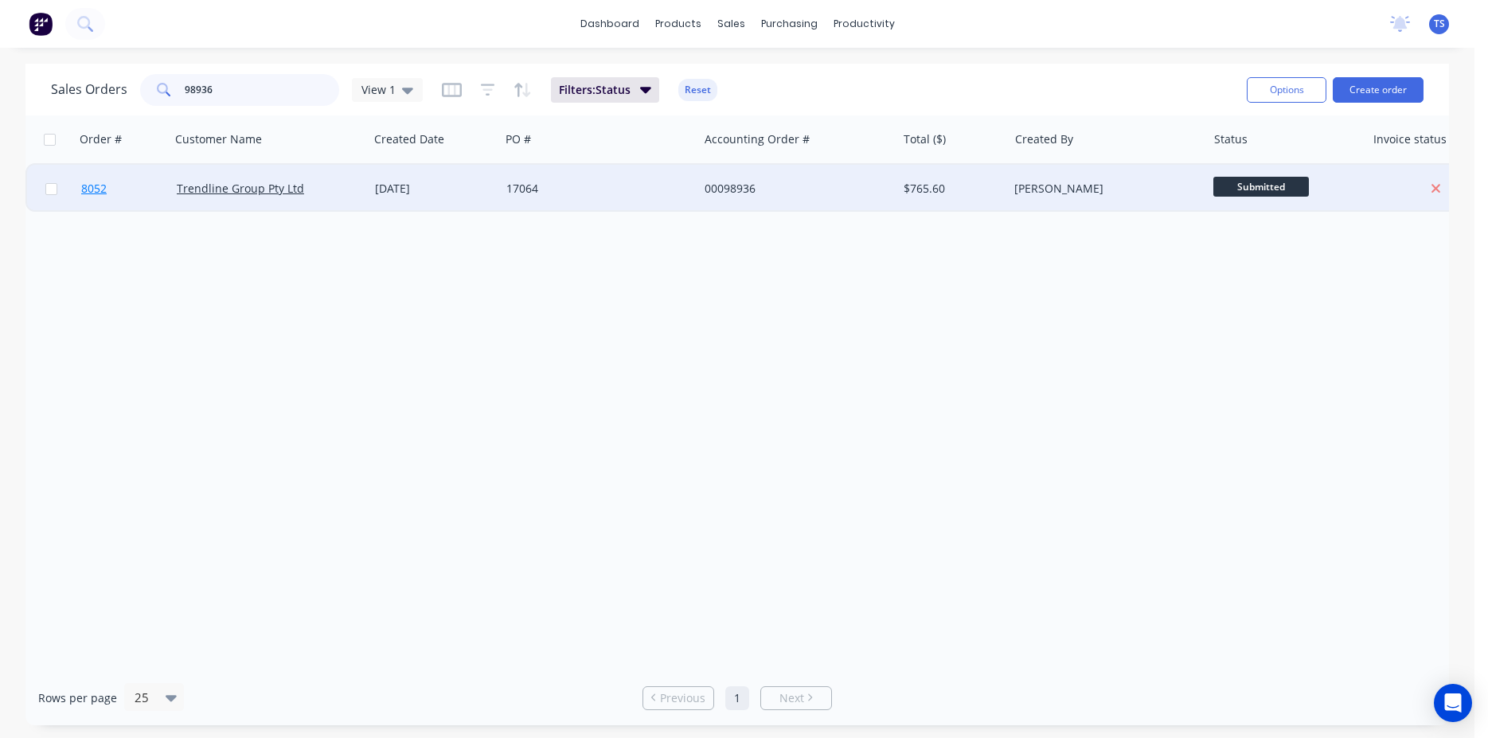
type input "98936"
click at [96, 198] on link "8052" at bounding box center [129, 189] width 96 height 48
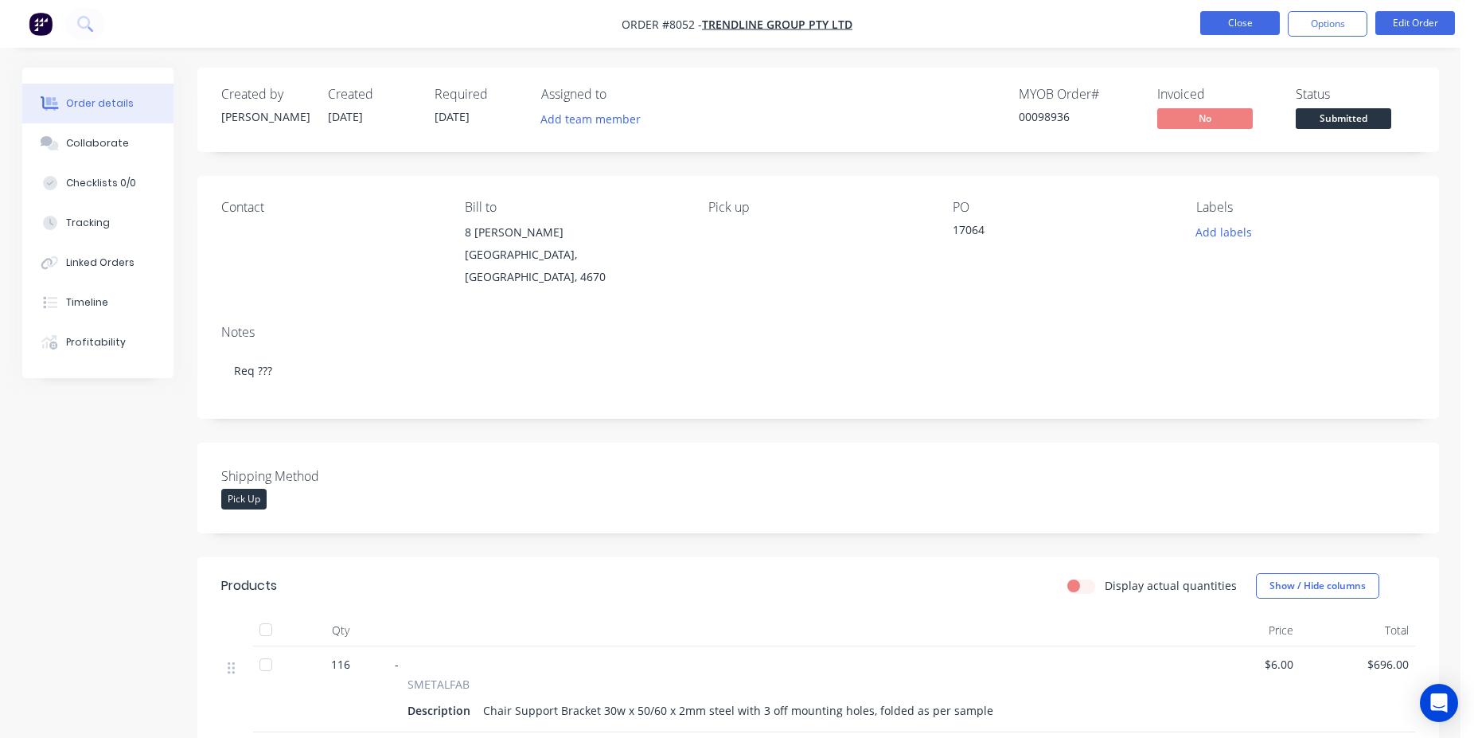
click at [1231, 20] on button "Close" at bounding box center [1241, 23] width 80 height 24
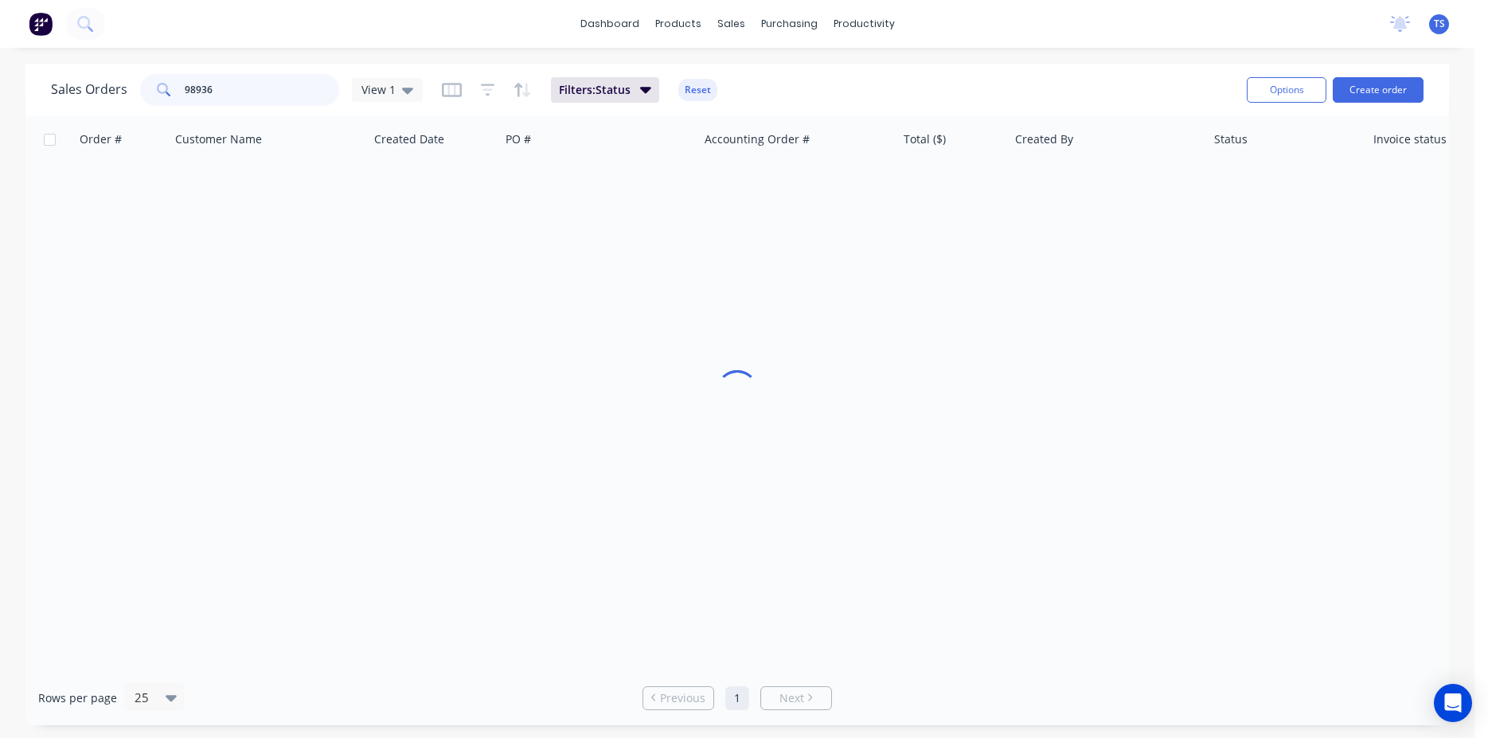
click at [278, 102] on input "98936" at bounding box center [262, 90] width 155 height 32
